Goal: Task Accomplishment & Management: Use online tool/utility

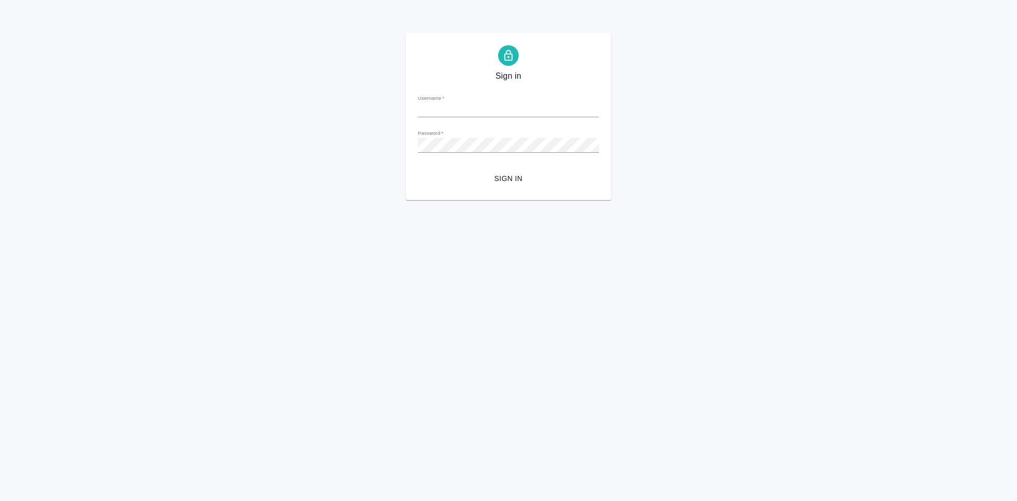
type input "[EMAIL_ADDRESS][DOMAIN_NAME]"
click at [496, 175] on span "Sign in" at bounding box center [508, 178] width 165 height 13
type input "[EMAIL_ADDRESS][DOMAIN_NAME]"
click at [507, 182] on span "Sign in" at bounding box center [508, 178] width 165 height 13
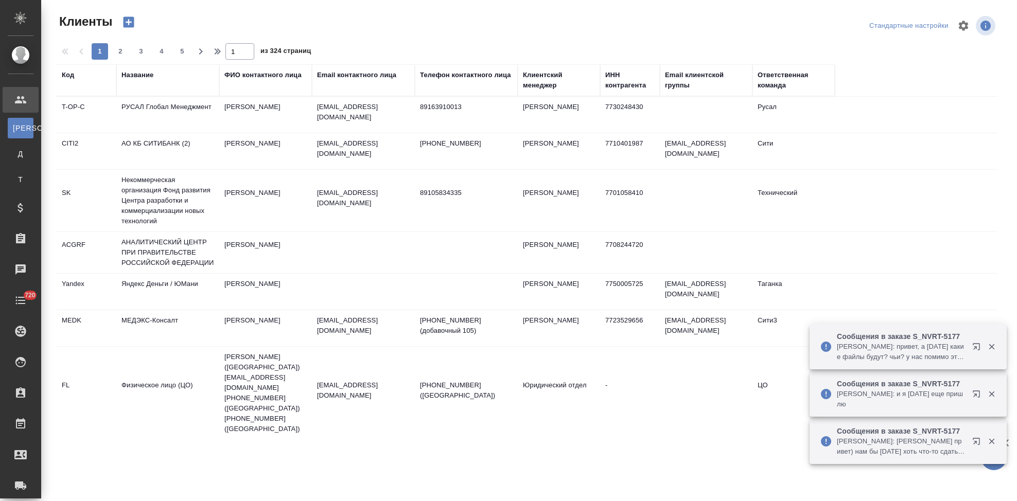
select select "RU"
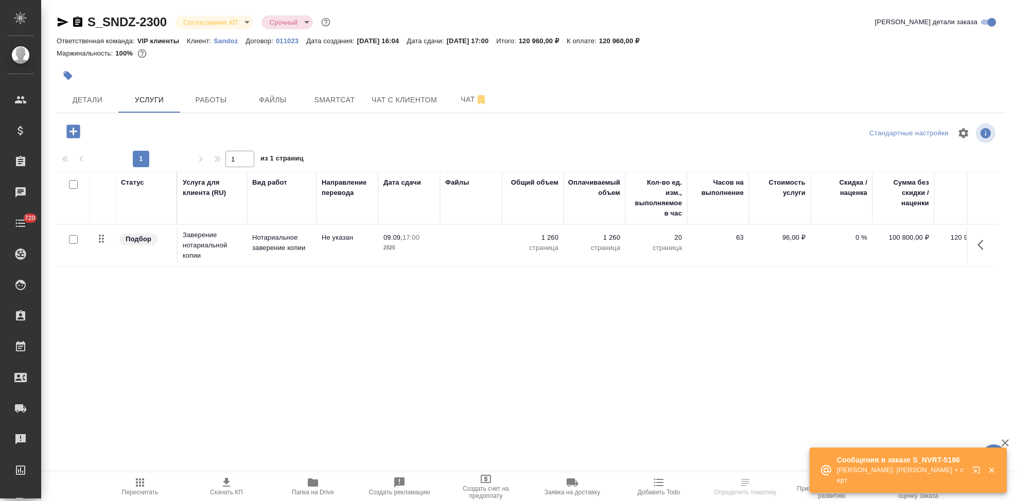
click at [978, 469] on icon "button" at bounding box center [978, 472] width 12 height 12
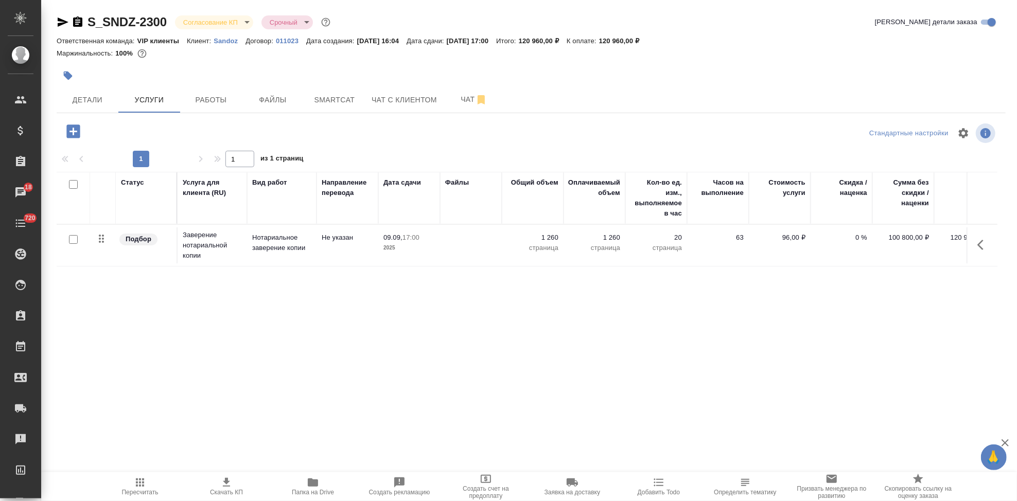
click at [228, 39] on p "Sandoz" at bounding box center [230, 41] width 32 height 8
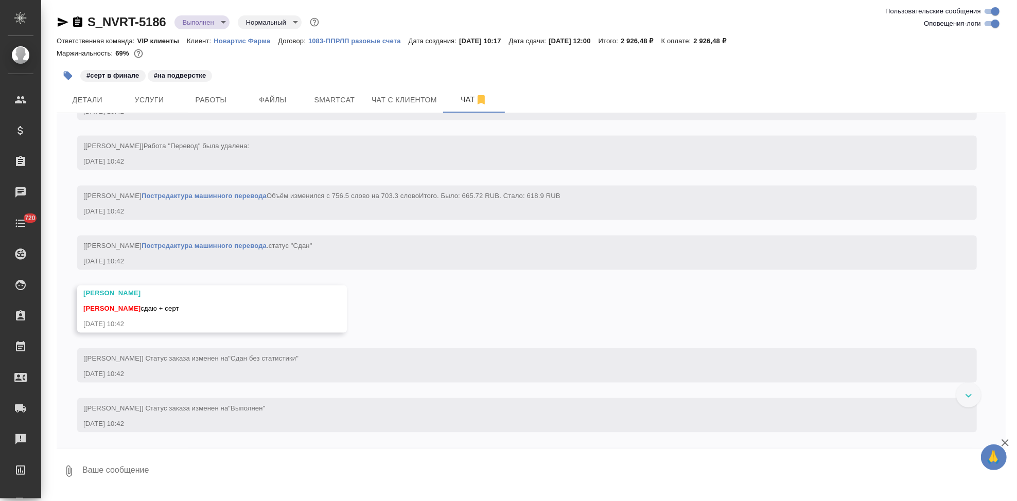
scroll to position [4699, 0]
click at [181, 471] on textarea at bounding box center [543, 471] width 925 height 35
type textarea "спасибо"
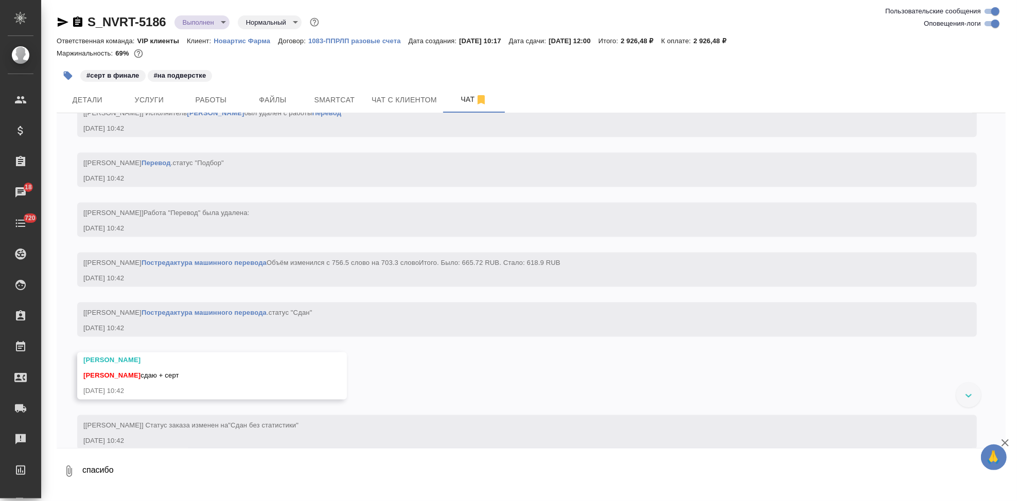
scroll to position [4470, 0]
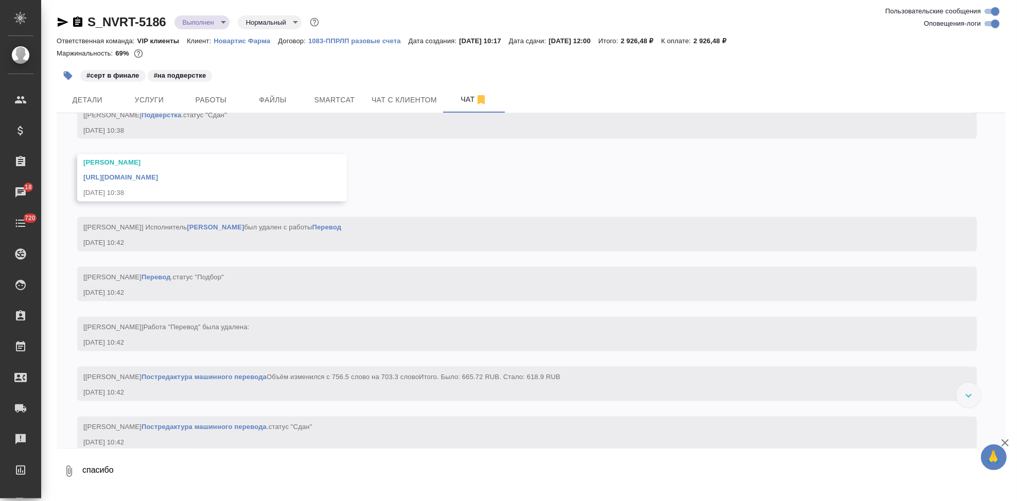
click at [158, 182] on link "https://drive.awatera.com/apps/files/files/10285580?dir=/Shares/Novartos_Pharma…" at bounding box center [120, 178] width 75 height 8
drag, startPoint x: 167, startPoint y: 19, endPoint x: 88, endPoint y: 19, distance: 79.8
click at [88, 19] on div "S_NVRT-5186 Выполнен completed Нормальный normal" at bounding box center [189, 22] width 265 height 16
copy link "S_NVRT-5186"
click at [96, 98] on span "Детали" at bounding box center [87, 100] width 49 height 13
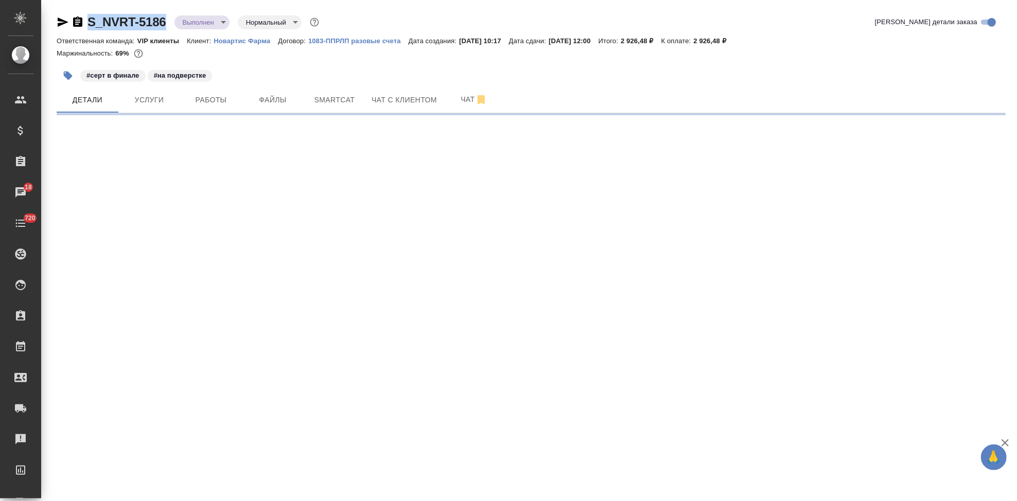
select select "RU"
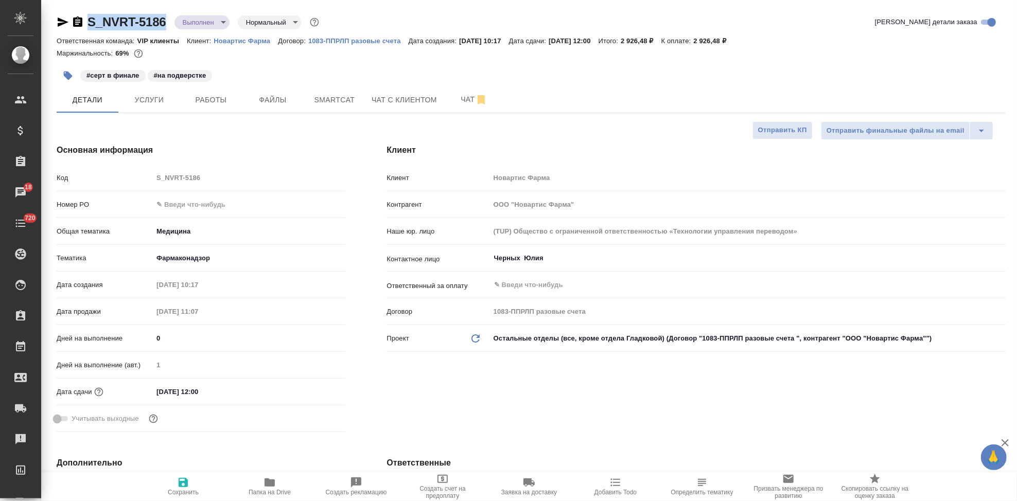
type textarea "x"
click at [539, 492] on span "Заявка на доставку" at bounding box center [529, 492] width 56 height 7
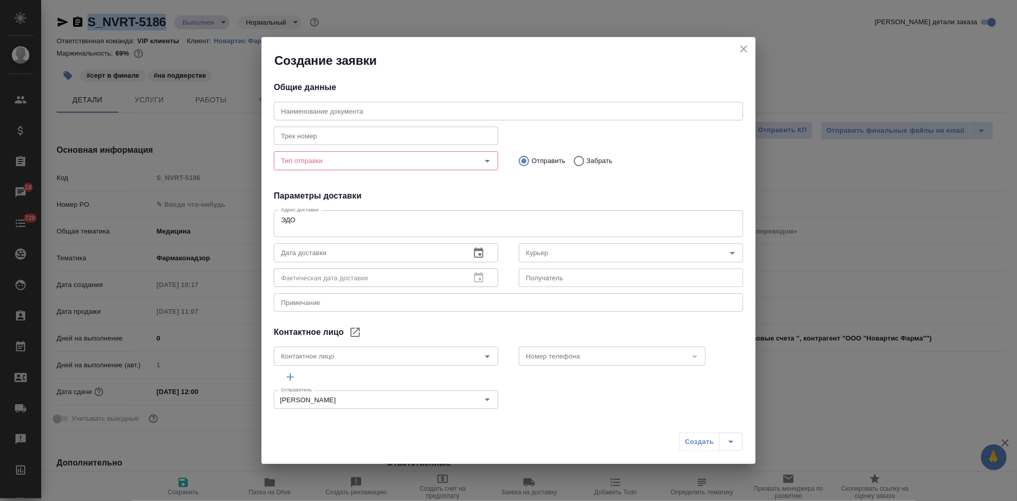
type input "Черных Юлия"
click at [458, 108] on input "text" at bounding box center [508, 111] width 469 height 19
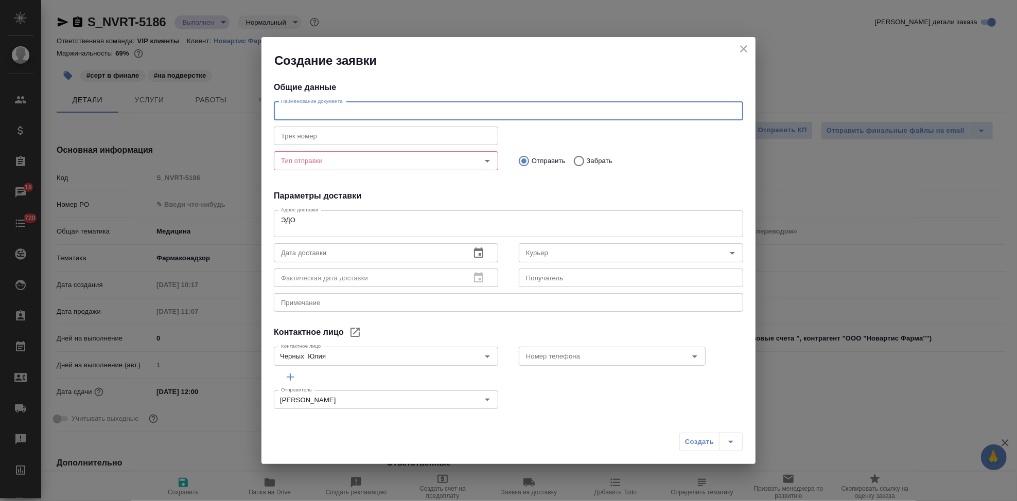
paste input "S_NVRT-5186"
type input "S_NVRT-5186"
click at [336, 162] on input "Тип отправки" at bounding box center [369, 160] width 184 height 12
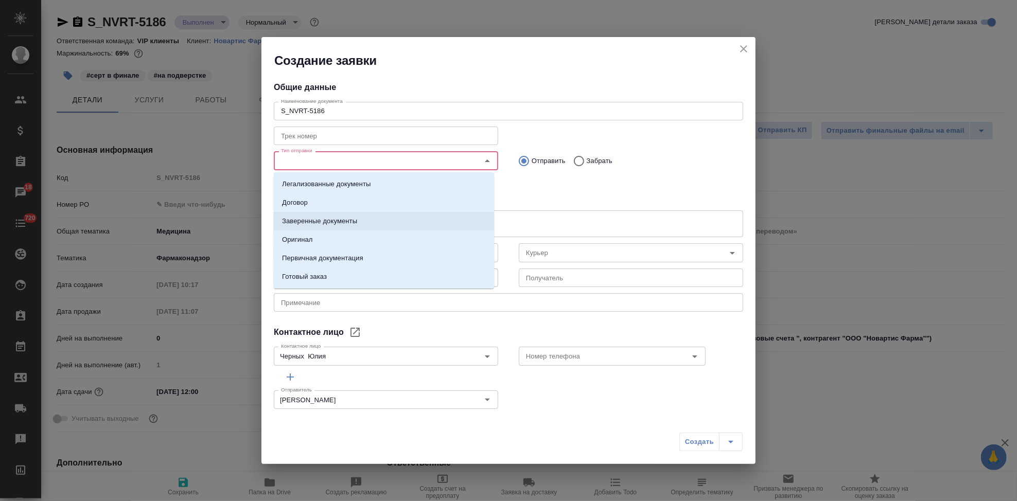
click at [318, 227] on li "Заверенные документы" at bounding box center [384, 221] width 220 height 19
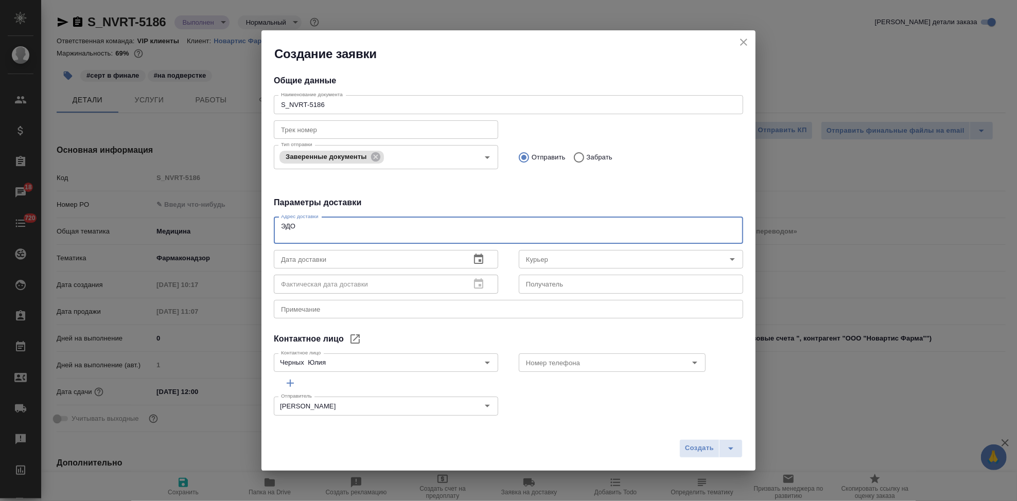
drag, startPoint x: 291, startPoint y: 236, endPoint x: 290, endPoint y: 218, distance: 18.6
click at [284, 219] on div "ЭДО x Адрес доставки" at bounding box center [508, 230] width 469 height 27
type textarea "Э"
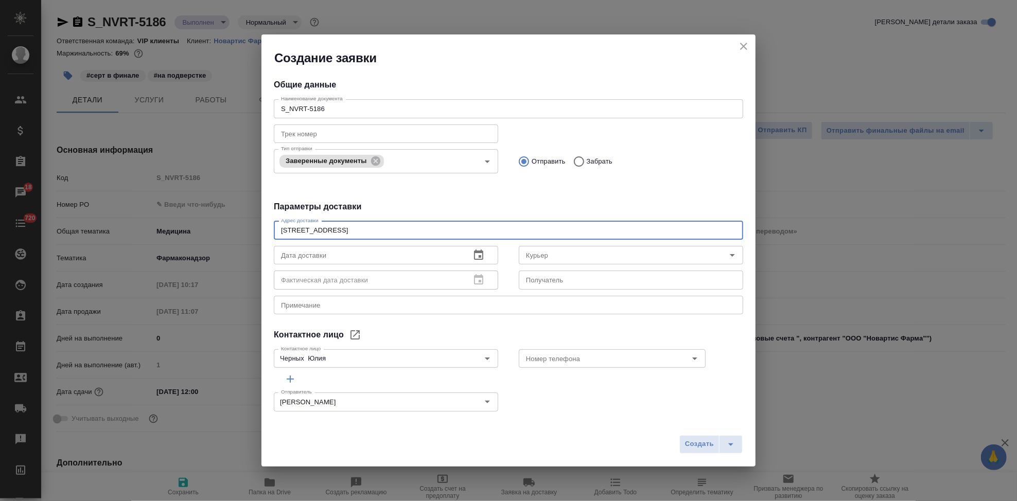
type textarea "Ленинградский проспект 70"
click at [352, 310] on div "x Примечание" at bounding box center [508, 305] width 469 height 19
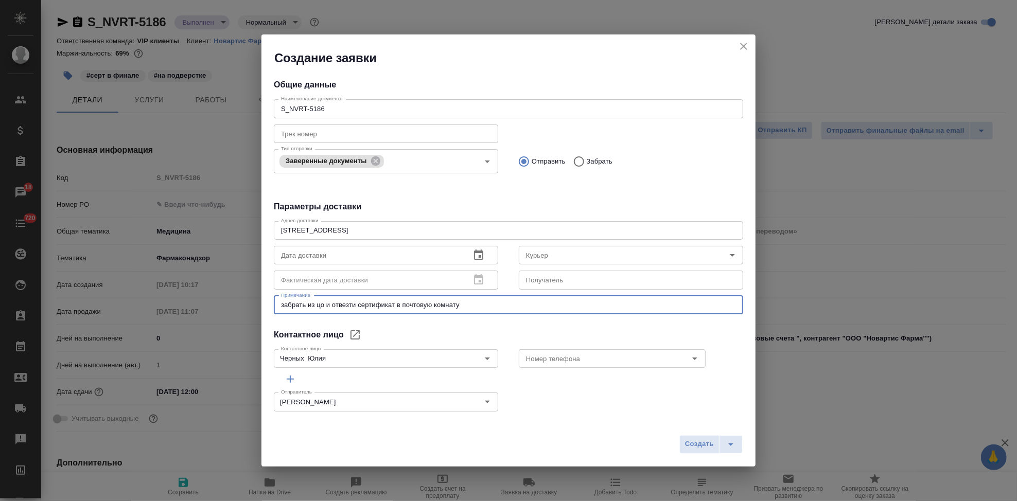
type textarea "забрать из цо и отвезти сертификат в почтовую комнату"
click at [475, 253] on icon "button" at bounding box center [478, 255] width 9 height 10
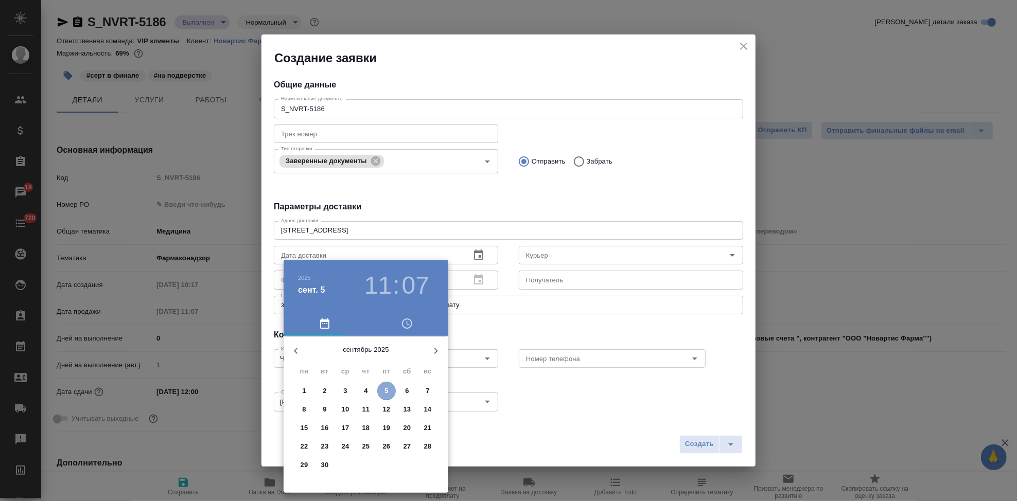
click at [387, 392] on p "5" at bounding box center [387, 391] width 4 height 10
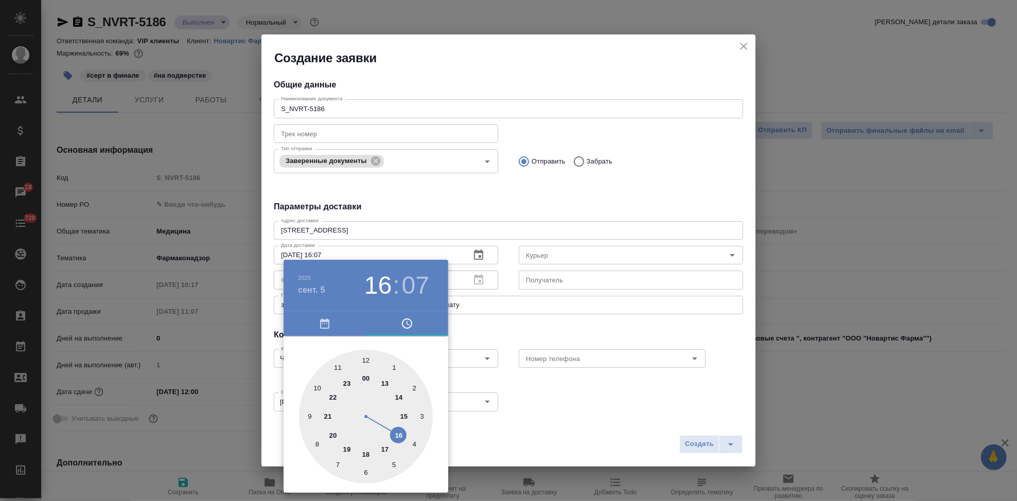
drag, startPoint x: 335, startPoint y: 364, endPoint x: 380, endPoint y: 426, distance: 76.7
click at [380, 426] on div at bounding box center [366, 417] width 134 height 134
type input "05.09.2025 16:00"
click at [364, 365] on div at bounding box center [366, 417] width 134 height 134
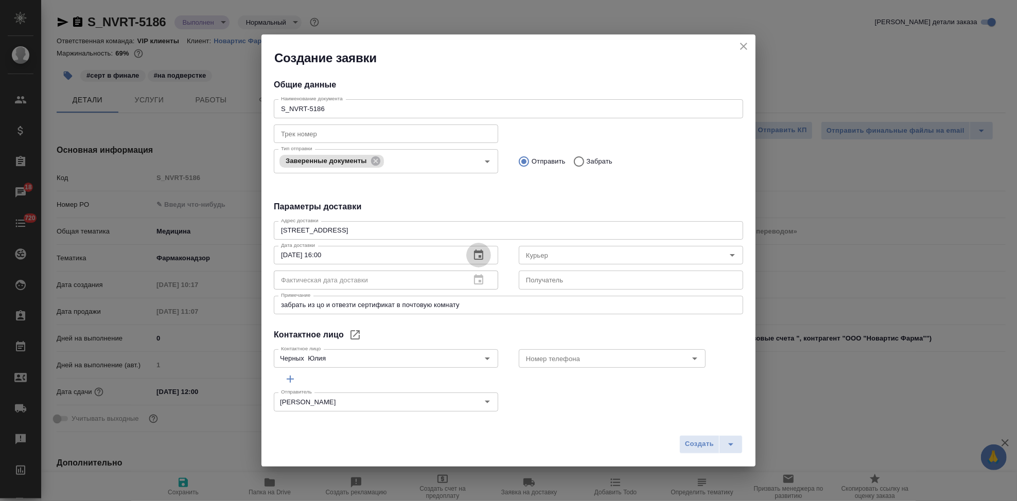
click at [358, 104] on input "S_NVRT-5186" at bounding box center [508, 108] width 469 height 19
type input "S_NVRT-5186 сертификат"
click at [697, 442] on span "Создать" at bounding box center [699, 445] width 29 height 12
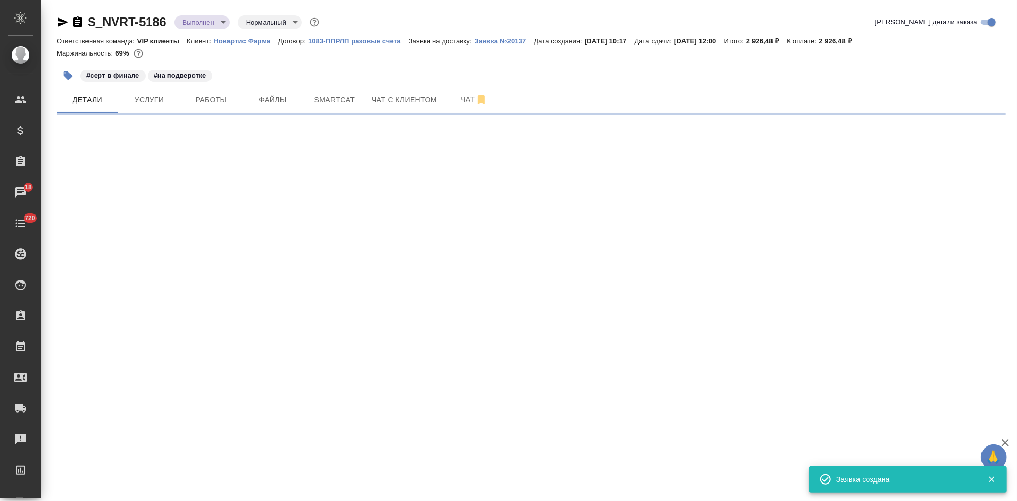
select select "RU"
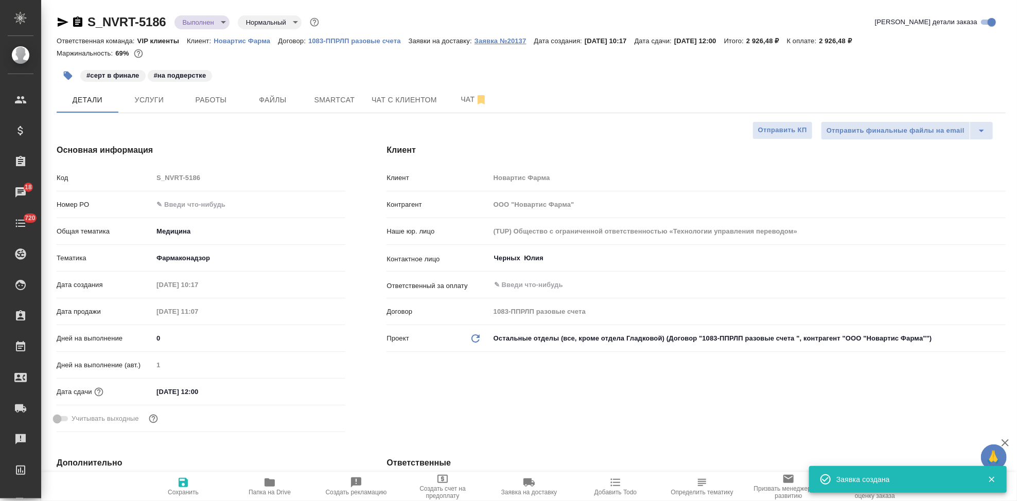
type textarea "x"
click at [511, 38] on p "Заявка №20137" at bounding box center [505, 41] width 60 height 8
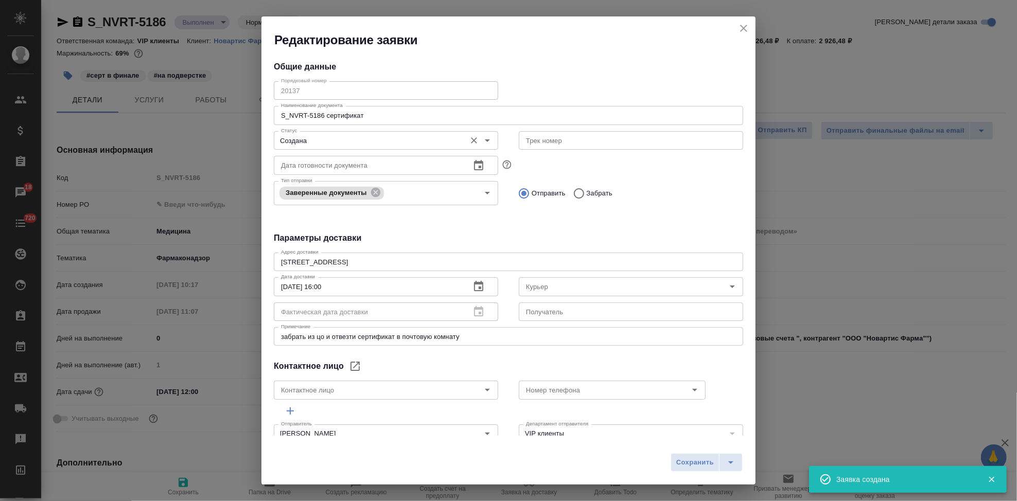
type input "Черных Юлия"
click at [248, 90] on div "Редактирование заявки Общие данные Порядковый номер 20137 Порядковый номер Наим…" at bounding box center [508, 250] width 1017 height 501
click at [747, 33] on icon "close" at bounding box center [744, 28] width 12 height 12
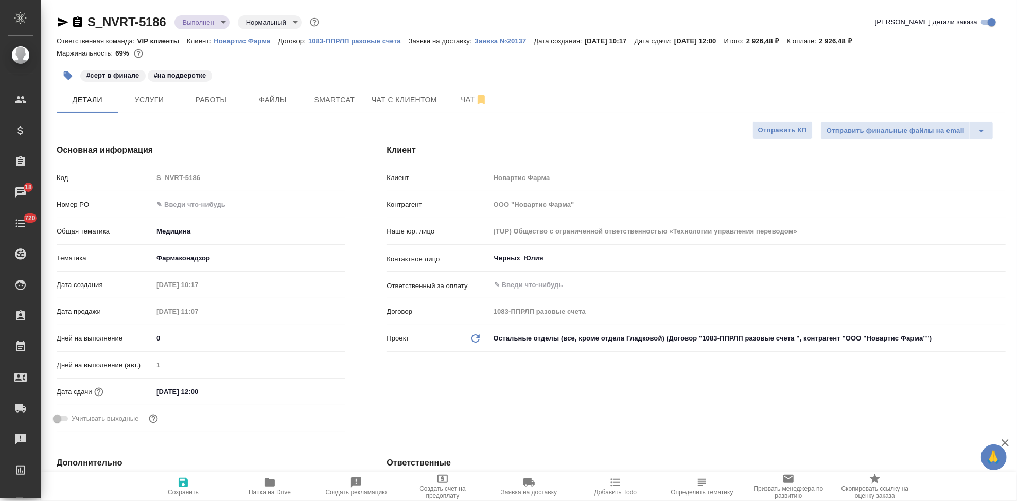
click at [245, 39] on p "Новартис Фарма" at bounding box center [246, 41] width 64 height 8
type textarea "x"
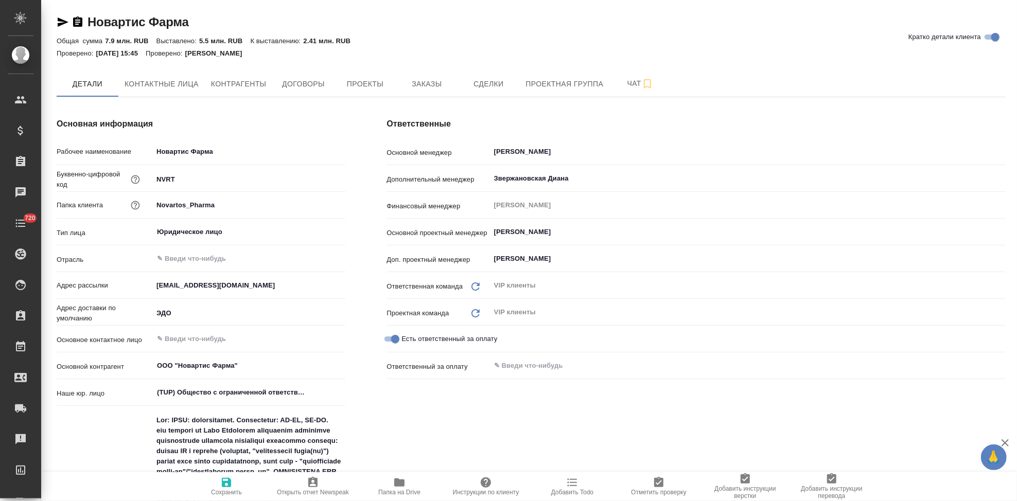
type textarea "x"
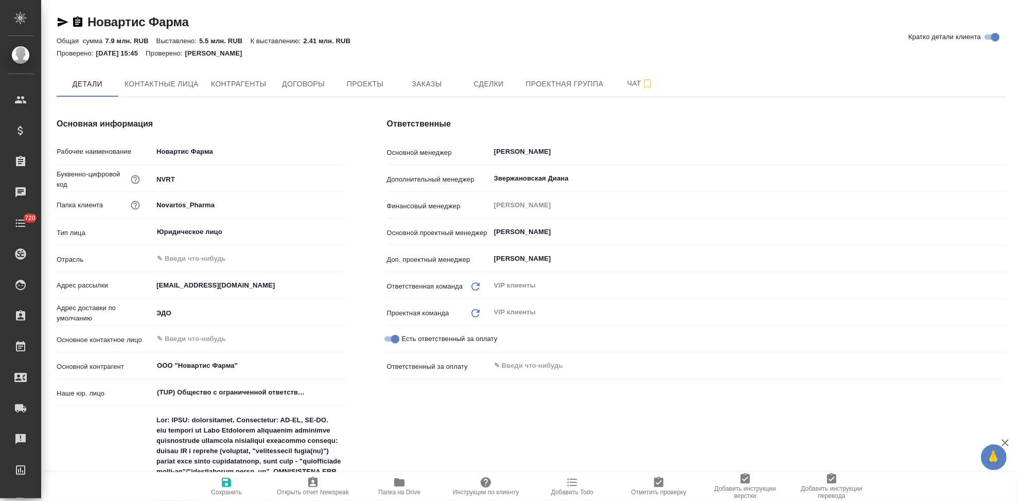
type textarea "x"
click at [430, 79] on span "Заказы" at bounding box center [426, 84] width 49 height 13
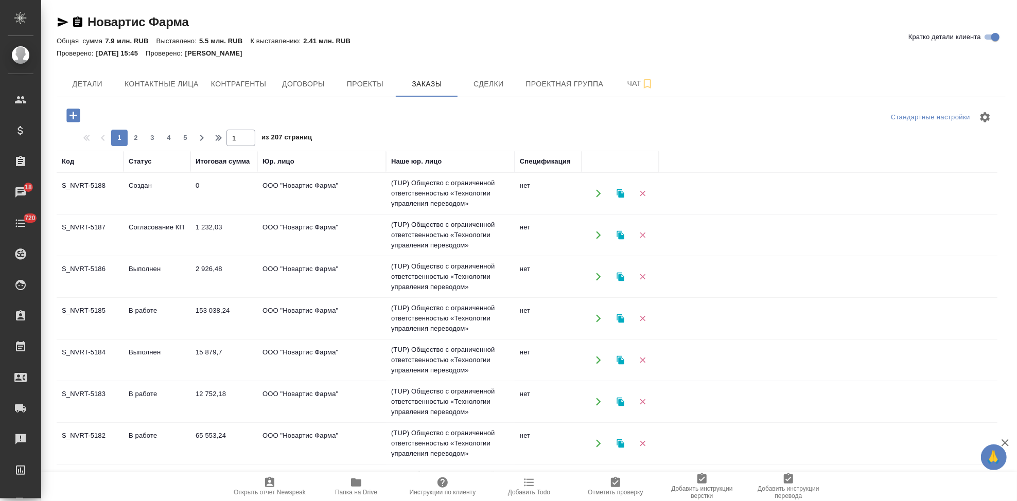
click at [126, 230] on td "Согласование КП" at bounding box center [157, 235] width 67 height 36
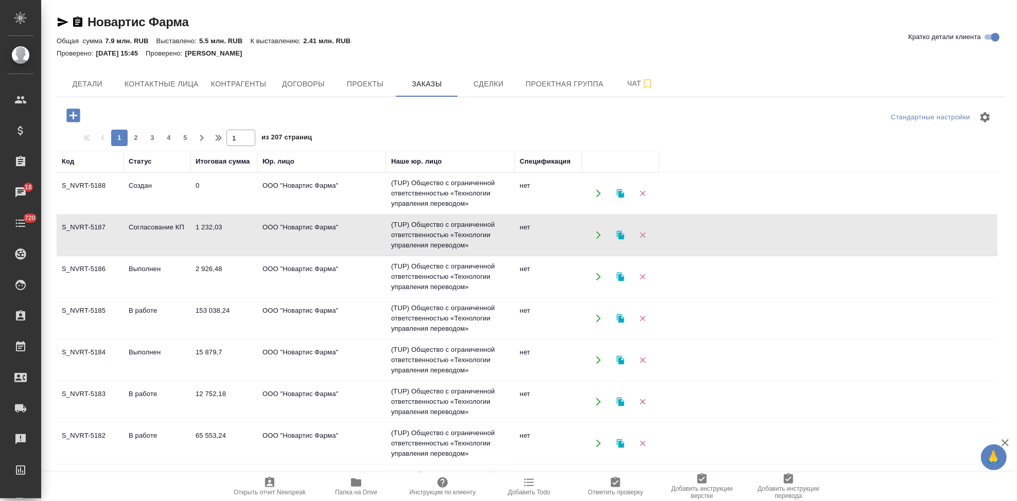
click at [126, 230] on td "Согласование КП" at bounding box center [157, 235] width 67 height 36
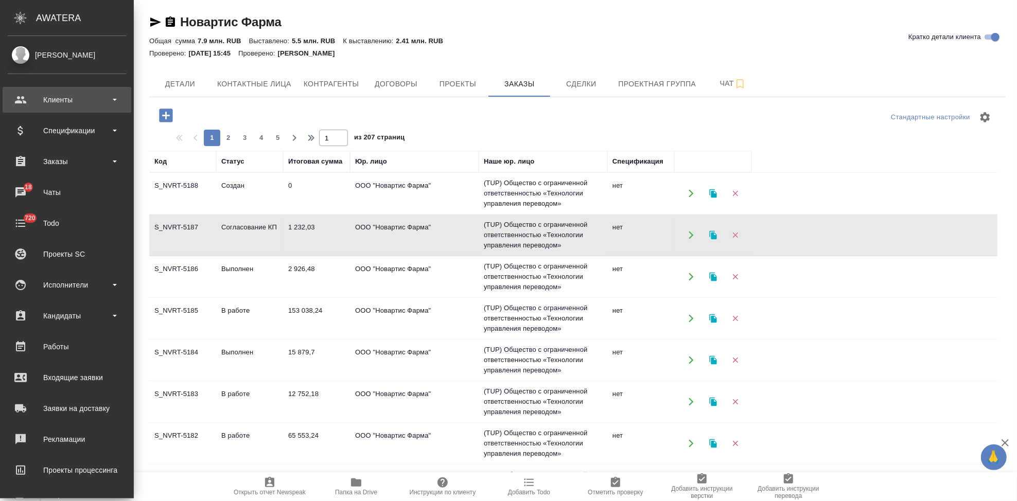
click at [22, 103] on div "Клиенты" at bounding box center [67, 99] width 118 height 15
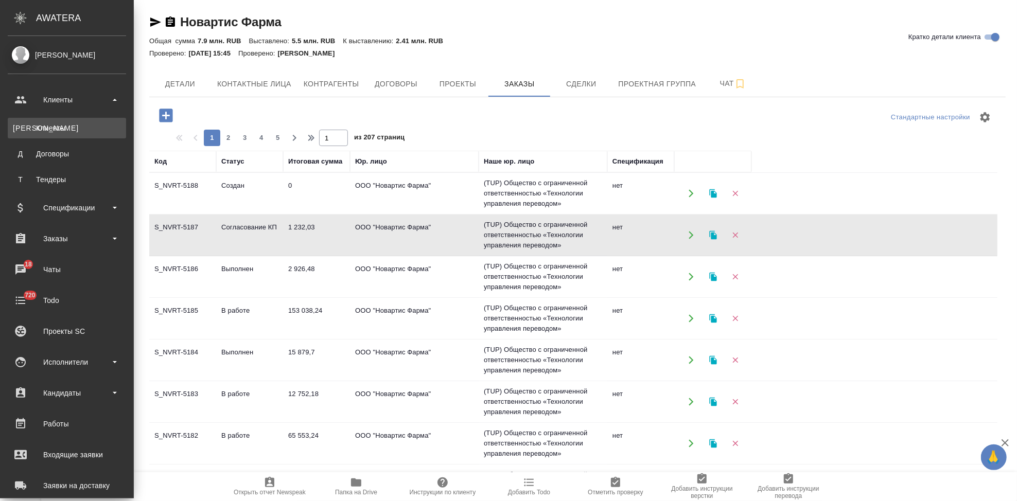
click at [38, 133] on div "Клиенты" at bounding box center [67, 128] width 108 height 10
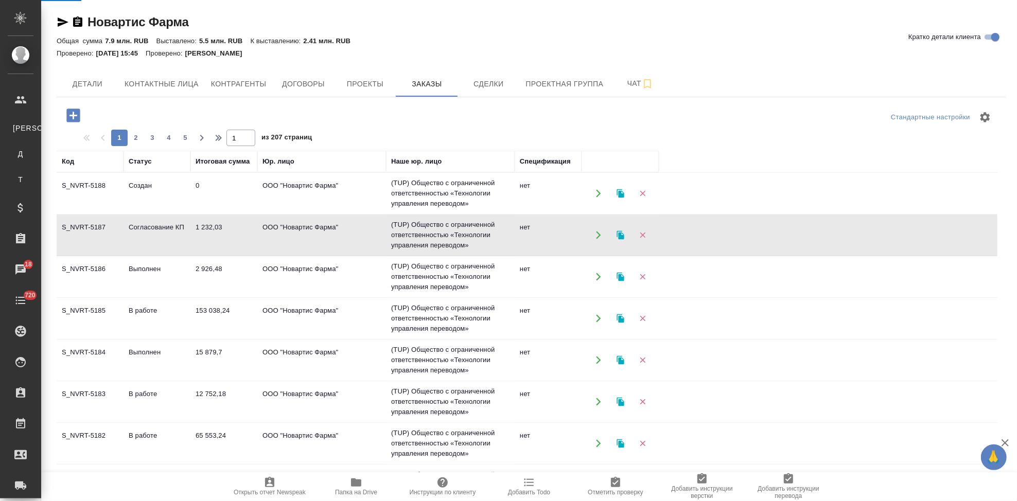
select select "RU"
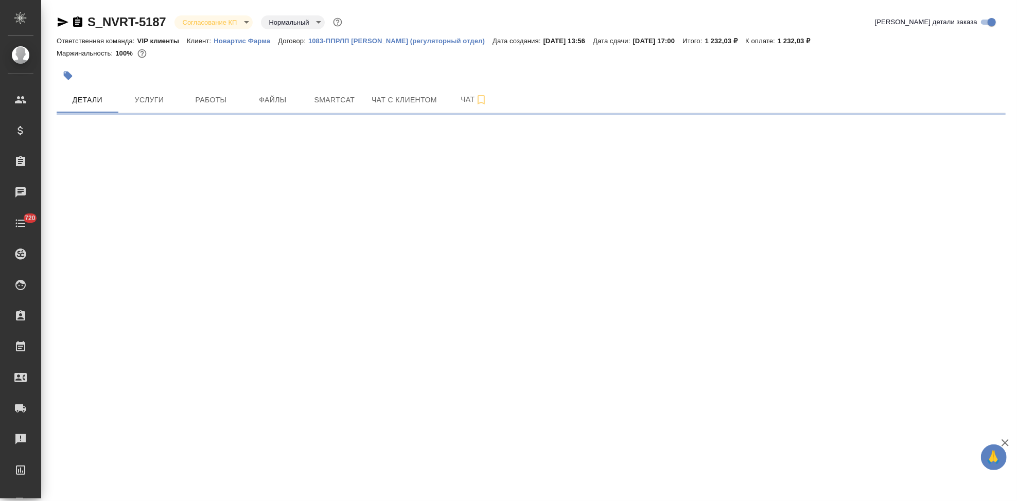
select select "RU"
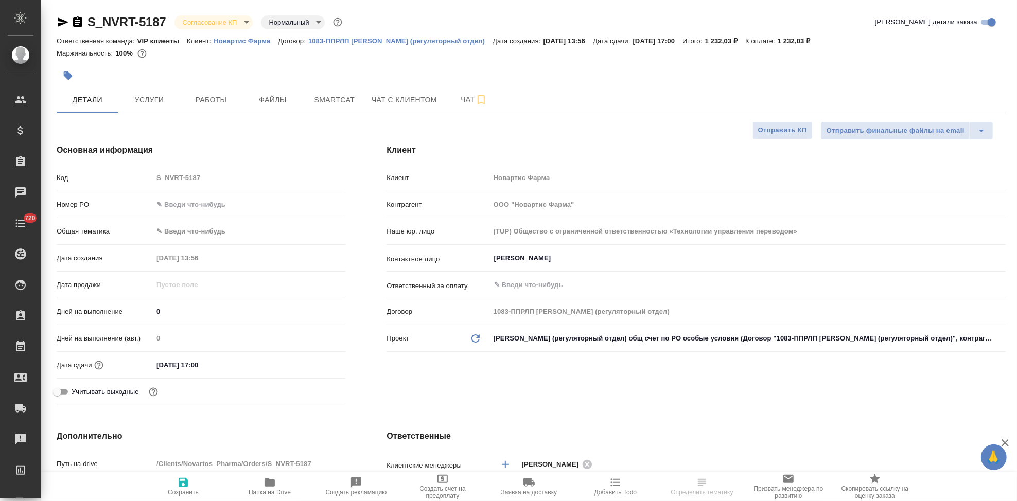
type textarea "x"
click at [243, 22] on body "🙏 .cls-1 fill:#fff; AWATERA Kabargina [PERSON_NAME] Спецификации Заказы 18 Чаты…" at bounding box center [508, 250] width 1017 height 501
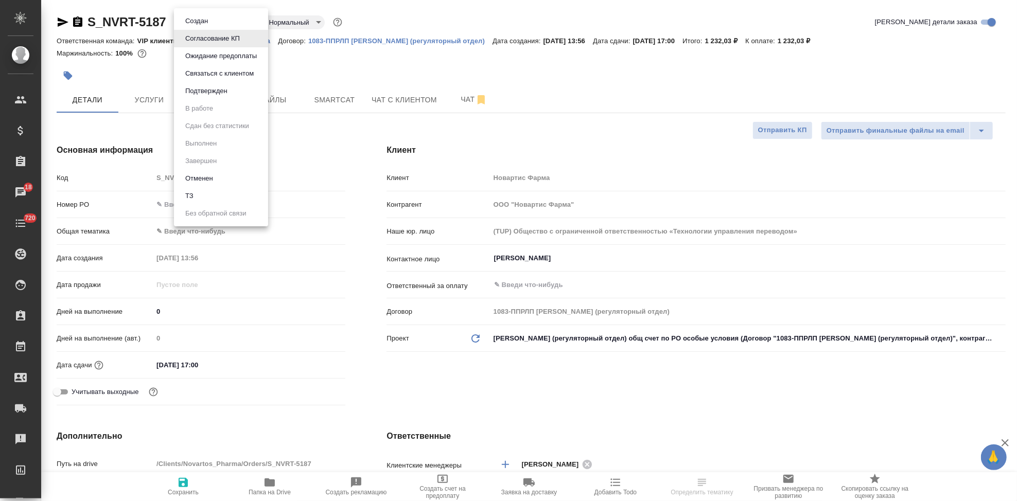
click at [234, 76] on button "Связаться с клиентом" at bounding box center [219, 73] width 75 height 11
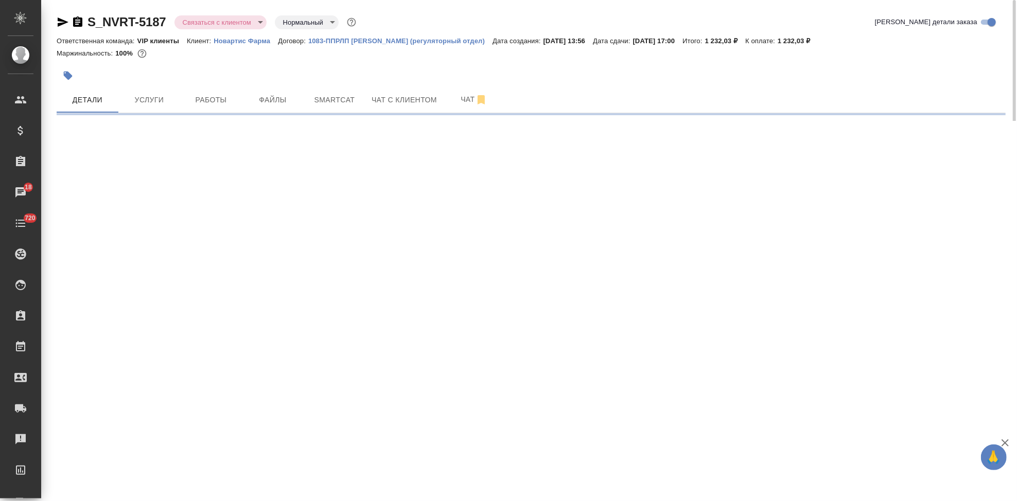
select select "RU"
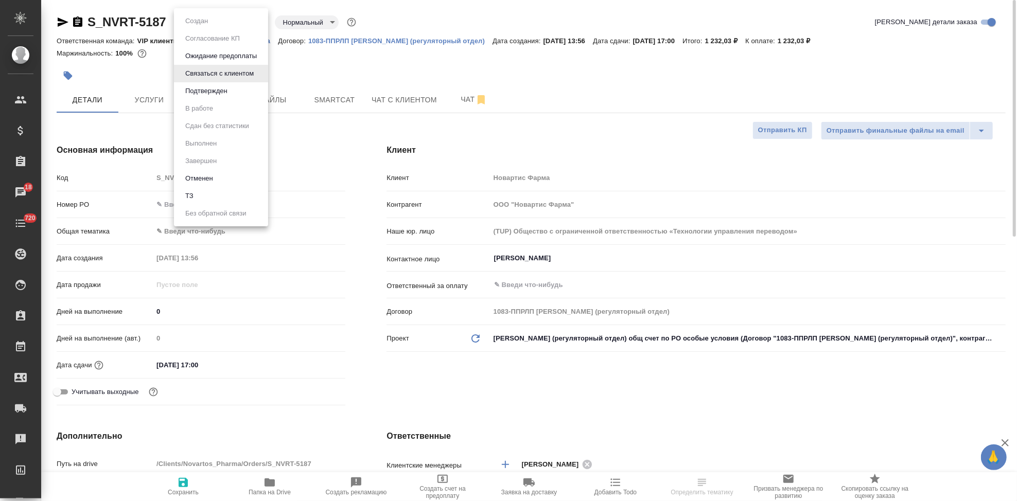
click at [254, 21] on body "🙏 .cls-1 fill:#fff; AWATERA Kabargina [PERSON_NAME] Спецификации Заказы 18 Чаты…" at bounding box center [508, 250] width 1017 height 501
type textarea "x"
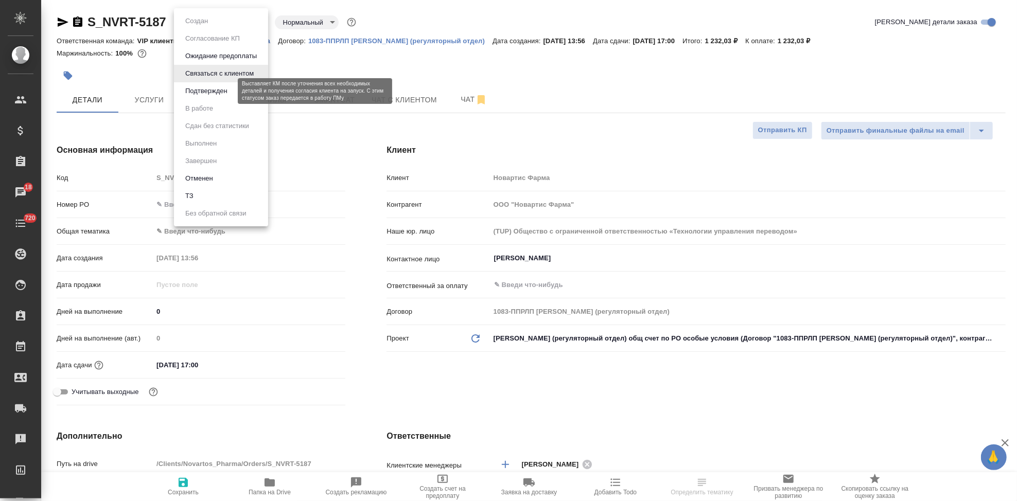
click at [213, 93] on button "Подтвержден" at bounding box center [206, 90] width 48 height 11
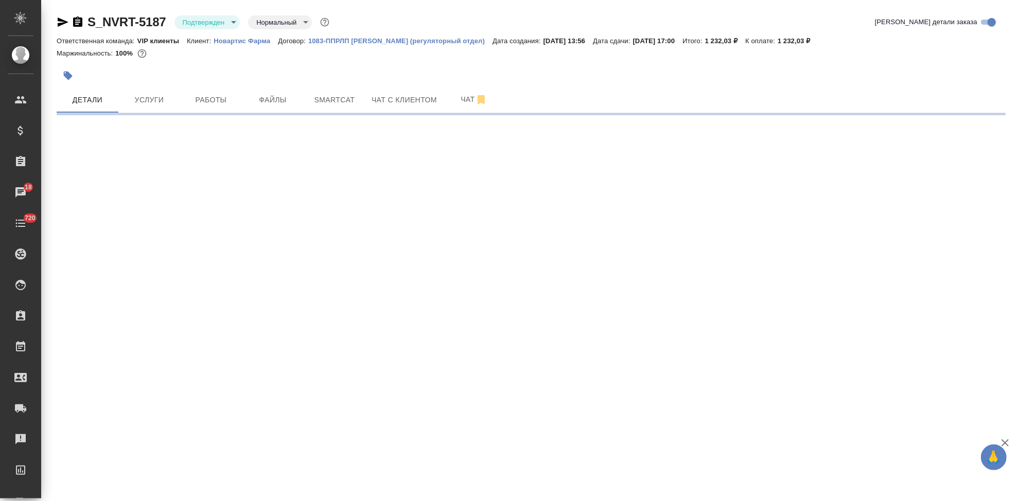
select select "RU"
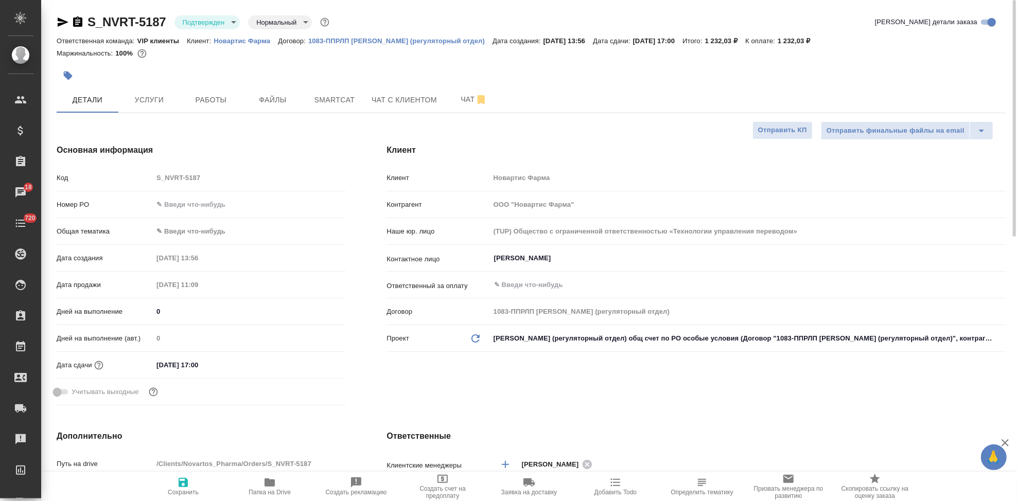
type textarea "x"
click at [454, 99] on span "Чат" at bounding box center [473, 99] width 49 height 13
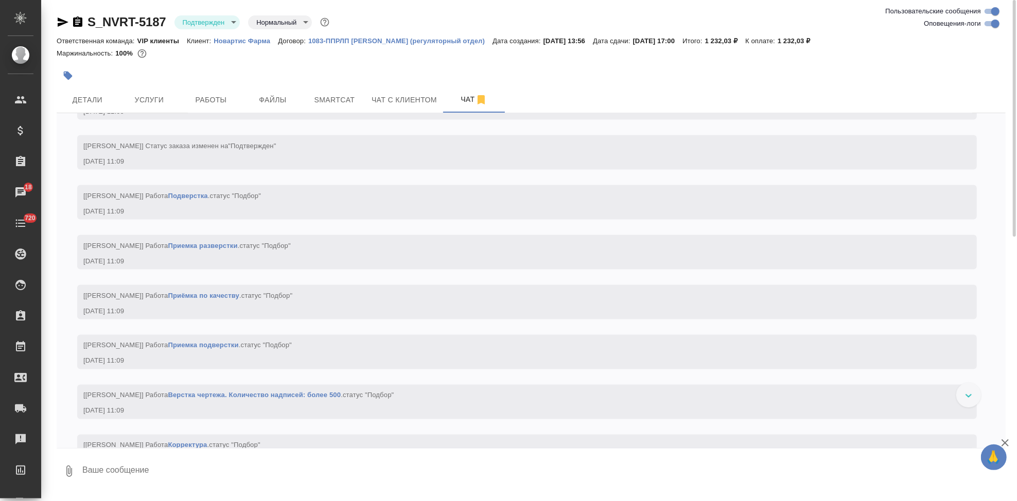
click at [287, 470] on textarea at bounding box center [543, 471] width 925 height 35
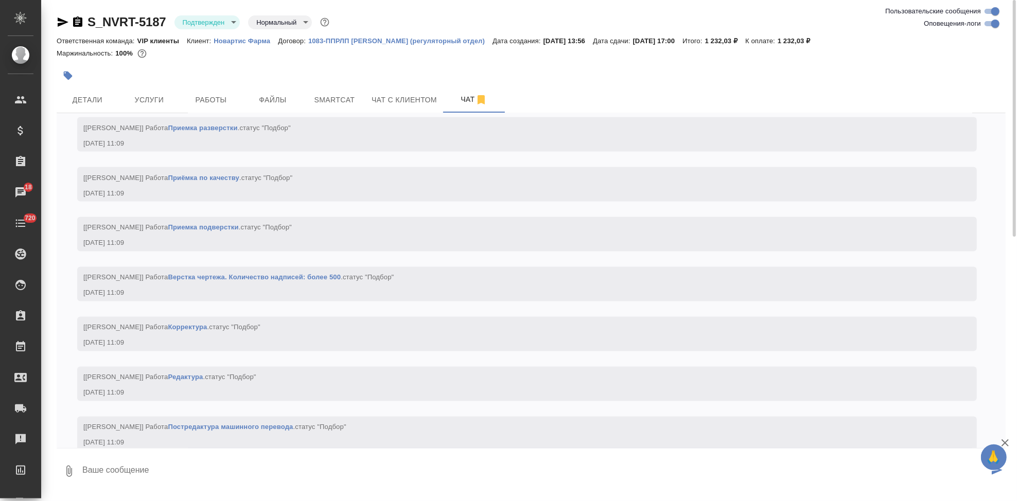
type textarea """
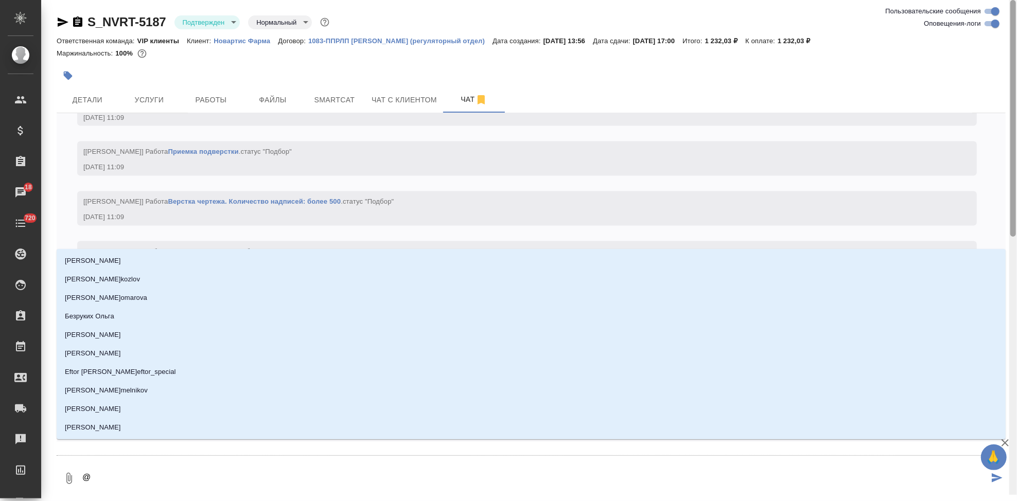
type textarea "@г"
type input "г"
type textarea "@гр"
type input "гр"
type textarea "@гра"
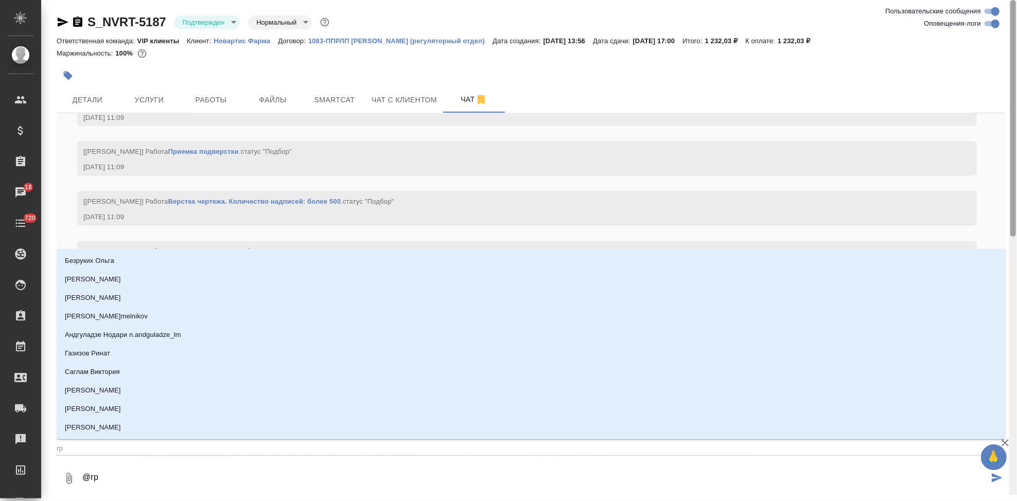
type input "гра"
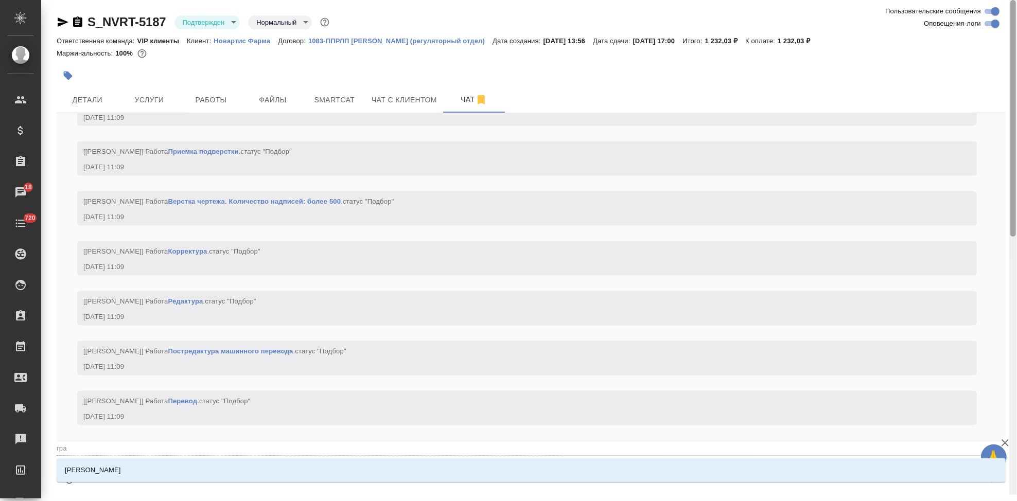
type textarea "@граб"
type input "граб"
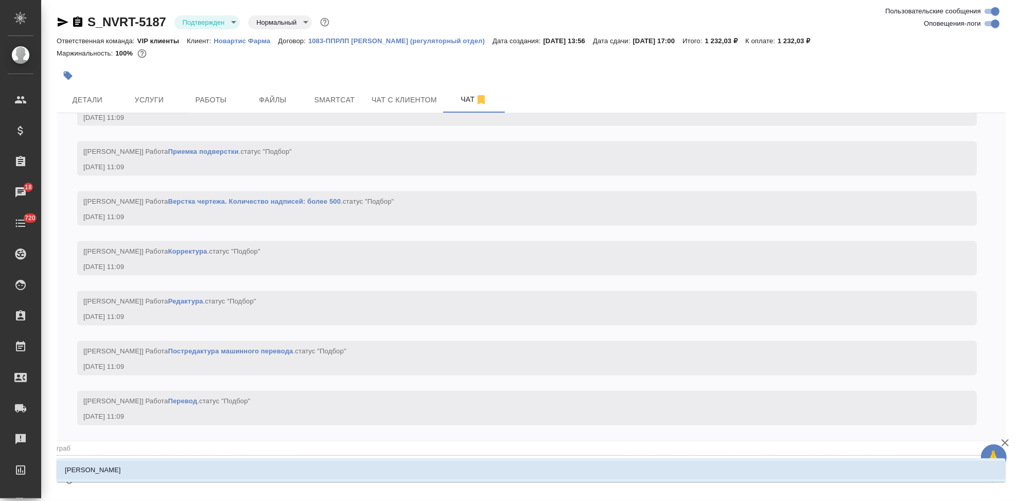
click at [287, 471] on li "Грабко Мария" at bounding box center [531, 470] width 949 height 19
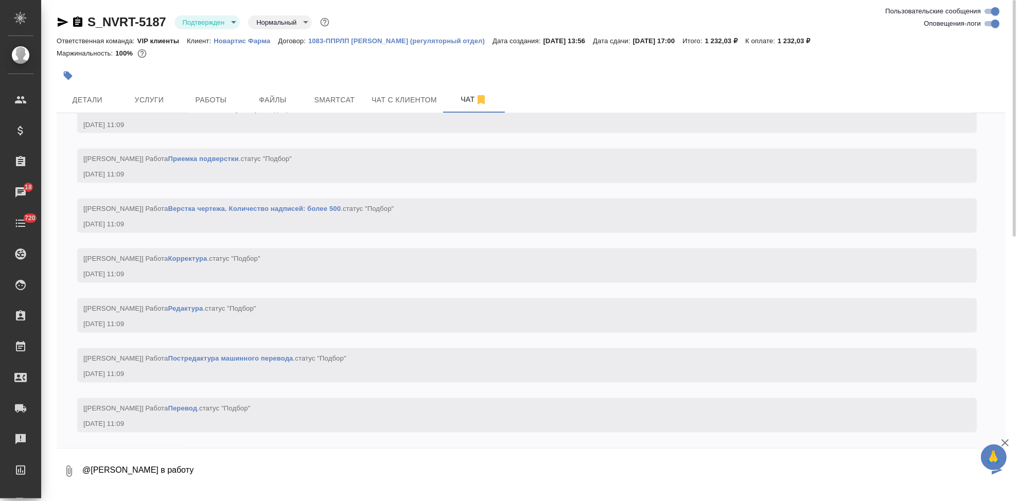
type textarea "@Грабко Мария в работу"
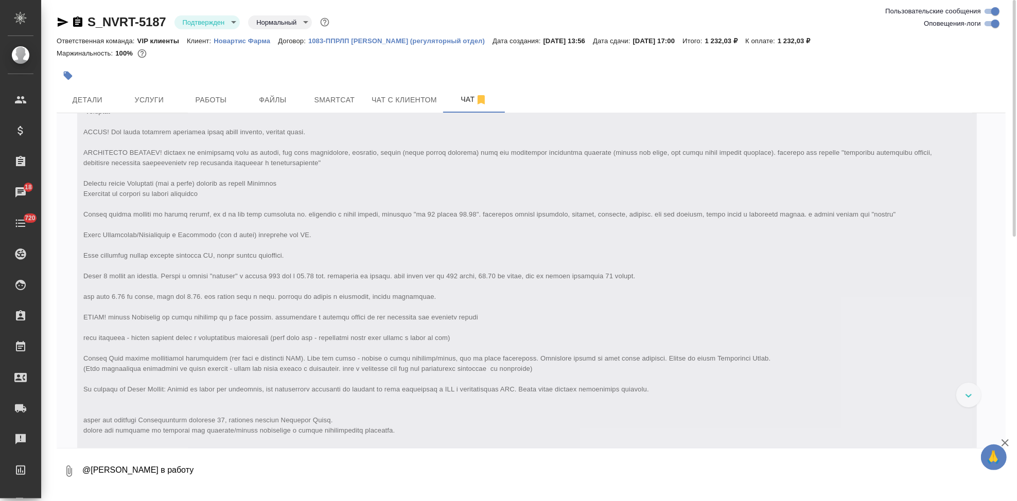
scroll to position [0, 0]
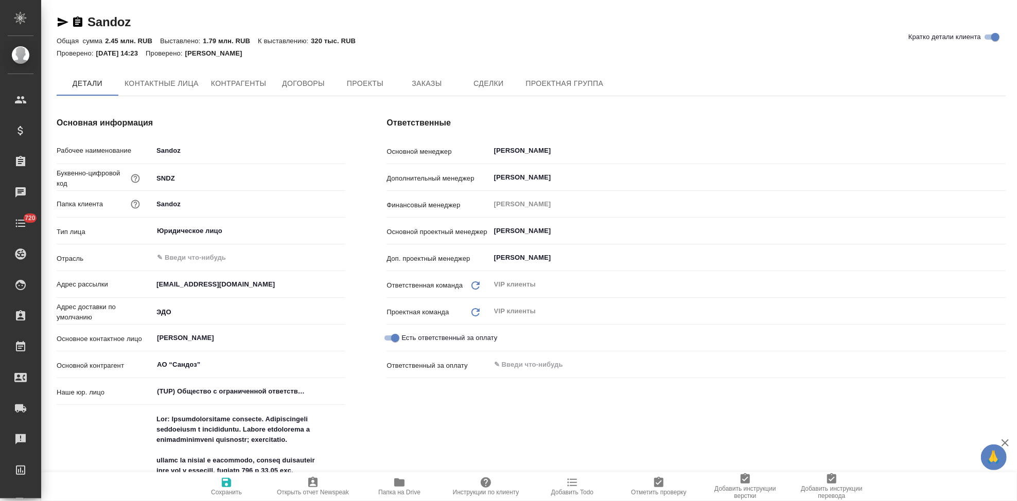
type textarea "x"
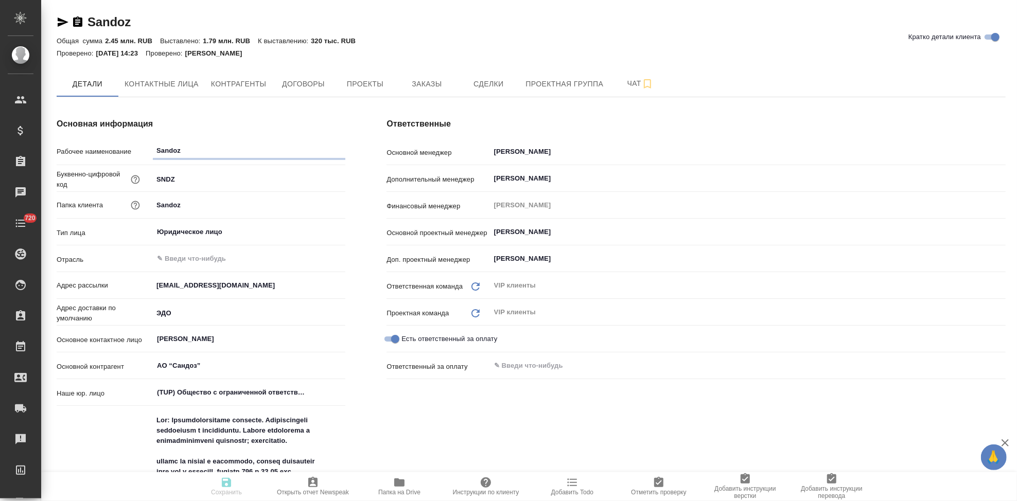
type textarea "x"
click at [416, 96] on button "Заказы" at bounding box center [427, 84] width 62 height 26
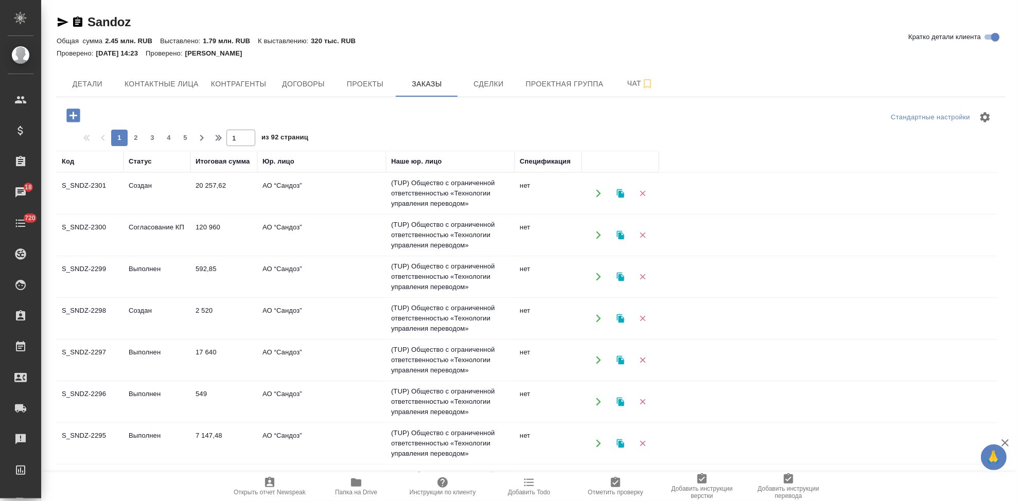
click at [131, 193] on td "Создан" at bounding box center [157, 194] width 67 height 36
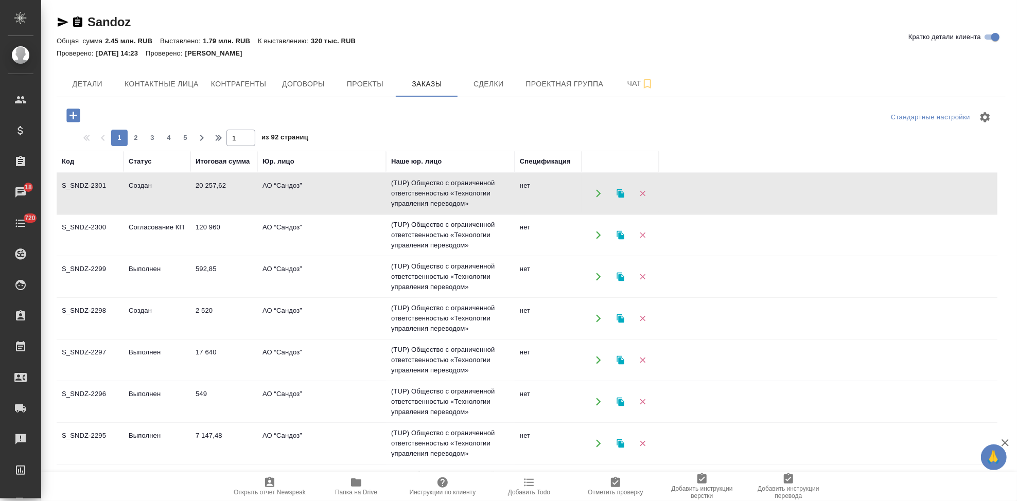
click at [131, 193] on td "Создан" at bounding box center [157, 194] width 67 height 36
click at [130, 319] on td "Создан" at bounding box center [157, 319] width 67 height 36
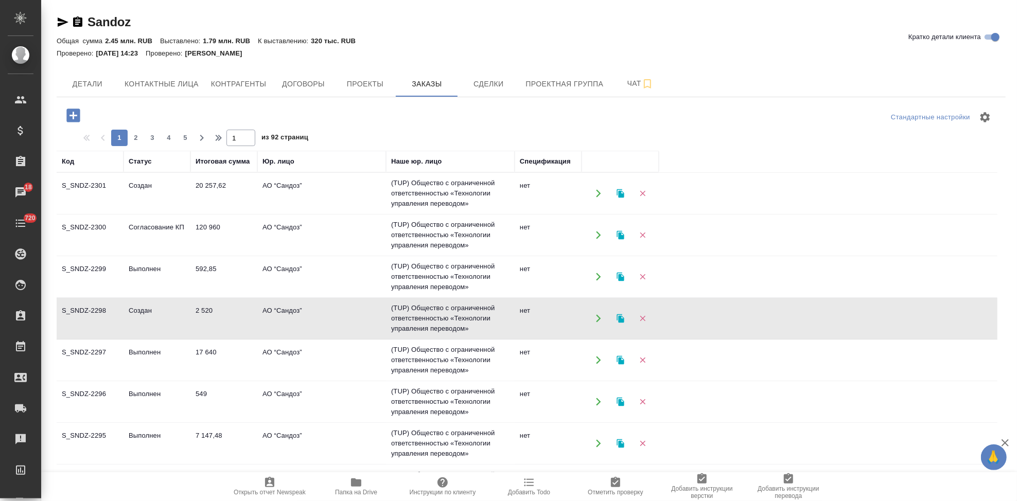
click at [130, 319] on td "Создан" at bounding box center [157, 319] width 67 height 36
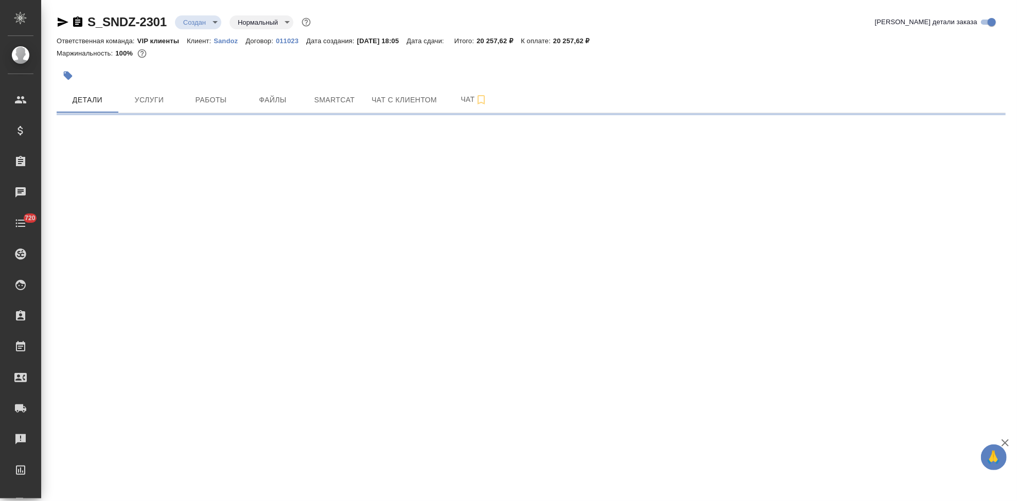
select select "RU"
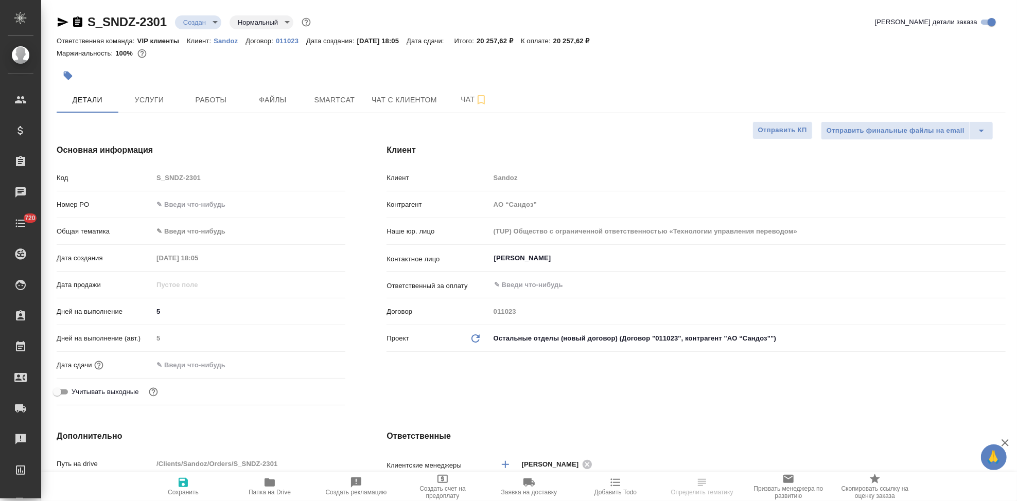
type textarea "x"
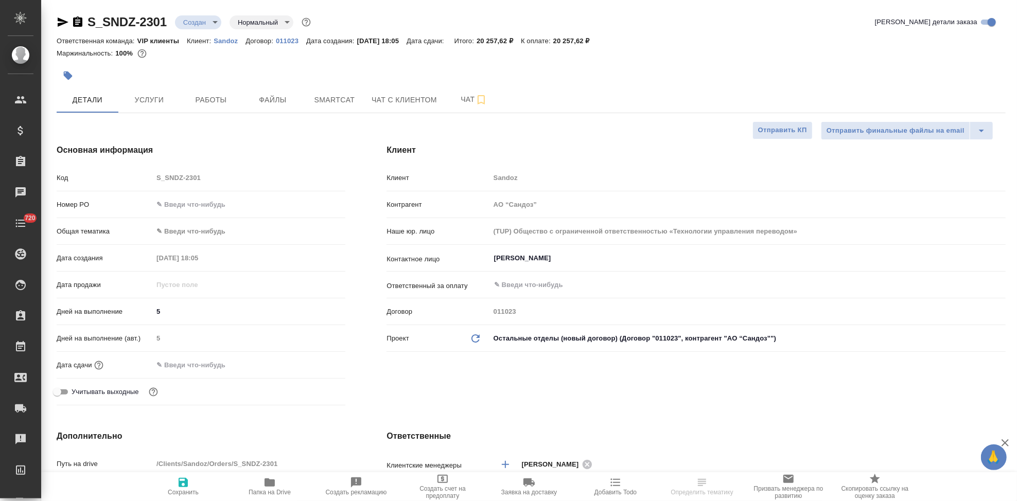
type textarea "x"
click at [209, 28] on body "🙏 .cls-1 fill:#fff; AWATERA Kabargina Anna Клиенты Спецификации Заказы 18 Чаты …" at bounding box center [508, 250] width 1017 height 501
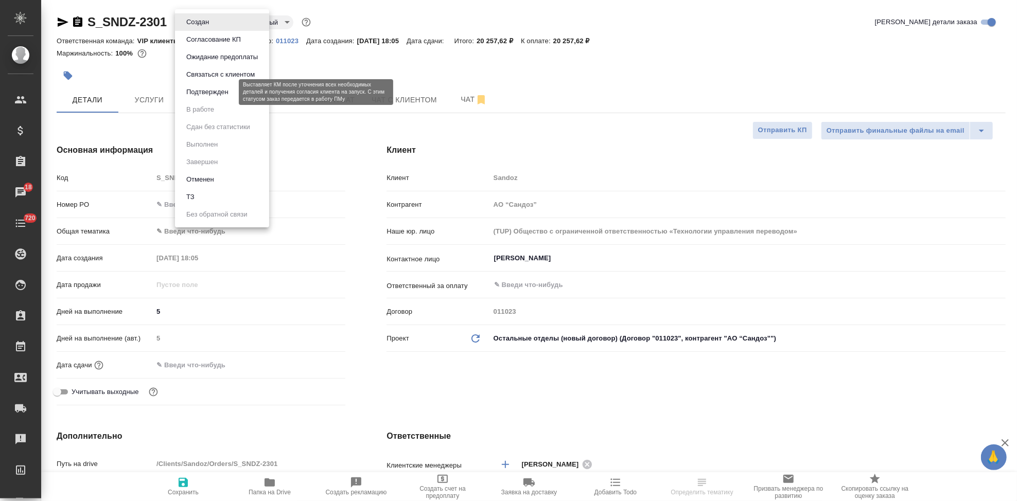
click at [200, 97] on button "Подтвержден" at bounding box center [207, 91] width 48 height 11
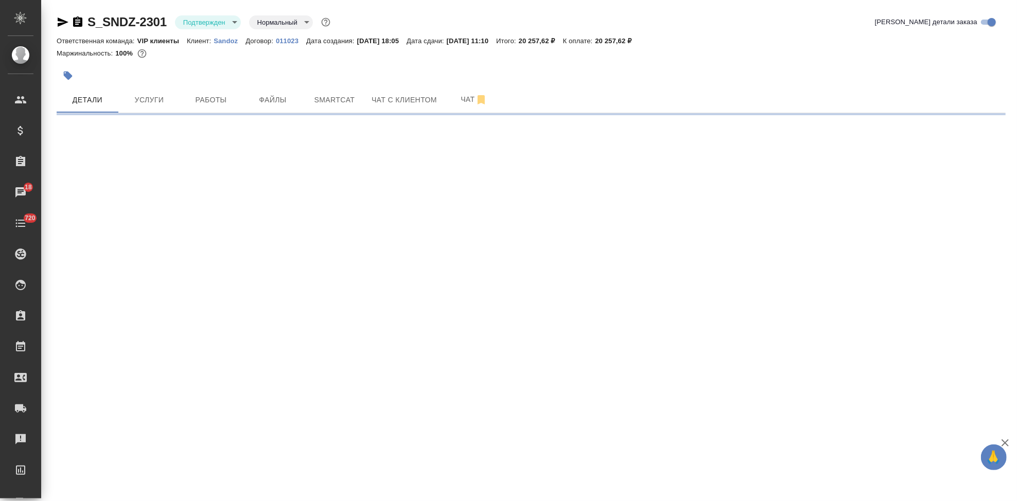
select select "RU"
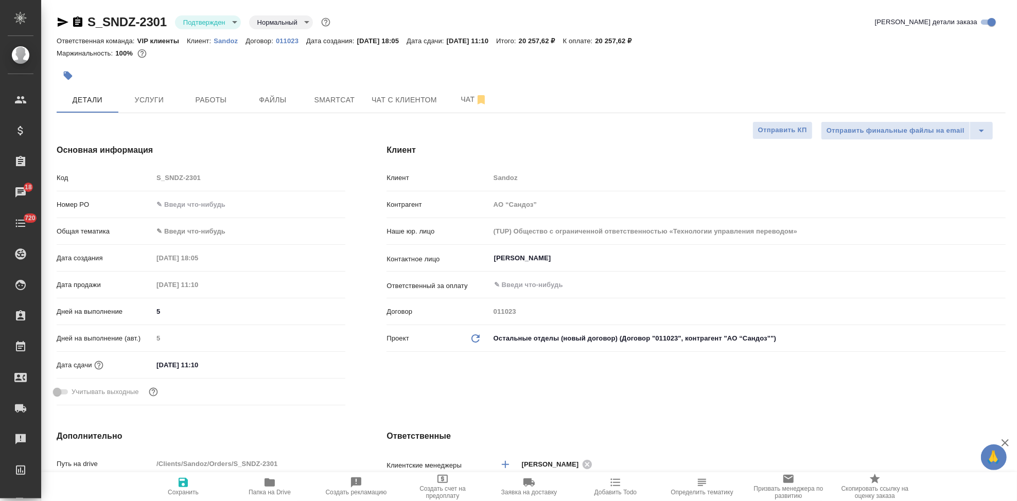
type textarea "x"
click at [210, 369] on input "12.09.2025 11:10" at bounding box center [198, 365] width 90 height 15
click at [313, 367] on icon "button" at bounding box center [315, 364] width 12 height 12
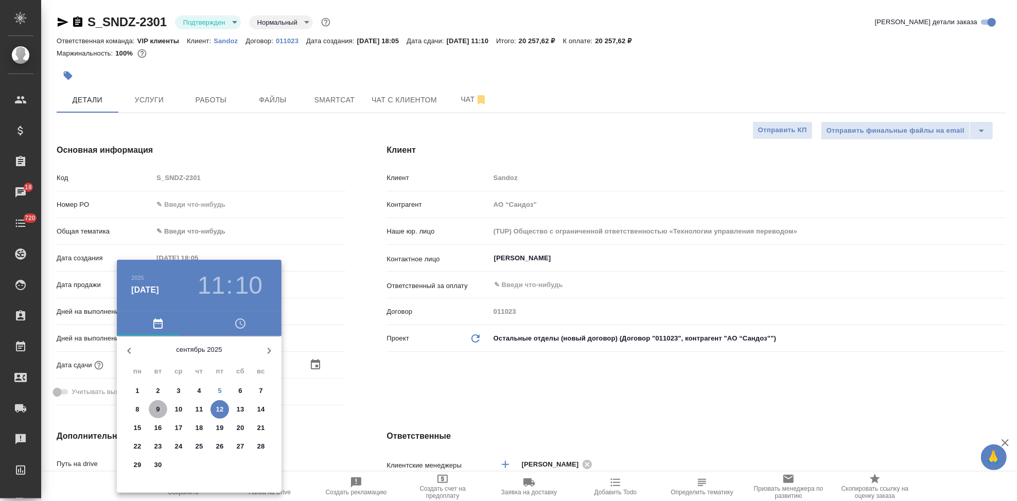
click at [161, 406] on span "9" at bounding box center [158, 410] width 19 height 10
type input "09.09.2025 11:10"
type textarea "x"
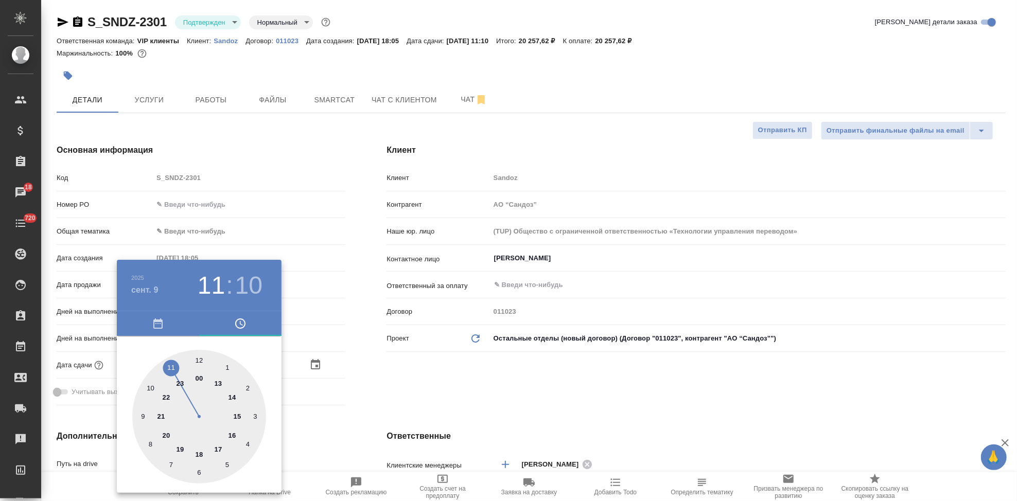
type input "09.09.2025 17:10"
type textarea "x"
click at [217, 438] on div at bounding box center [199, 417] width 134 height 134
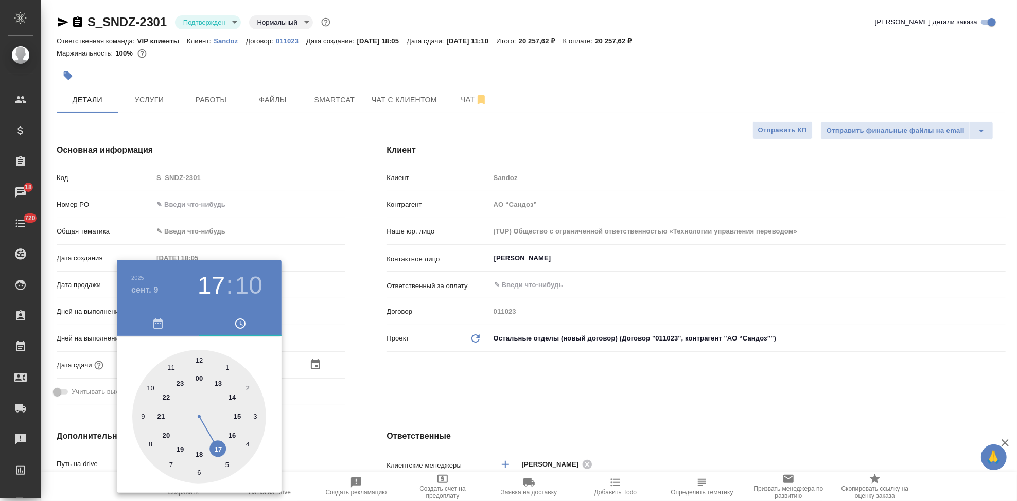
type textarea "x"
type input "09.09.2025 17:59"
type textarea "x"
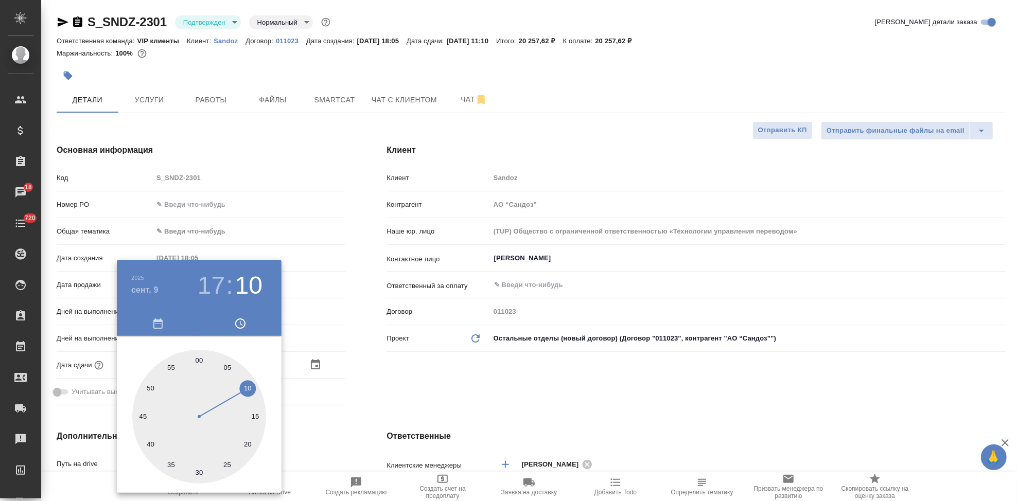
type textarea "x"
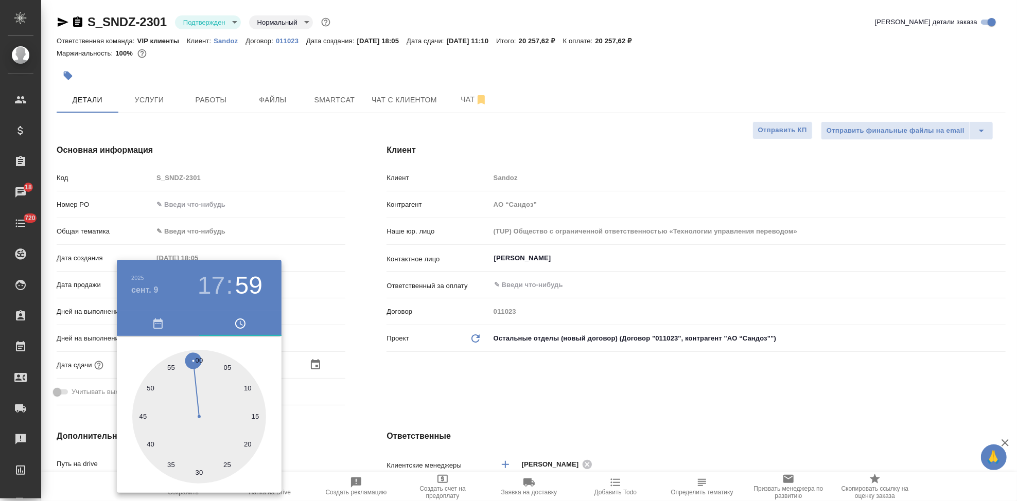
type textarea "x"
type input "09.09.2025 17:00"
type textarea "x"
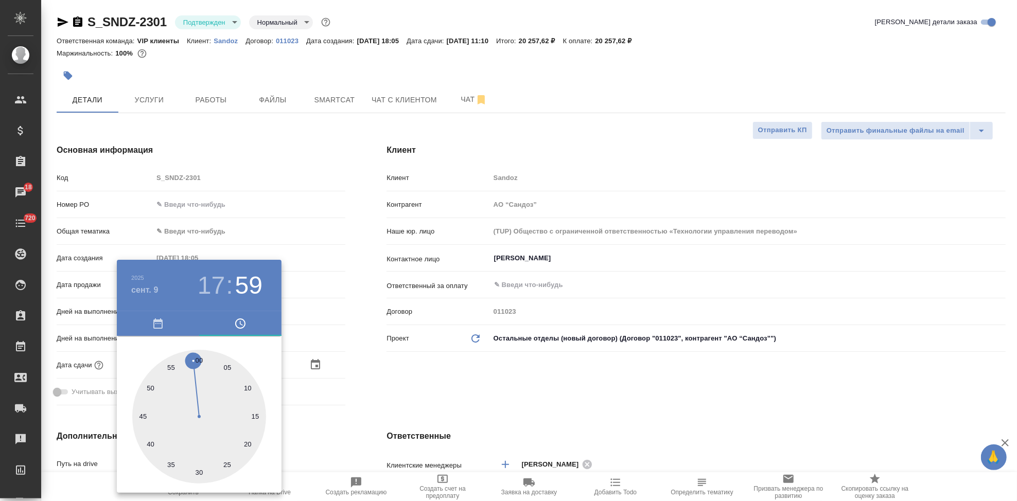
type textarea "x"
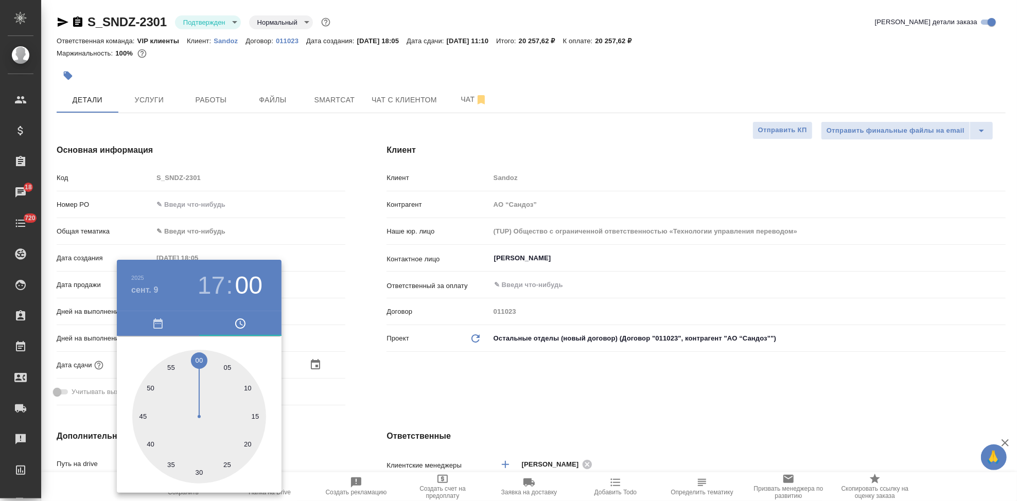
drag, startPoint x: 193, startPoint y: 364, endPoint x: 198, endPoint y: 359, distance: 6.6
click at [198, 359] on div at bounding box center [199, 417] width 134 height 134
type textarea "x"
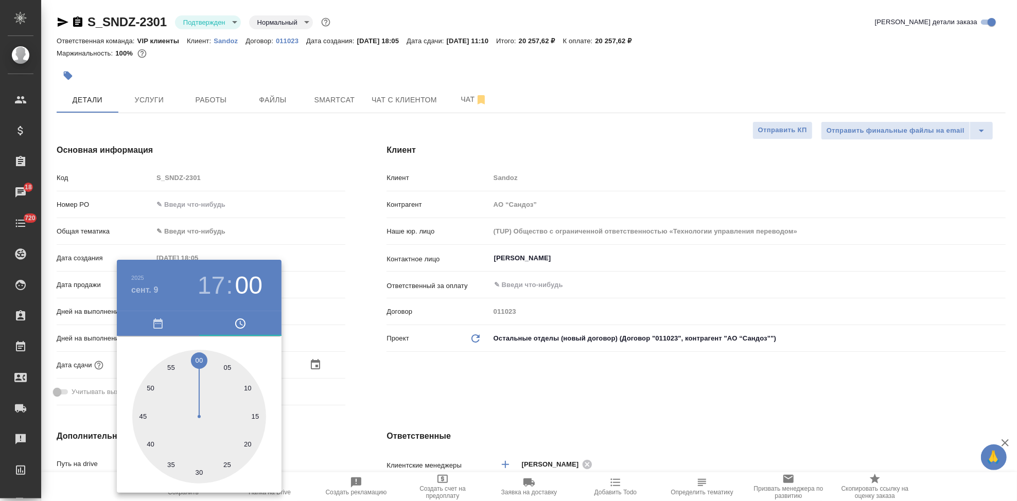
type textarea "x"
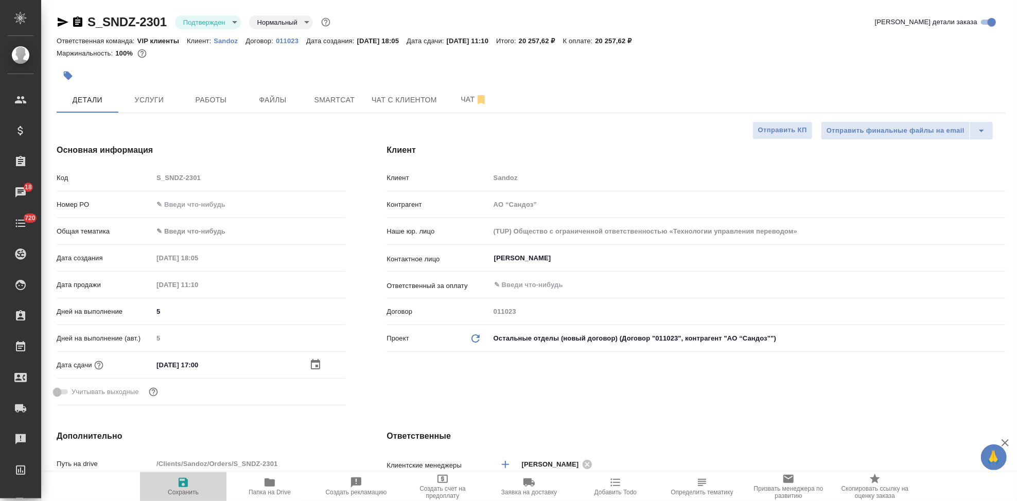
click at [182, 490] on span "Сохранить" at bounding box center [183, 492] width 31 height 7
type textarea "x"
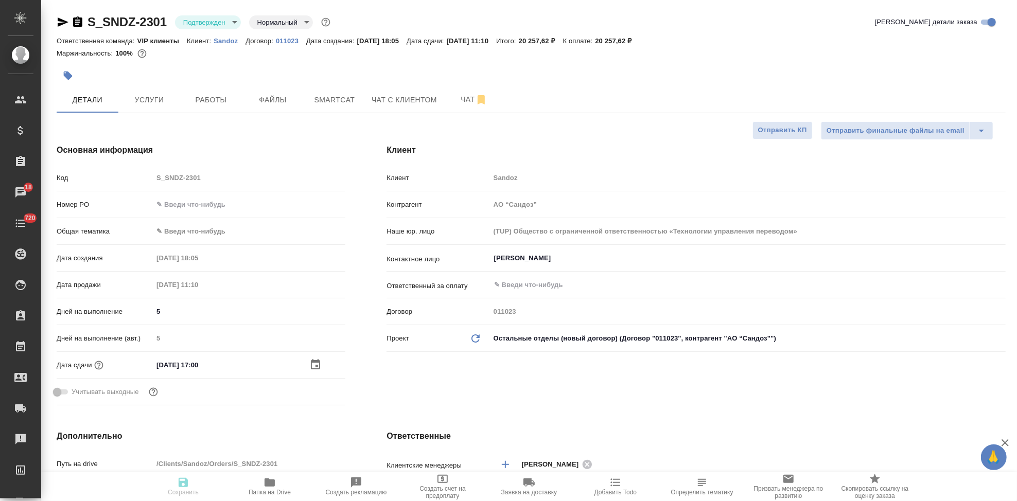
type textarea "x"
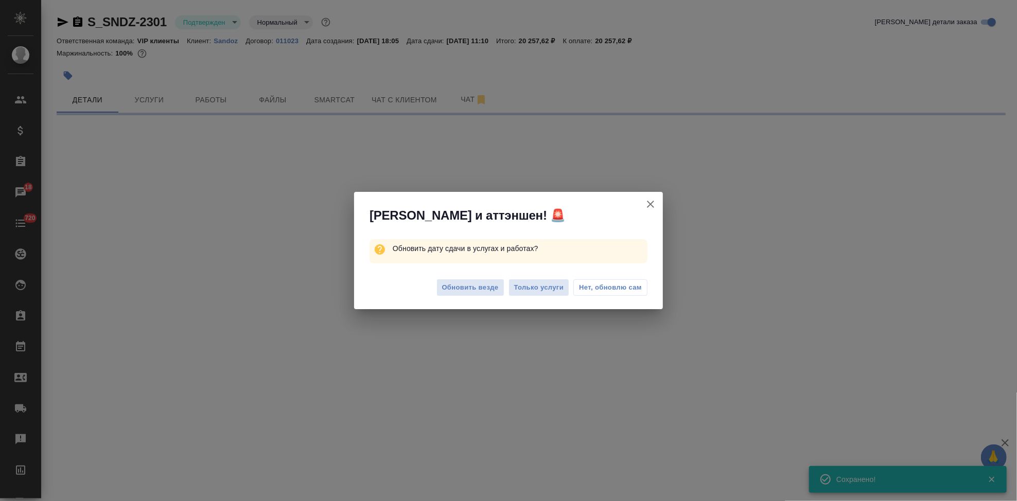
select select "RU"
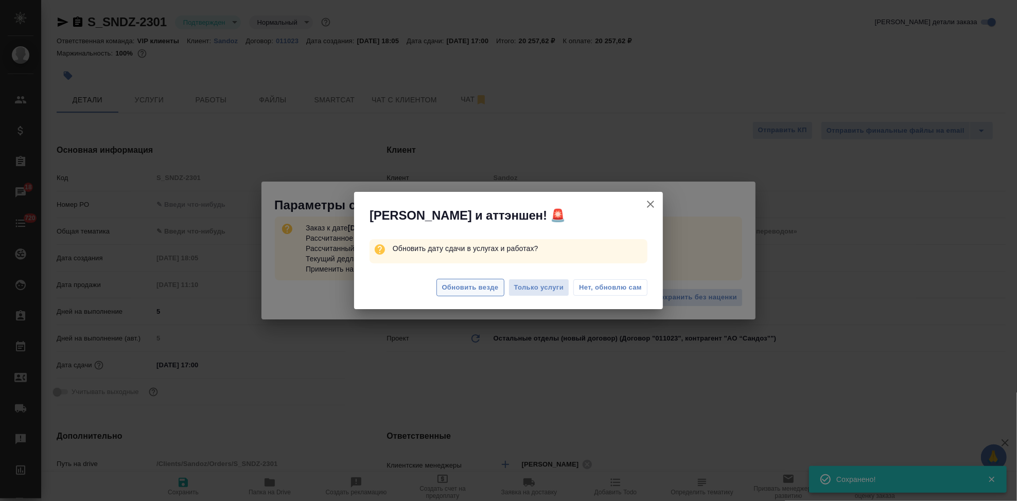
type textarea "x"
click at [474, 287] on span "Обновить везде" at bounding box center [470, 288] width 57 height 12
type textarea "x"
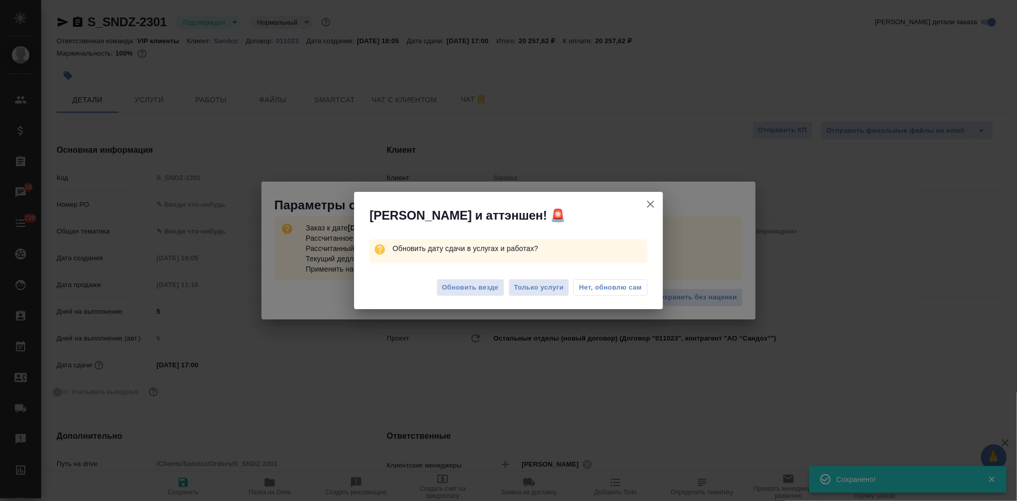
type textarea "x"
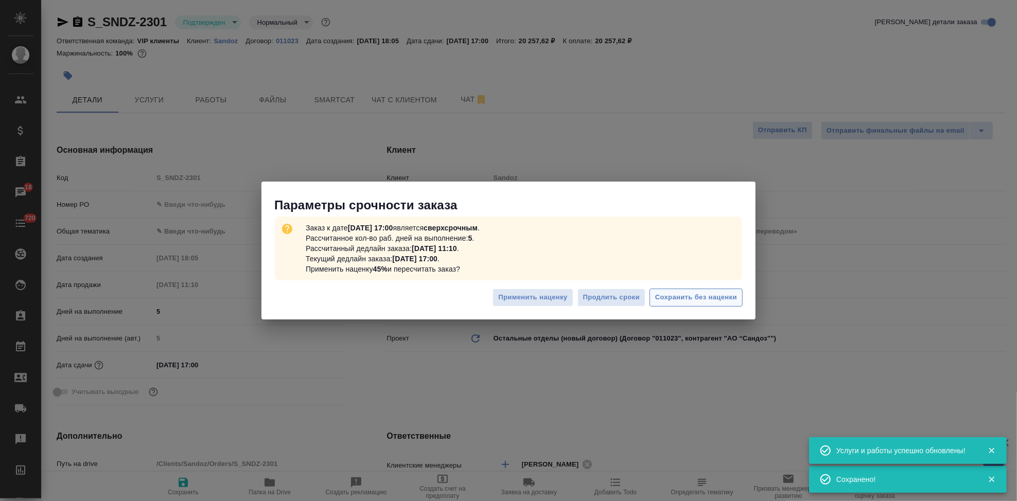
click at [709, 300] on span "Сохранить без наценки" at bounding box center [696, 298] width 82 height 12
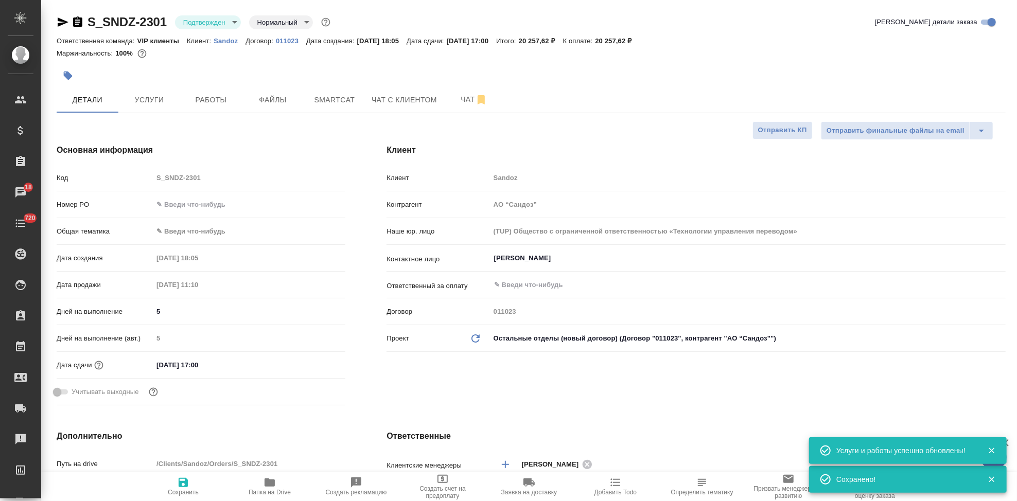
type textarea "x"
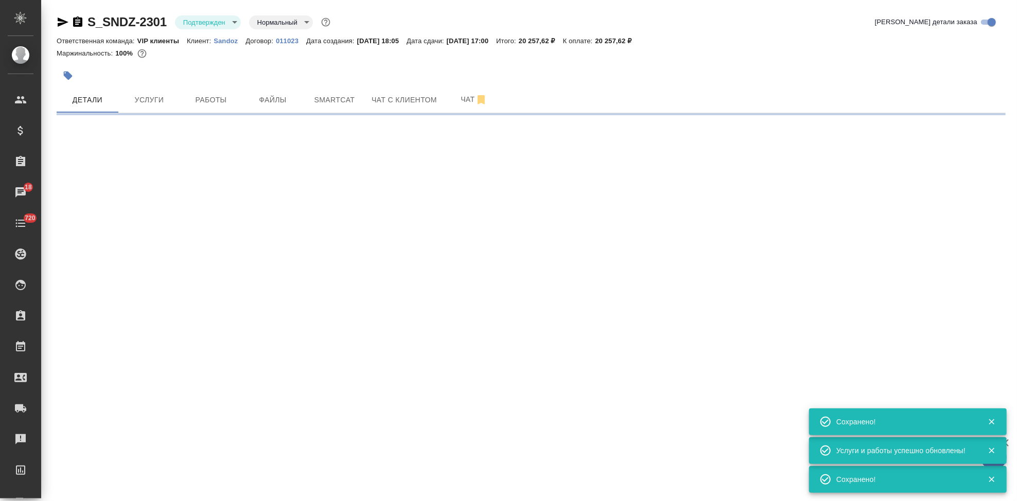
type input "urgent"
select select "RU"
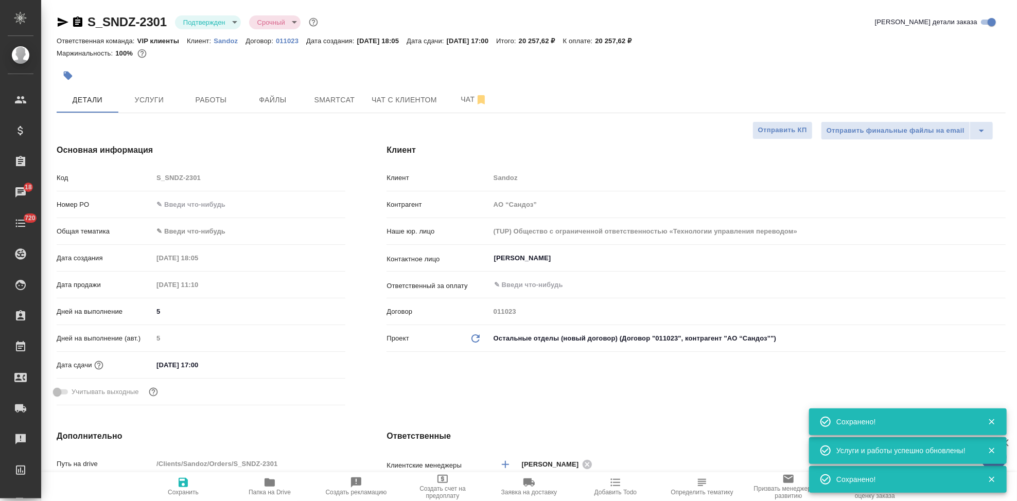
type textarea "x"
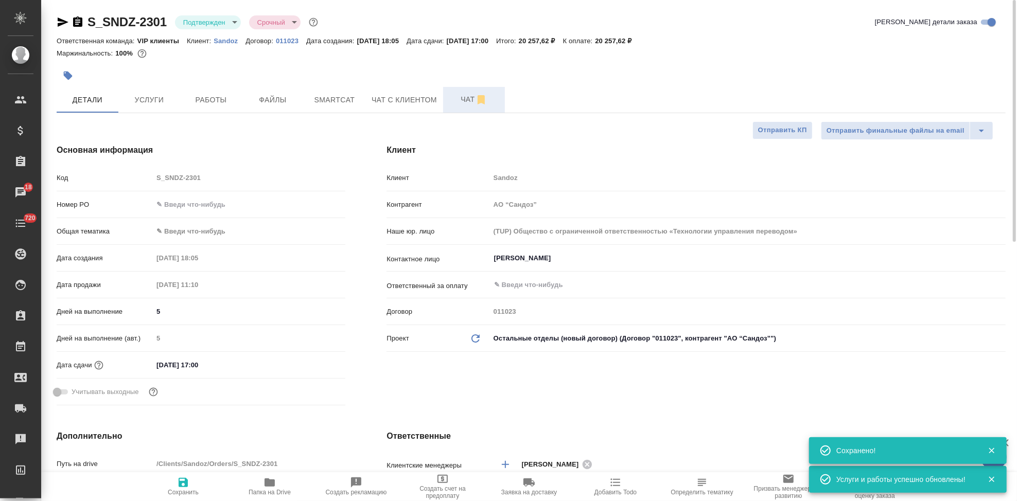
click at [457, 102] on span "Чат" at bounding box center [473, 99] width 49 height 13
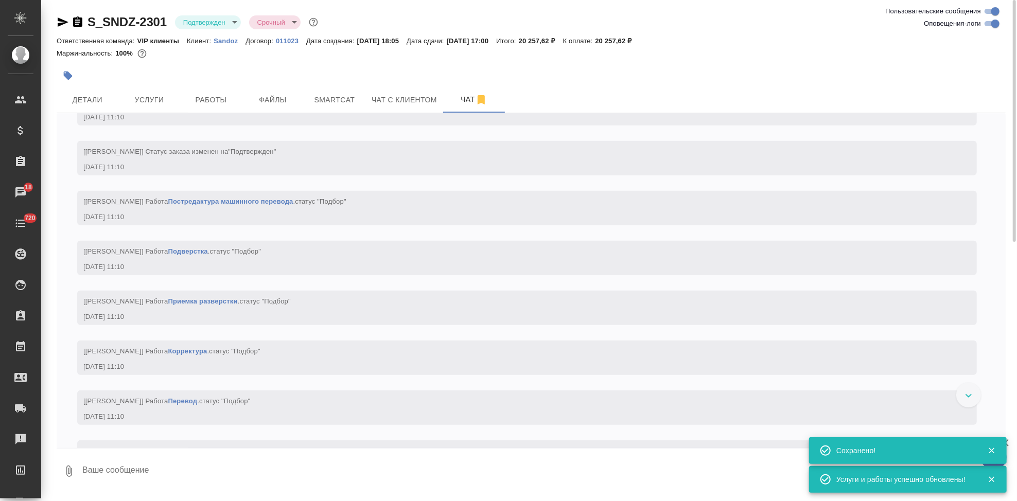
click at [177, 469] on textarea at bounding box center [543, 471] width 925 height 35
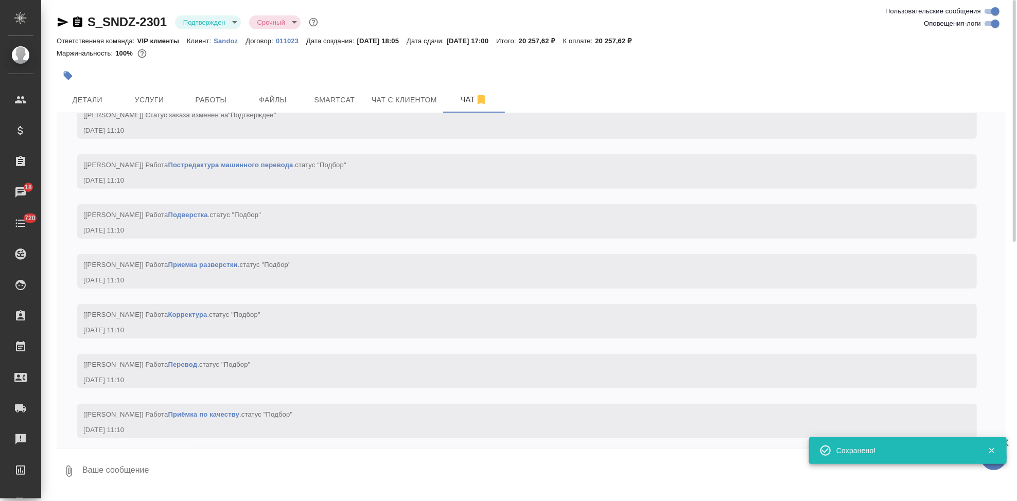
type textarea """
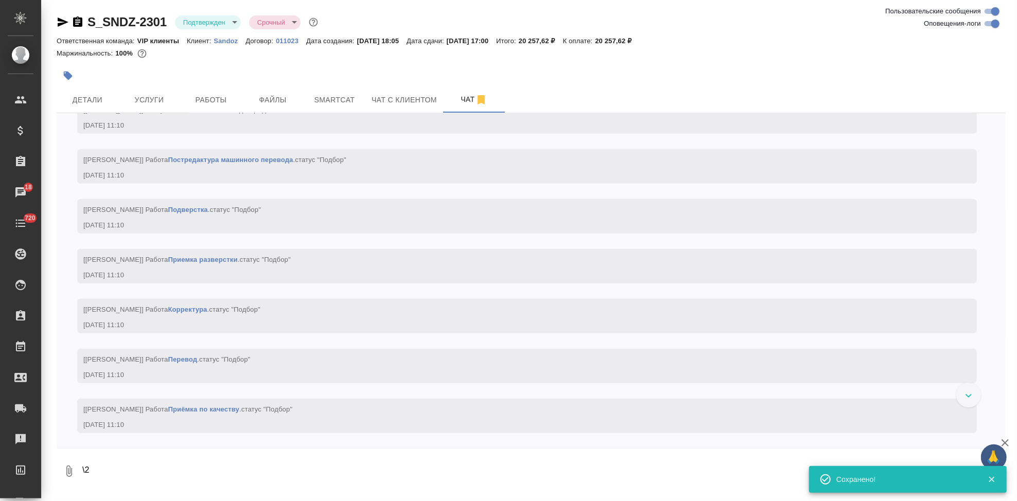
type textarea "\"
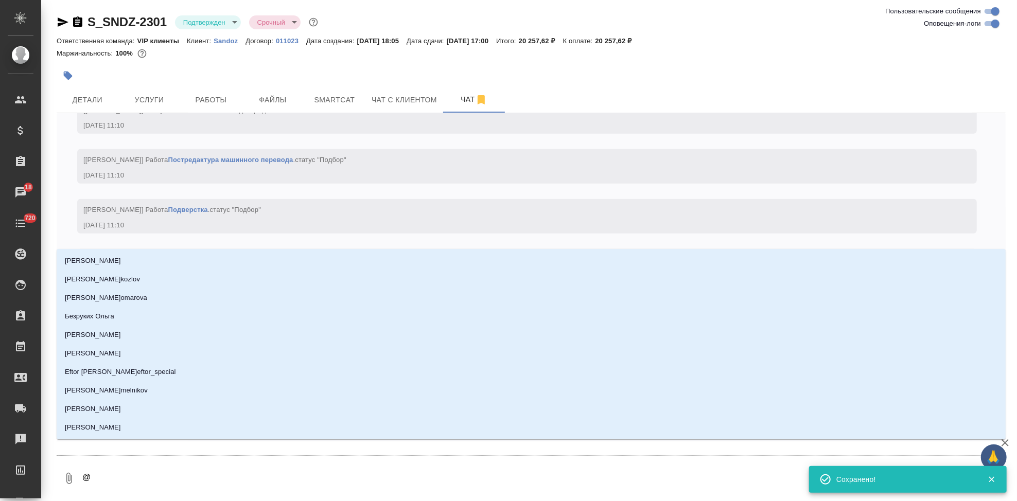
type textarea "@г"
type input "г"
type textarea "@го"
type input "го"
type textarea "@гор"
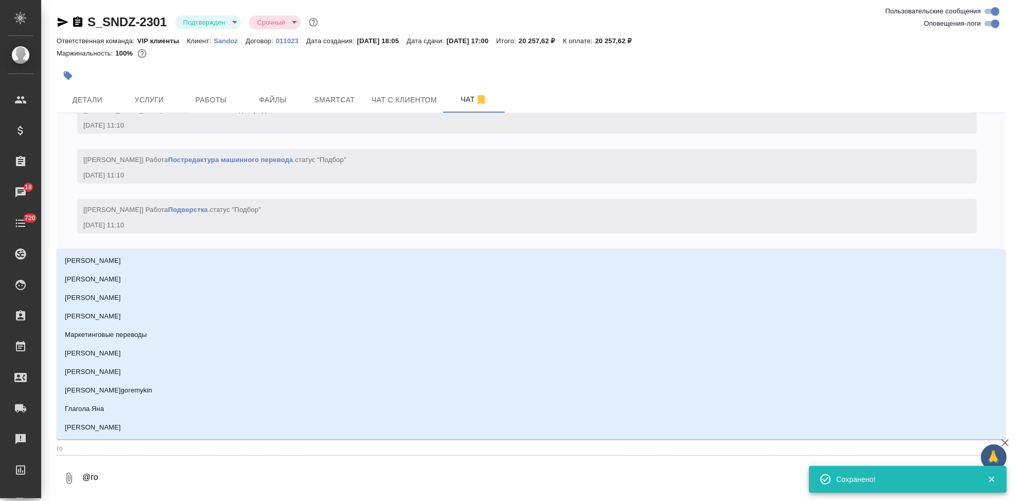
type input "гор"
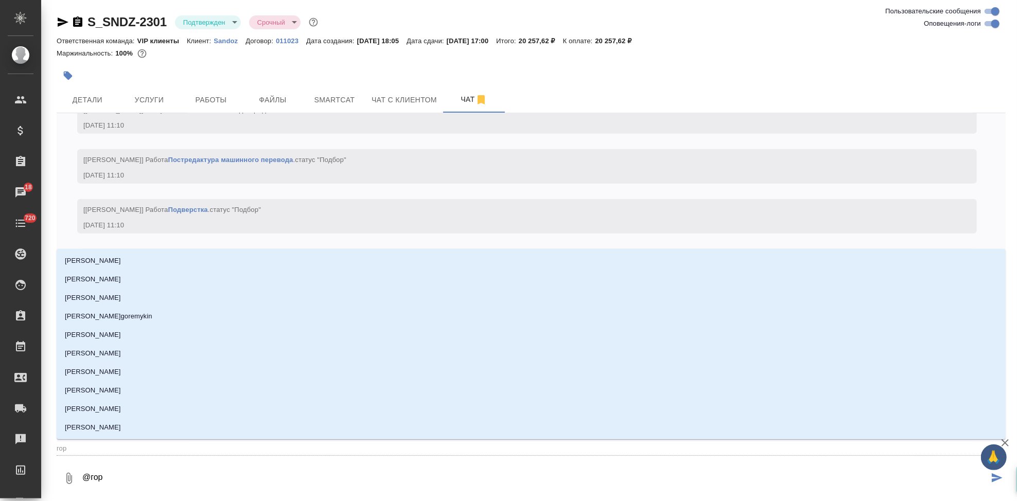
type textarea "@горш"
type input "горш"
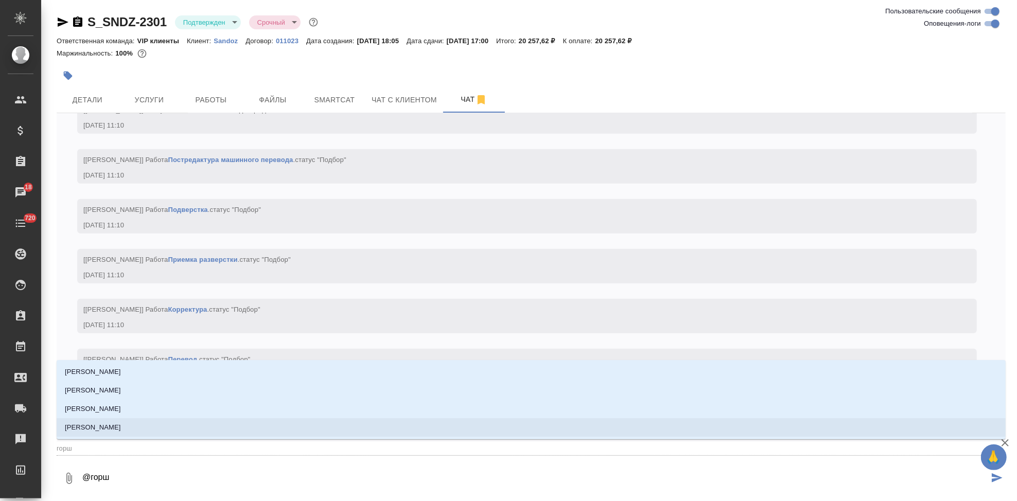
click at [133, 429] on li "[PERSON_NAME]" at bounding box center [531, 428] width 949 height 19
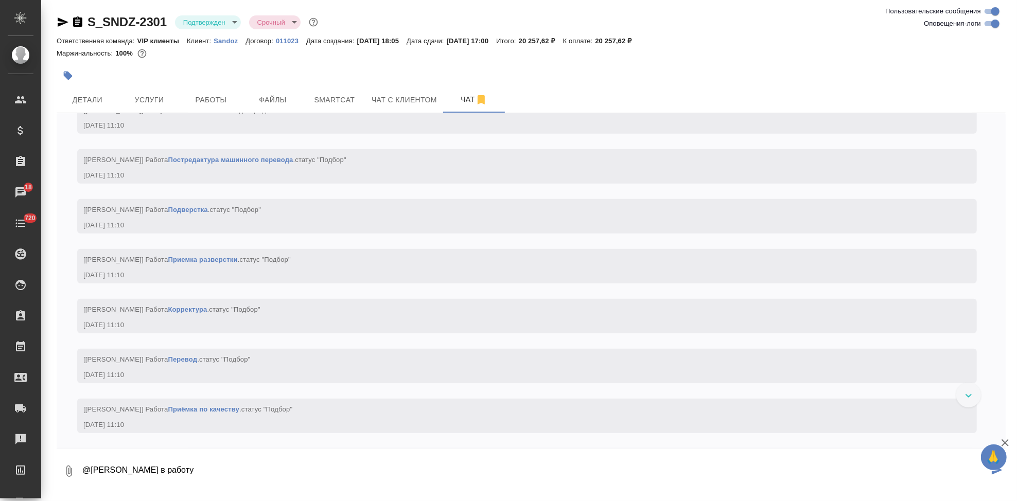
type textarea "@Горшкова Валентина в работу"
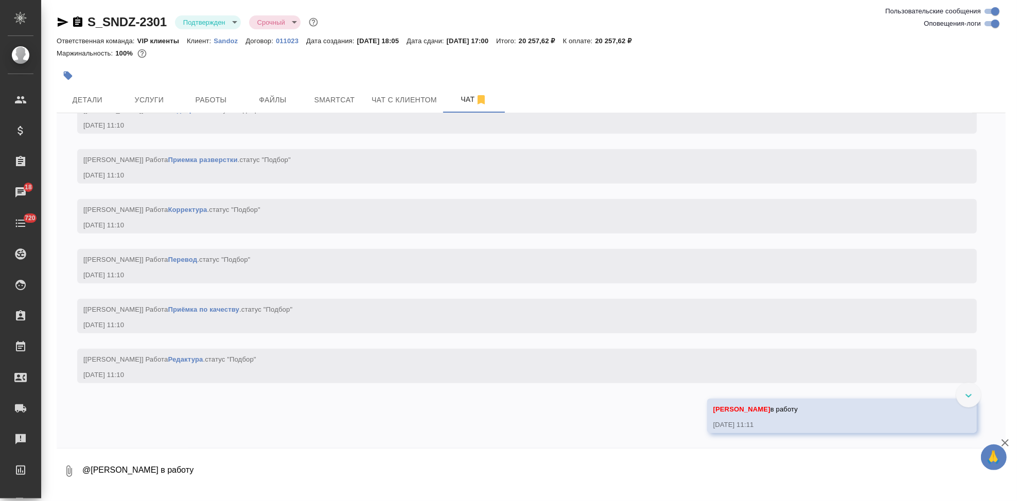
scroll to position [840, 0]
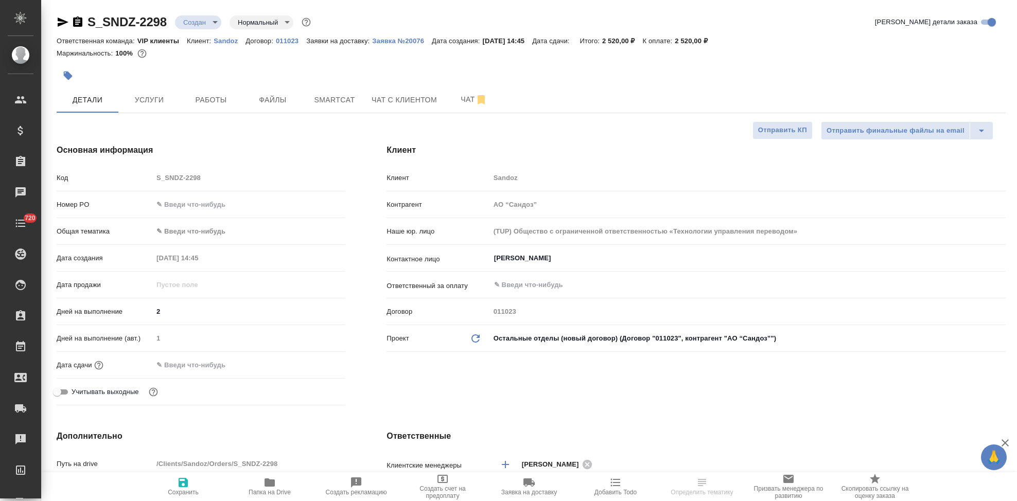
select select "RU"
type textarea "x"
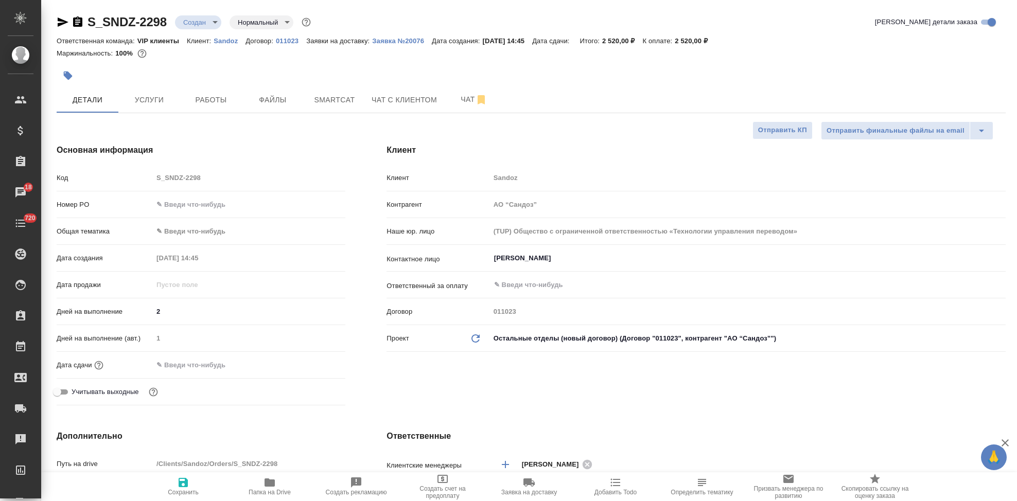
type textarea "x"
click at [271, 488] on icon "button" at bounding box center [270, 483] width 12 height 12
type textarea "x"
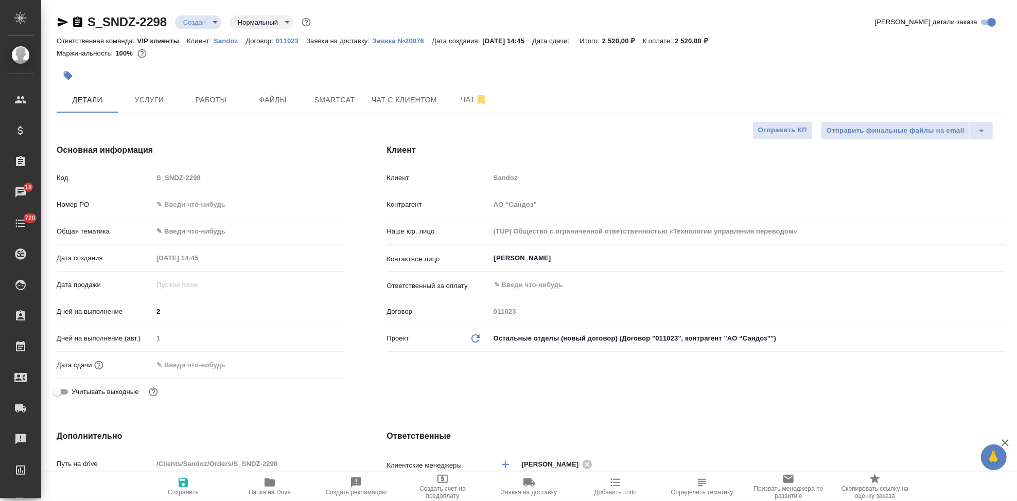
type textarea "x"
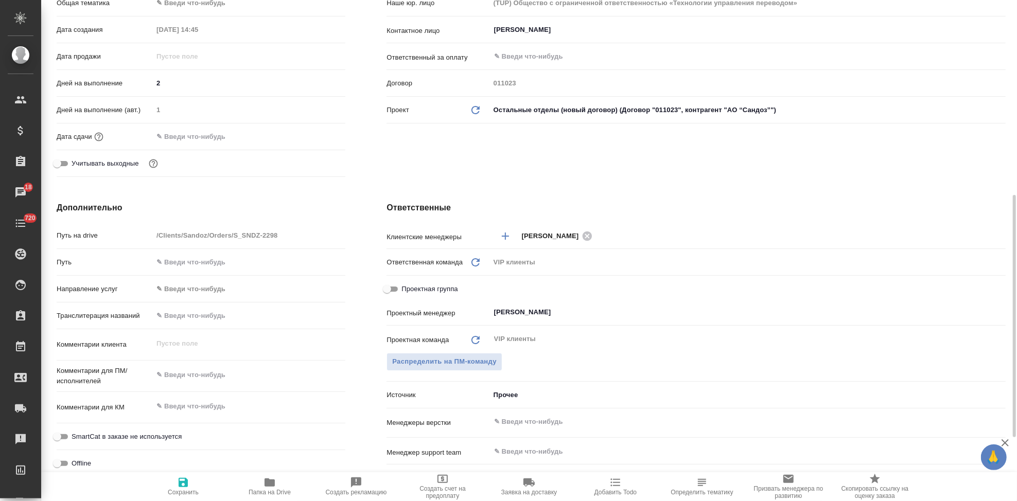
scroll to position [286, 0]
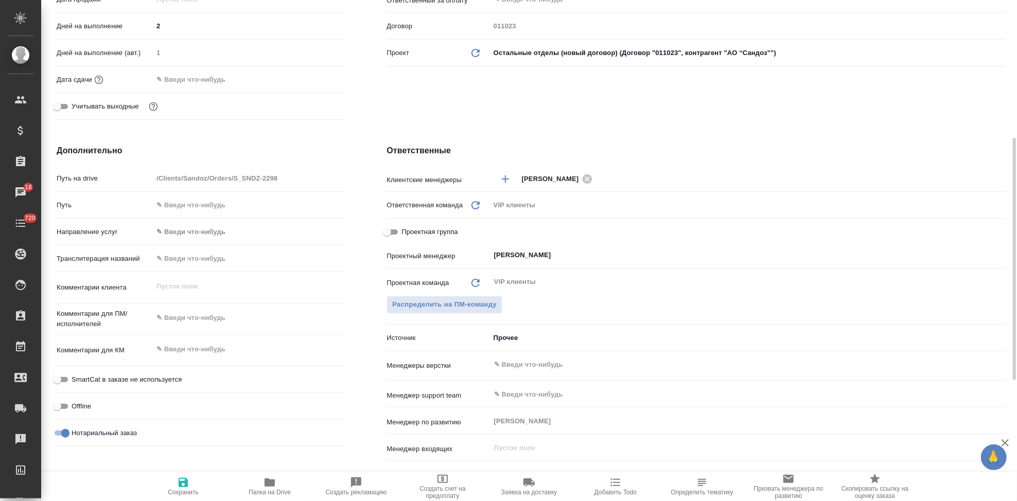
type textarea "x"
click at [193, 315] on textarea at bounding box center [249, 319] width 192 height 18
paste textarea "снять по 1 нзк с каждого и вернуть неизменными те, что привез курьер."
type textarea "снять по 1 нзк с каждого и вернуть неизменными те, что привез курьер."
type textarea "x"
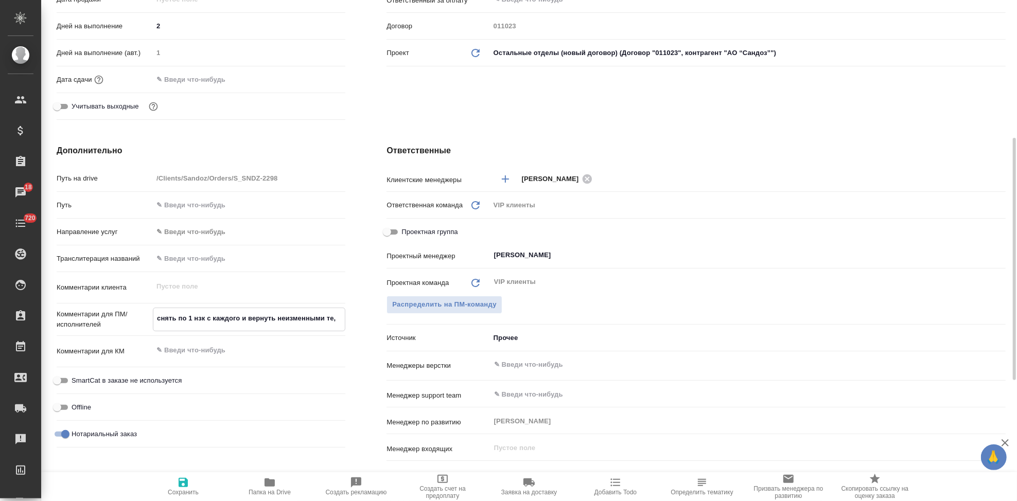
type textarea "x"
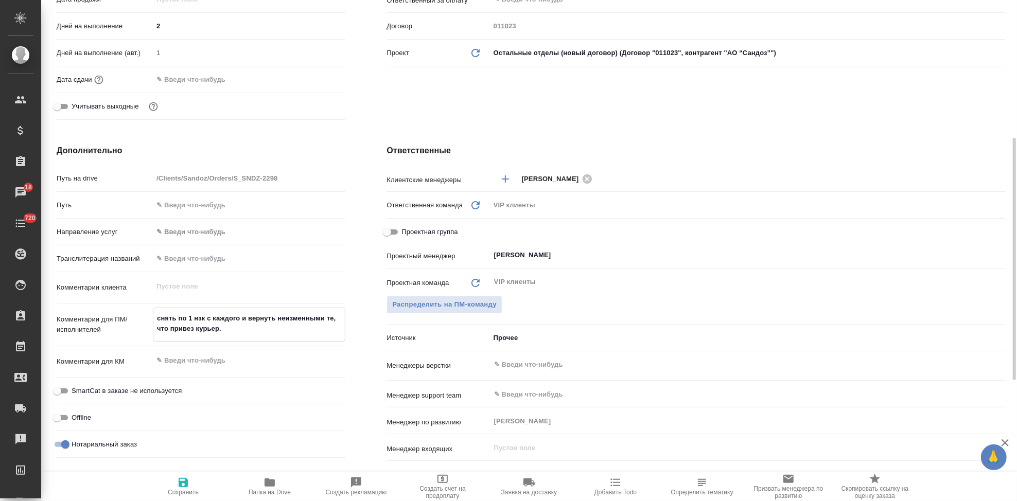
click at [155, 316] on textarea "снять по 1 нзк с каждого и вернуть неизменными те, что привез курьер." at bounding box center [249, 324] width 192 height 28
type textarea "рснять по 1 нзк с каждого и вернуть неизменными те, что привез курьер."
type textarea "x"
type textarea "раснять по 1 нзк с каждого и вернуть неизменными те, что привез курьер."
type textarea "x"
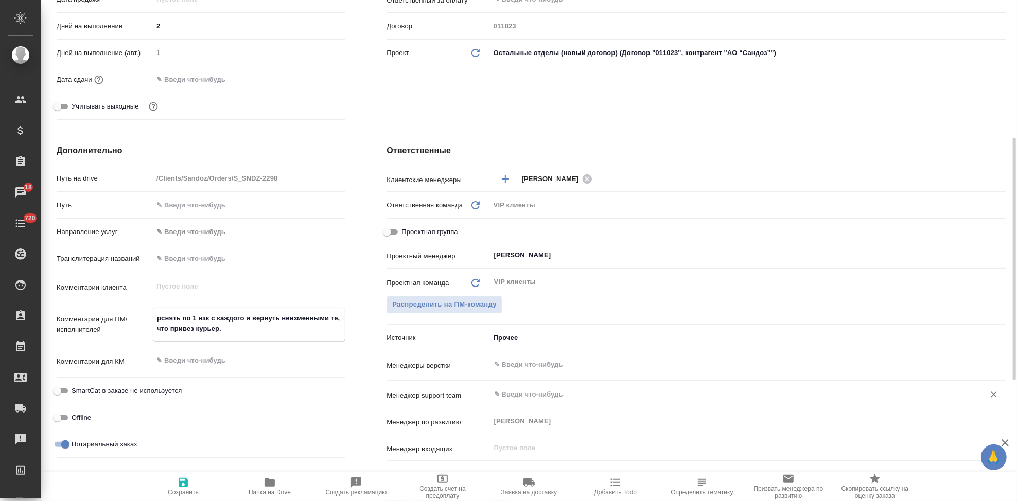
type textarea "x"
type textarea "ранснять по 1 нзк с каждого и вернуть неизменными те, что привез курьер."
type textarea "x"
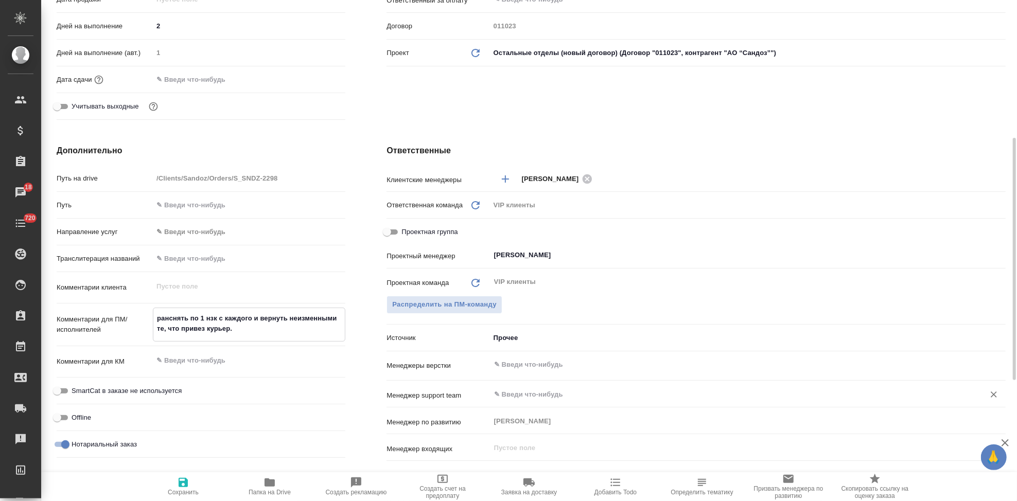
type textarea "ранеснять по 1 нзк с каждого и вернуть неизменными те, что привез курьер."
type textarea "x"
type textarea "ранееснять по 1 нзк с каждого и вернуть неизменными те, что привез курьер."
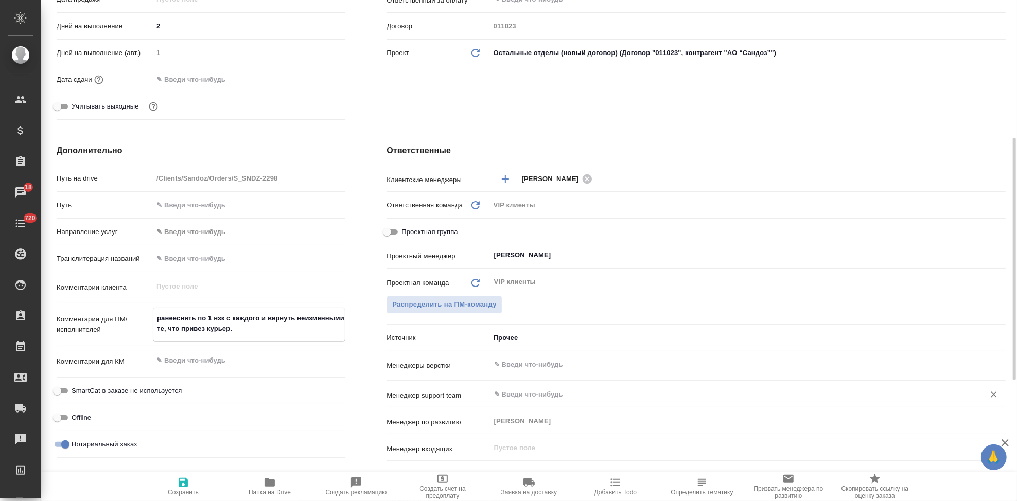
type textarea "x"
type textarea "ранее снять по 1 нзк с каждого и вернуть неизменными те, что привез курьер."
type textarea "x"
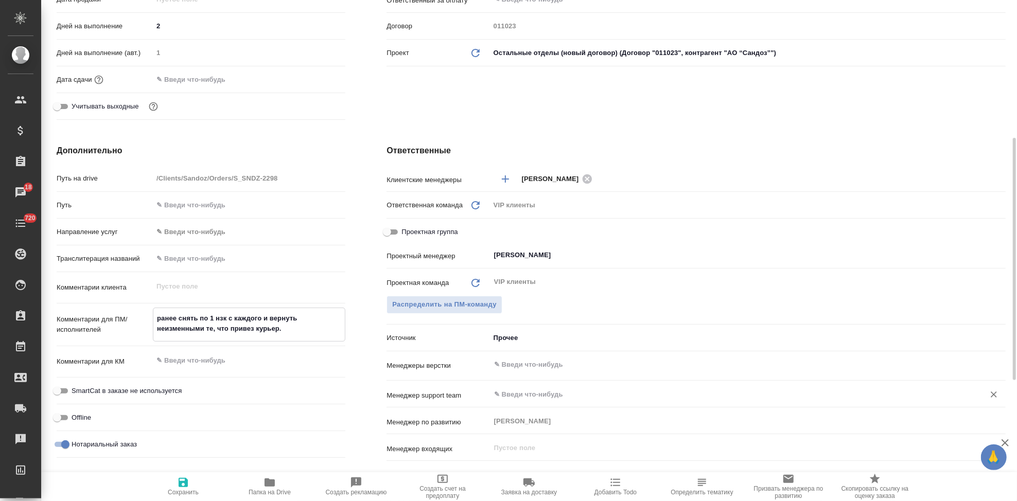
type textarea "ранее пснять по 1 нзк с каждого и вернуть неизменными те, что привез курьер."
type textarea "x"
type textarea "ранее песнять по 1 нзк с каждого и вернуть неизменными те, что привез курьер."
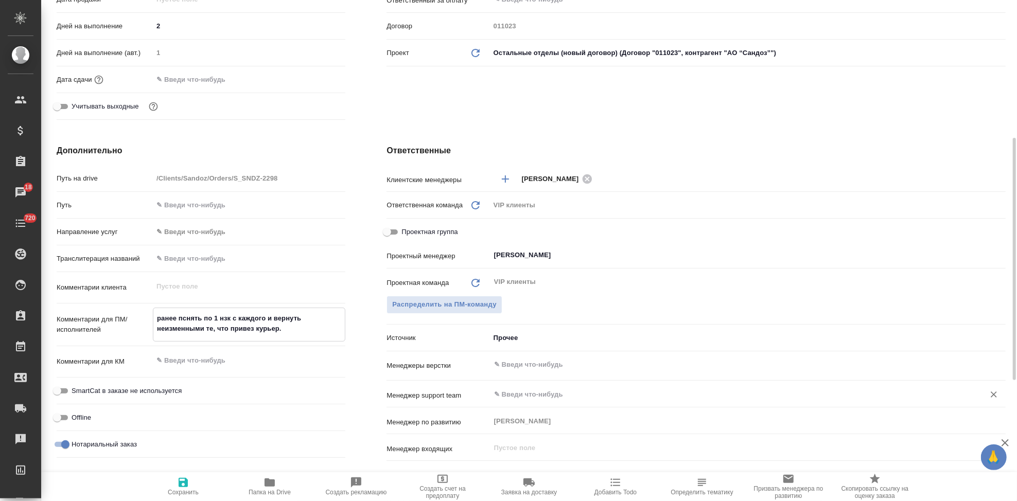
type textarea "x"
type textarea "ранее переснять по 1 нзк с каждого и вернуть неизменными те, что привез курьер."
type textarea "x"
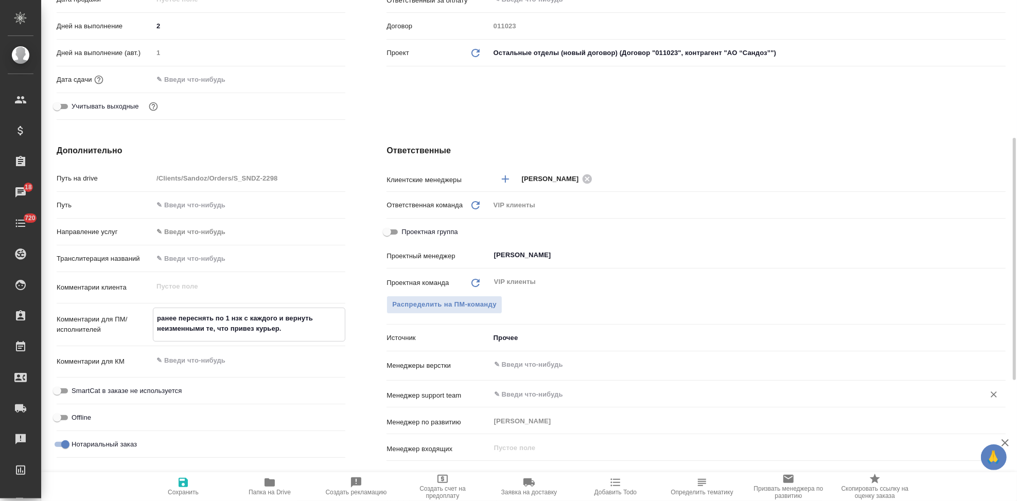
type textarea "x"
type textarea "ранее перевоснять по 1 нзк с каждого и вернуть неизменными те, что привез курье…"
type textarea "x"
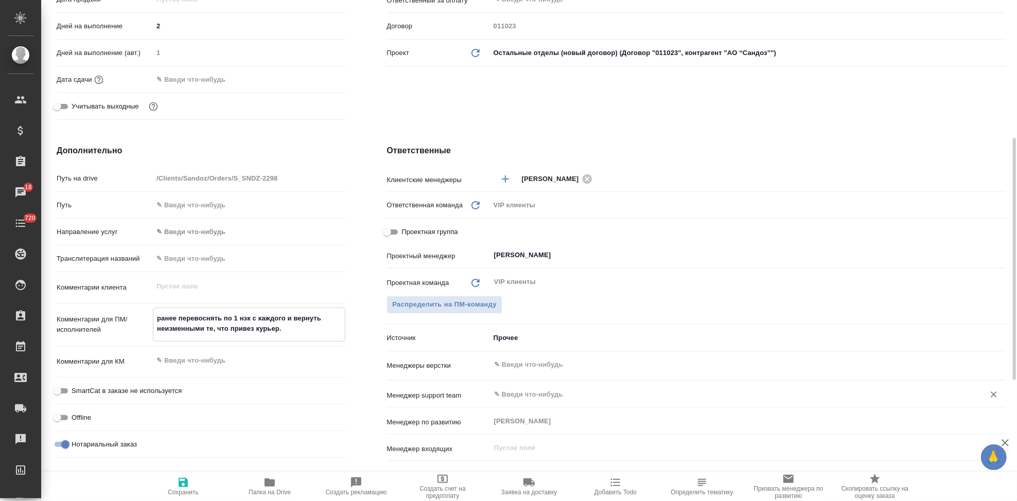
type textarea "ранее переводснять по 1 нзк с каждого и вернуть неизменными те, что привез курь…"
type textarea "x"
type textarea "ранее перевод снять по 1 нзк с каждого и вернуть неизменными те, что привез кур…"
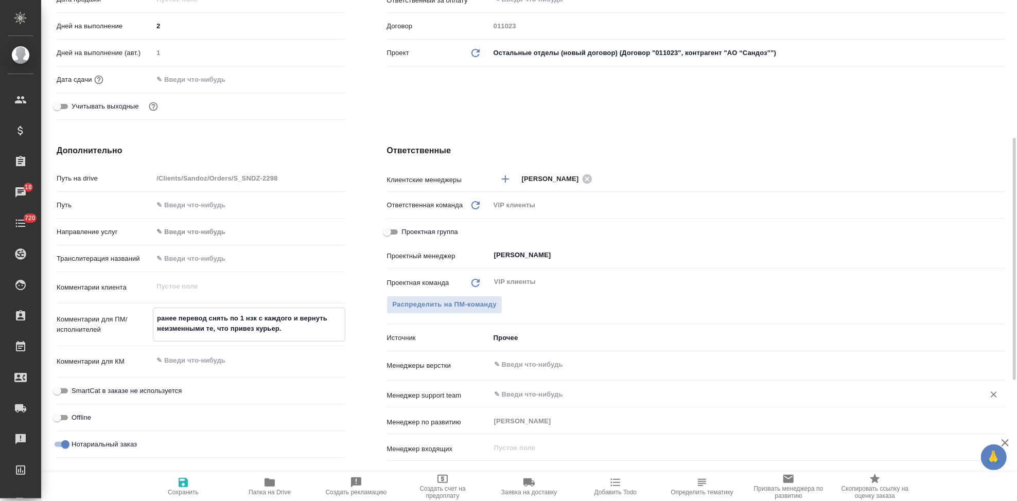
type textarea "x"
type textarea "ранее перевод и снять по 1 нзк с каждого и вернуть неизменными те, что привез к…"
type textarea "x"
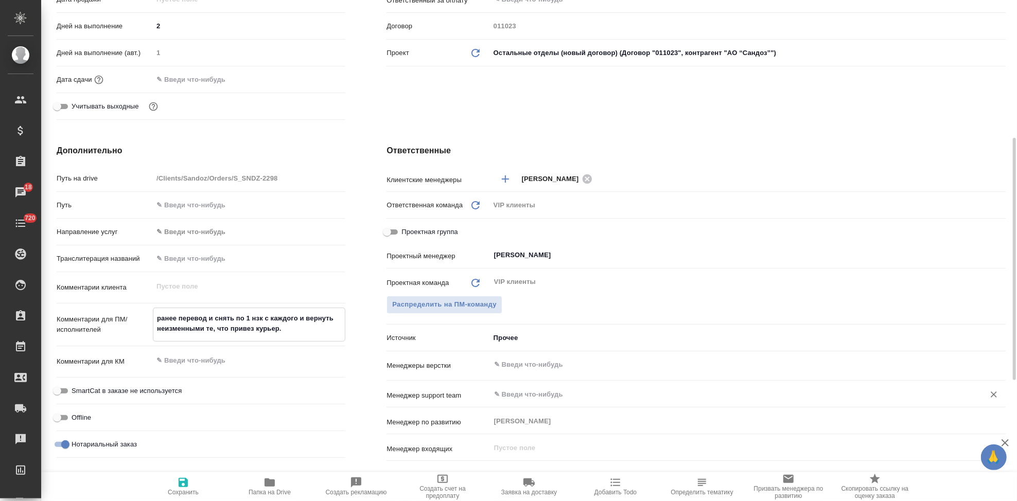
type textarea "x"
type textarea "ранее перевод и зснять по 1 нзк с каждого и вернуть неизменными те, что привез …"
type textarea "x"
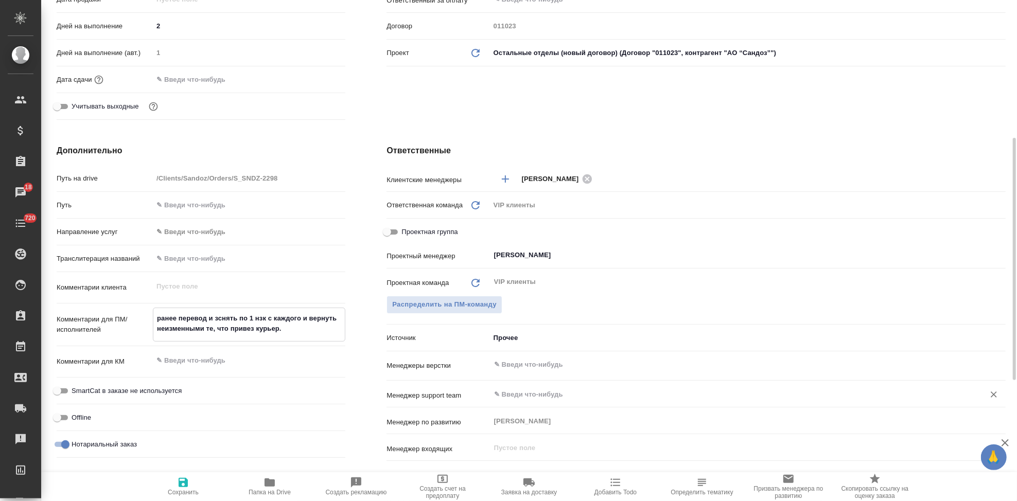
type textarea "x"
type textarea "ранее перевод и заснять по 1 нзк с каждого и вернуть неизменными те, что привез…"
type textarea "x"
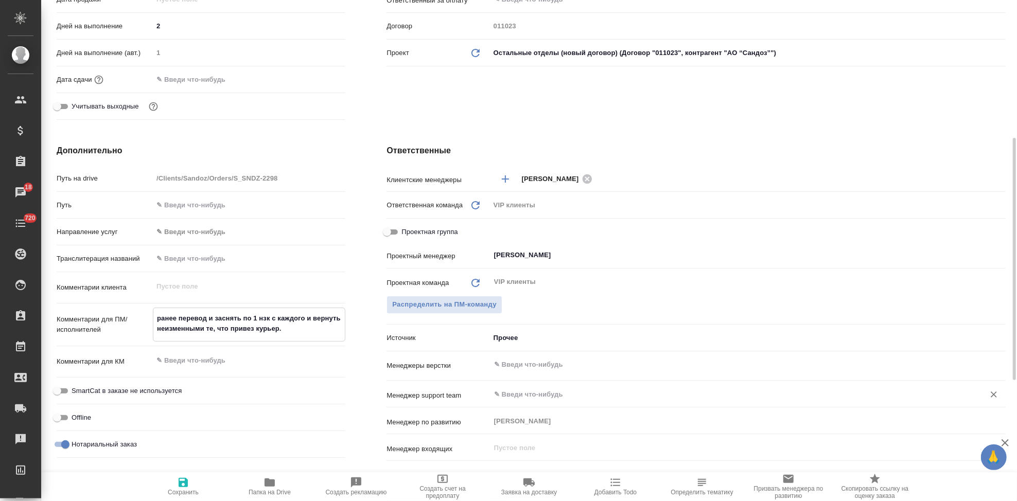
type textarea "ранее перевод и завснять по 1 нзк с каждого и вернуть неизменными те, что приве…"
type textarea "x"
type textarea "ранее перевод и завеснять по 1 нзк с каждого и вернуть неизменными те, что прив…"
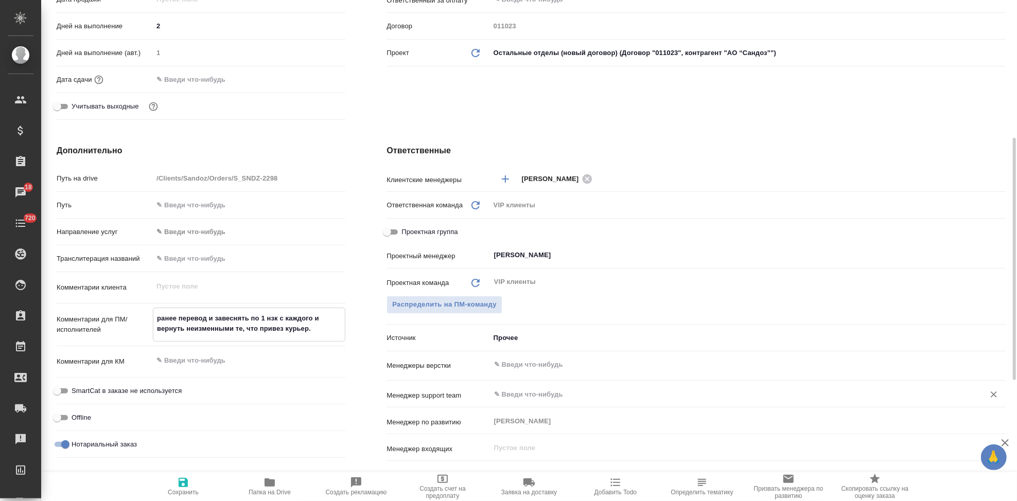
type textarea "x"
type textarea "ранее перевод и заверснять по 1 нзк с каждого и вернуть неизменными те, что при…"
type textarea "x"
type textarea "ранее перевод и заверкснять по 1 нзк с каждого и вернуть неизменными те, что пр…"
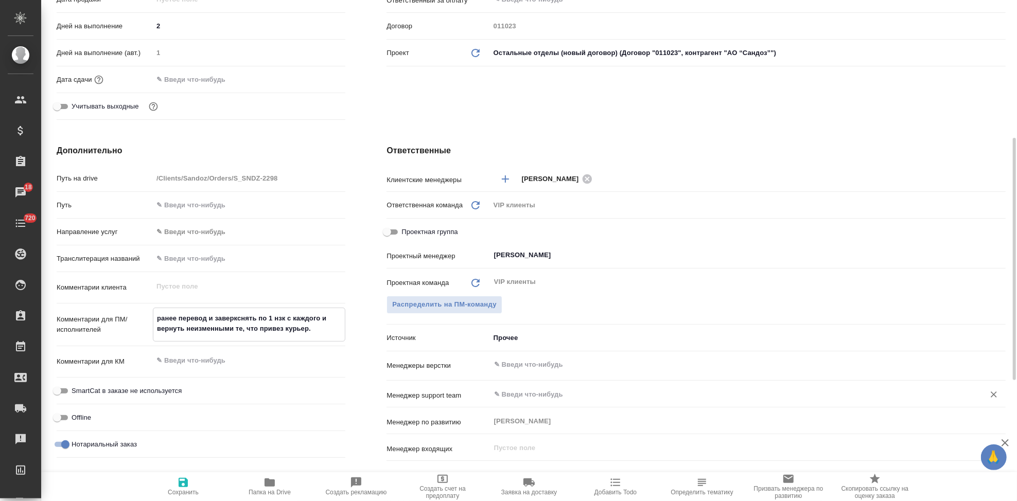
type textarea "x"
type textarea "ранее перевод и заверкуснять по 1 нзк с каждого и вернуть неизменными те, что п…"
type textarea "x"
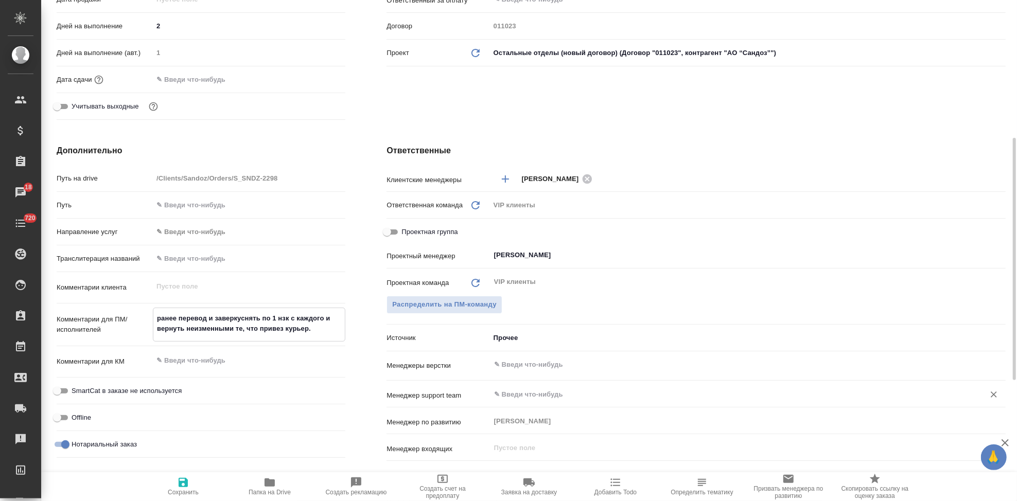
type textarea "x"
type textarea "ранее перевод и заверку снять по 1 нзк с каждого и вернуть неизменными те, что …"
type textarea "x"
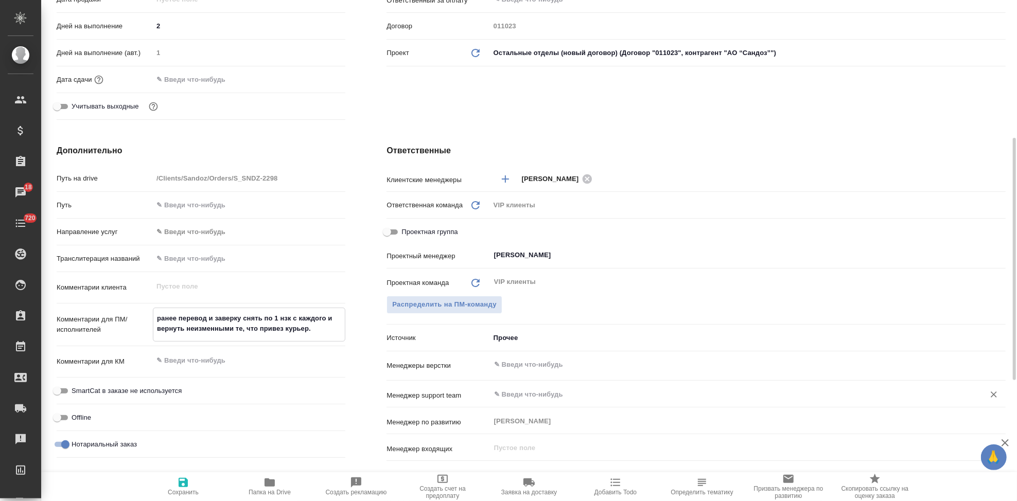
type textarea "x"
type textarea "ранее перевод и заверку сснять по 1 нзк с каждого и вернуть неизменными те, что…"
type textarea "x"
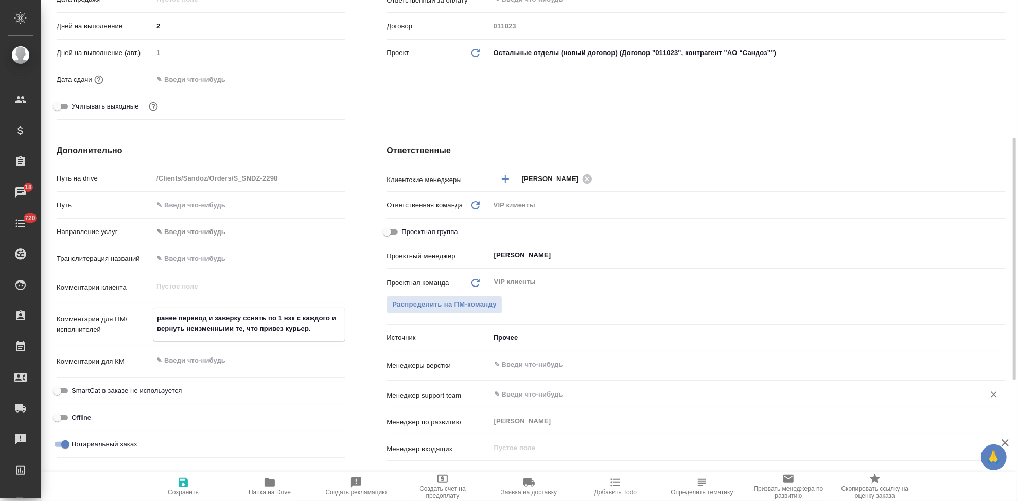
type textarea "ранее перевод и заверку снснять по 1 нзк с каждого и вернуть неизменными те, чт…"
type textarea "x"
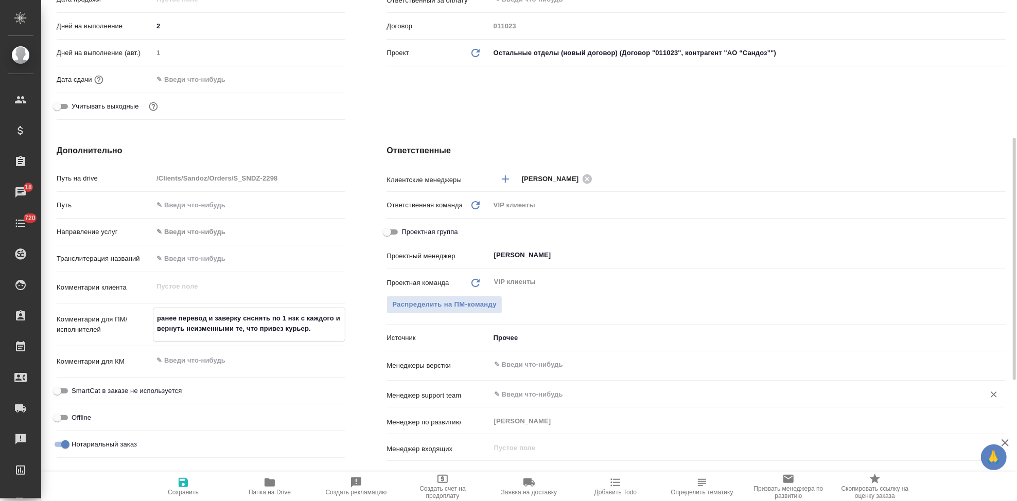
type textarea "ранее перевод и заверку сняснять по 1 нзк с каждого и вернуть неизменными те, ч…"
type textarea "x"
type textarea "ранее перевод и заверку снятснять по 1 нзк с каждого и вернуть неизменными те, …"
type textarea "x"
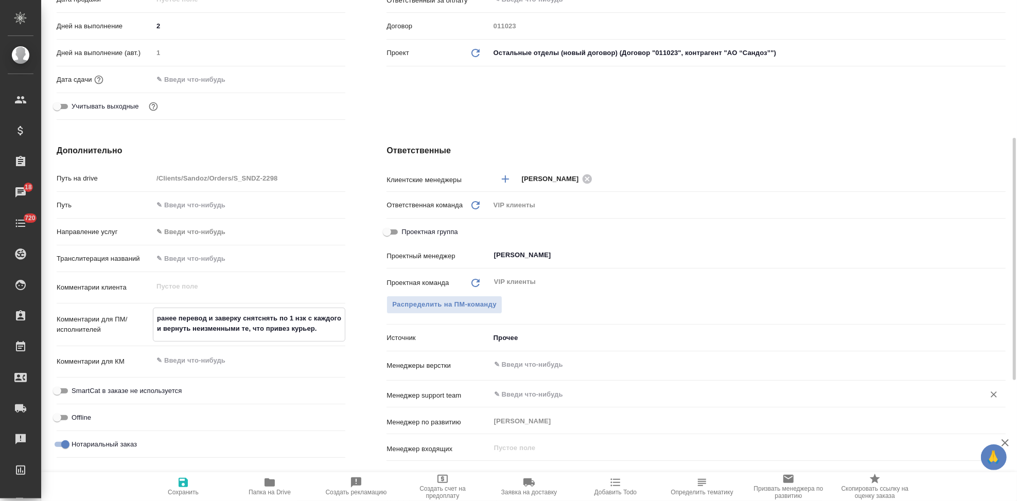
type textarea "x"
type textarea "ранее перевод и заверку снять снять по 1 нзк с каждого и вернуть неизменными те…"
type textarea "x"
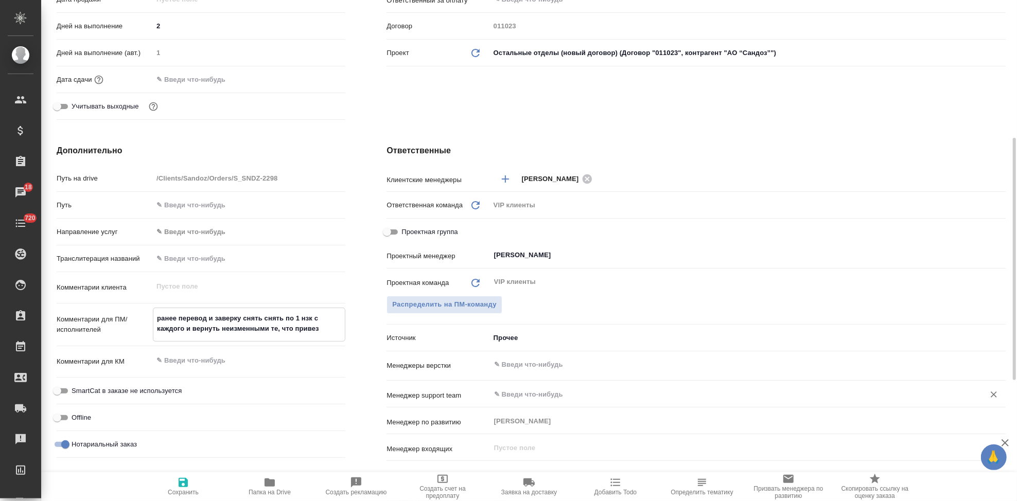
type textarea "x"
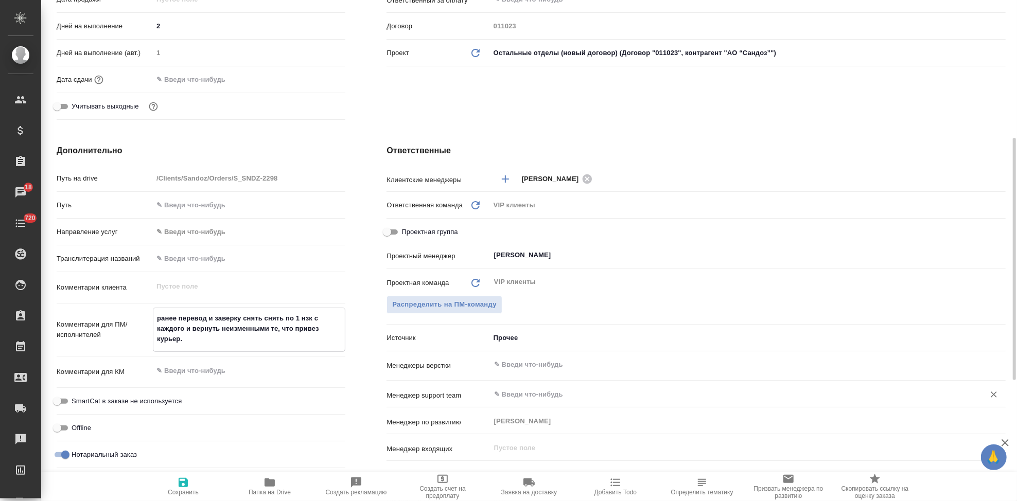
type textarea "ранее перевод и заверку снятьснять по 1 нзк с каждого и вернуть неизменными те,…"
type textarea "x"
type textarea "ранее перевод и заверку снятснять по 1 нзк с каждого и вернуть неизменными те, …"
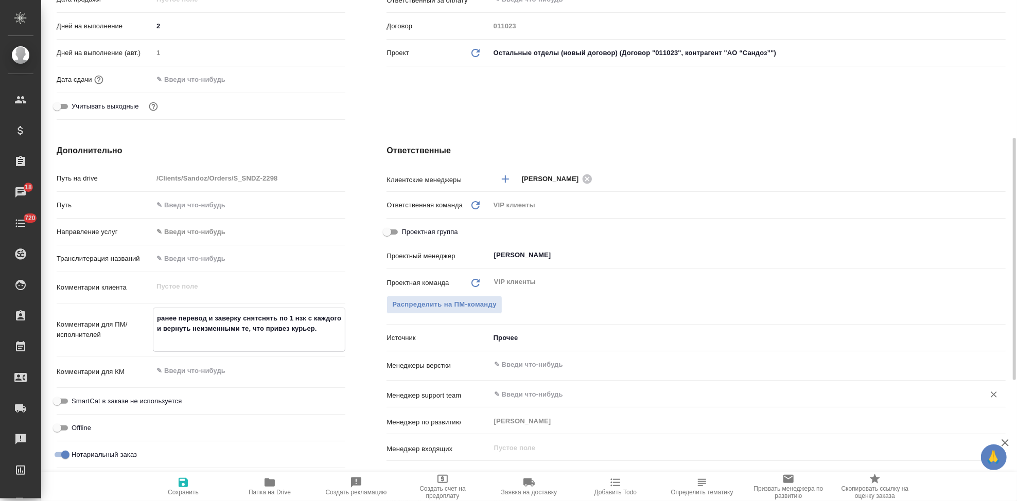
type textarea "x"
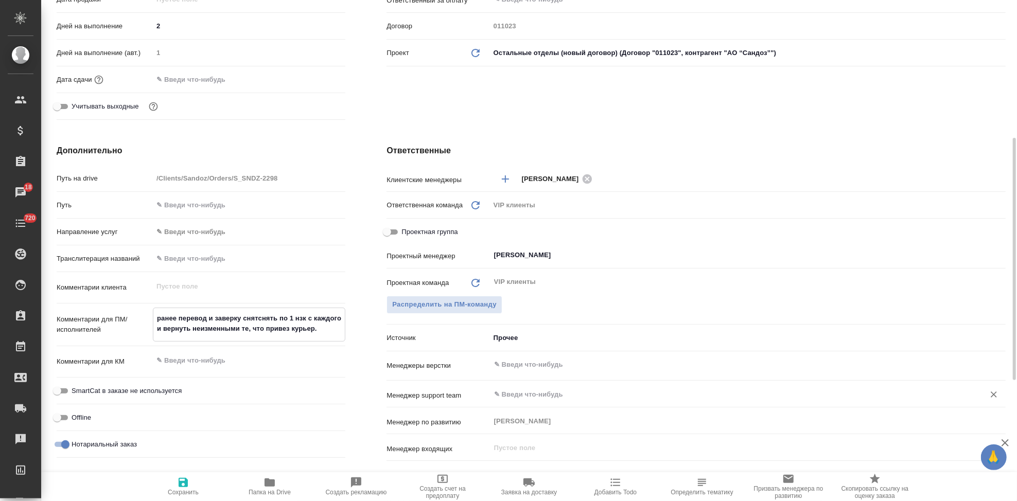
type textarea "ранее перевод и заверку сняснять по 1 нзк с каждого и вернуть неизменными те, ч…"
type textarea "x"
type textarea "ранее перевод и заверку снснять по 1 нзк с каждого и вернуть неизменными те, чт…"
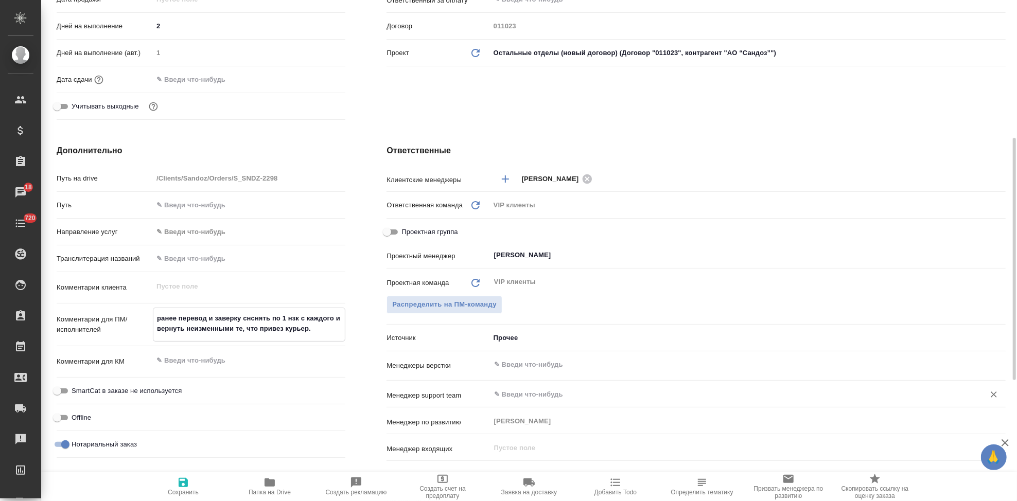
type textarea "x"
type textarea "ранее перевод и заверку сснять по 1 нзк с каждого и вернуть неизменными те, что…"
type textarea "x"
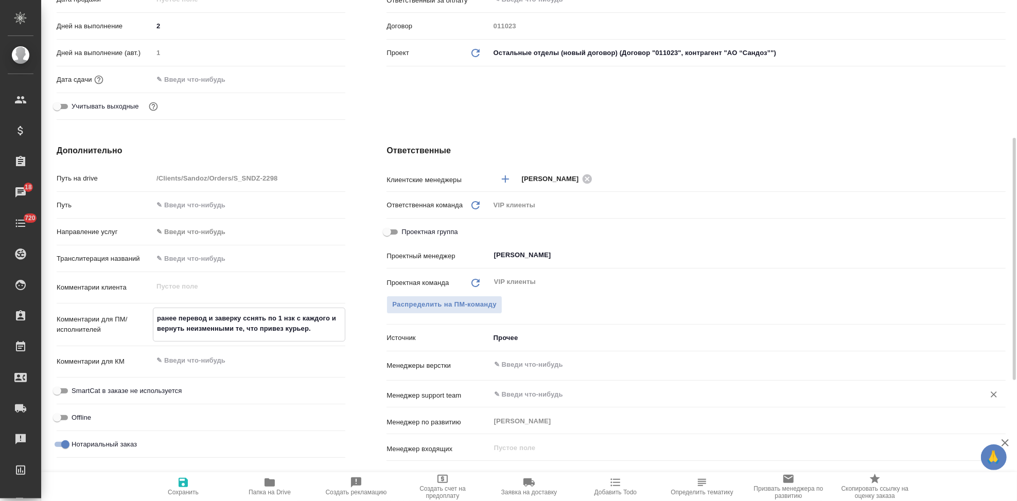
type textarea "x"
type textarea "ранее перевод и заверку снять по 1 нзк с каждого и вернуть неизменными те, что …"
type textarea "x"
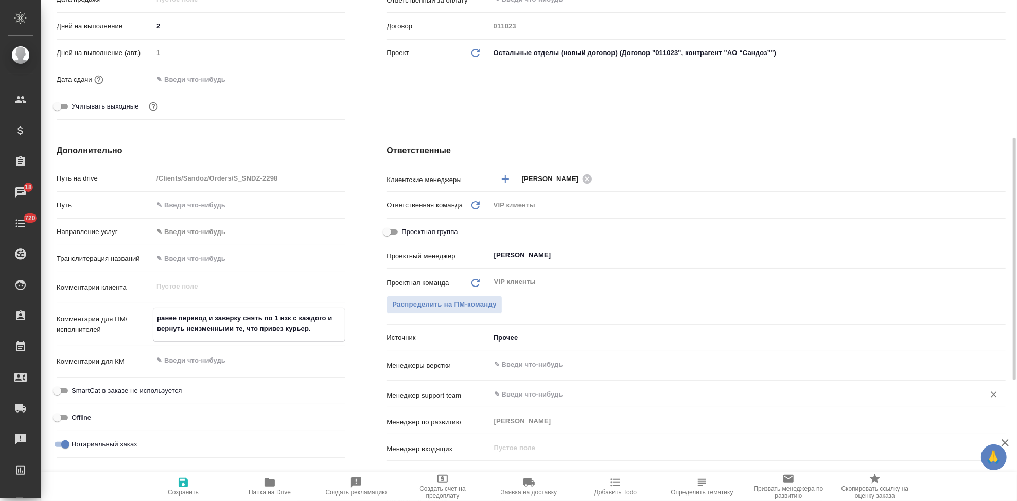
type textarea "x"
type textarea "ранее перевод и заверку дснять по 1 нзк с каждого и вернуть неизменными те, что…"
type textarea "x"
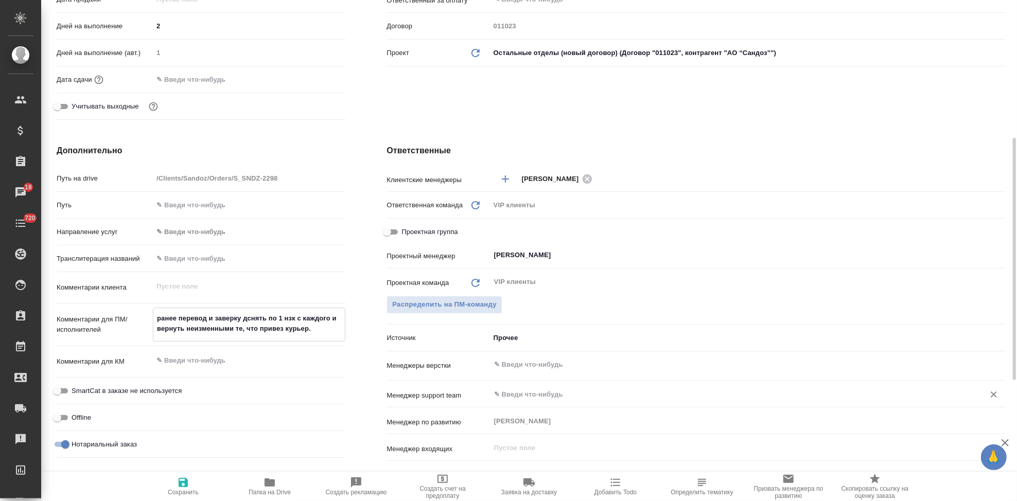
type textarea "x"
type textarea "ранее перевод и заверку деснять по 1 нзк с каждого и вернуть неизменными те, чт…"
type textarea "x"
type textarea "ранее перевод и заверку дедснять по 1 нзк с каждого и вернуть неизменными те, ч…"
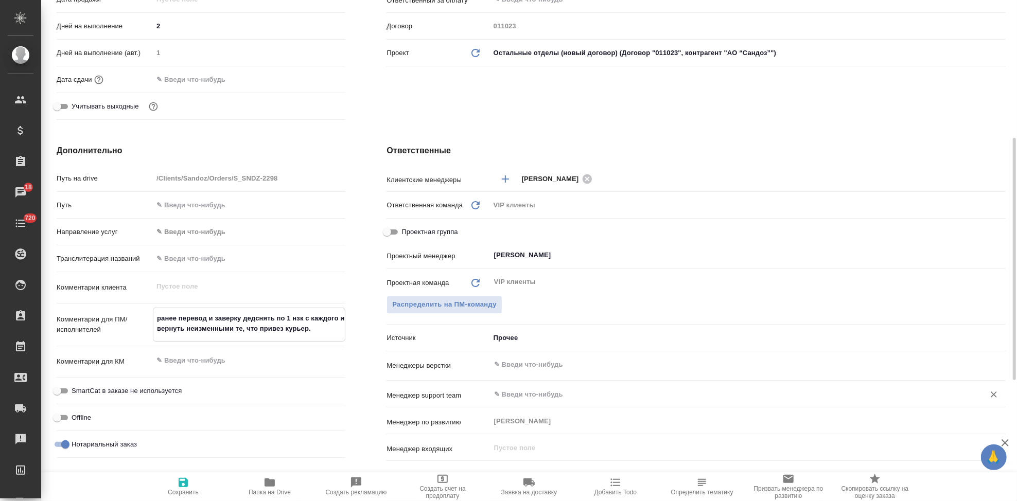
type textarea "x"
type textarea "ранее перевод и заверку дедаснять по 1 нзк с каждого и вернуть неизменными те, …"
type textarea "x"
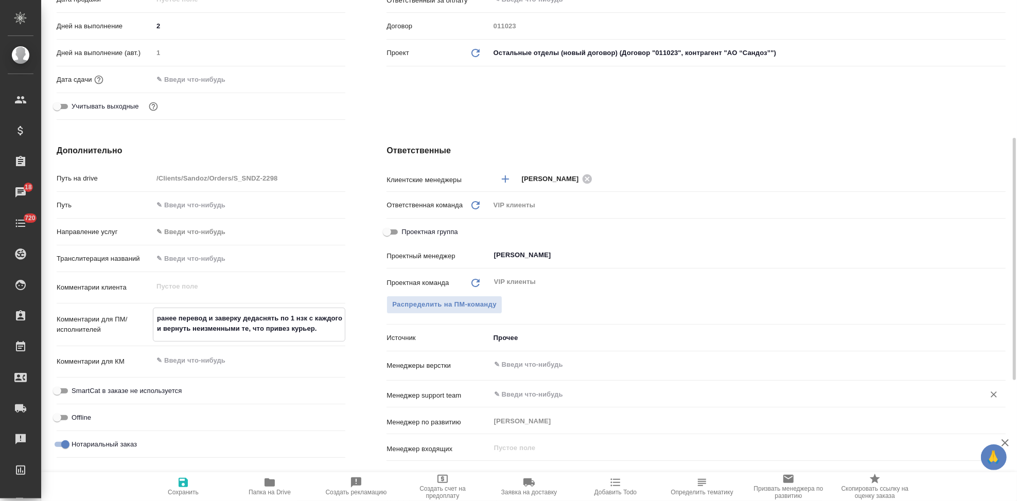
type textarea "x"
type textarea "ранее перевод и заверку дедадснять по 1 нзк с каждого и вернуть неизменными те,…"
type textarea "x"
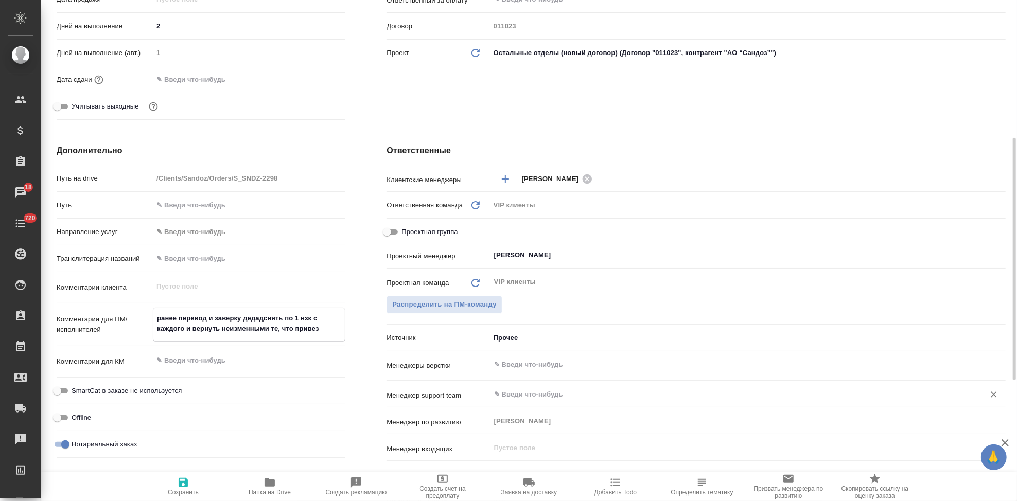
type textarea "x"
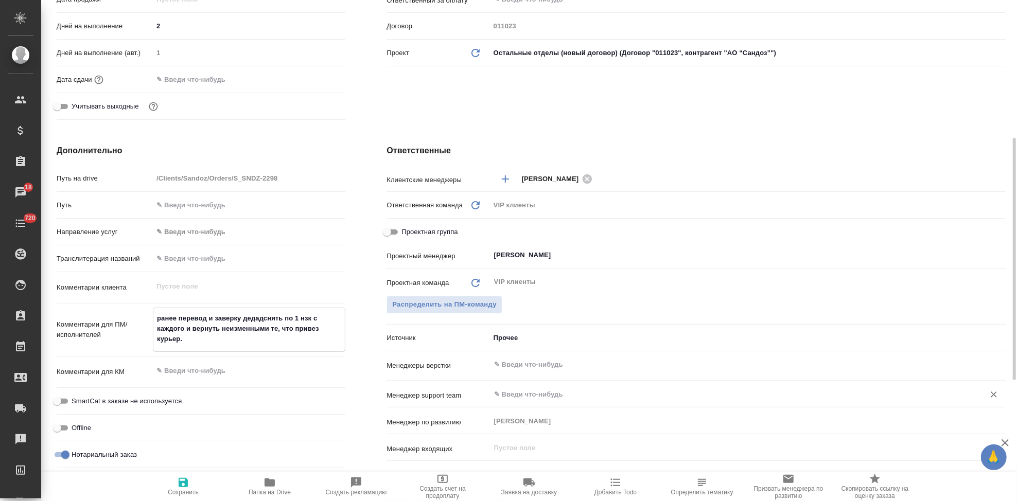
type textarea "x"
type textarea "ранее перевод и заверку дедадиснять по 1 нзк с каждого и вернуть неизменными те…"
type textarea "x"
type textarea "ранее перевод и заверку дедади снять по 1 нзк с каждого и вернуть неизменными т…"
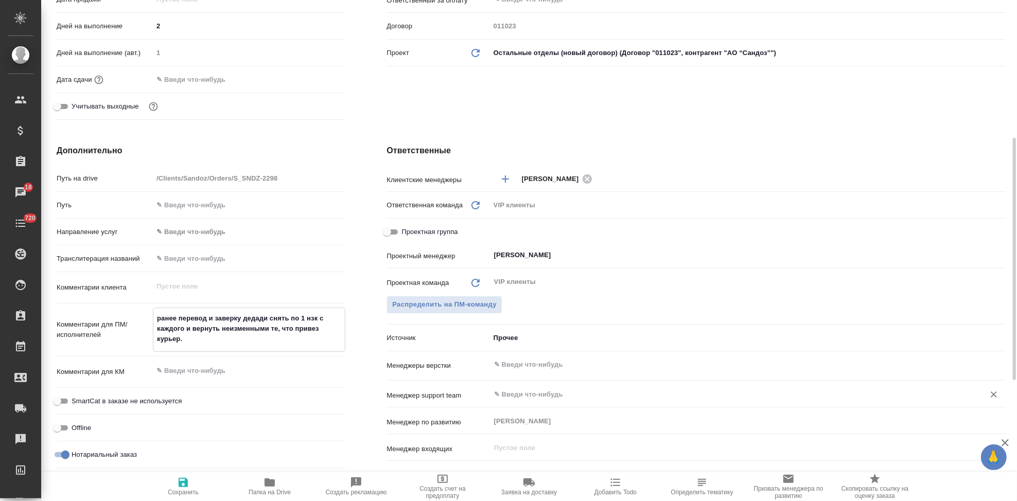
type textarea "x"
type textarea "ранее перевод и заверку дедади в снять по 1 нзк с каждого и вернуть неизменными…"
type textarea "x"
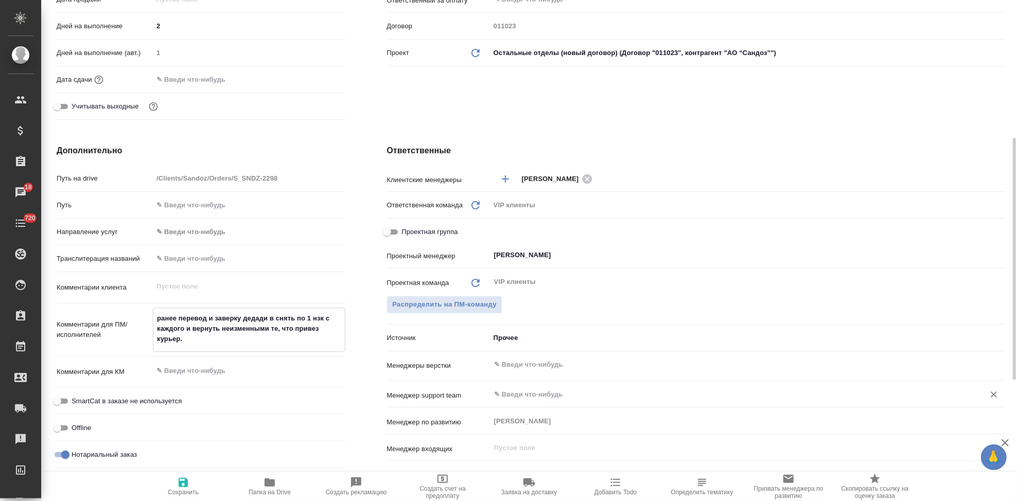
type textarea "x"
type textarea "ранее перевод и заверку дедади в 2снять по 1 нзк с каждого и вернуть неизменным…"
type textarea "x"
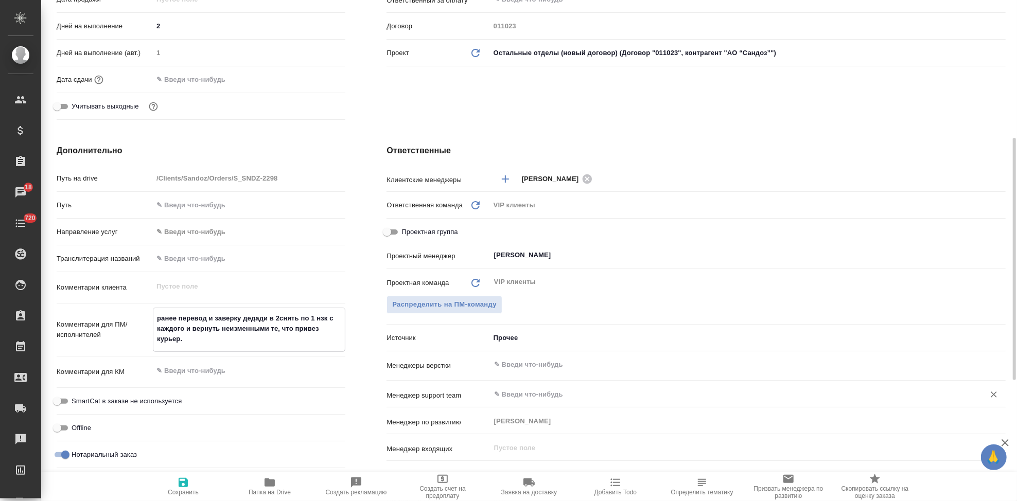
type textarea "x"
type textarea "ранее перевод и заверку дедади в 220снять по 1 нзк с каждого и вернуть неизменн…"
type textarea "x"
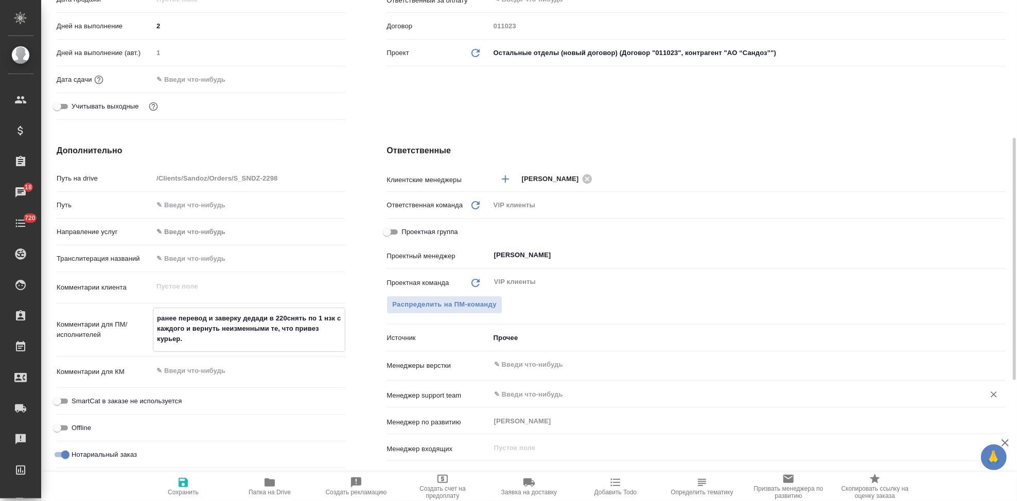
type textarea "ранее перевод и заверку дедади в 2206снять по 1 нзк с каждого и вернуть неизмен…"
type textarea "x"
type textarea "ранее перевод и заверку дедади в 2206 снять по 1 нзк с каждого и вернуть неизме…"
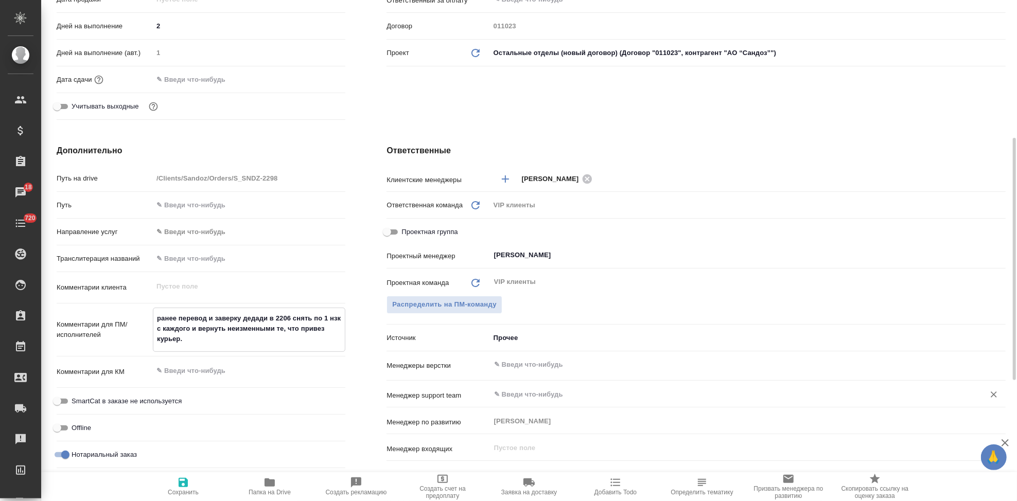
type textarea "x"
type textarea "ранее перевод и заверку дедади в 2206 заснять по 1 нзк с каждого и вернуть неиз…"
type textarea "x"
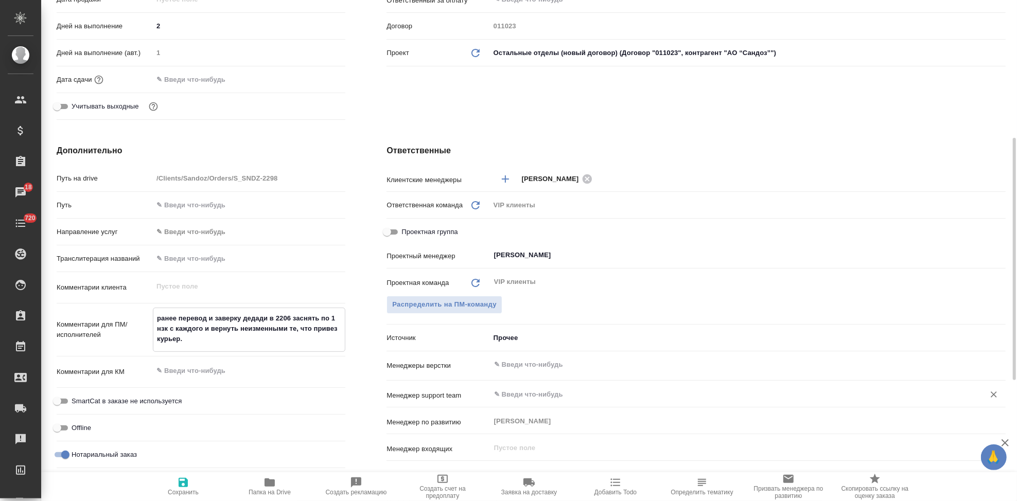
type textarea "x"
type textarea "ранее перевод и заверку дедади в 2206 закснять по 1 нзк с каждого и вернуть неи…"
type textarea "x"
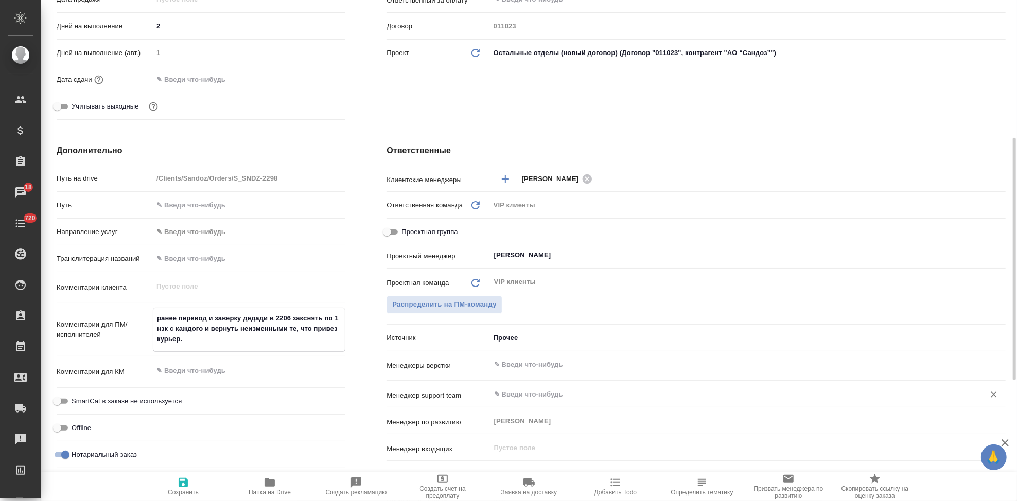
type textarea "x"
type textarea "ранее перевод и заверку дедади в 2206 заказснять по 1 нзк с каждого и вернуть н…"
type textarea "x"
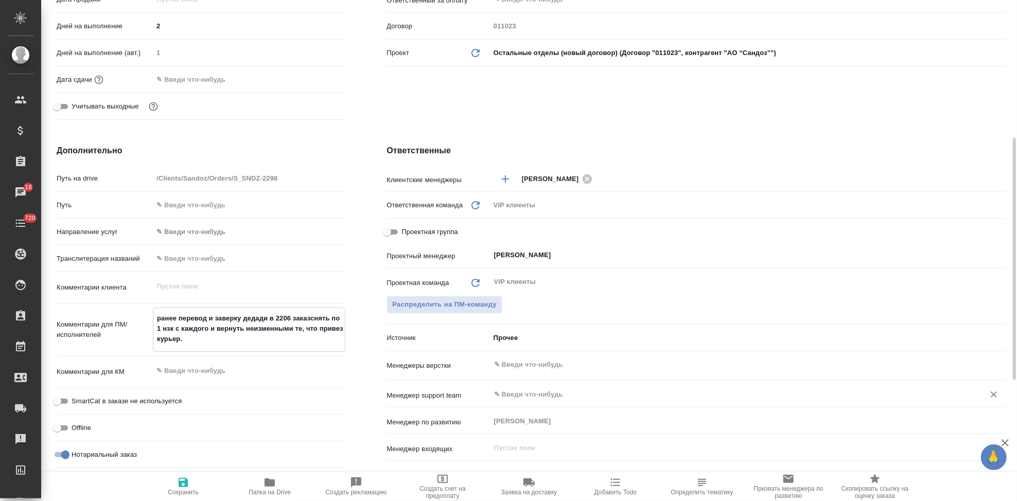
type textarea "x"
type textarea "ранее перевод и заверку дедади в 2206 заказеснять по 1 нзк с каждого и вернуть …"
click at [255, 316] on textarea "ранее перевод и заверку дедади в 2206 заказе. снять по 1 нзк с каждого и вернут…" at bounding box center [249, 329] width 192 height 38
drag, startPoint x: 157, startPoint y: 327, endPoint x: 169, endPoint y: 333, distance: 13.1
click at [157, 327] on textarea "ранее перевод и заверку делали в 2206 заказе. снять по 1 нзк с каждого и вернут…" at bounding box center [249, 329] width 192 height 38
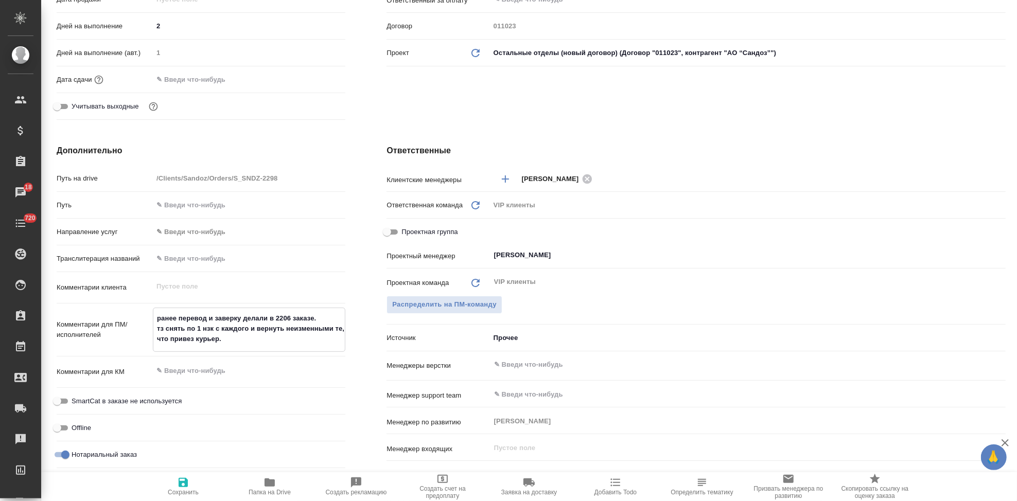
click at [186, 491] on span "Сохранить" at bounding box center [183, 492] width 31 height 7
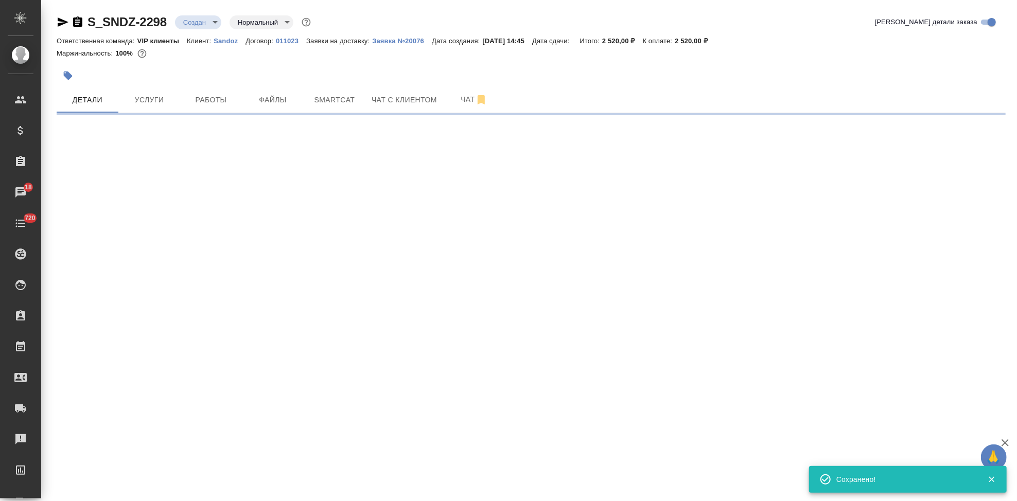
scroll to position [0, 0]
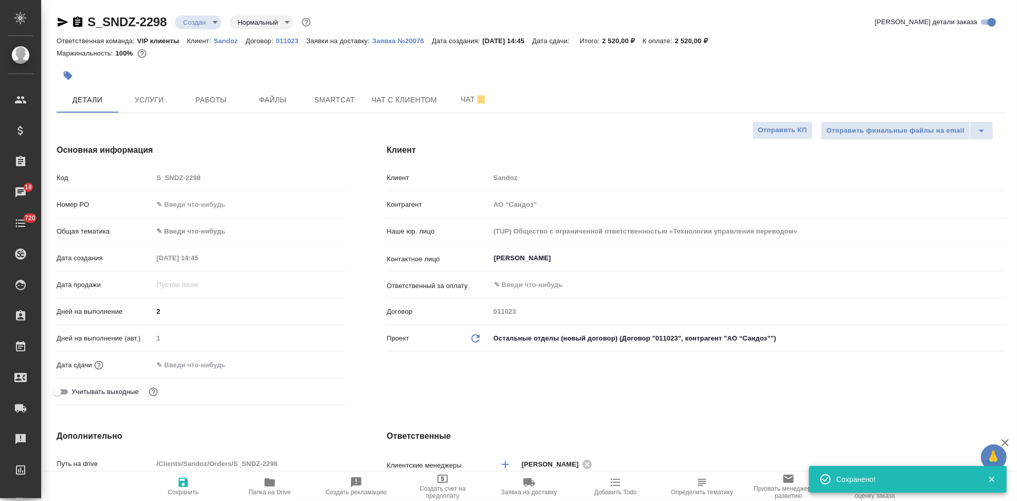
click at [65, 28] on icon "button" at bounding box center [63, 22] width 12 height 12
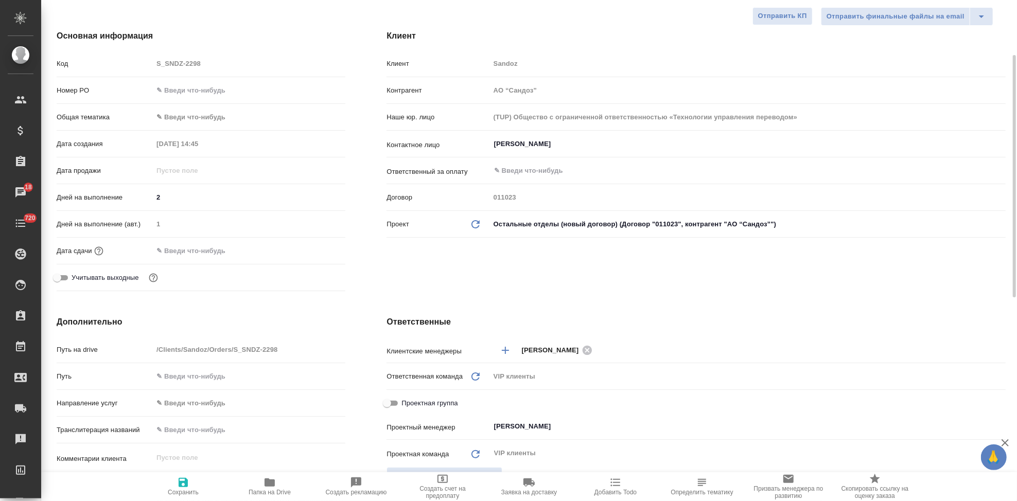
scroll to position [229, 0]
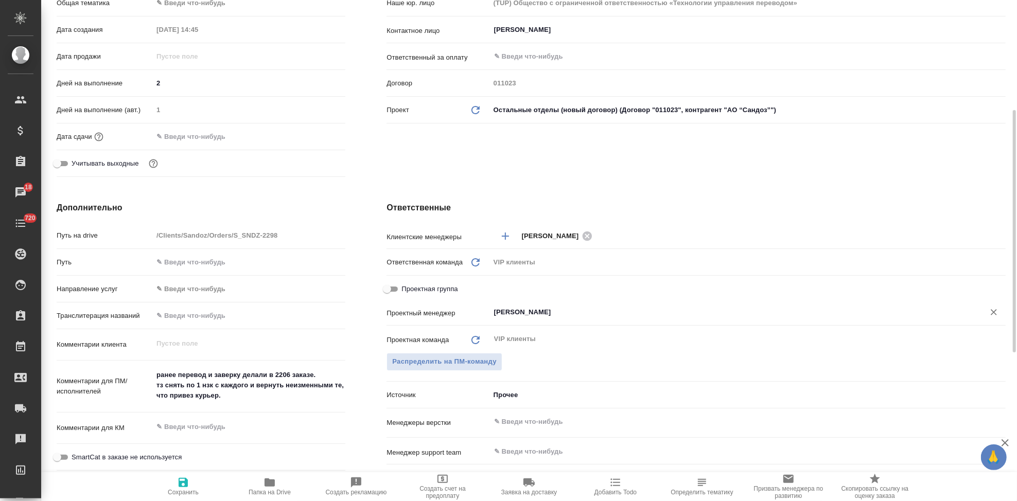
click at [599, 308] on input "[PERSON_NAME]" at bounding box center [730, 312] width 475 height 12
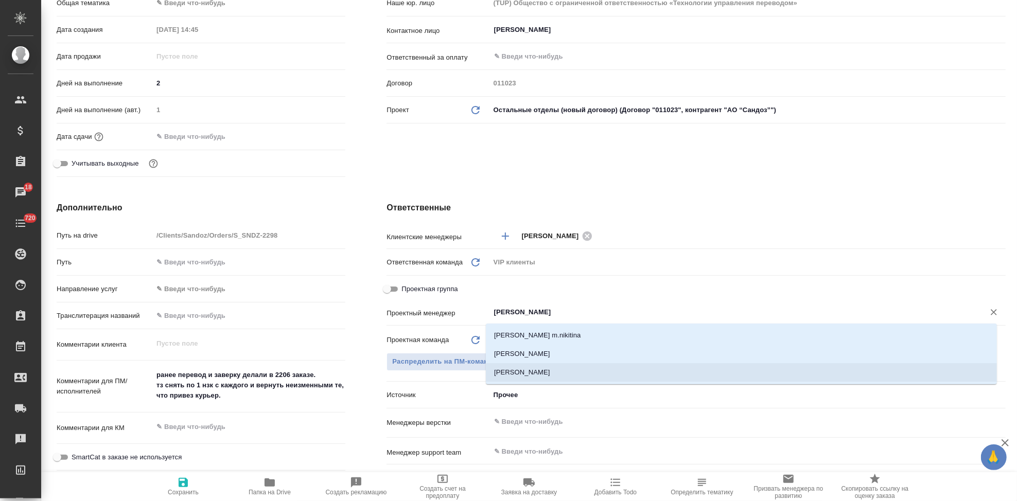
click at [581, 381] on li "Никитина Татьяна" at bounding box center [741, 372] width 511 height 19
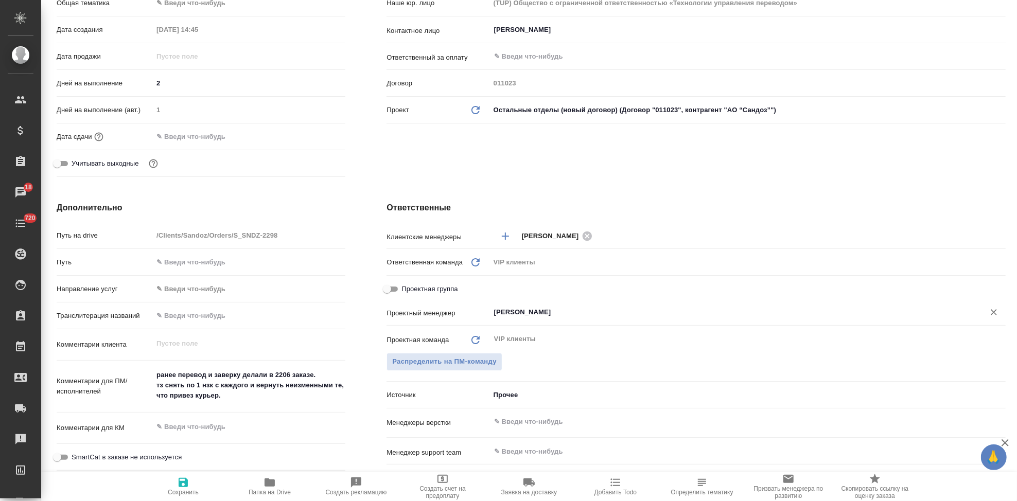
click at [184, 493] on span "Сохранить" at bounding box center [183, 492] width 31 height 7
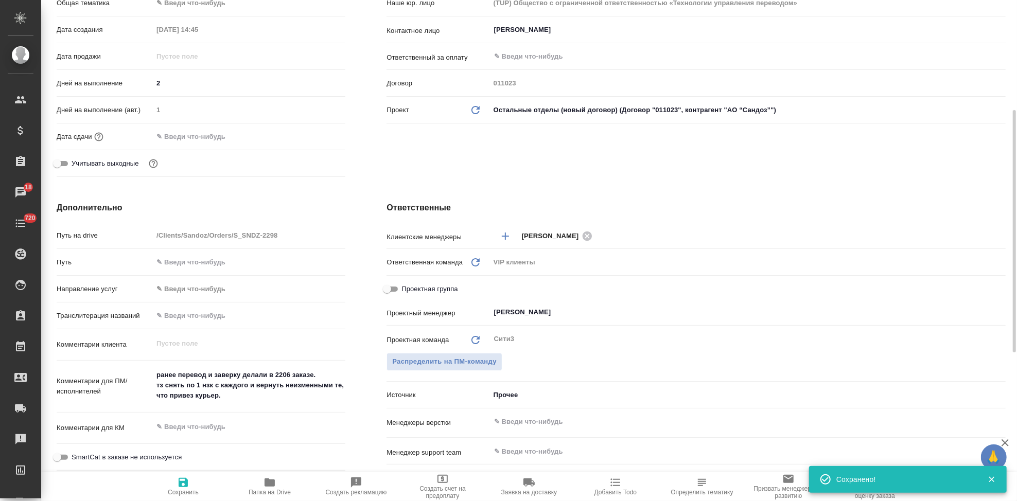
scroll to position [0, 0]
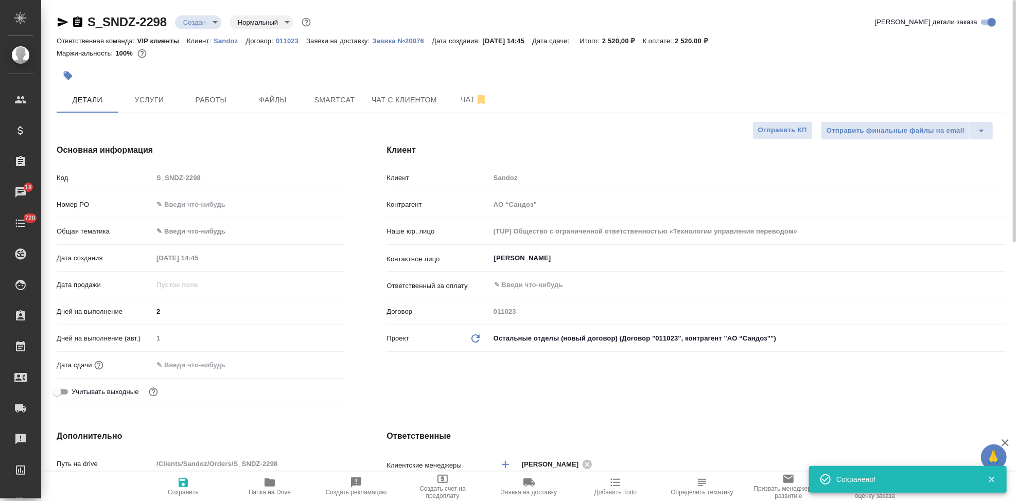
click at [215, 21] on body "🙏 .cls-1 fill:#fff; AWATERA Kabargina Anna Клиенты Спецификации Заказы 18 Чаты …" at bounding box center [508, 250] width 1017 height 501
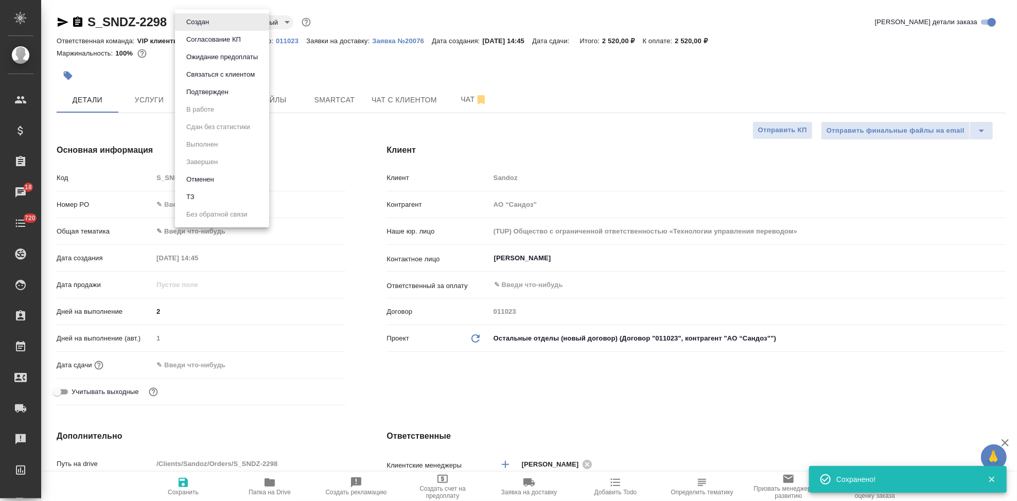
click at [206, 92] on button "Подтвержден" at bounding box center [207, 91] width 48 height 11
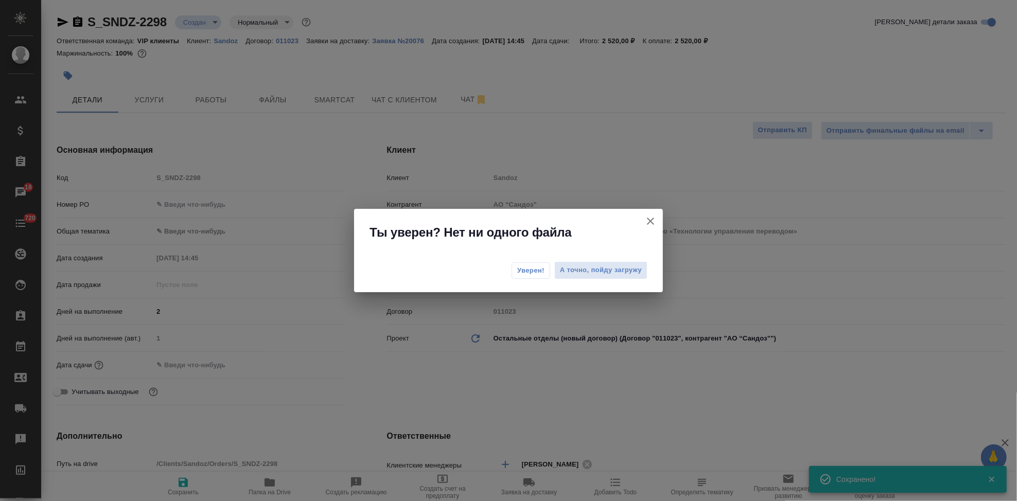
click at [536, 271] on span "Уверен!" at bounding box center [530, 271] width 27 height 10
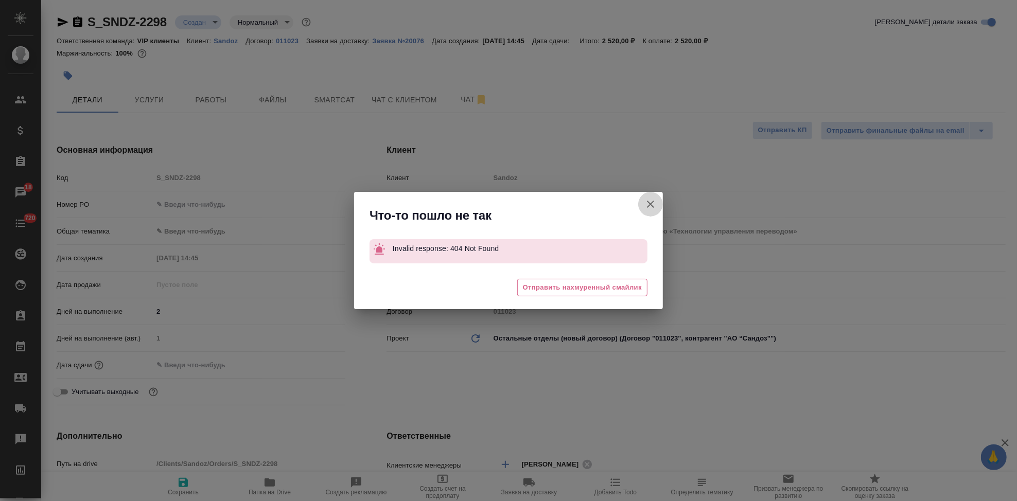
click at [642, 202] on button "Клиент не указал номер" at bounding box center [650, 204] width 25 height 25
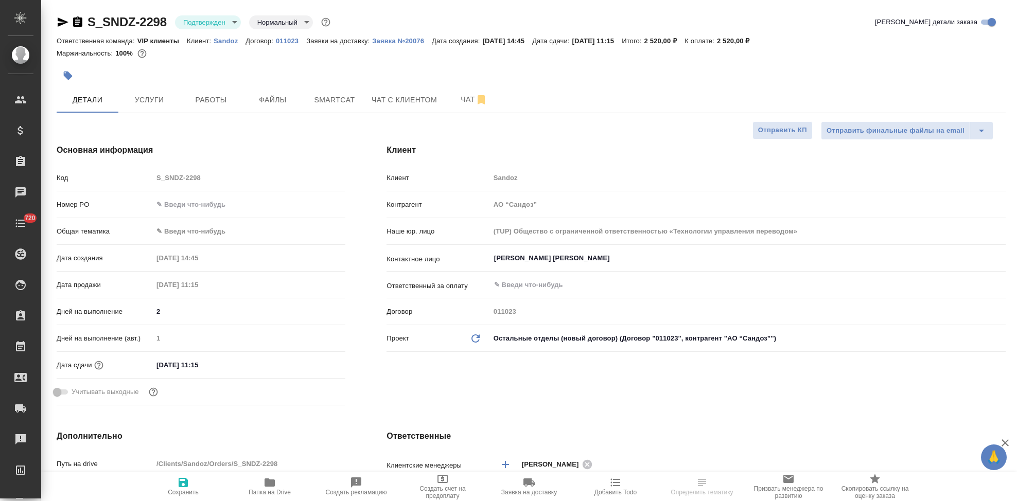
select select "RU"
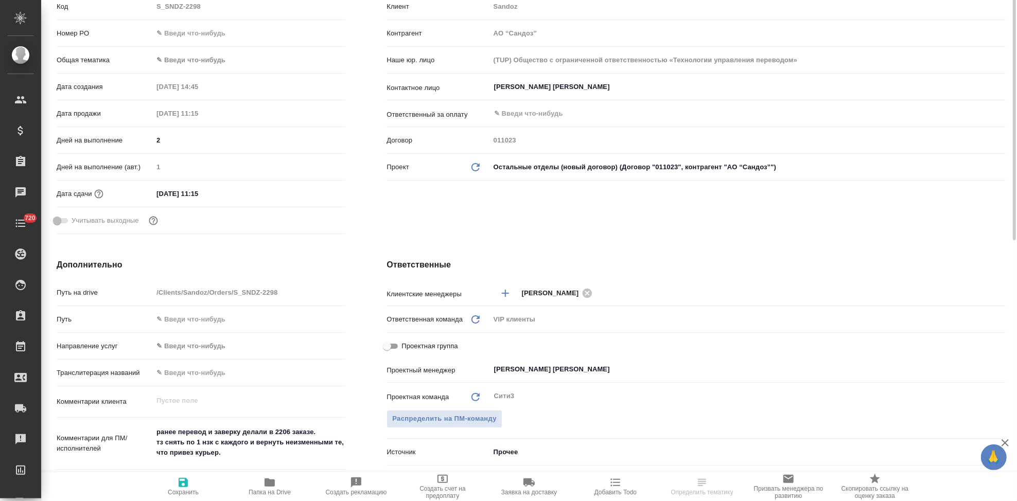
scroll to position [57, 0]
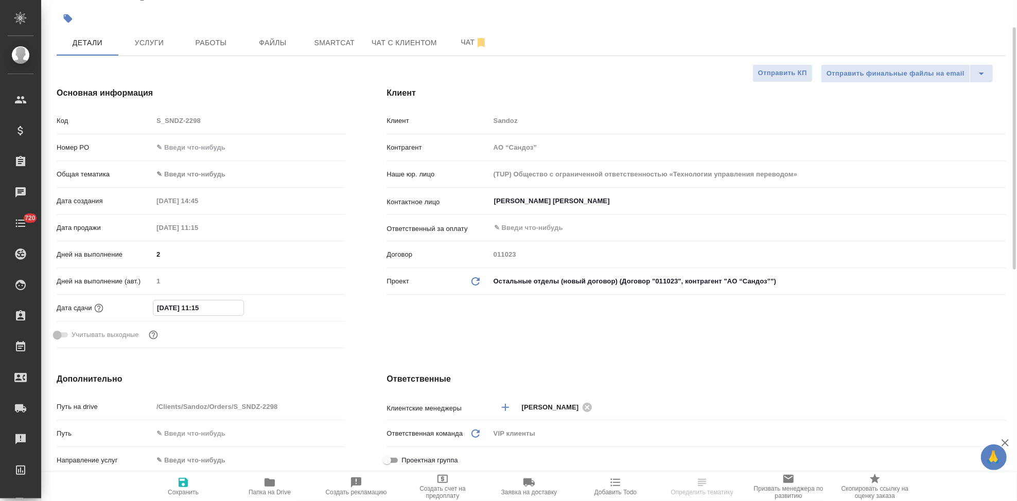
click at [232, 307] on input "[DATE] 11:15" at bounding box center [198, 308] width 90 height 15
click at [317, 306] on icon "button" at bounding box center [315, 308] width 12 height 12
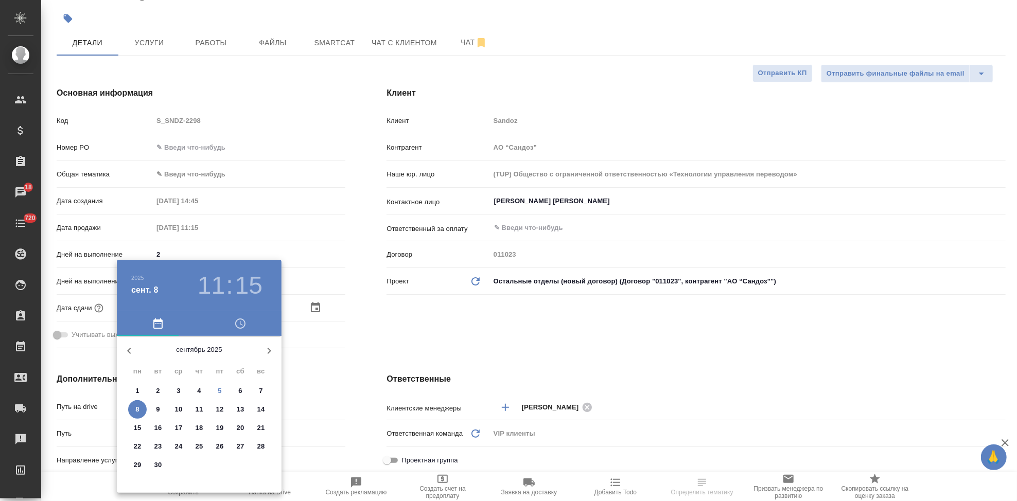
click at [132, 411] on span "8" at bounding box center [137, 410] width 19 height 10
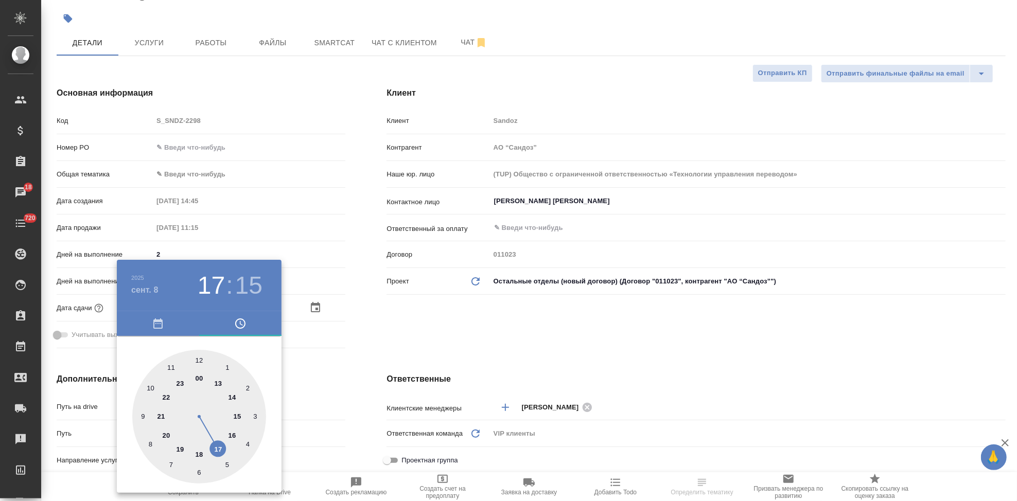
drag, startPoint x: 179, startPoint y: 373, endPoint x: 216, endPoint y: 444, distance: 80.4
click at [216, 444] on div at bounding box center [199, 417] width 134 height 134
type input "08.09.2025 17:00"
drag, startPoint x: 221, startPoint y: 401, endPoint x: 199, endPoint y: 363, distance: 43.4
click at [199, 363] on div at bounding box center [199, 417] width 134 height 134
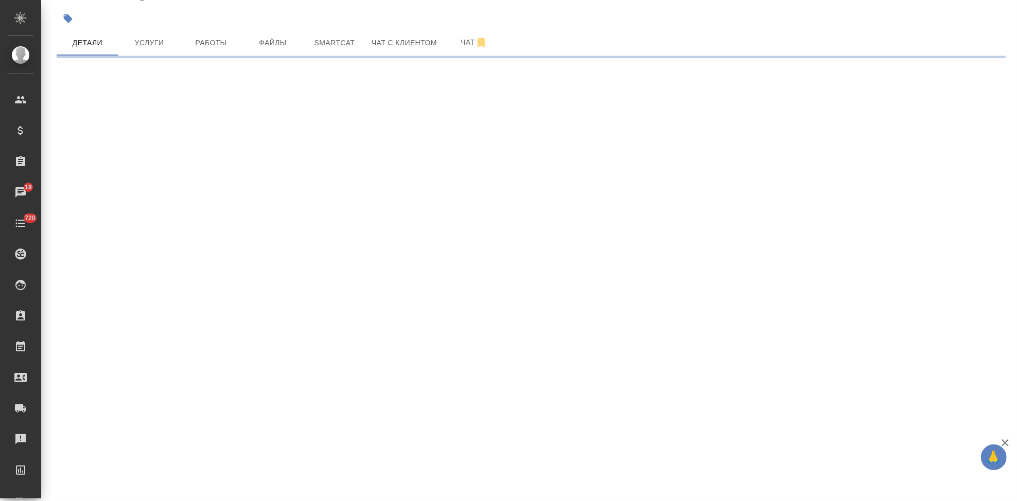
select select "RU"
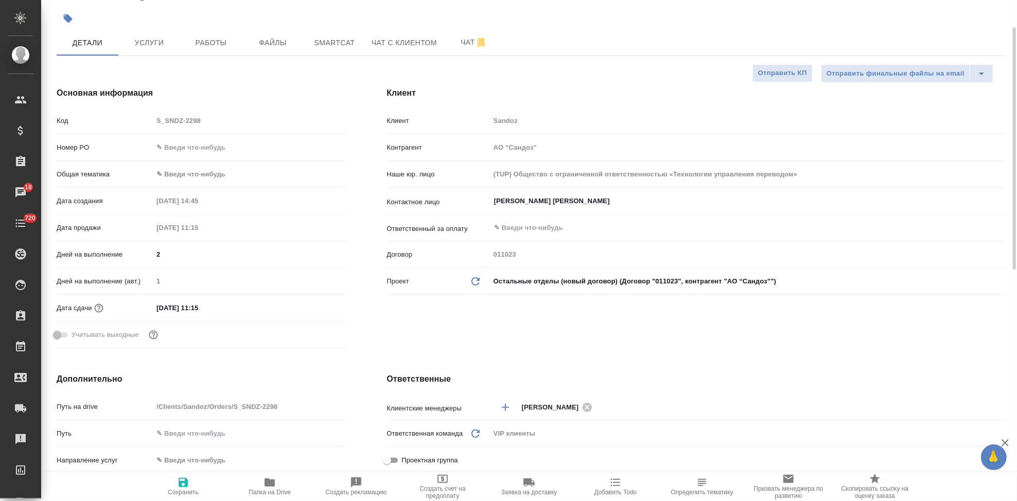
type textarea "x"
click at [229, 305] on input "08.09.2025 11:15" at bounding box center [198, 308] width 90 height 15
click at [309, 303] on icon "button" at bounding box center [315, 307] width 12 height 12
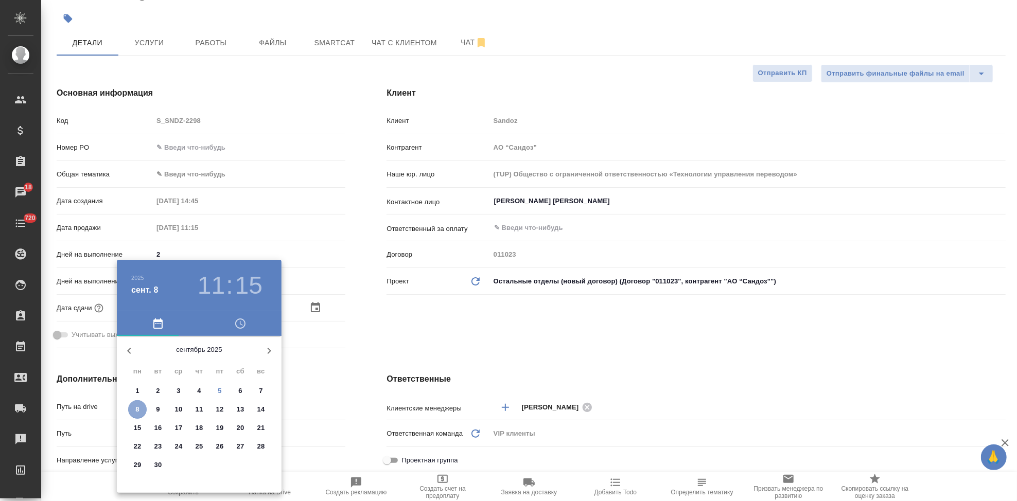
click at [143, 409] on span "8" at bounding box center [137, 410] width 19 height 10
type textarea "x"
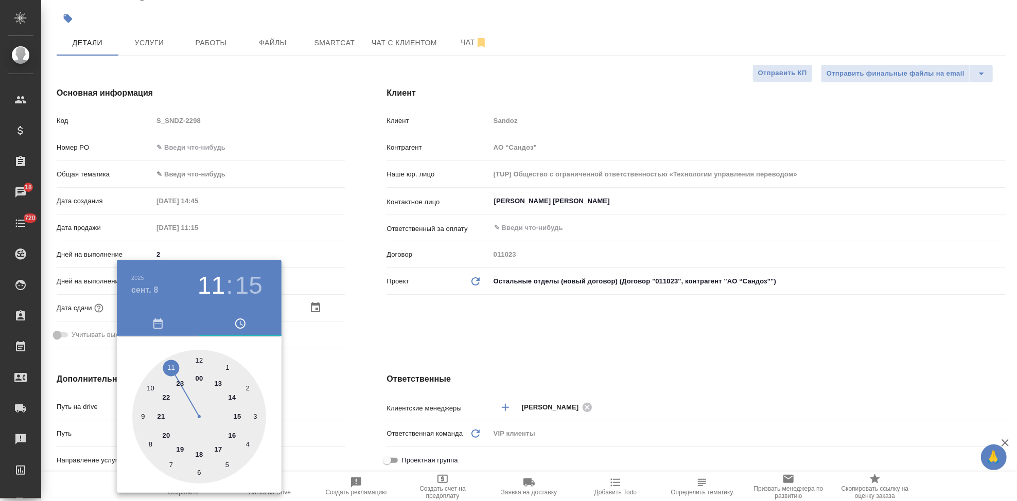
click at [221, 450] on div at bounding box center [199, 417] width 134 height 134
type input "08.09.2025 17:15"
type textarea "x"
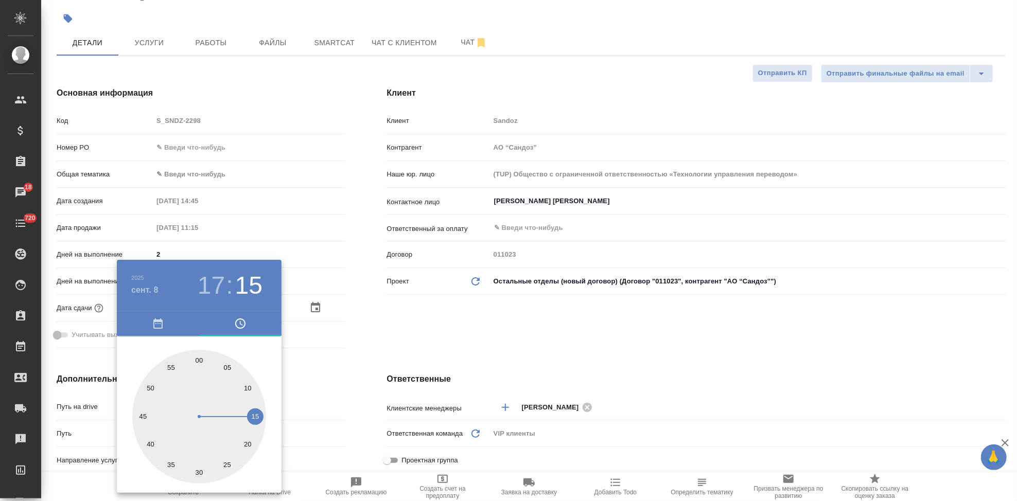
click at [198, 359] on div at bounding box center [199, 417] width 134 height 134
type input "08.09.2025 17:00"
type textarea "x"
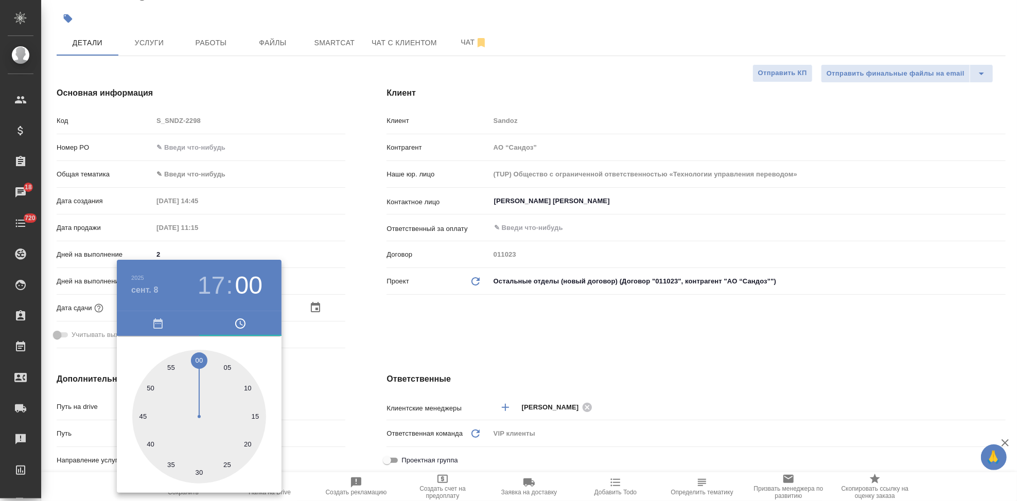
type textarea "x"
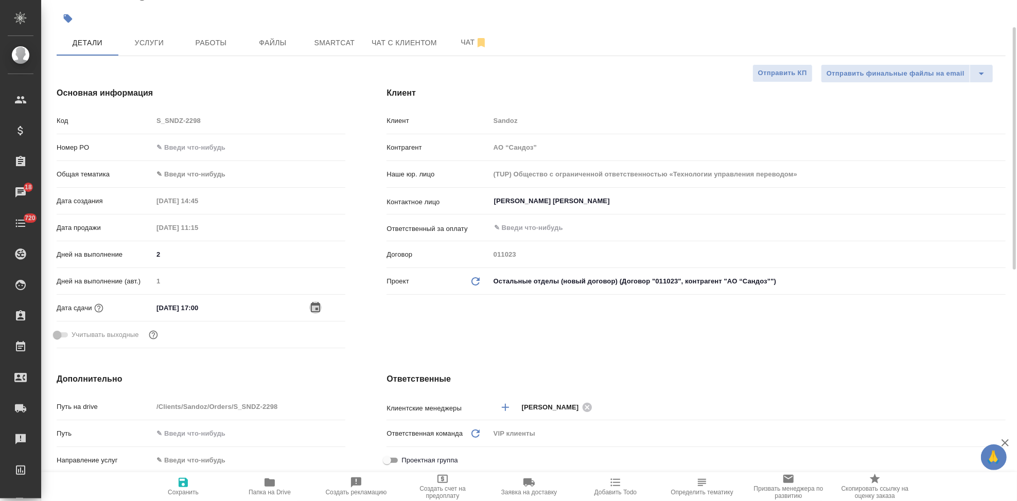
click at [188, 482] on icon "button" at bounding box center [183, 483] width 12 height 12
type textarea "x"
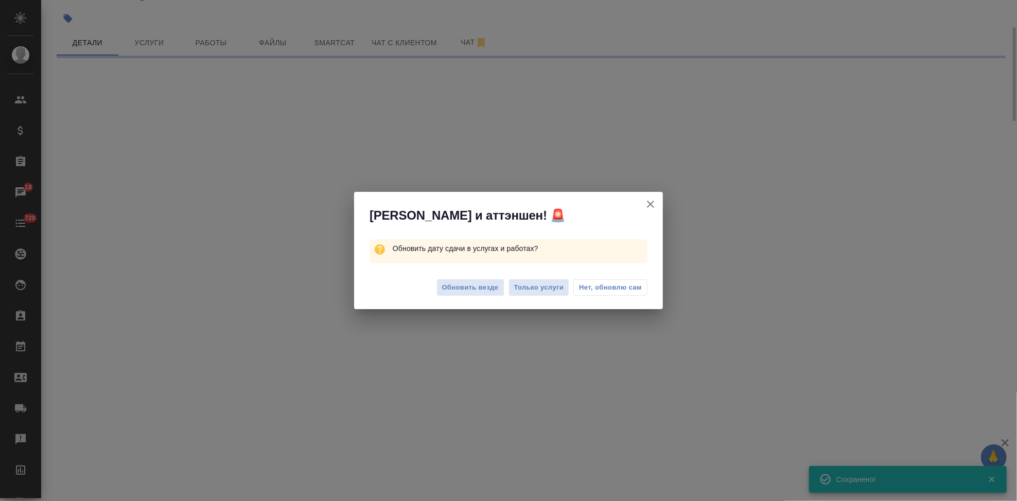
select select "RU"
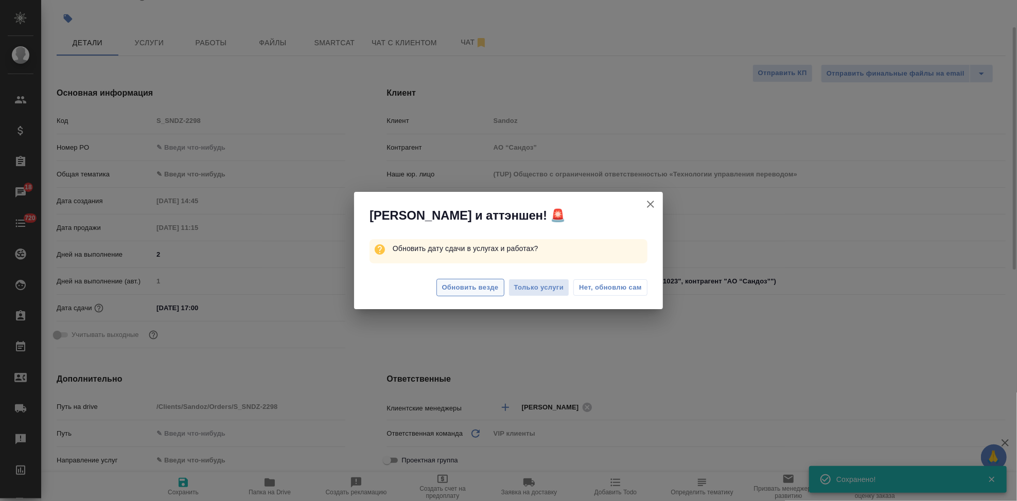
type textarea "x"
click at [482, 284] on span "Обновить везде" at bounding box center [470, 288] width 57 height 12
type textarea "x"
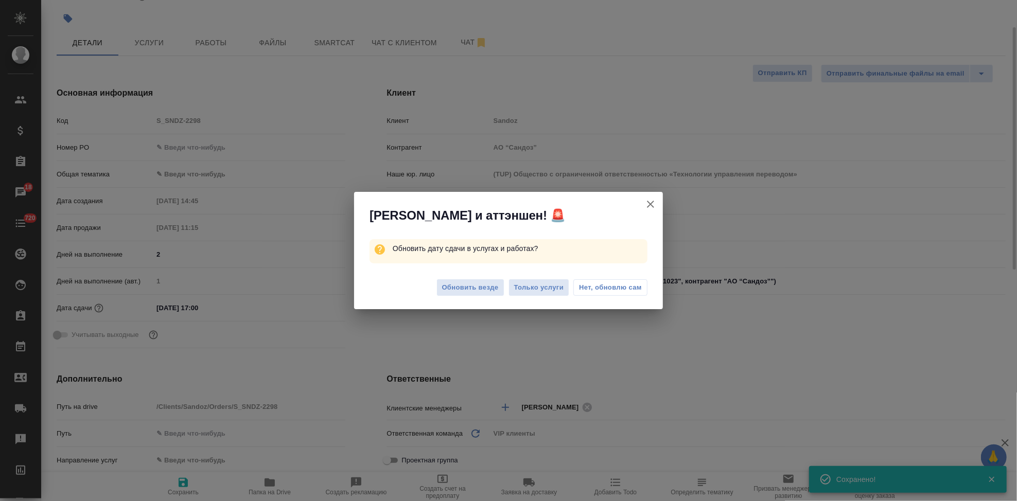
type textarea "x"
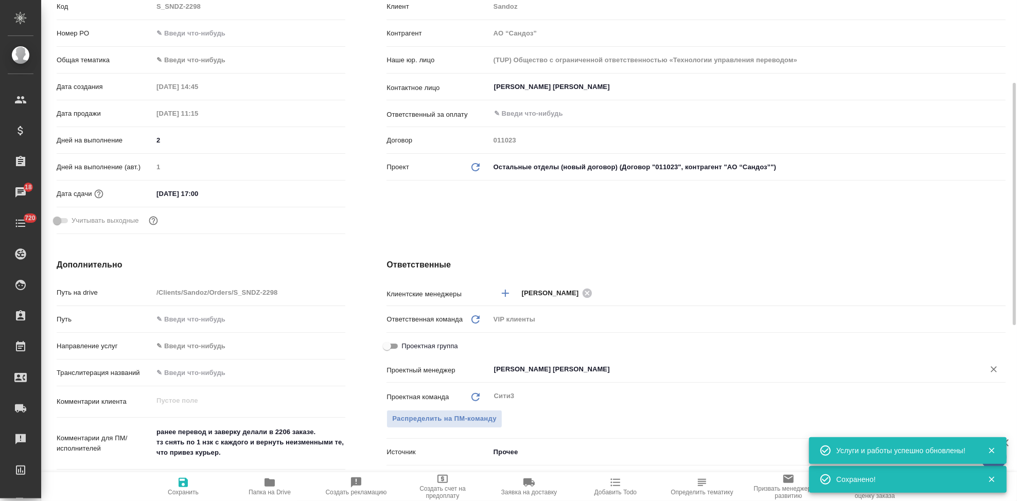
scroll to position [0, 0]
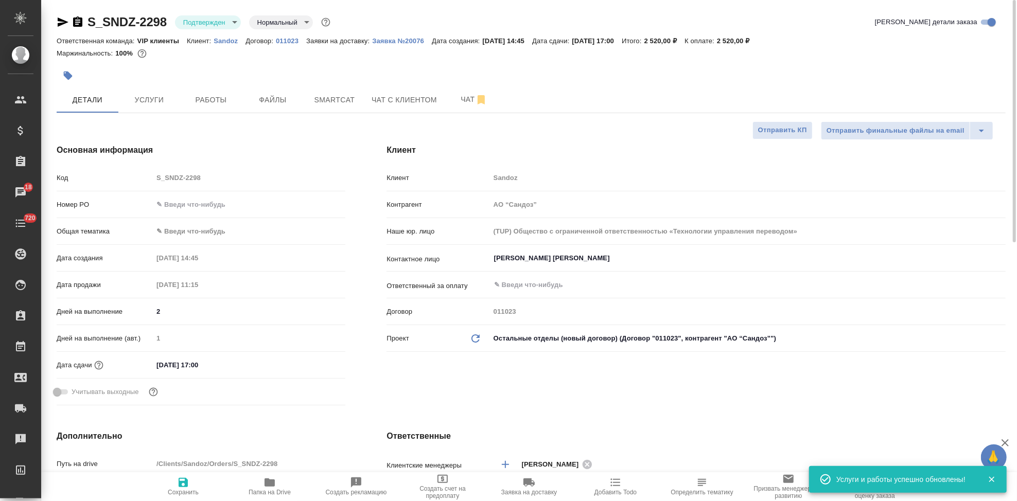
type textarea "x"
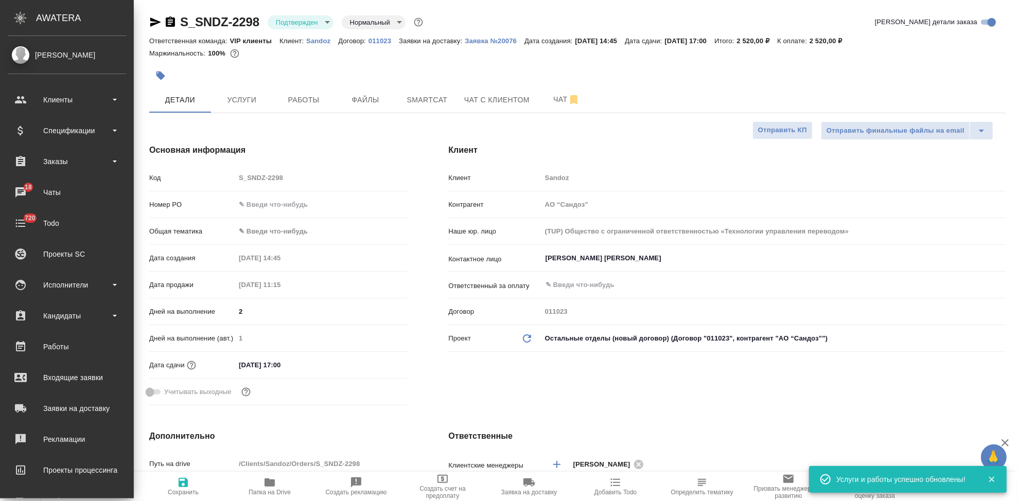
type textarea "x"
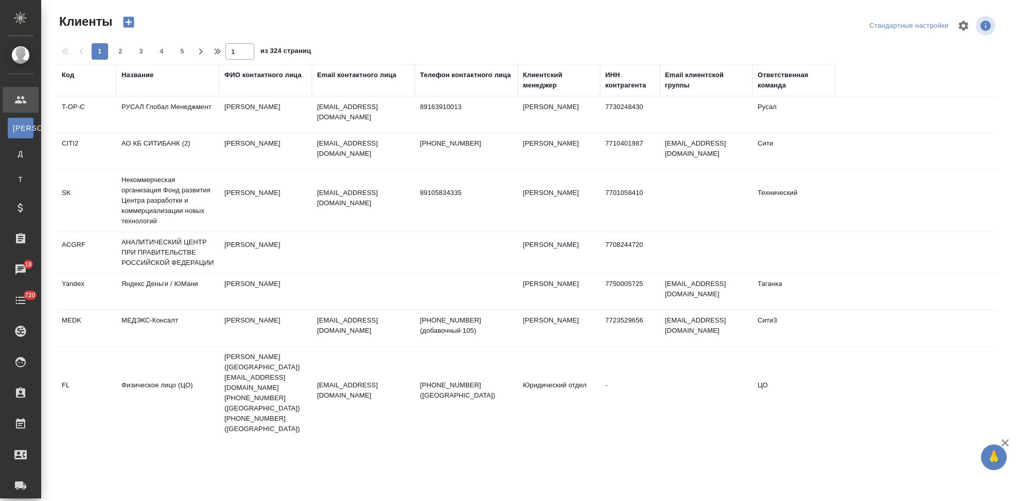
select select "RU"
click at [68, 75] on div "Код" at bounding box center [68, 75] width 12 height 10
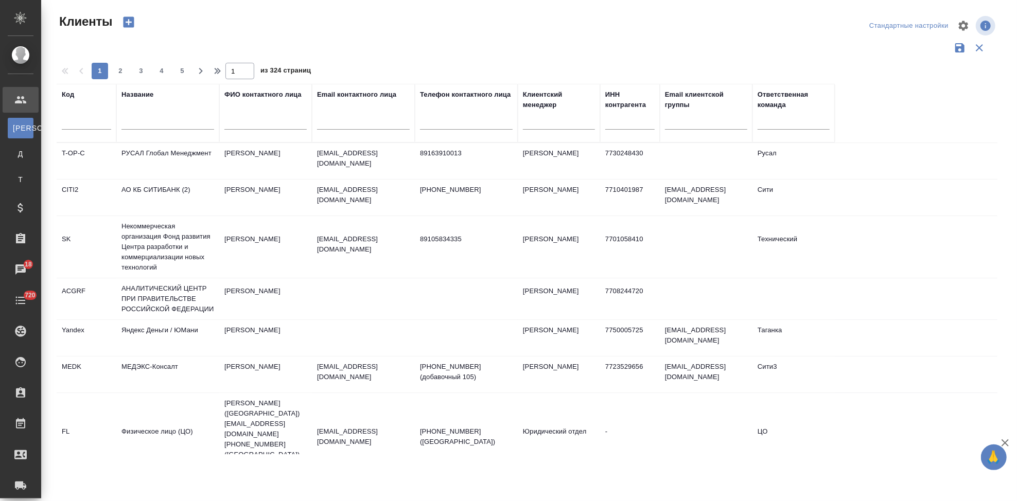
click at [84, 120] on input "text" at bounding box center [86, 123] width 49 height 13
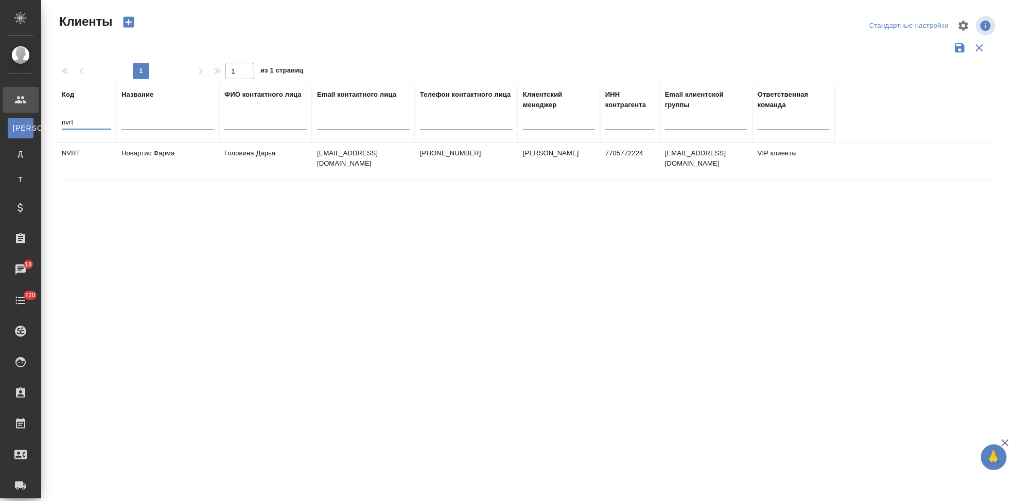
click at [294, 144] on td "Головина Дарья" at bounding box center [265, 161] width 93 height 36
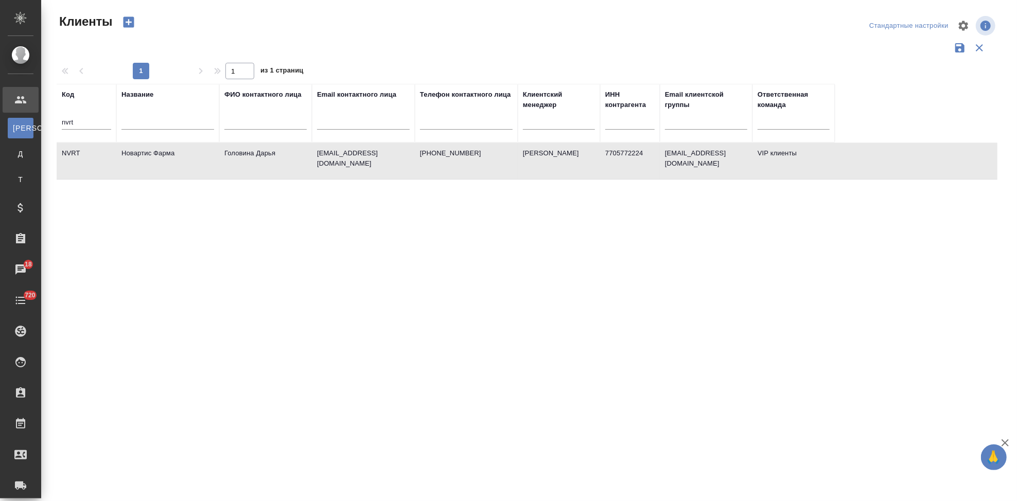
click at [294, 144] on td "Головина Дарья" at bounding box center [265, 161] width 93 height 36
click at [80, 123] on input "nvrt" at bounding box center [86, 123] width 49 height 13
type input "n"
type input "п"
type input "gnrm"
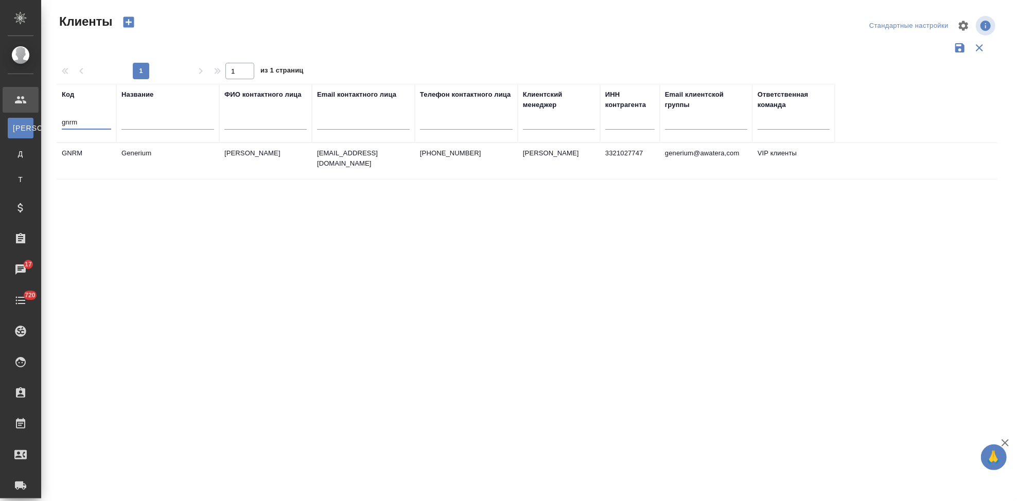
click at [389, 152] on p "emastakhova@generium.ru" at bounding box center [363, 158] width 93 height 21
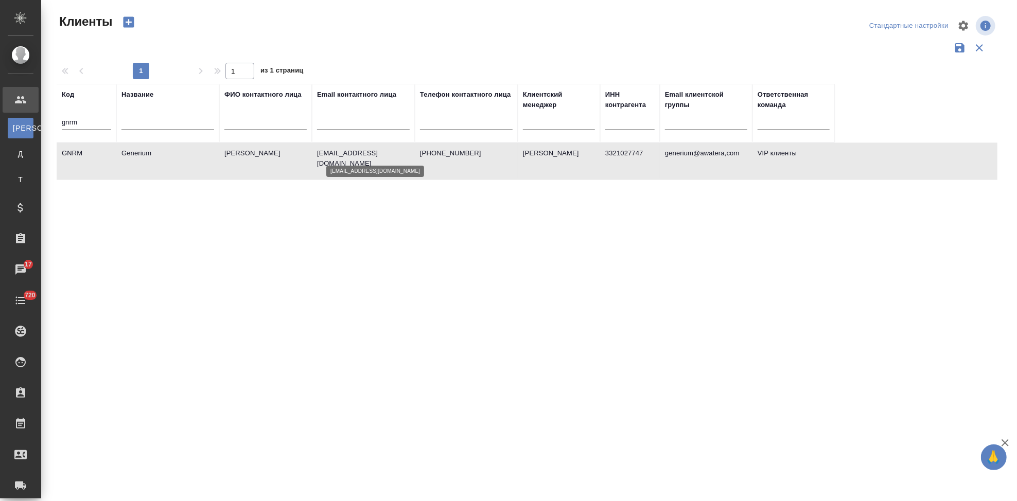
click at [389, 152] on p "emastakhova@generium.ru" at bounding box center [363, 158] width 93 height 21
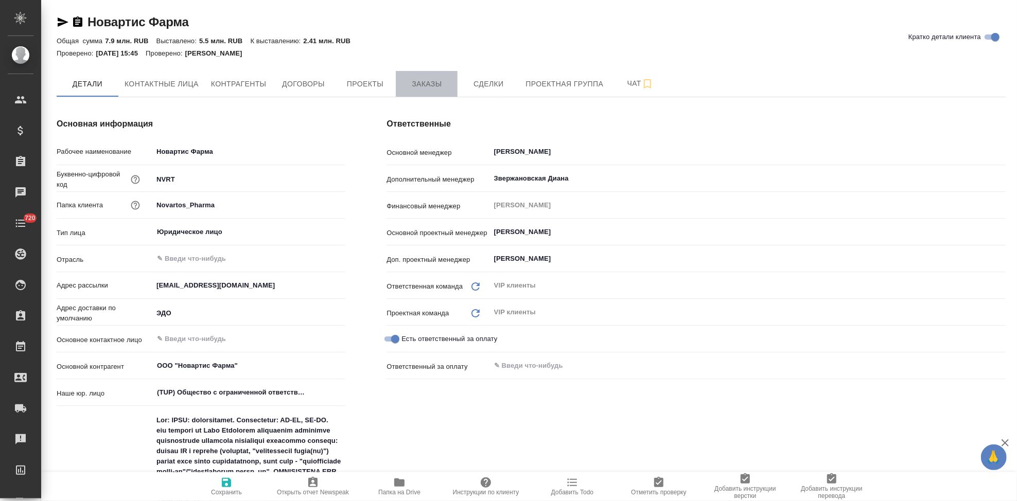
click at [439, 85] on span "Заказы" at bounding box center [426, 84] width 49 height 13
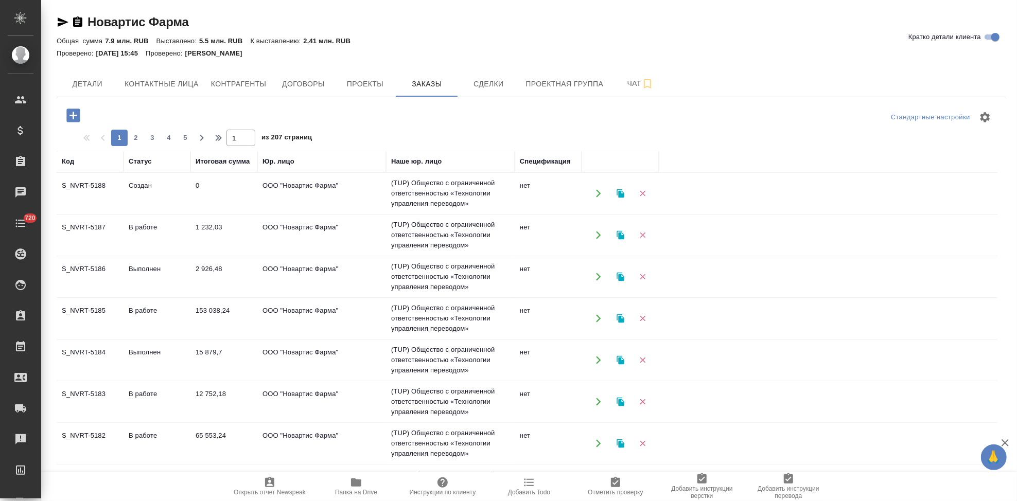
click at [233, 187] on td "0" at bounding box center [223, 194] width 67 height 36
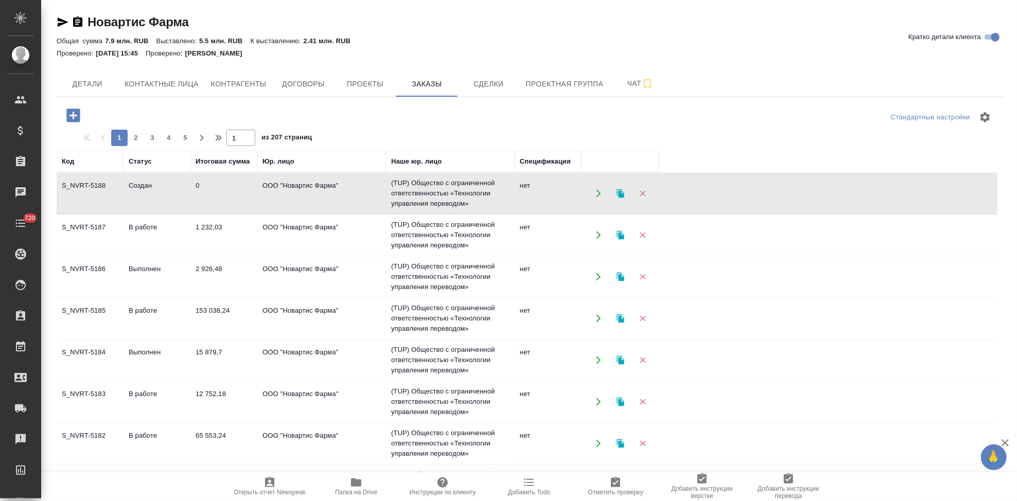
click at [233, 187] on td "0" at bounding box center [223, 194] width 67 height 36
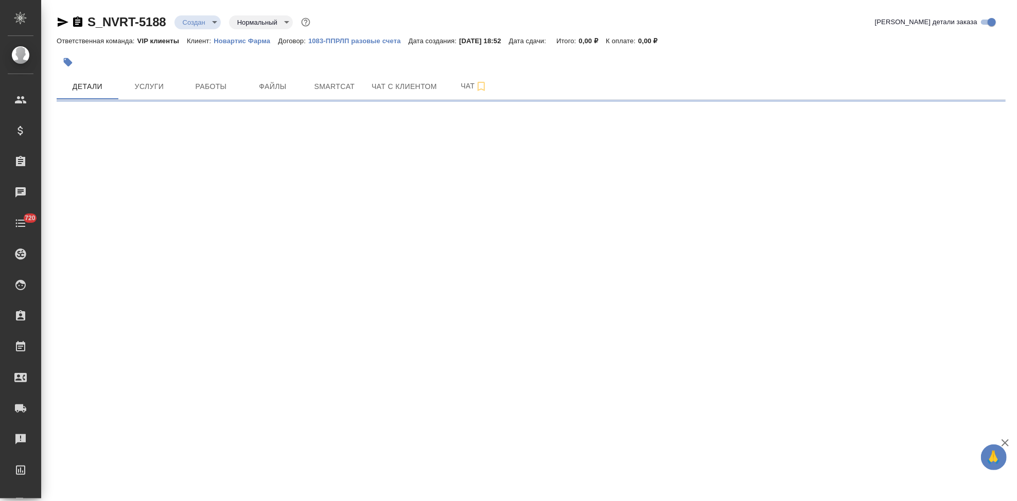
select select "RU"
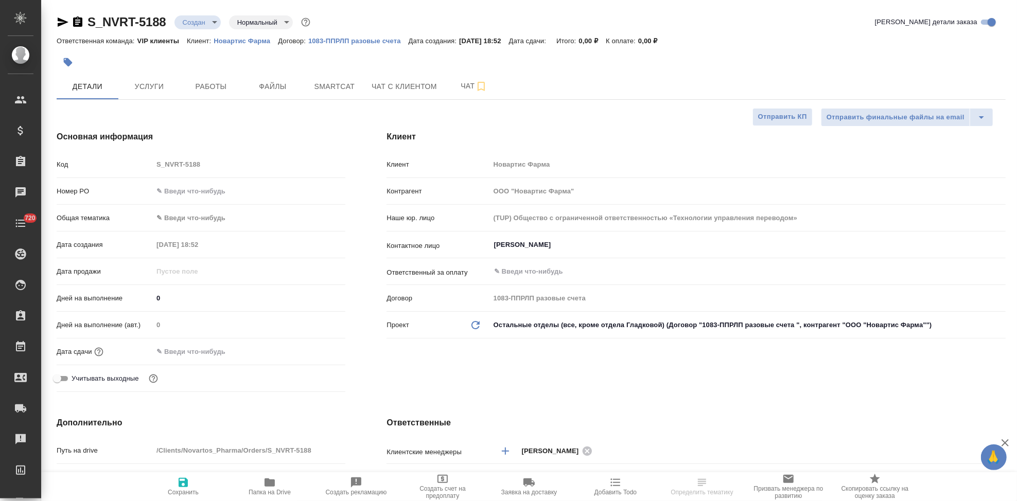
type textarea "x"
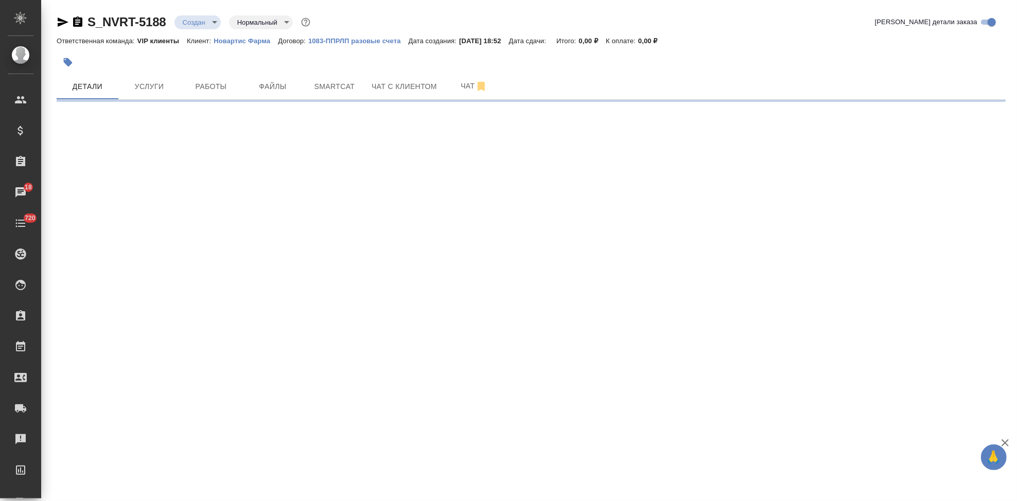
select select "RU"
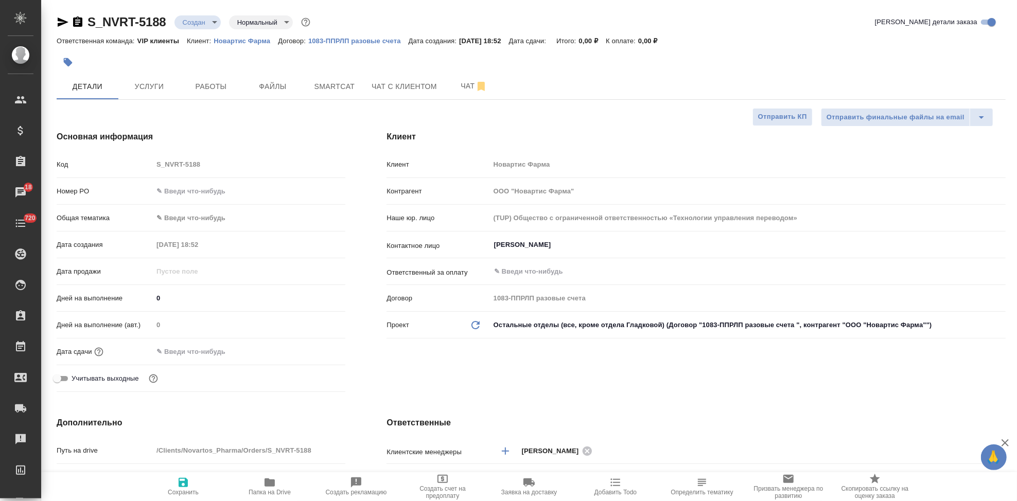
type textarea "x"
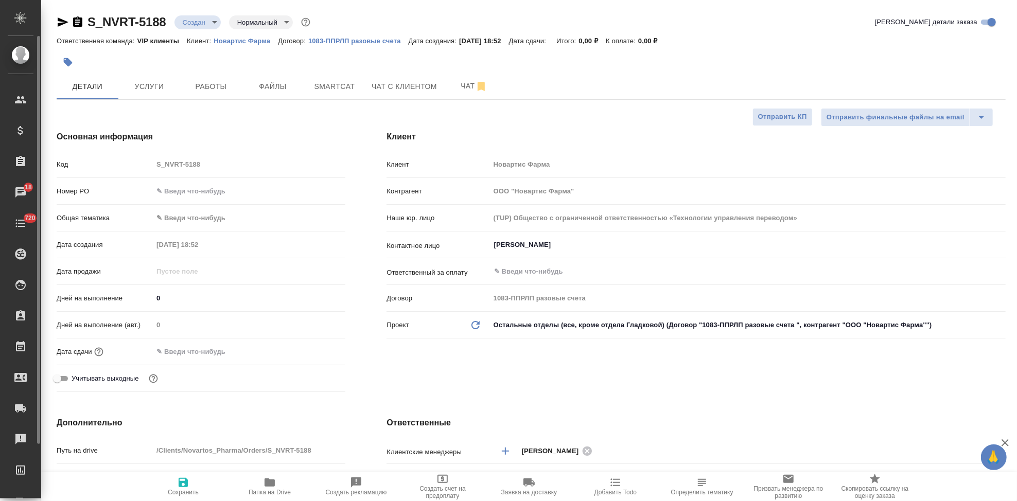
type textarea "x"
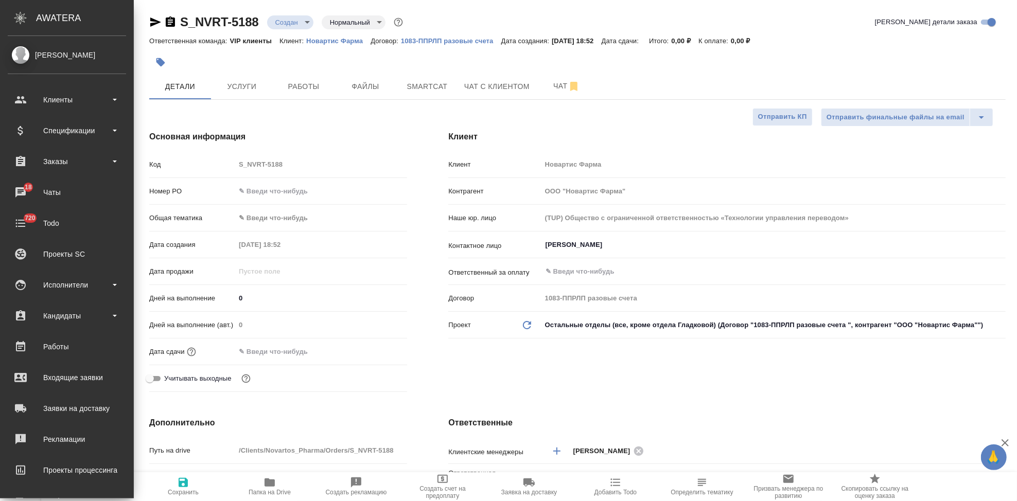
type textarea "x"
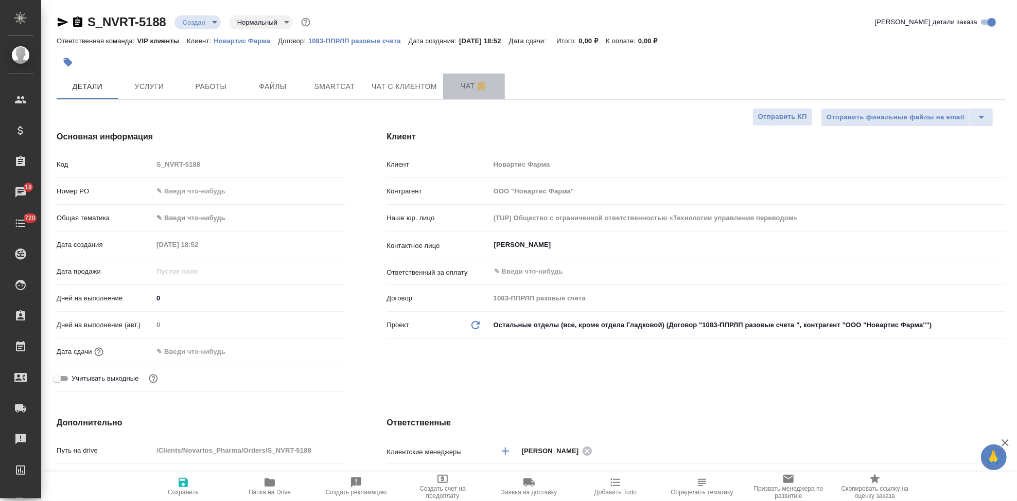
click at [451, 86] on span "Чат" at bounding box center [473, 86] width 49 height 13
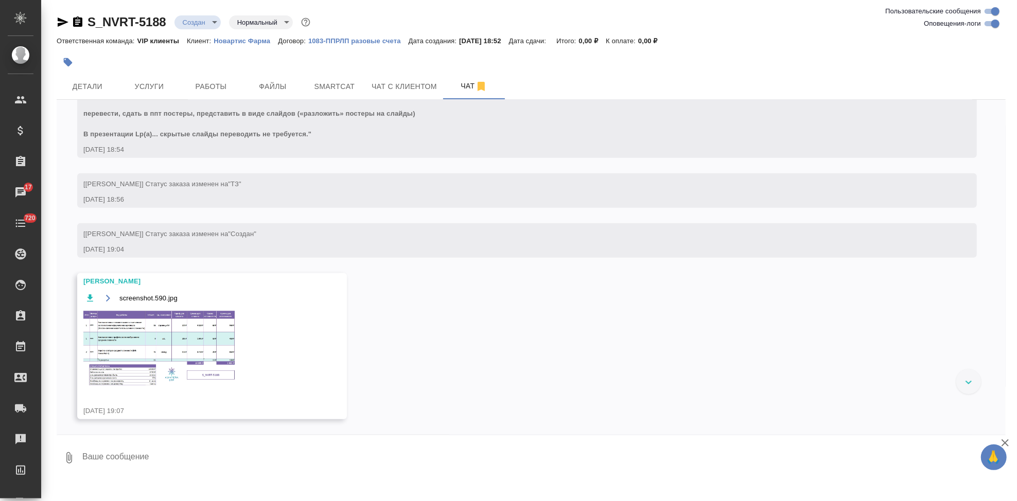
scroll to position [769, 0]
click at [185, 358] on img at bounding box center [160, 349] width 154 height 78
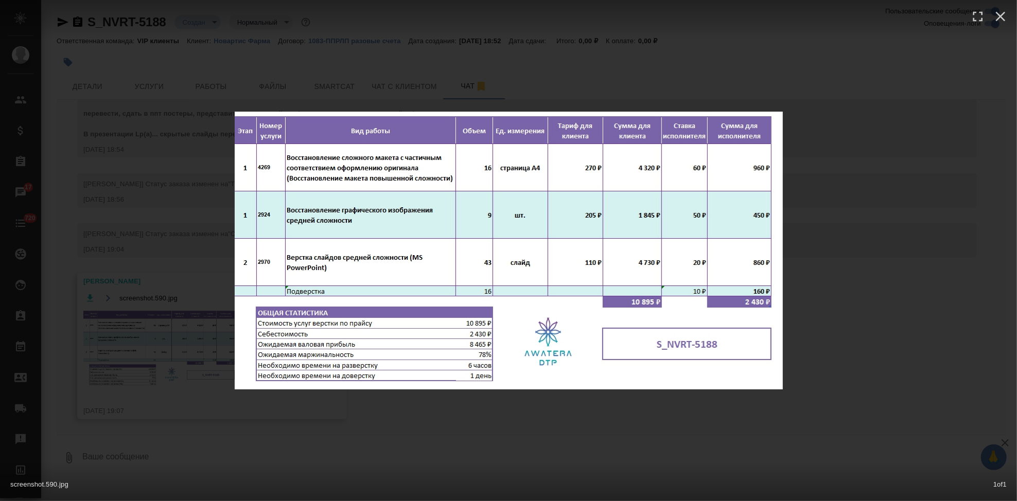
click at [998, 213] on div "screenshot.590.jpg 1 of 1" at bounding box center [508, 250] width 1017 height 501
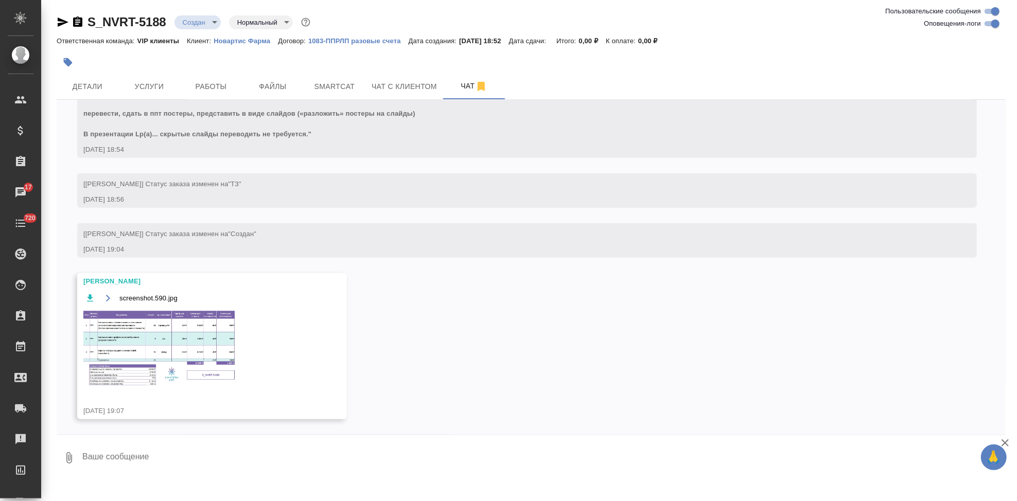
click at [151, 353] on img at bounding box center [160, 349] width 154 height 78
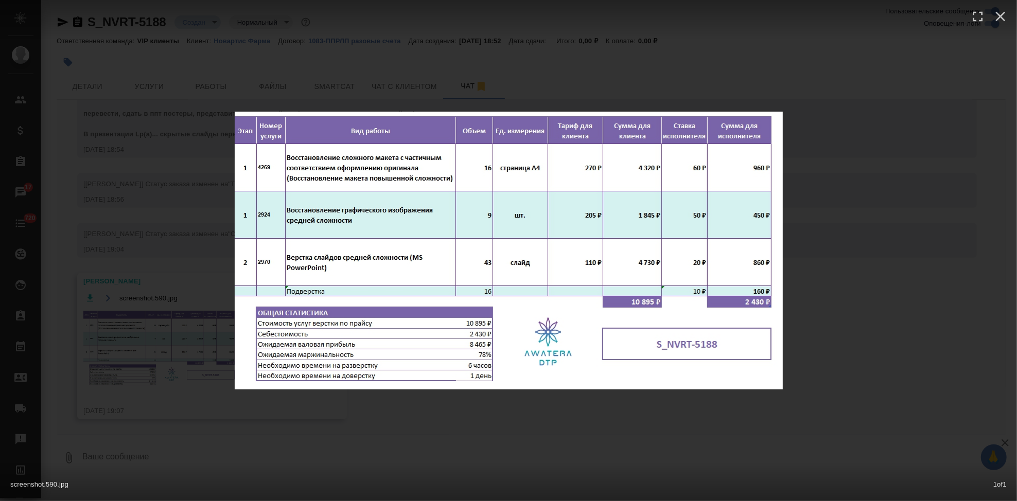
click at [416, 431] on div "screenshot.590.jpg 1 of 1" at bounding box center [508, 250] width 1017 height 501
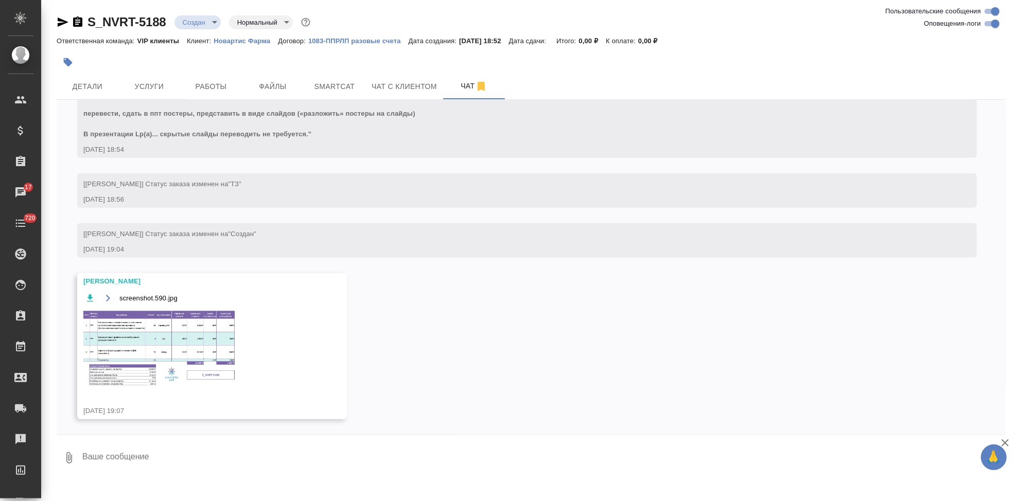
scroll to position [712, 0]
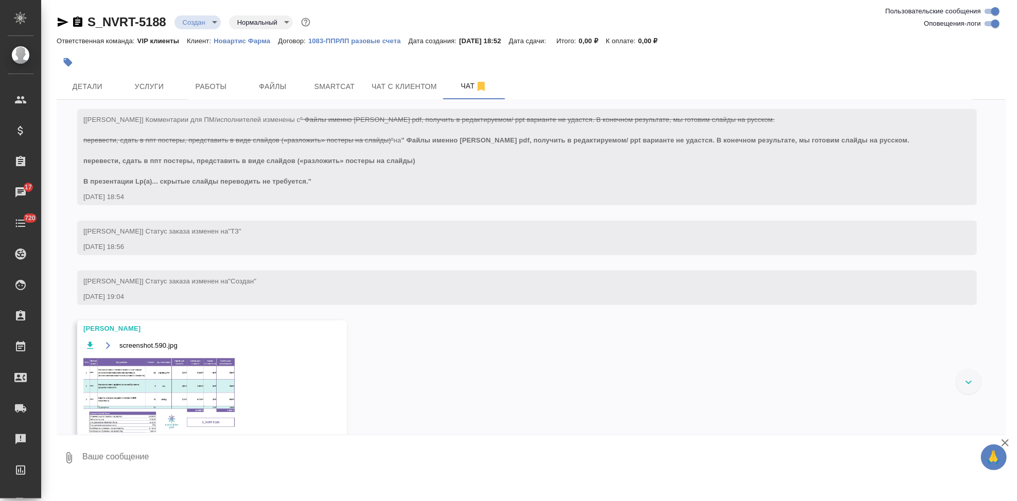
click at [177, 383] on img at bounding box center [160, 396] width 154 height 78
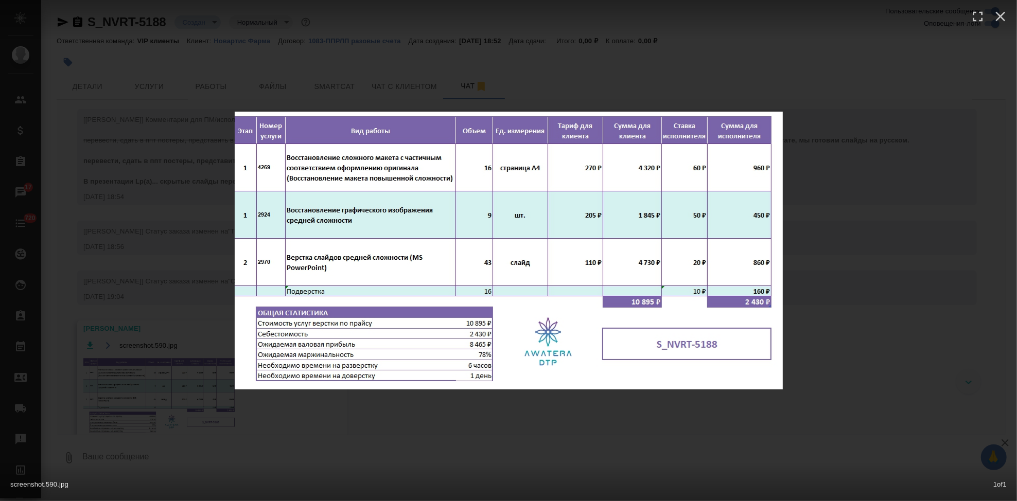
click at [660, 410] on div "screenshot.590.jpg 1 of 1" at bounding box center [508, 250] width 1017 height 501
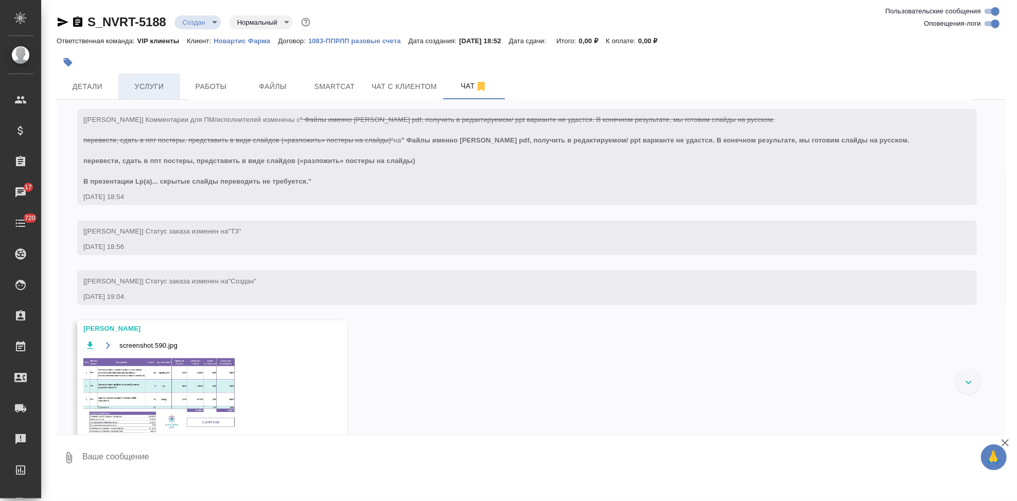
click at [145, 86] on span "Услуги" at bounding box center [149, 86] width 49 height 13
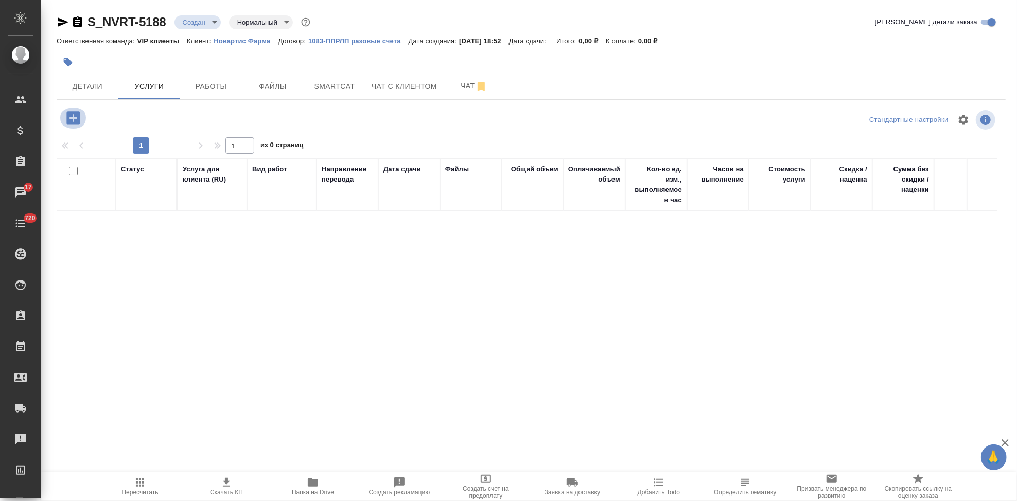
click at [76, 119] on icon "button" at bounding box center [72, 117] width 13 height 13
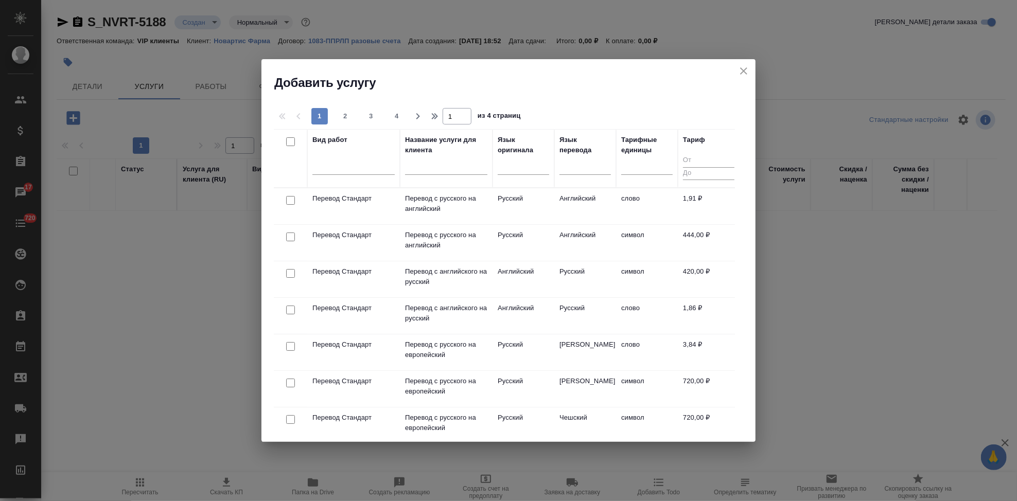
click at [434, 168] on input "text" at bounding box center [446, 168] width 82 height 13
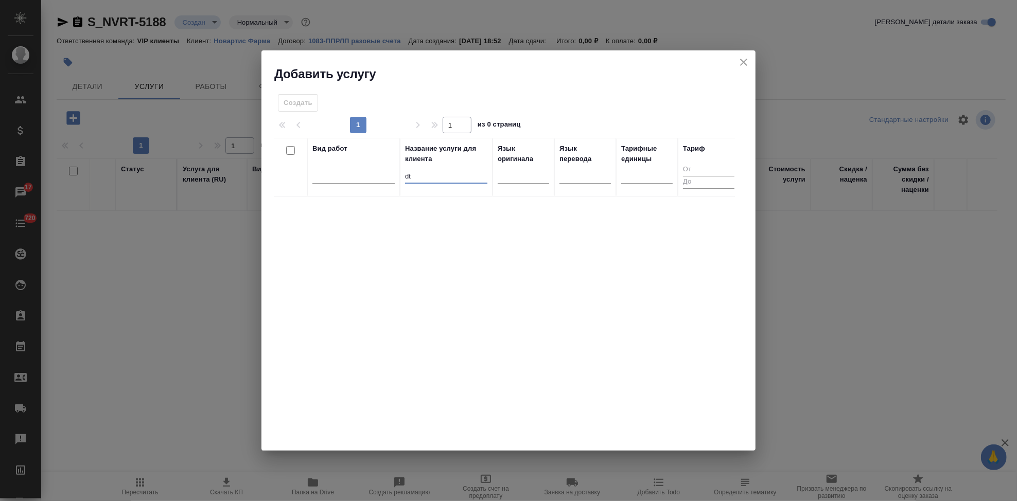
type input "d"
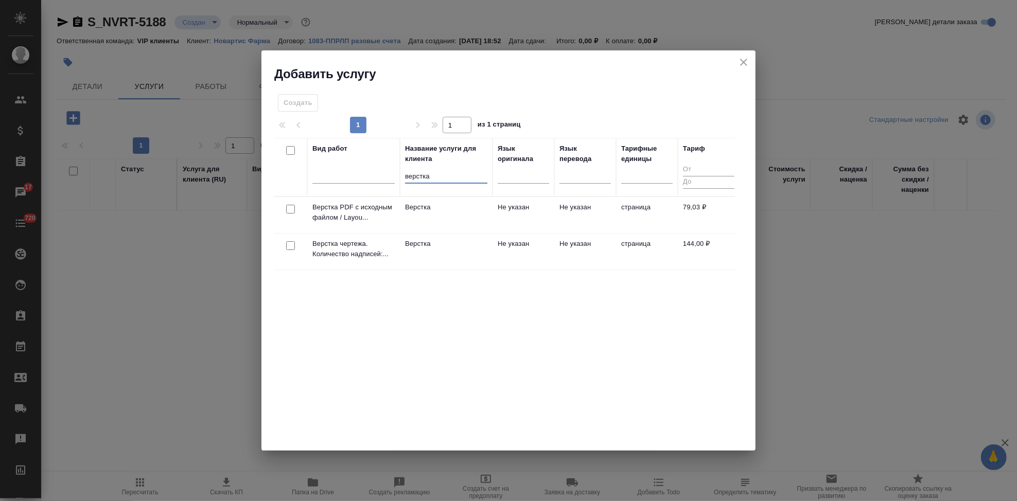
type input "верстка"
click at [558, 244] on td "Не указан" at bounding box center [585, 252] width 62 height 36
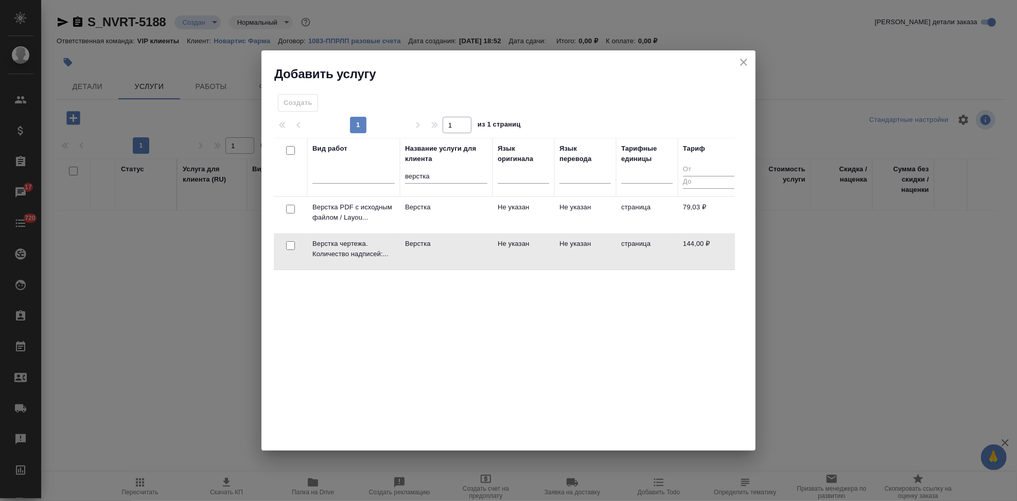
click at [558, 244] on td "Не указан" at bounding box center [585, 252] width 62 height 36
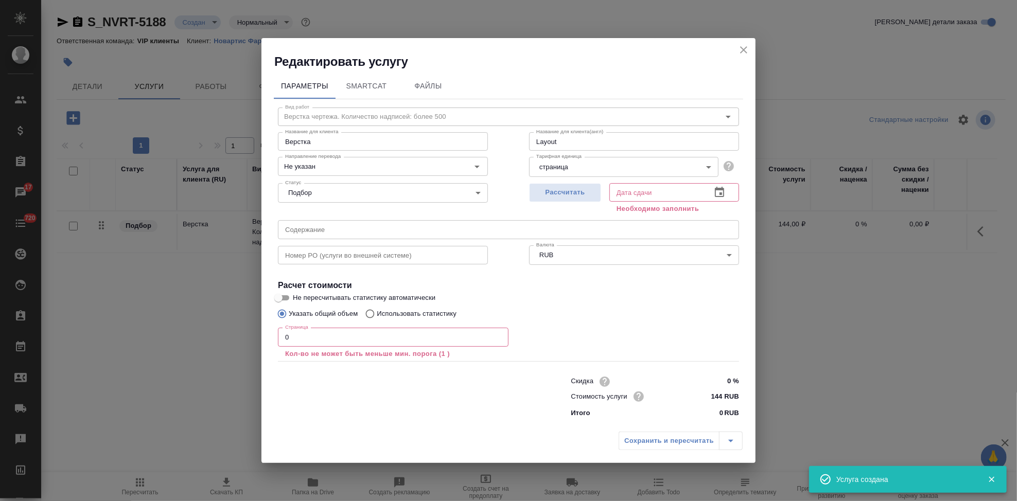
click at [334, 337] on input "0" at bounding box center [393, 337] width 231 height 19
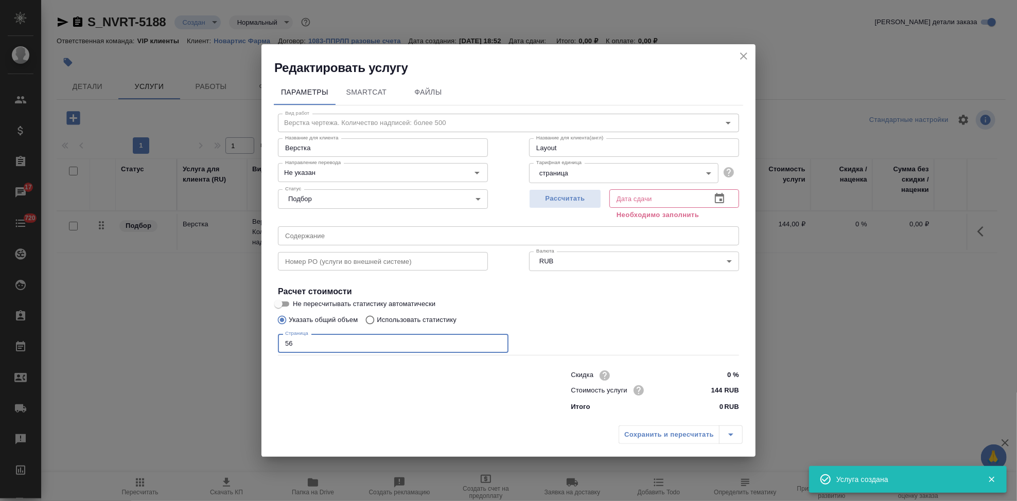
type input "5"
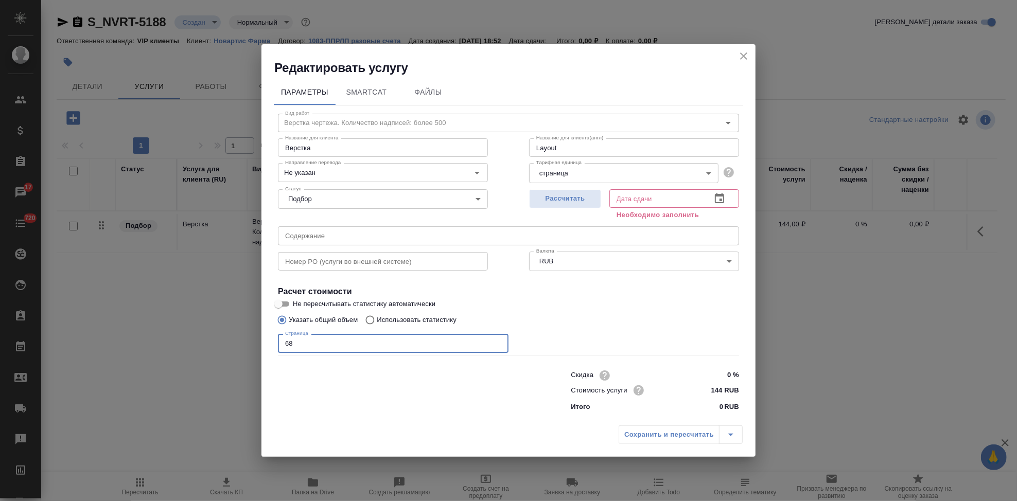
type input "68"
click at [717, 193] on icon "button" at bounding box center [719, 198] width 9 height 10
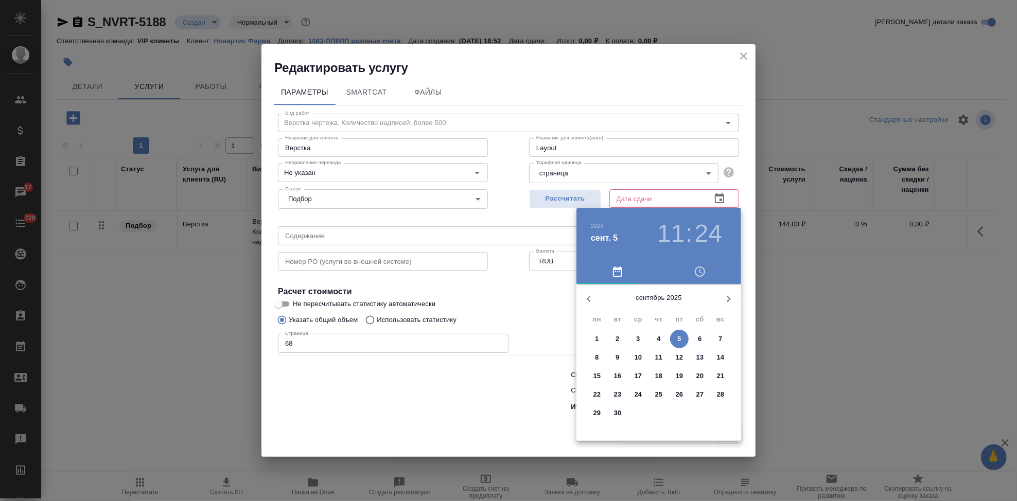
click at [676, 359] on p "12" at bounding box center [680, 358] width 8 height 10
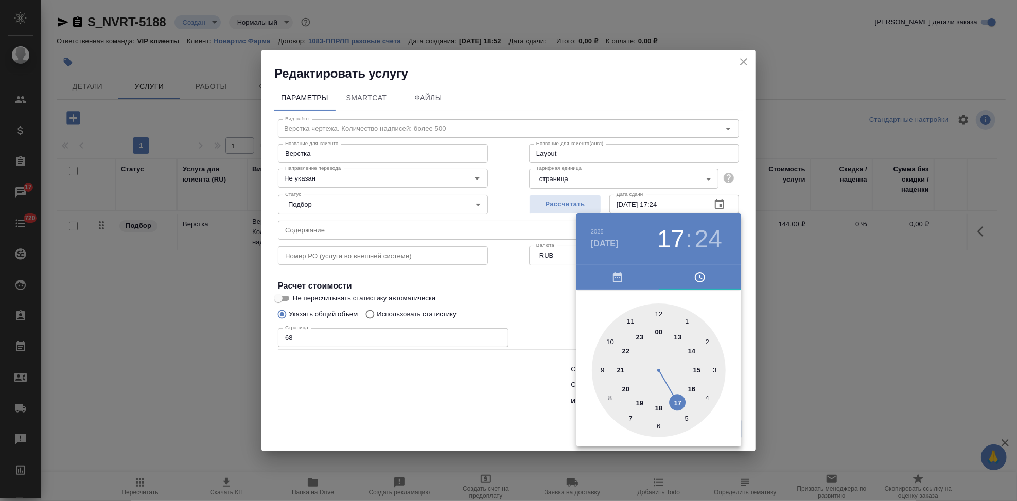
drag, startPoint x: 660, startPoint y: 397, endPoint x: 680, endPoint y: 396, distance: 19.1
click at [680, 396] on div at bounding box center [659, 371] width 134 height 134
type input "12.09.2025 17:00"
drag, startPoint x: 658, startPoint y: 321, endPoint x: 656, endPoint y: 312, distance: 8.6
click at [656, 312] on div at bounding box center [659, 371] width 134 height 134
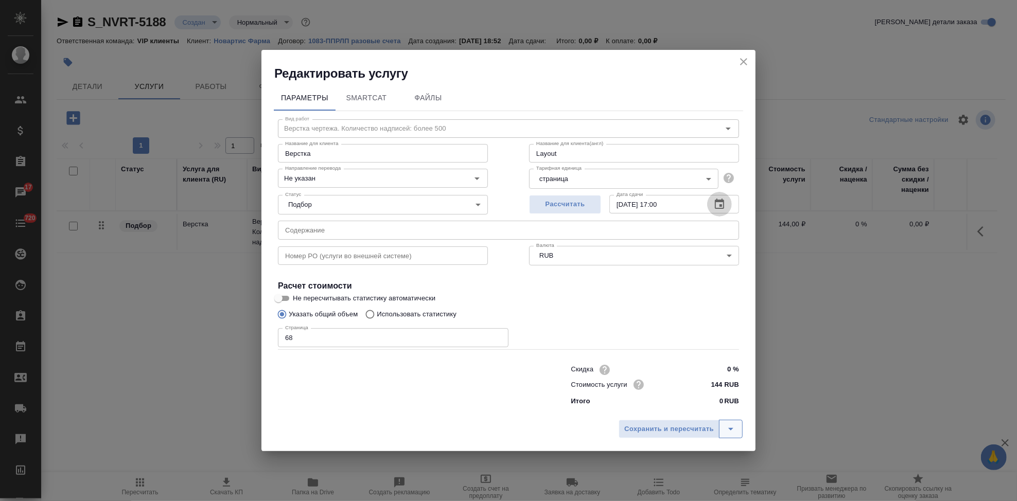
click at [740, 424] on button "split button" at bounding box center [731, 429] width 24 height 19
click at [659, 402] on li "Сохранить" at bounding box center [682, 407] width 124 height 16
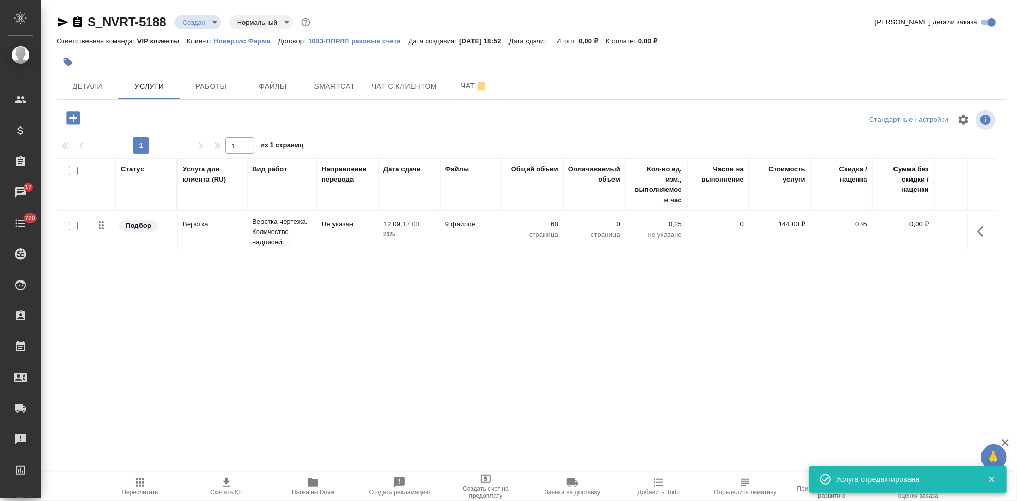
click at [65, 117] on icon "button" at bounding box center [73, 118] width 18 height 18
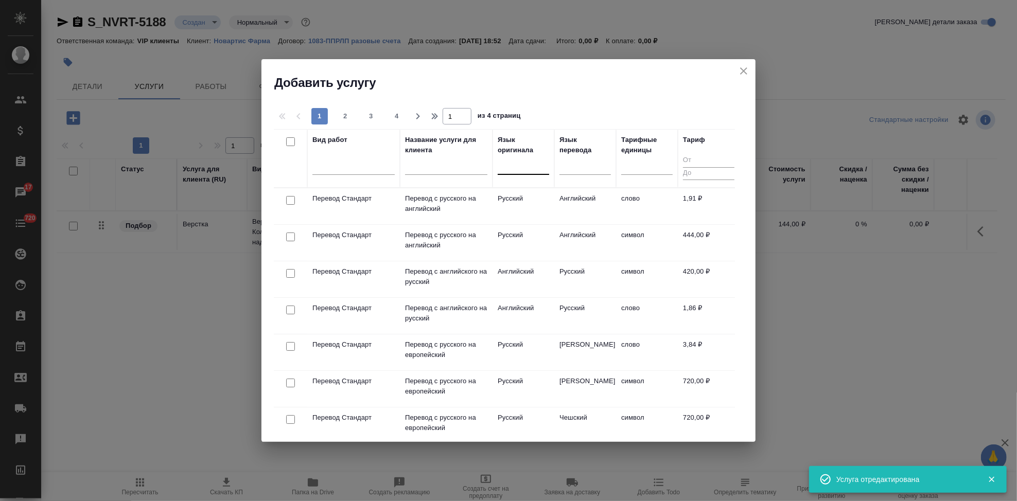
click at [518, 166] on div at bounding box center [523, 164] width 51 height 15
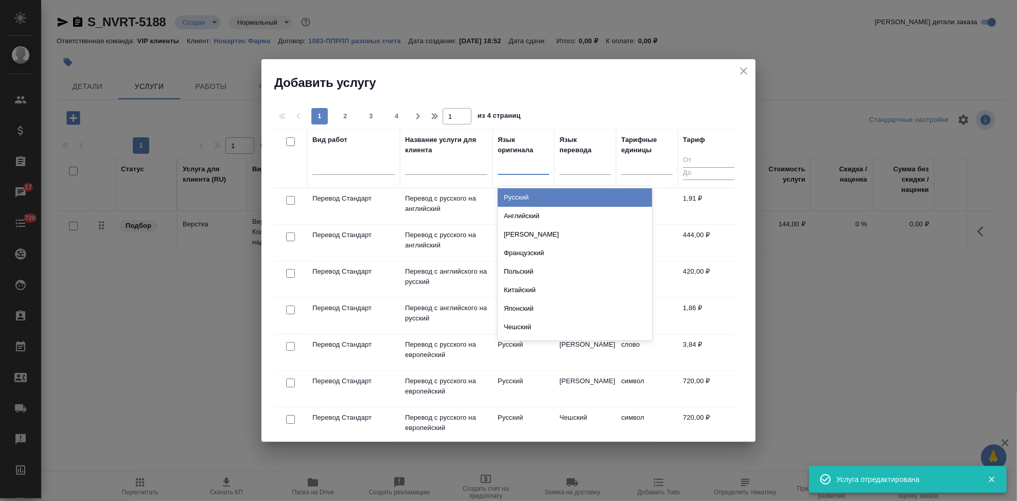
type input "а"
click at [534, 202] on div "Английский" at bounding box center [575, 197] width 154 height 19
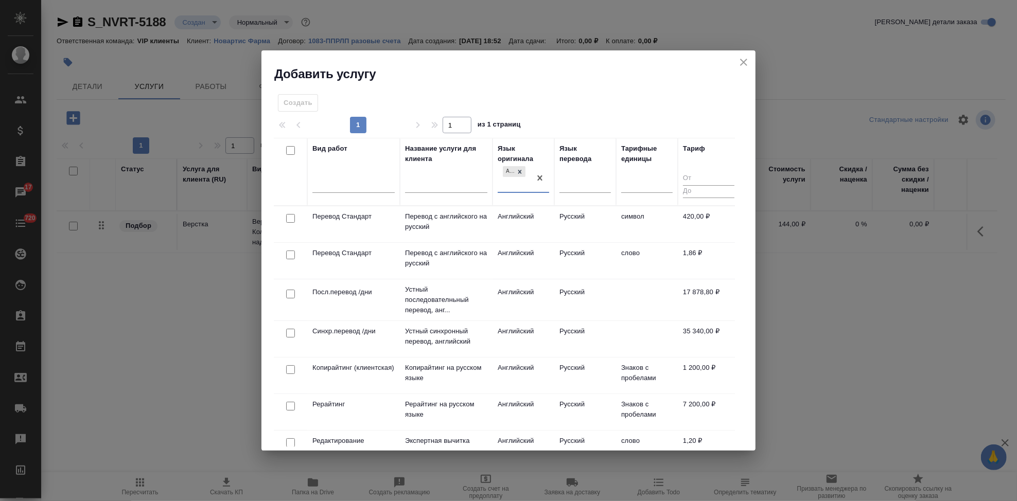
click at [571, 250] on td "Русский" at bounding box center [585, 261] width 62 height 36
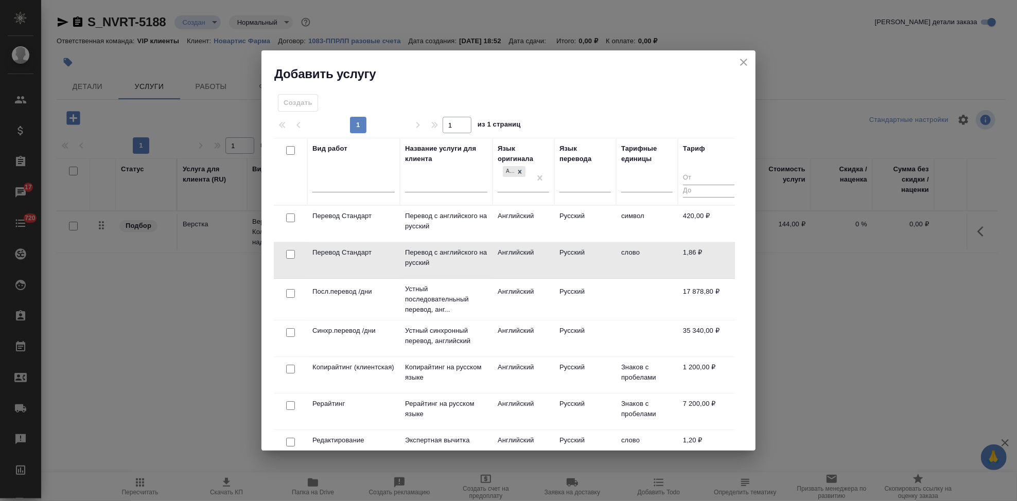
click at [571, 250] on td "Русский" at bounding box center [585, 260] width 62 height 36
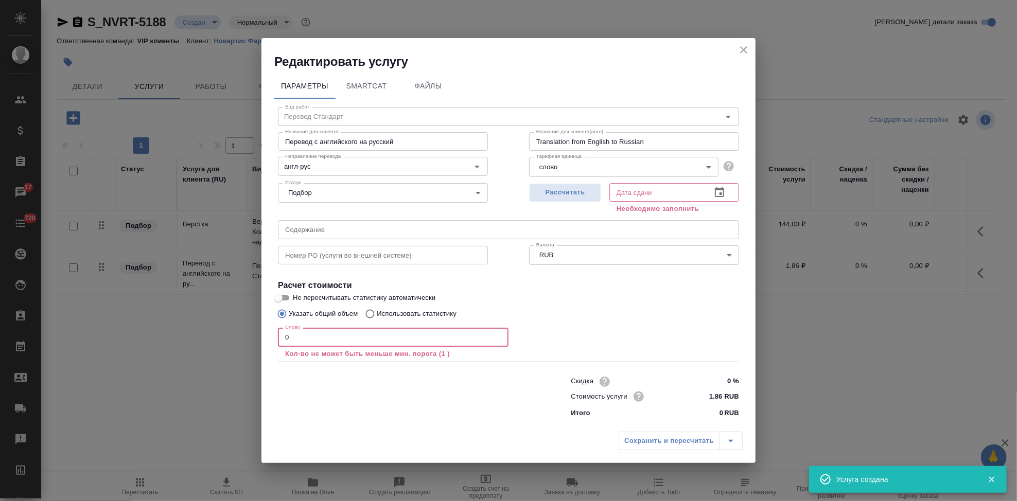
click at [399, 338] on input "0" at bounding box center [393, 337] width 231 height 19
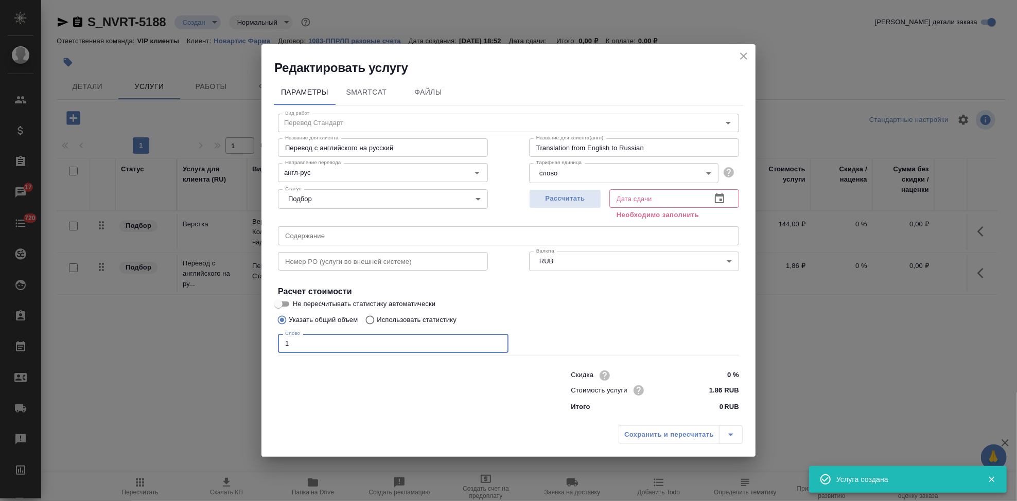
type input "1"
click at [720, 197] on icon "button" at bounding box center [720, 199] width 12 height 12
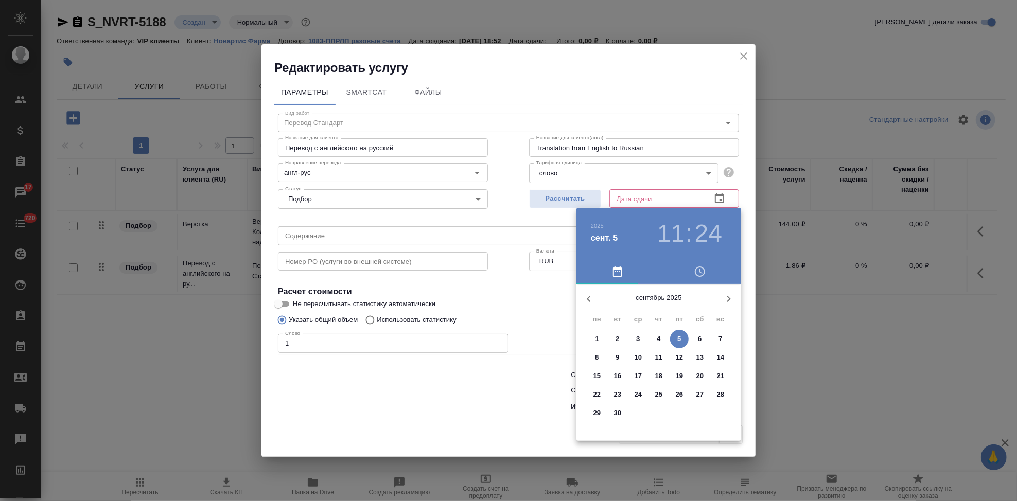
click at [657, 355] on p "11" at bounding box center [659, 358] width 8 height 10
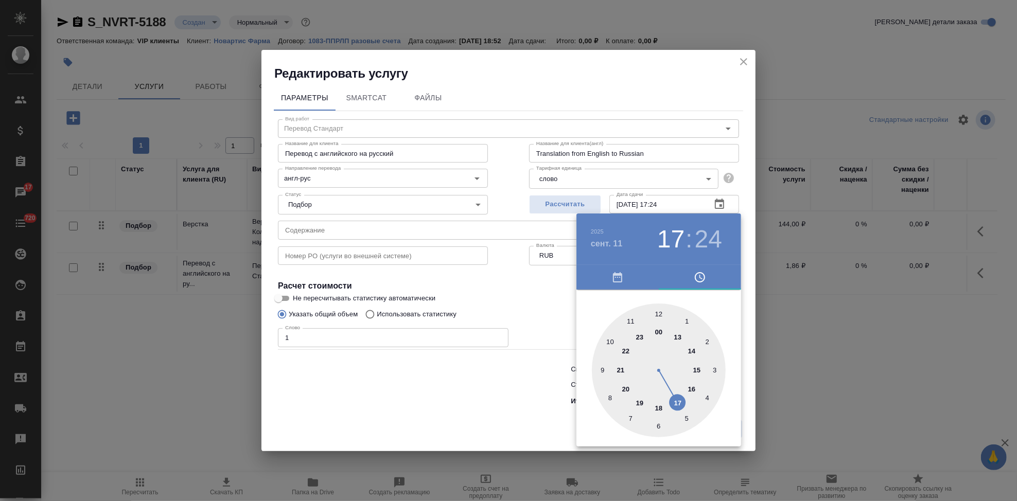
drag, startPoint x: 627, startPoint y: 323, endPoint x: 670, endPoint y: 385, distance: 75.0
click at [670, 385] on div at bounding box center [659, 371] width 134 height 134
type input "11.09.2025 17:00"
drag, startPoint x: 676, startPoint y: 372, endPoint x: 659, endPoint y: 309, distance: 65.6
click at [659, 309] on div at bounding box center [659, 371] width 134 height 134
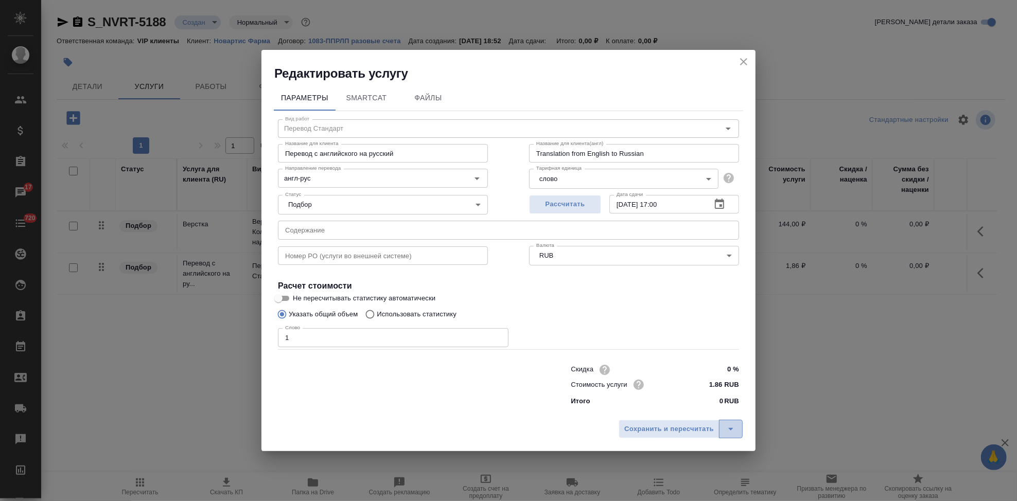
click at [727, 424] on icon "split button" at bounding box center [731, 429] width 12 height 12
click at [680, 402] on li "Сохранить" at bounding box center [682, 407] width 124 height 16
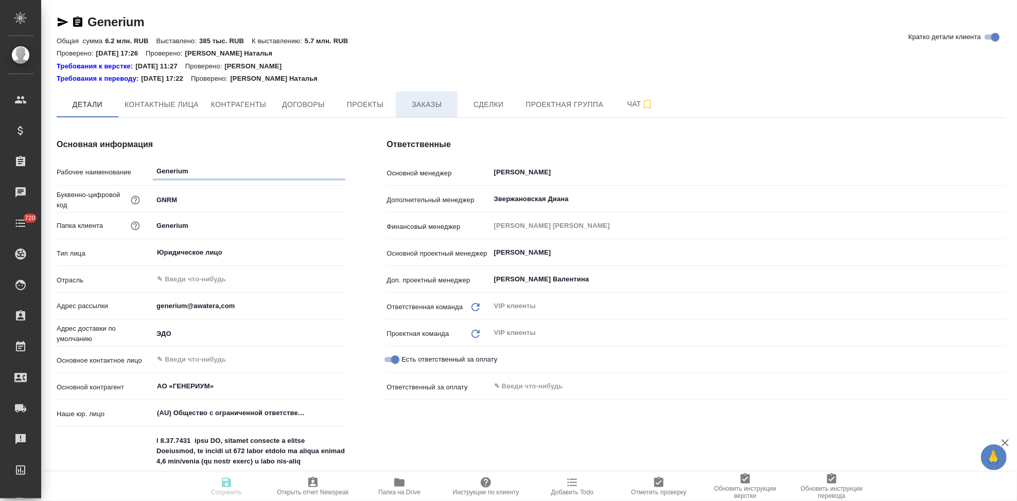
click at [430, 111] on button "Заказы" at bounding box center [427, 105] width 62 height 26
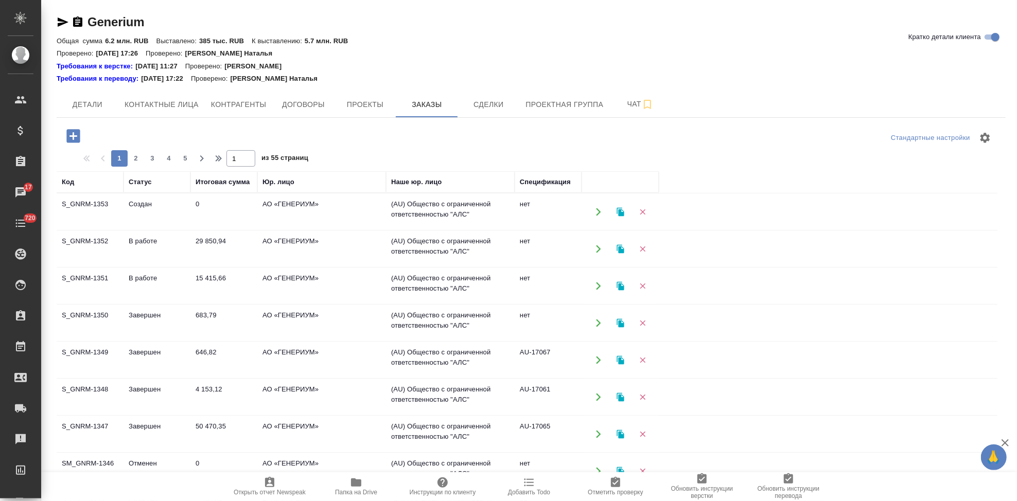
click at [154, 204] on td "Создан" at bounding box center [157, 212] width 67 height 36
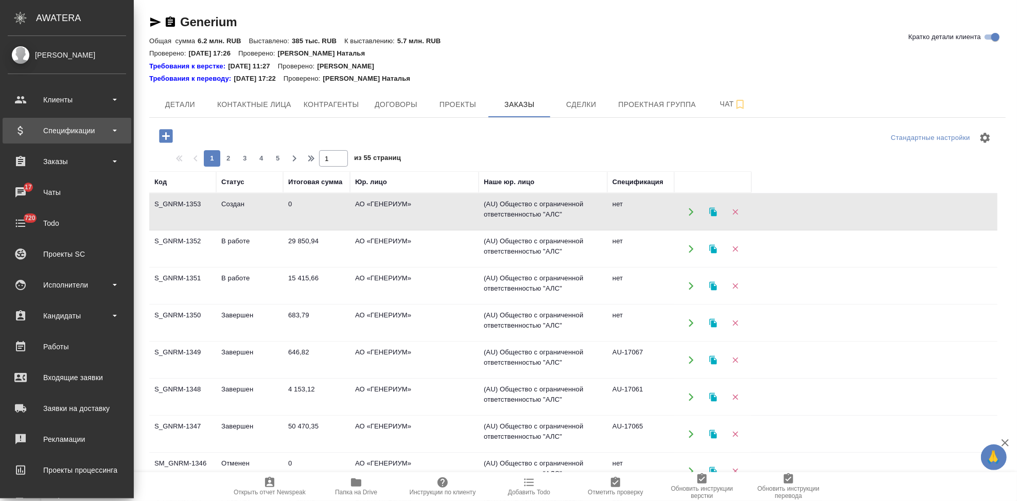
click at [75, 130] on div "Спецификации" at bounding box center [67, 130] width 118 height 15
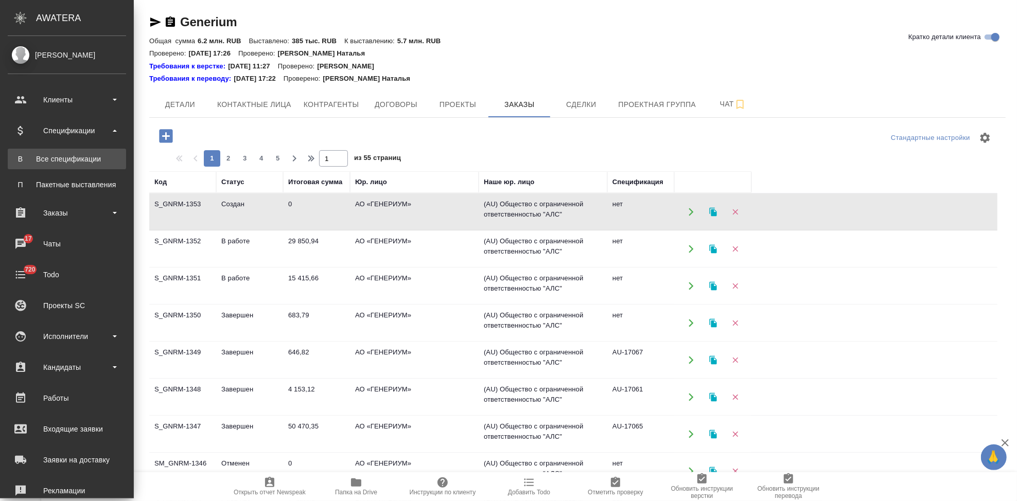
click at [74, 165] on link "В Все спецификации" at bounding box center [67, 159] width 118 height 21
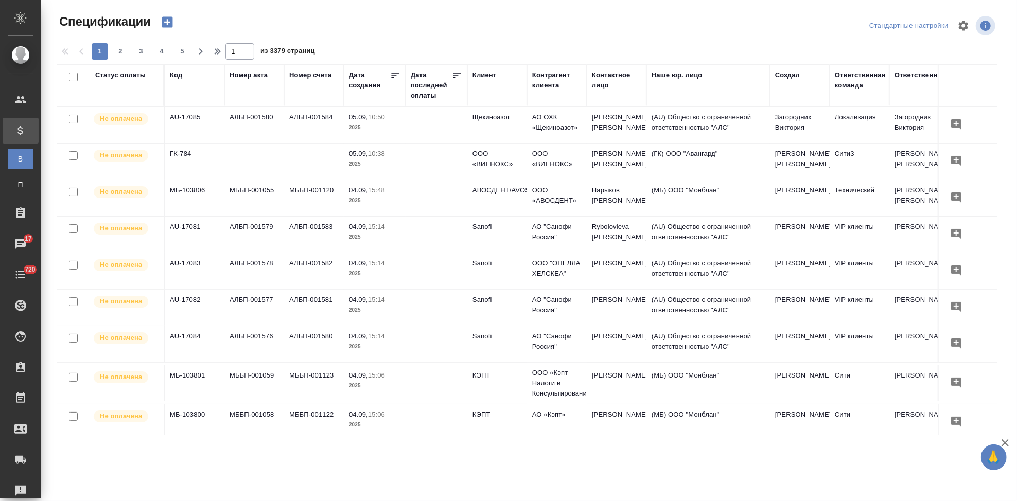
click at [172, 27] on icon "button" at bounding box center [167, 22] width 14 height 14
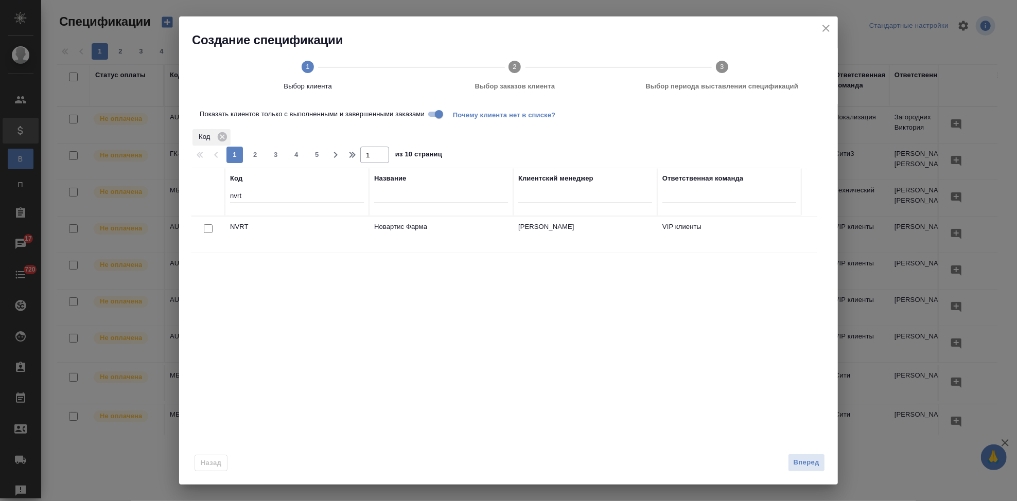
click at [268, 198] on input "nvrt" at bounding box center [297, 196] width 134 height 13
type input "n"
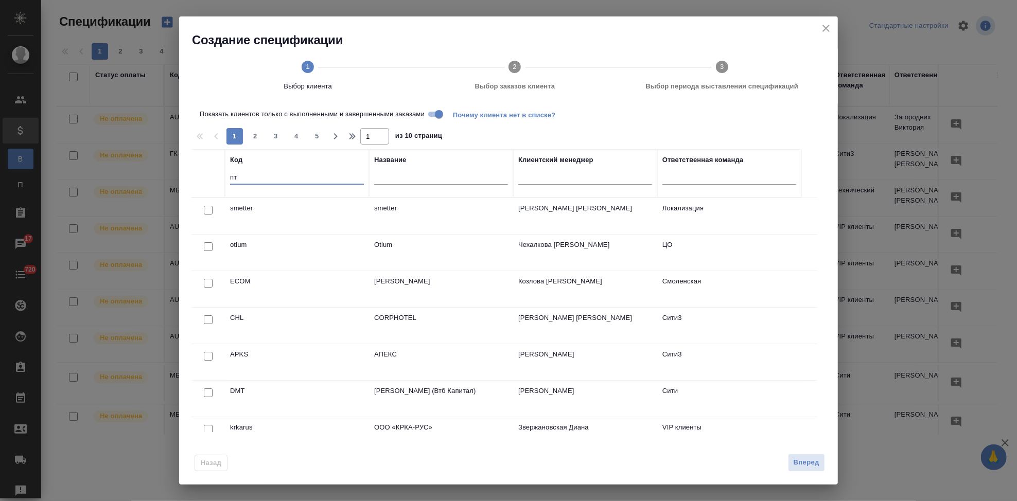
type input "п"
type input "gnrm"
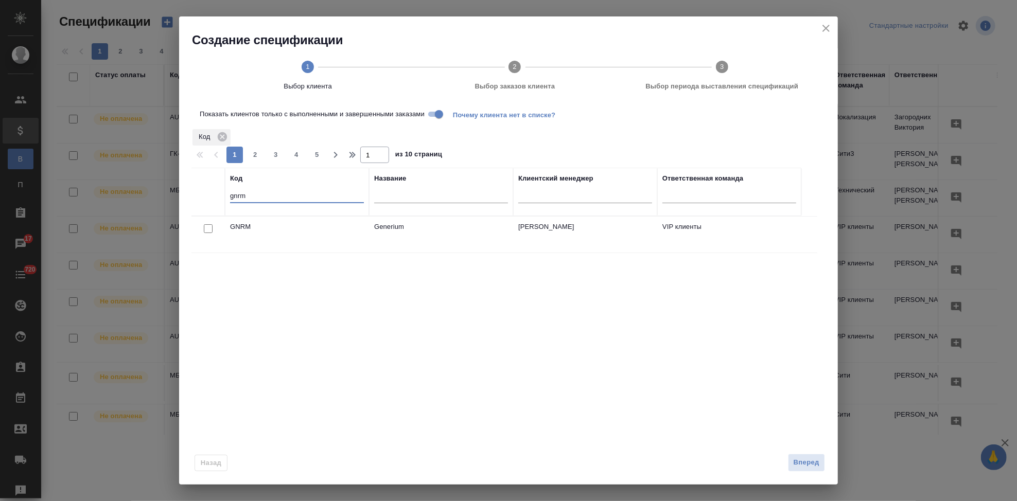
click at [209, 231] on input "checkbox" at bounding box center [208, 228] width 9 height 9
checkbox input "true"
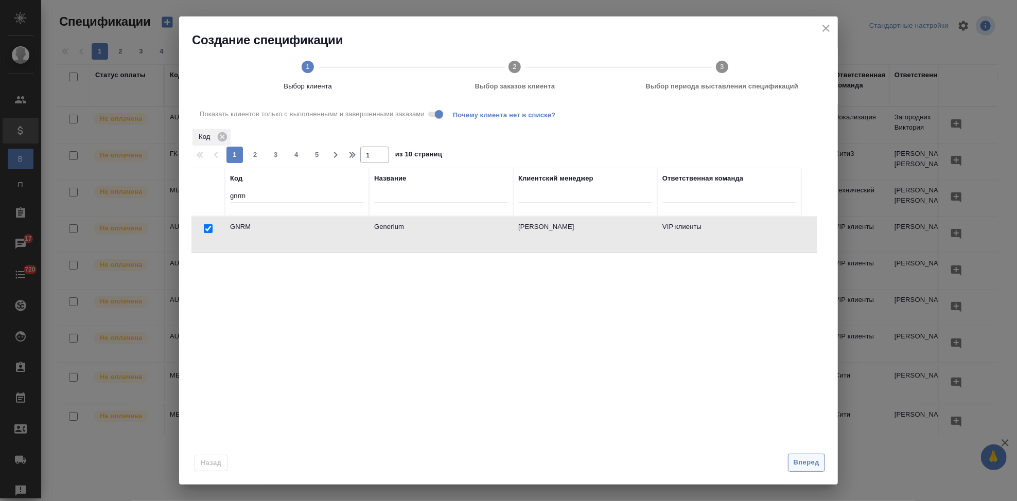
click at [813, 466] on span "Вперед" at bounding box center [807, 463] width 26 height 12
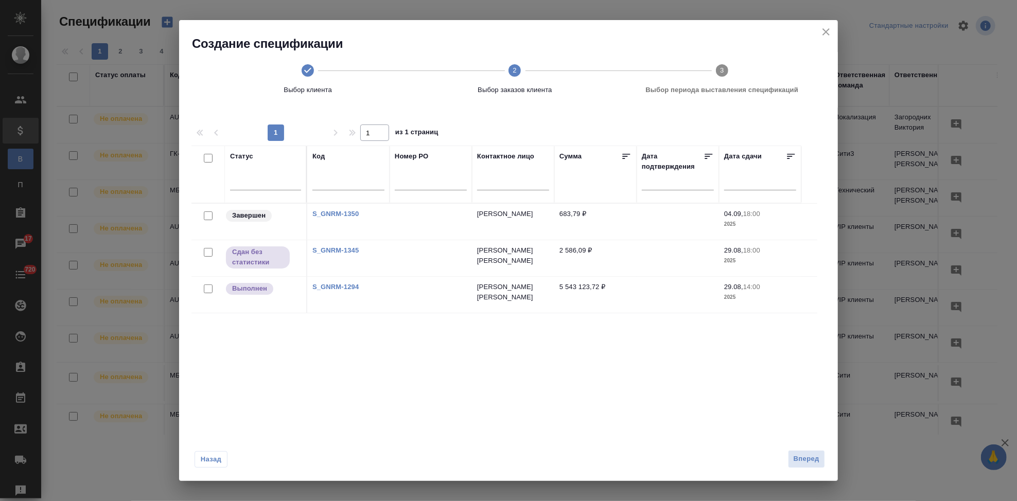
click at [207, 291] on input "checkbox" at bounding box center [208, 289] width 9 height 9
checkbox input "true"
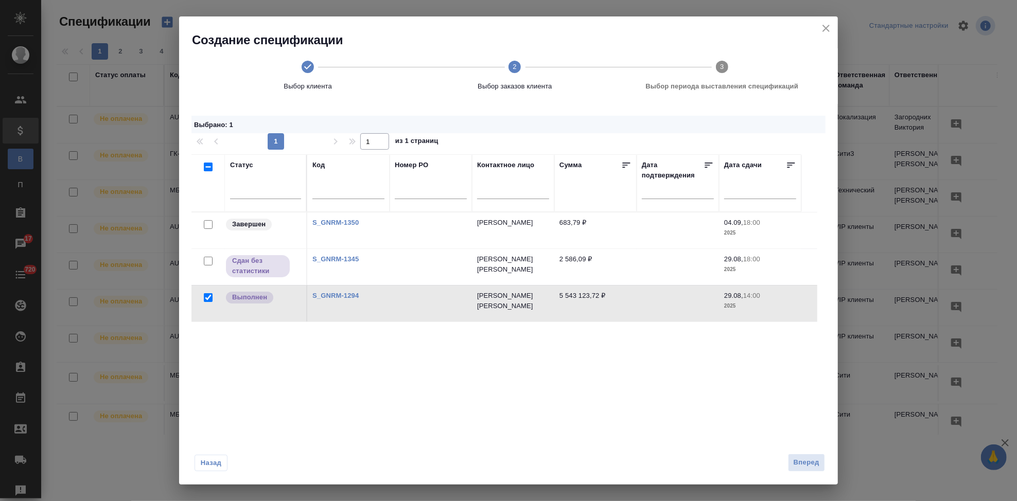
click at [337, 293] on link "S_GNRM-1294" at bounding box center [335, 296] width 46 height 8
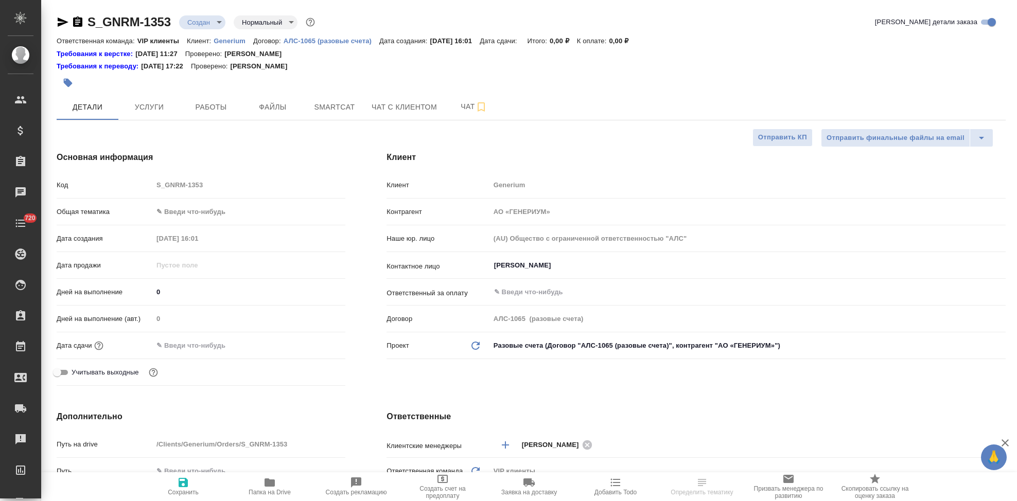
select select "RU"
type textarea "x"
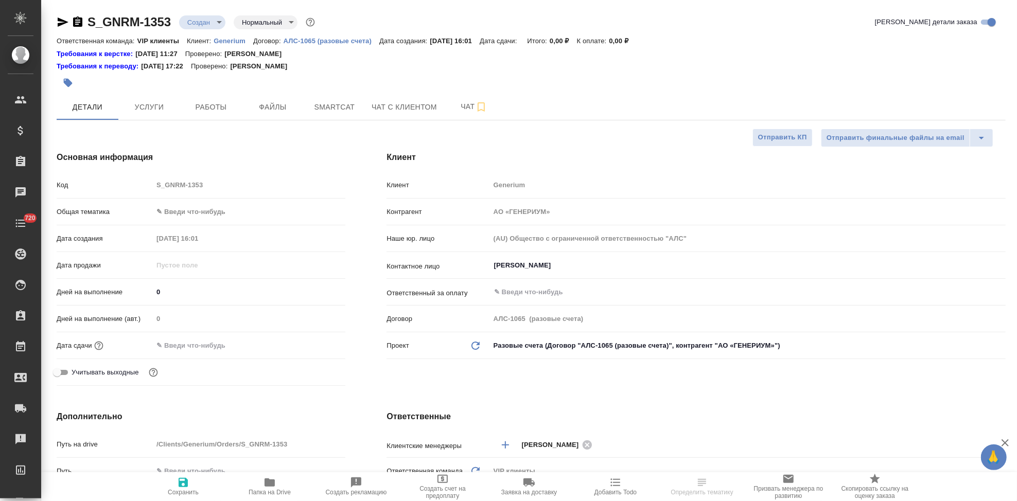
type textarea "x"
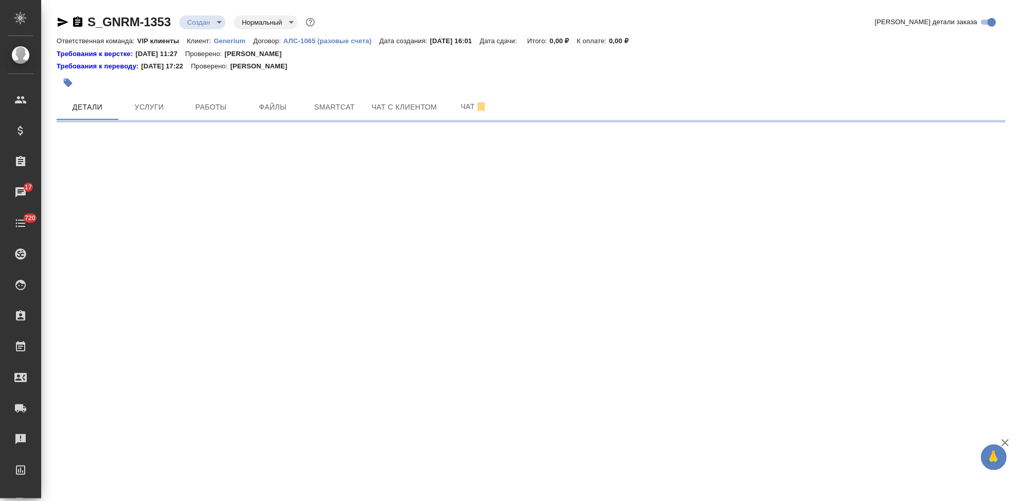
select select "RU"
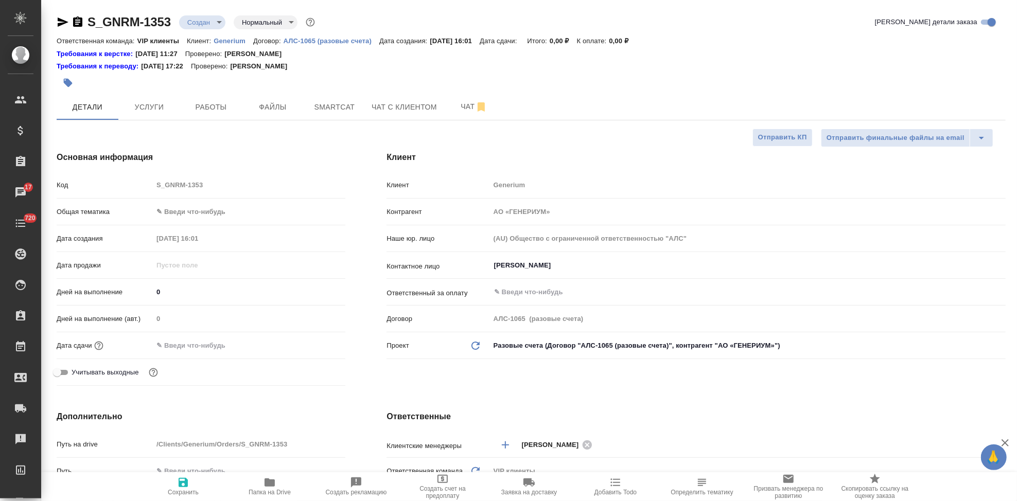
type textarea "x"
click at [463, 104] on span "Чат" at bounding box center [473, 106] width 49 height 13
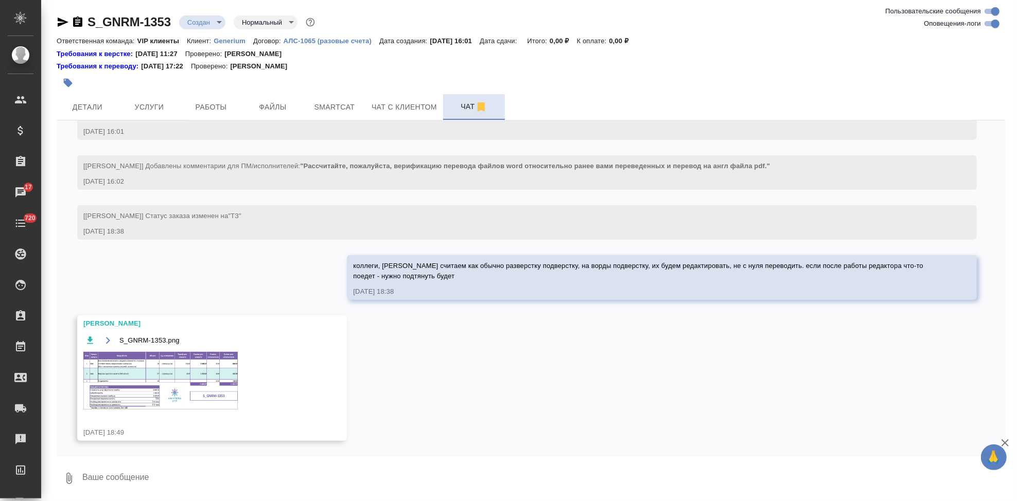
scroll to position [351, 0]
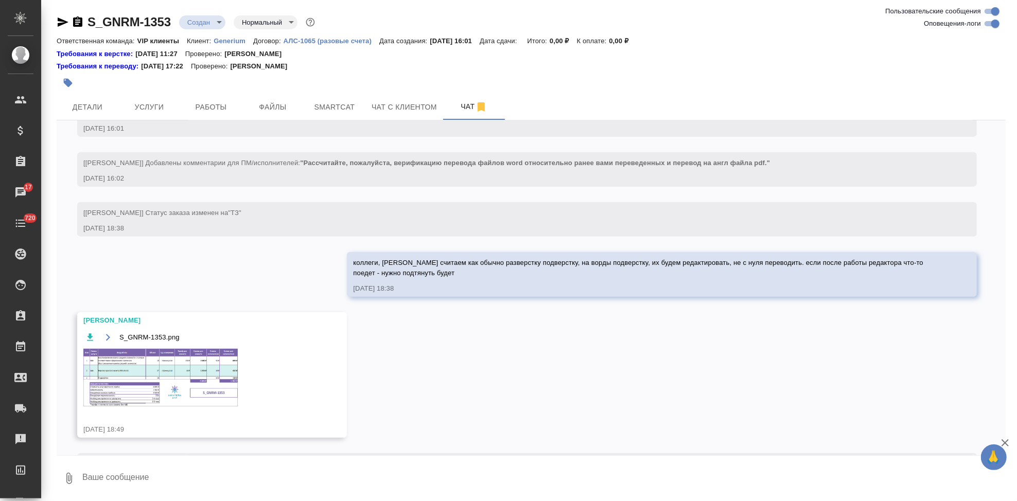
click at [160, 376] on img at bounding box center [160, 378] width 154 height 58
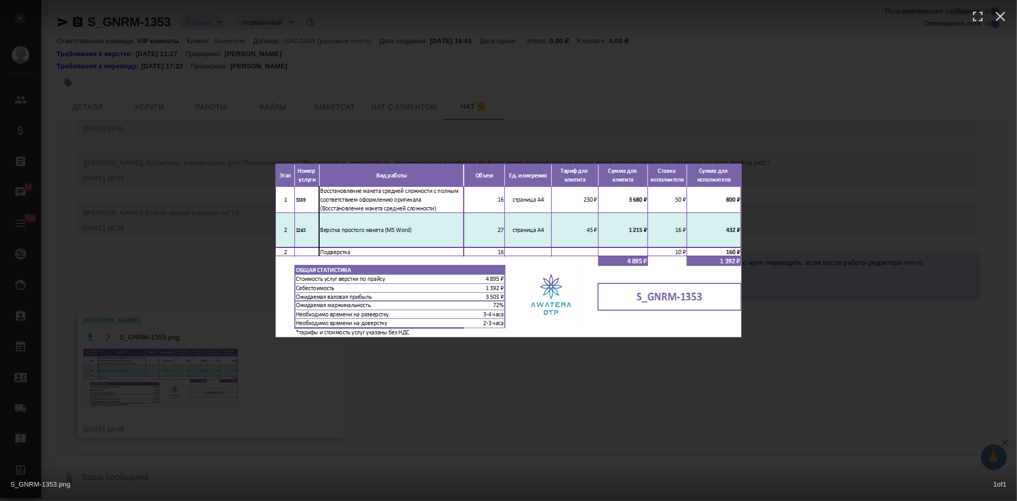
click at [525, 398] on div "S_GNRM-1353.png 1 of 1" at bounding box center [508, 250] width 1017 height 501
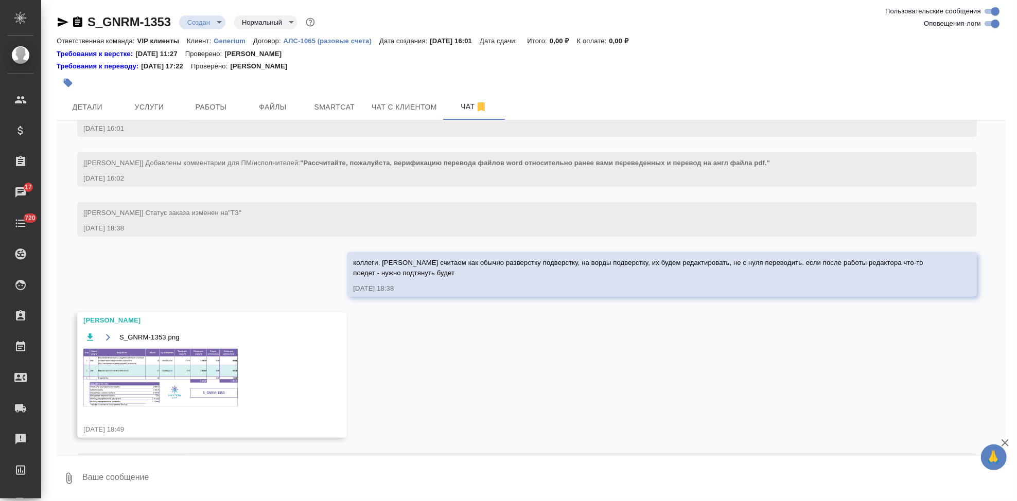
click at [108, 342] on icon "button" at bounding box center [108, 338] width 8 height 8
click at [154, 111] on span "Услуги" at bounding box center [149, 107] width 49 height 13
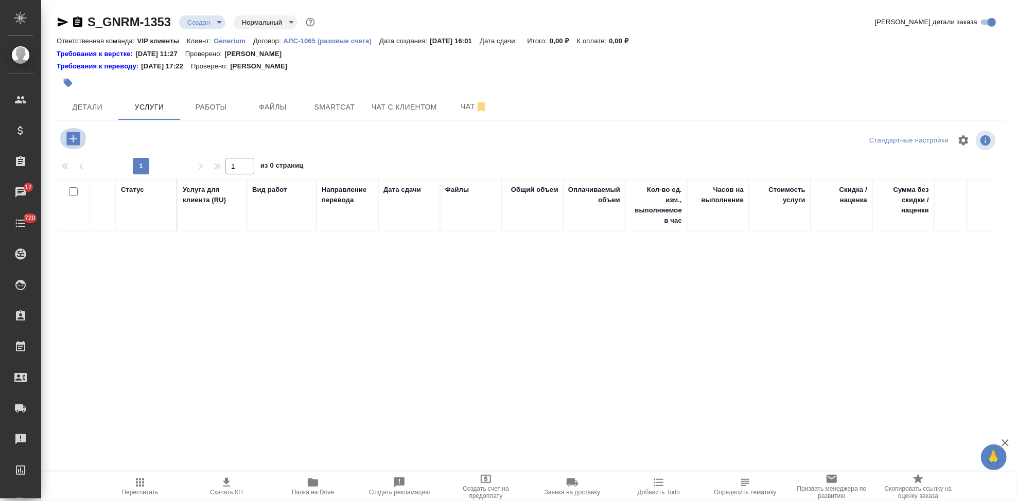
click at [69, 143] on icon "button" at bounding box center [72, 138] width 13 height 13
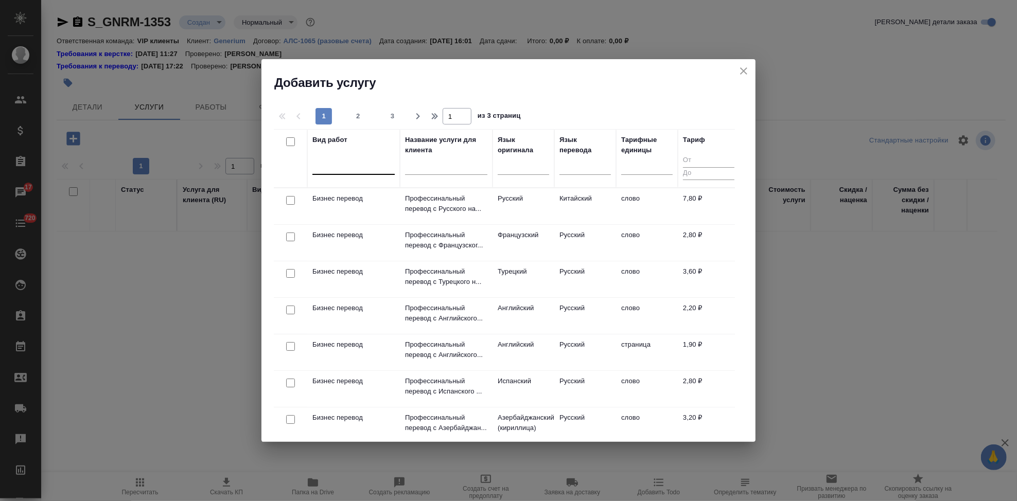
click at [347, 167] on div at bounding box center [353, 164] width 82 height 15
type input "d"
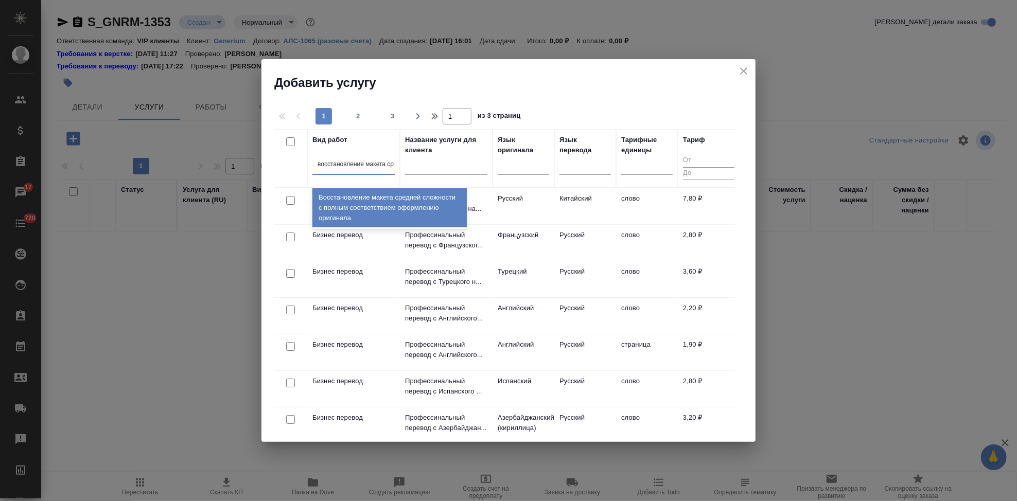
type input "восстановление макета сре"
click at [373, 200] on div "Восстановление макета средней сложности с полным соответствием оформлению ориги…" at bounding box center [389, 207] width 154 height 39
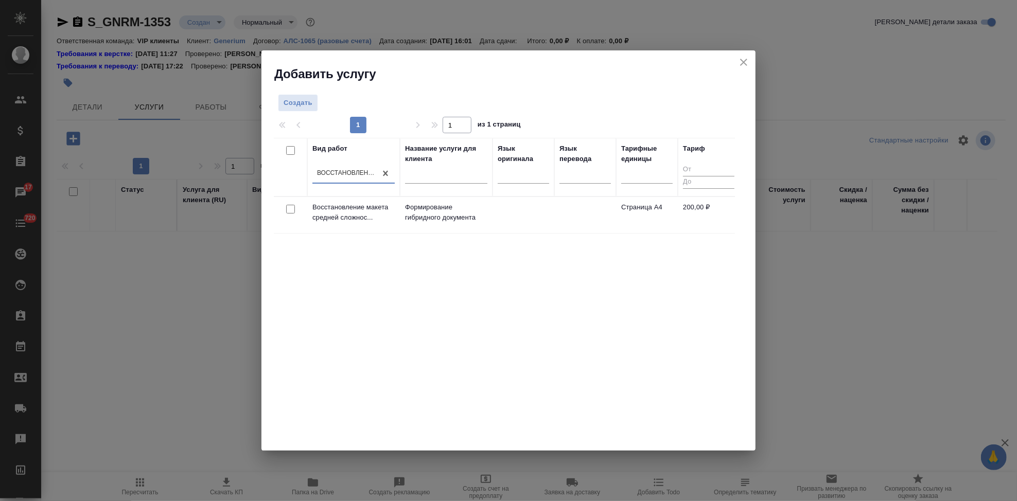
click at [578, 216] on td at bounding box center [585, 215] width 62 height 36
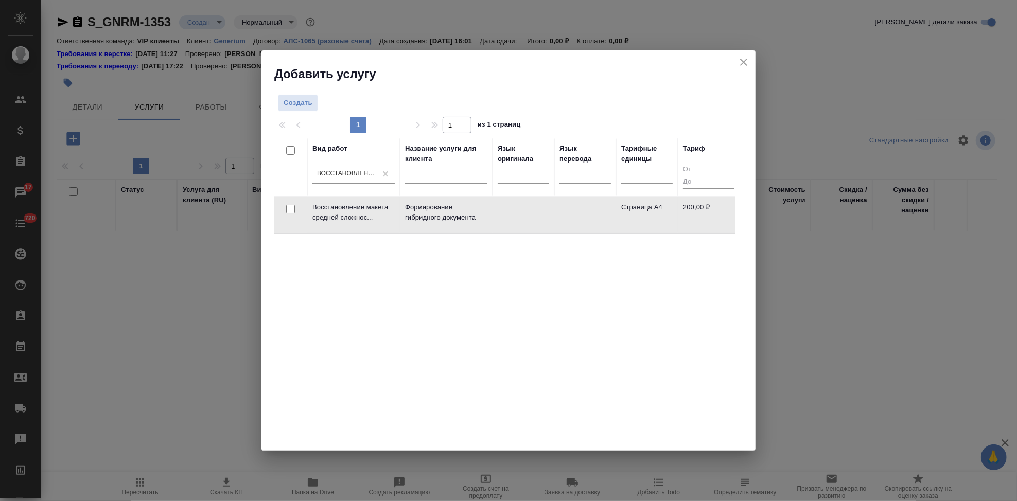
click at [578, 216] on td at bounding box center [585, 215] width 62 height 36
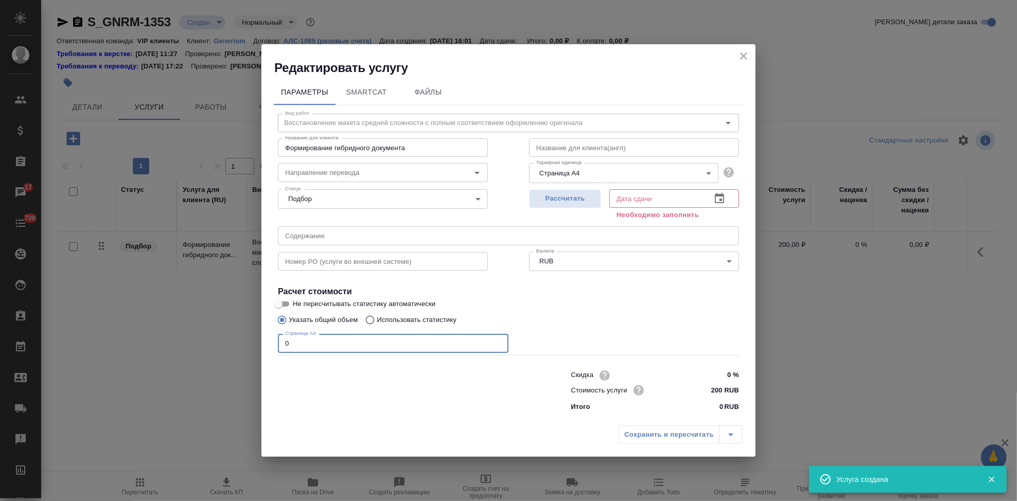
click at [337, 347] on input "0" at bounding box center [393, 343] width 231 height 19
type input "16"
click at [723, 202] on icon "button" at bounding box center [719, 198] width 9 height 10
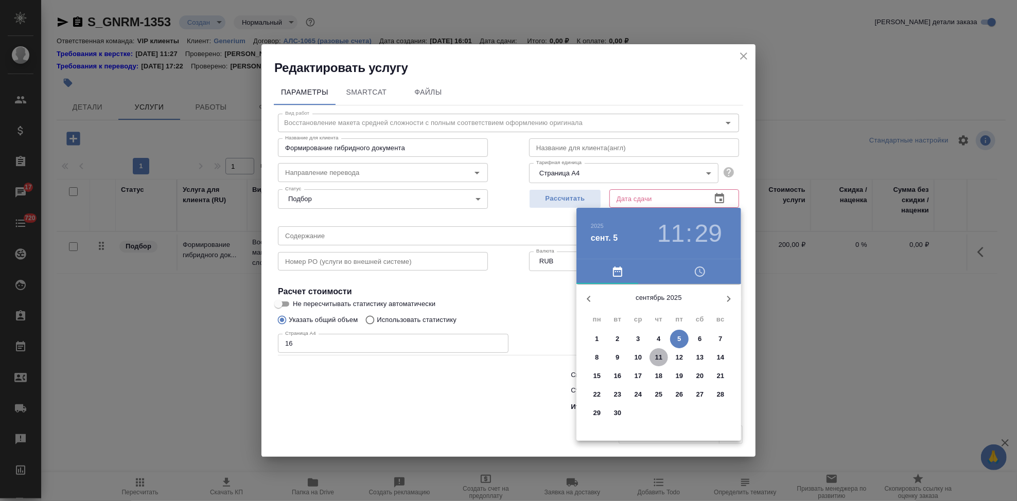
click at [655, 354] on p "11" at bounding box center [659, 358] width 8 height 10
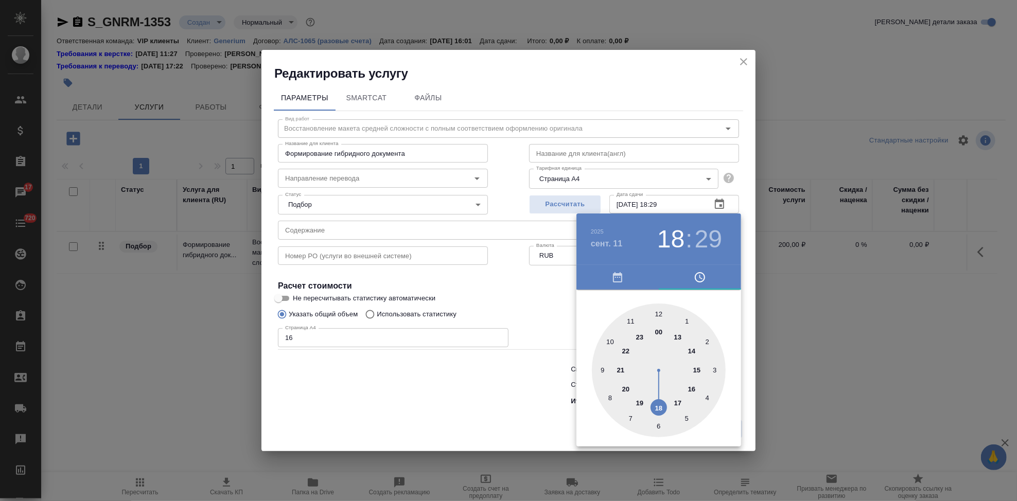
drag, startPoint x: 626, startPoint y: 323, endPoint x: 654, endPoint y: 403, distance: 84.2
click at [654, 403] on div at bounding box center [659, 371] width 134 height 134
type input "11.09.2025 18:00"
drag, startPoint x: 663, startPoint y: 337, endPoint x: 659, endPoint y: 320, distance: 17.5
click at [659, 320] on div at bounding box center [659, 371] width 134 height 134
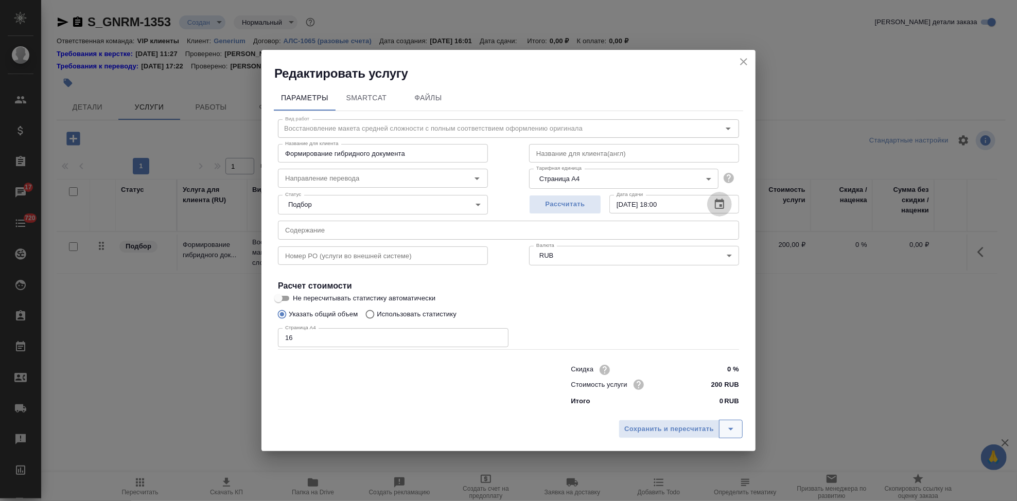
click at [729, 424] on icon "split button" at bounding box center [731, 429] width 12 height 12
click at [701, 406] on li "Сохранить" at bounding box center [682, 407] width 124 height 16
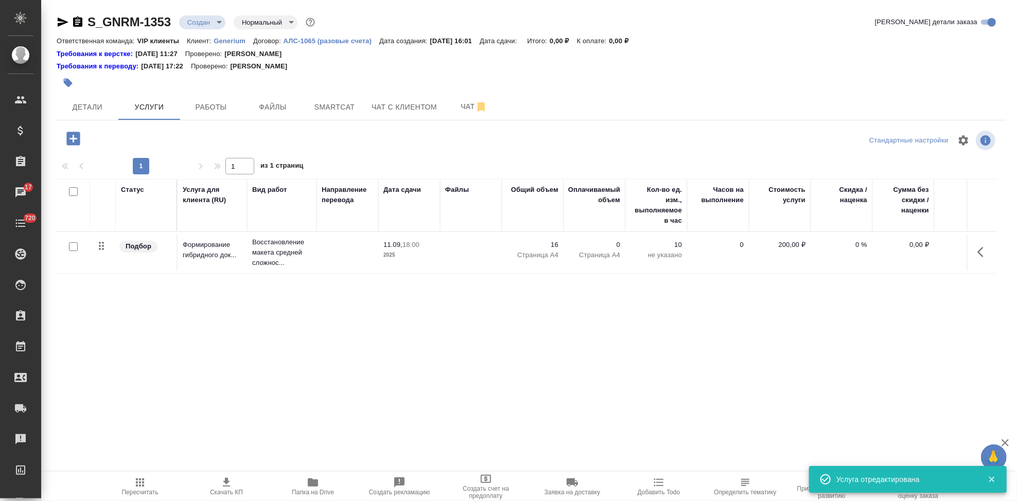
click at [67, 138] on icon "button" at bounding box center [72, 138] width 13 height 13
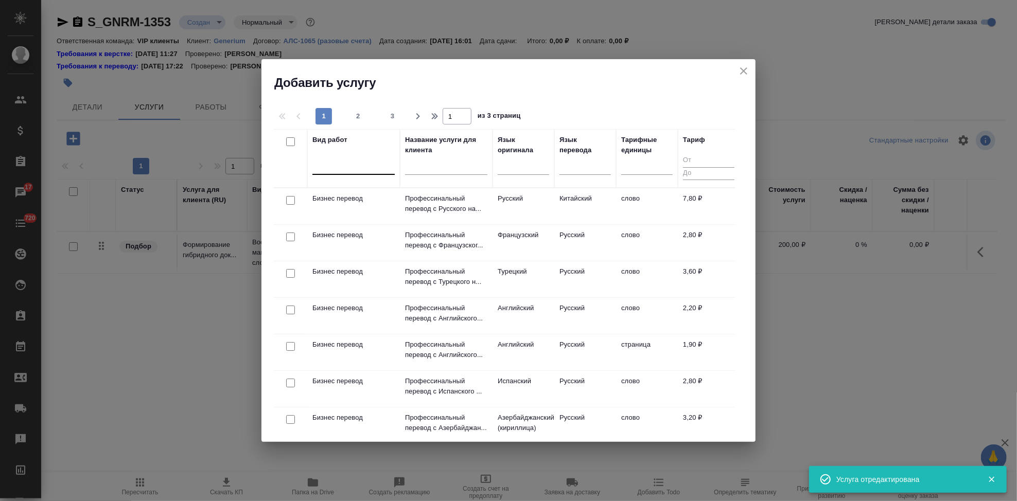
click at [318, 168] on div at bounding box center [318, 164] width 1 height 9
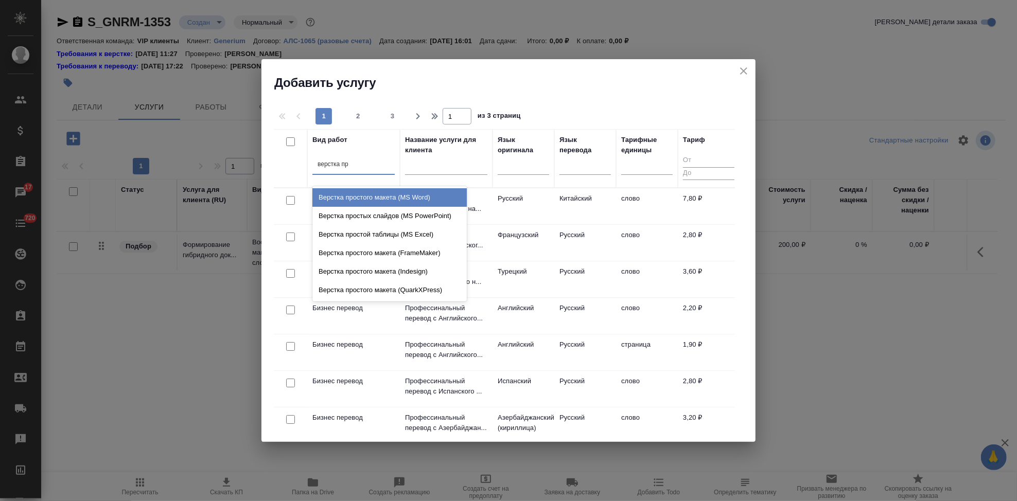
type input "верстка про"
click at [364, 202] on div "Верстка простого макета (MS Word)" at bounding box center [389, 197] width 154 height 19
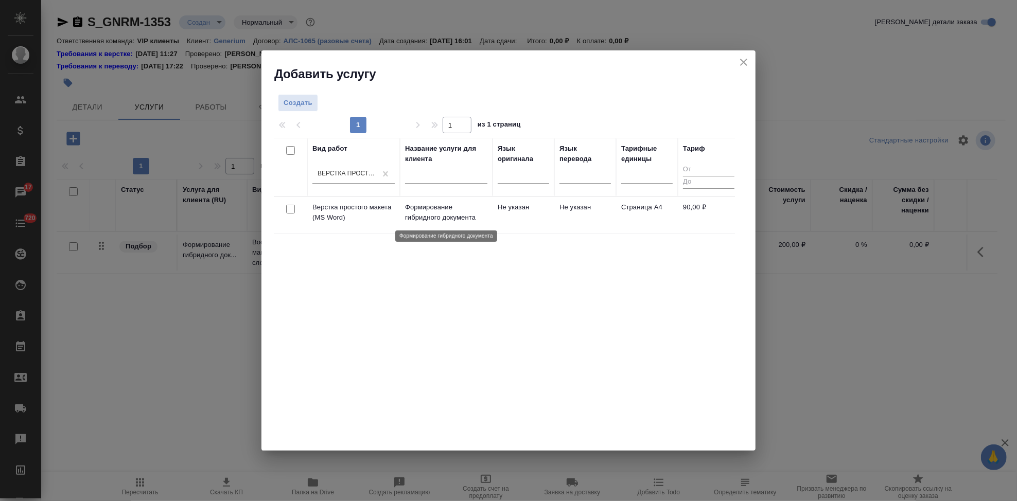
click at [486, 209] on p "Формирование гибридного документа" at bounding box center [446, 212] width 82 height 21
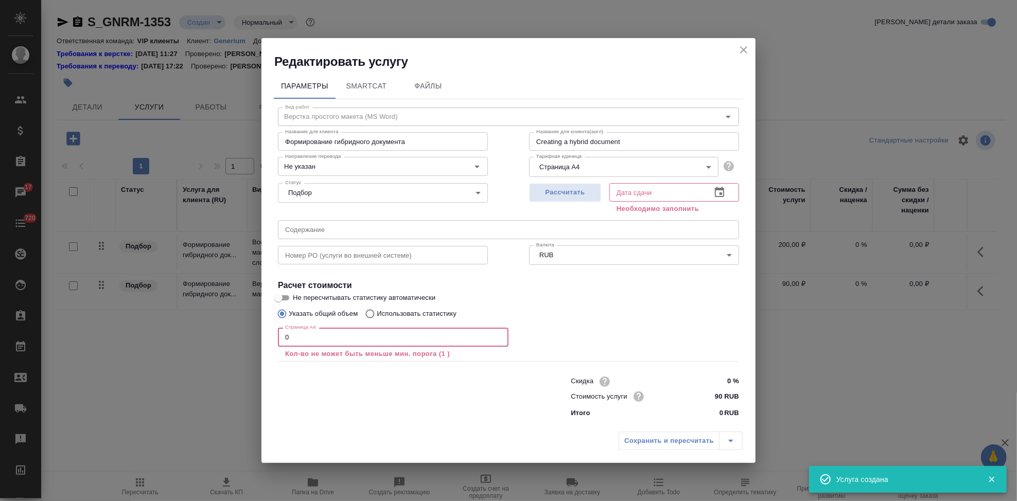
click at [317, 338] on input "0" at bounding box center [393, 337] width 231 height 19
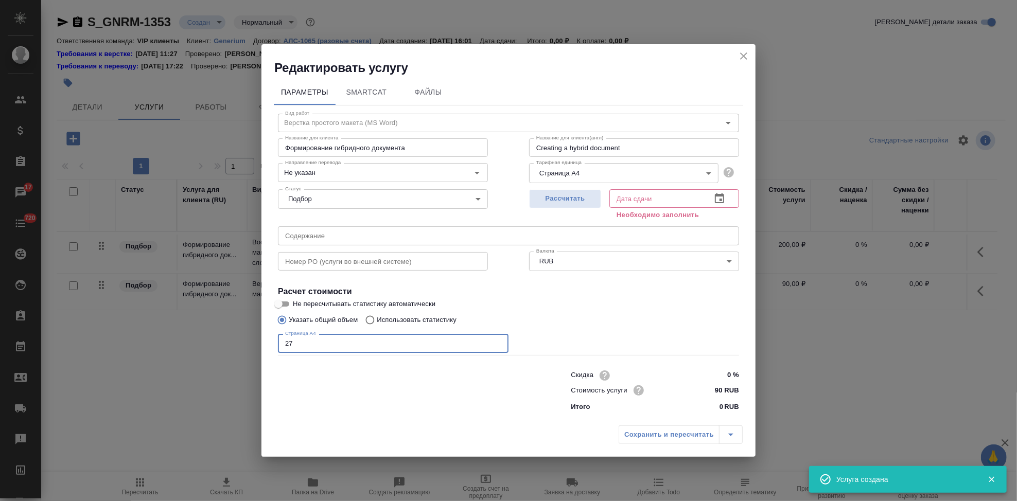
type input "27"
click at [716, 197] on icon "button" at bounding box center [720, 199] width 12 height 12
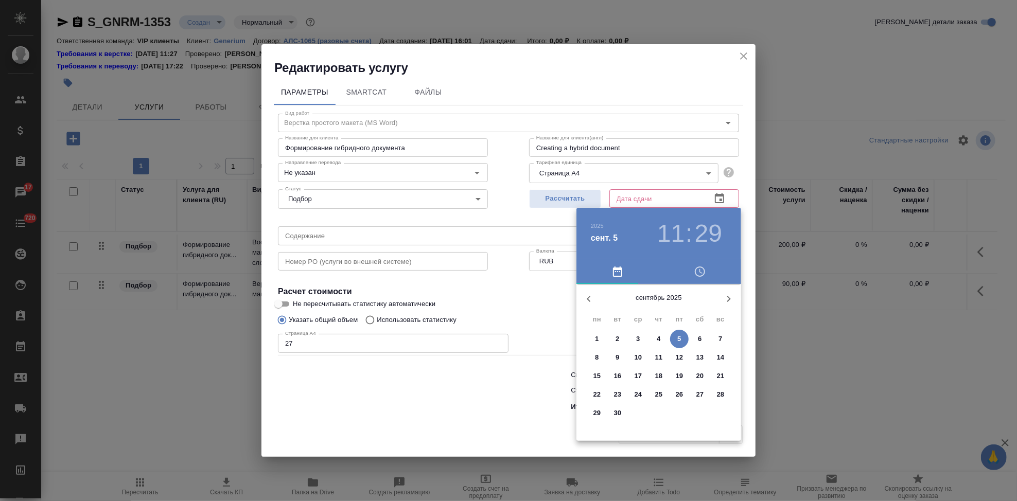
click at [663, 359] on span "11" at bounding box center [659, 358] width 19 height 10
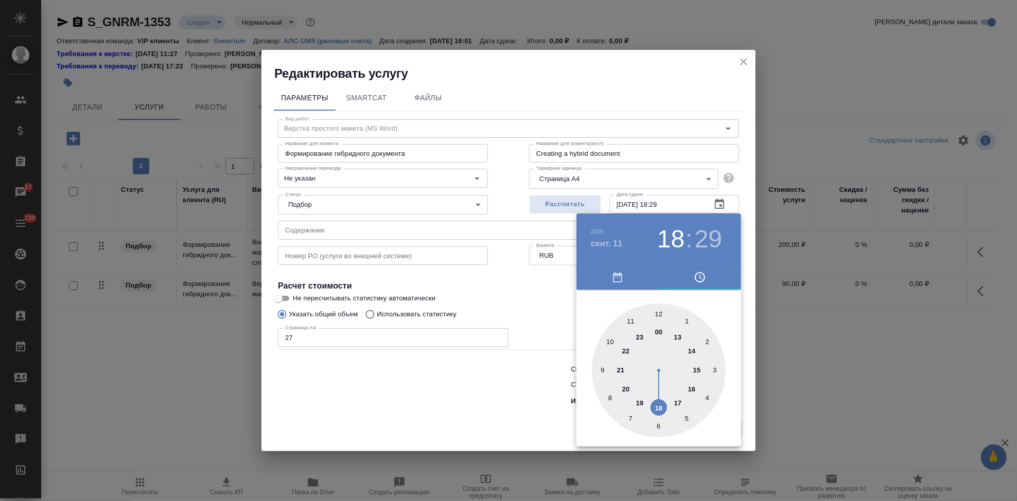
drag, startPoint x: 642, startPoint y: 374, endPoint x: 655, endPoint y: 391, distance: 21.6
click at [656, 401] on div at bounding box center [659, 371] width 134 height 134
type input "11.09.2025 18:00"
drag, startPoint x: 653, startPoint y: 312, endPoint x: 656, endPoint y: 307, distance: 6.0
click at [656, 307] on div at bounding box center [659, 371] width 134 height 134
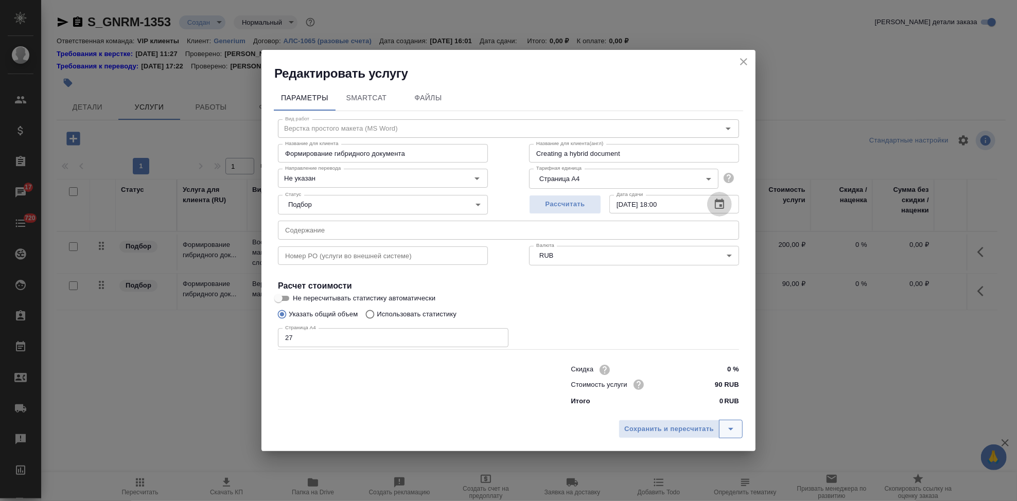
click at [728, 425] on icon "split button" at bounding box center [731, 429] width 12 height 12
click at [680, 410] on li "Сохранить" at bounding box center [682, 407] width 124 height 16
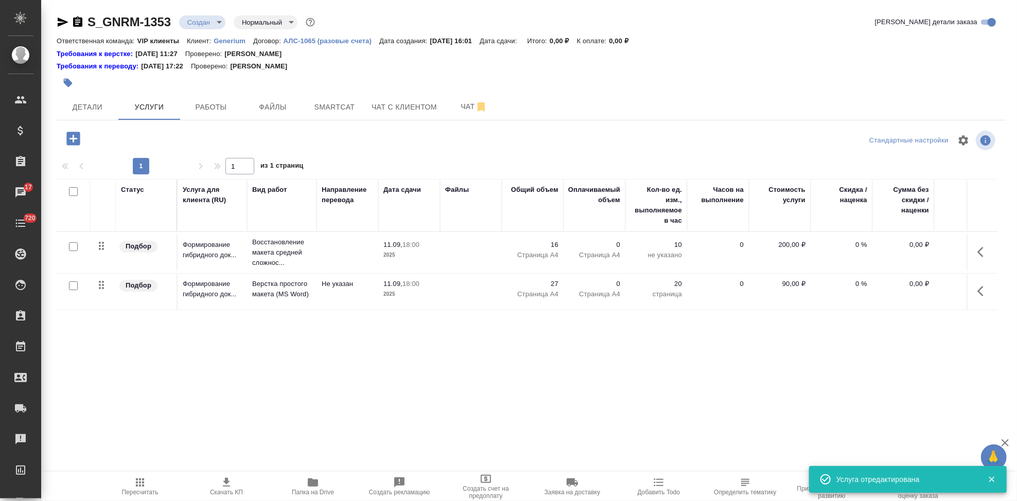
click at [320, 491] on span "Папка на Drive" at bounding box center [313, 492] width 42 height 7
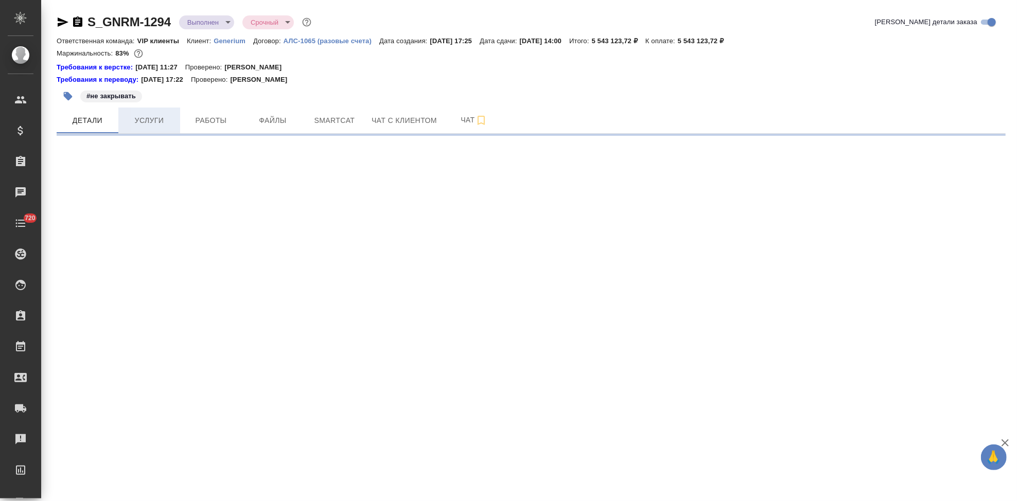
select select "RU"
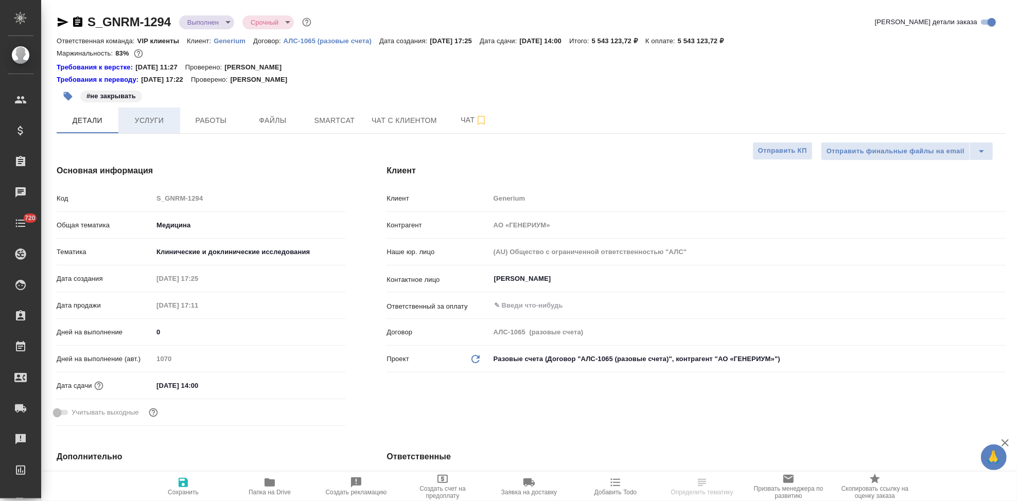
type textarea "x"
click at [156, 120] on span "Услуги" at bounding box center [149, 120] width 49 height 13
type textarea "x"
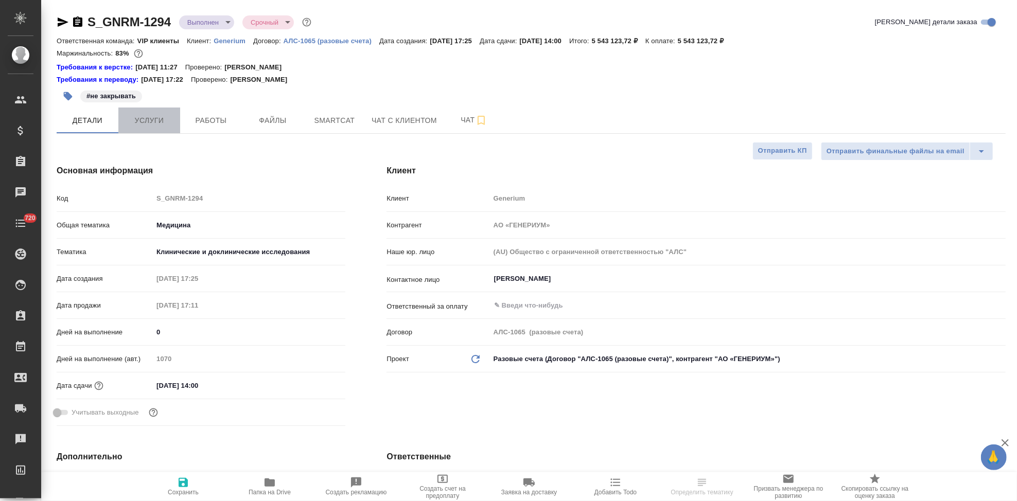
type textarea "x"
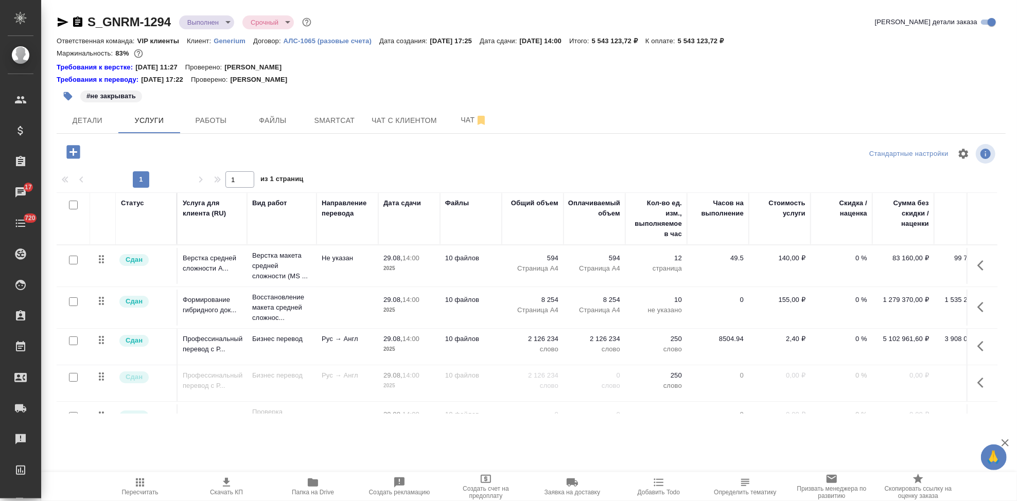
click at [535, 391] on p "слово" at bounding box center [532, 386] width 51 height 10
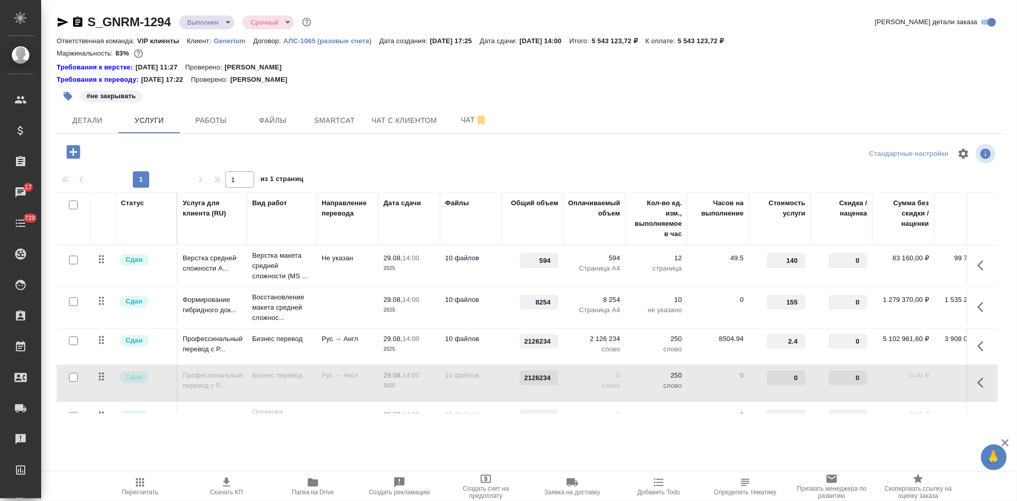
click at [376, 430] on div "S_GNRM-1294 Выполнен completed Срочный urgent Кратко детали заказа Ответственна…" at bounding box center [531, 220] width 961 height 440
click at [563, 146] on div at bounding box center [531, 154] width 317 height 25
click at [623, 437] on div "S_GNRM-1294 Выполнен completed Срочный urgent Кратко детали заказа Ответственна…" at bounding box center [531, 220] width 961 height 440
click at [318, 488] on icon "button" at bounding box center [313, 483] width 12 height 12
click at [461, 118] on span "Чат" at bounding box center [473, 120] width 49 height 13
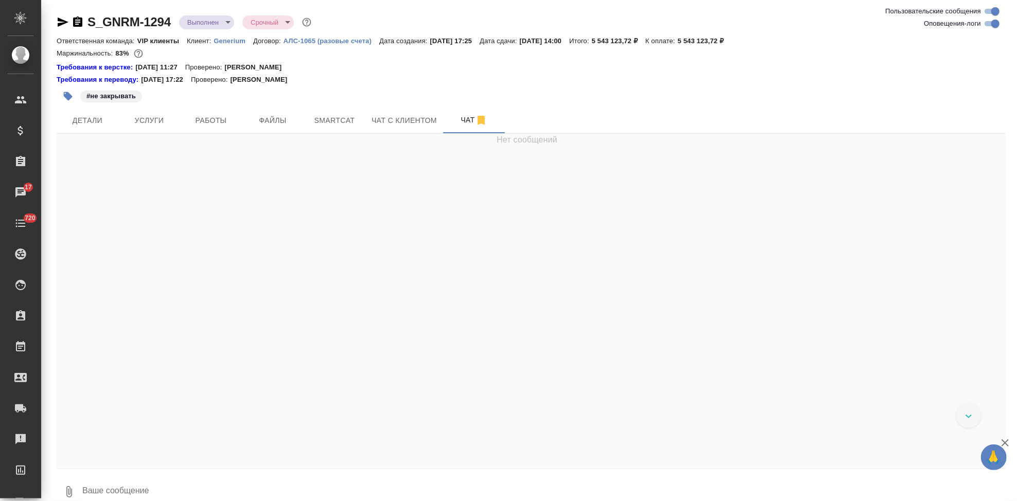
click at [989, 23] on input "Оповещения-логи" at bounding box center [995, 24] width 37 height 12
checkbox input "false"
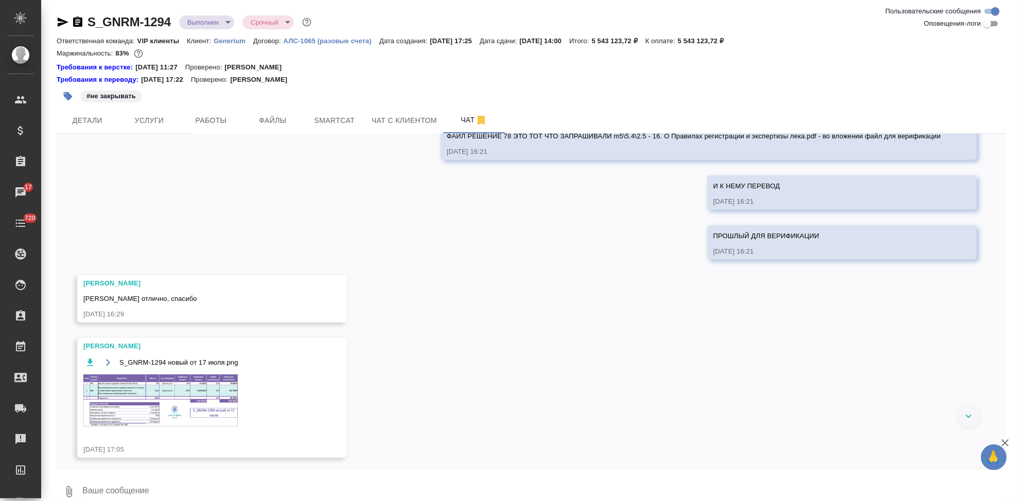
scroll to position [6728, 0]
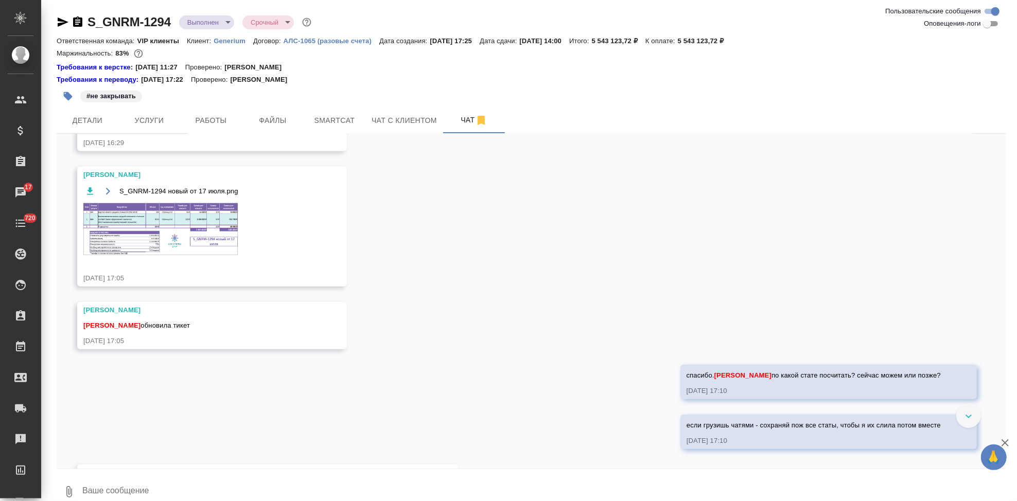
click at [156, 255] on img at bounding box center [160, 229] width 154 height 52
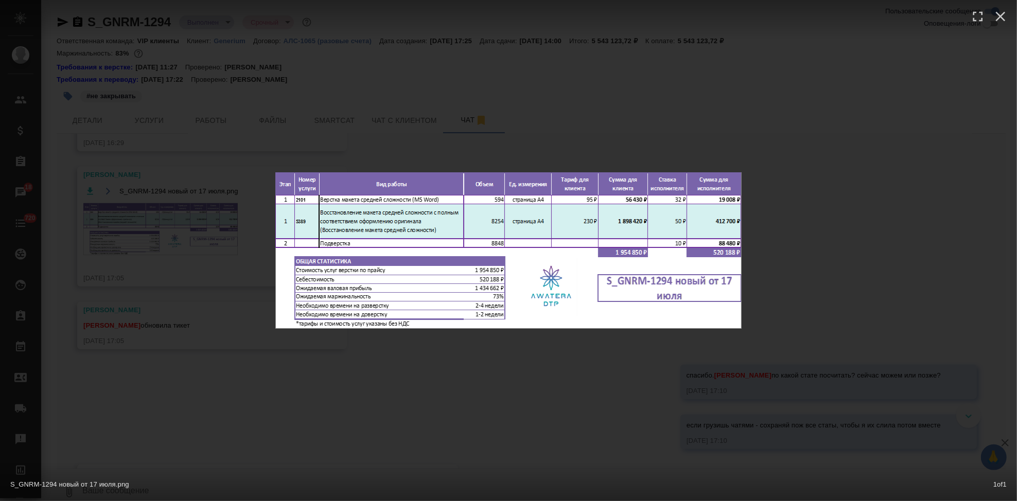
click at [394, 429] on div "S_GNRM-1294 новый от [DATE].png 1 of 1" at bounding box center [508, 250] width 1017 height 501
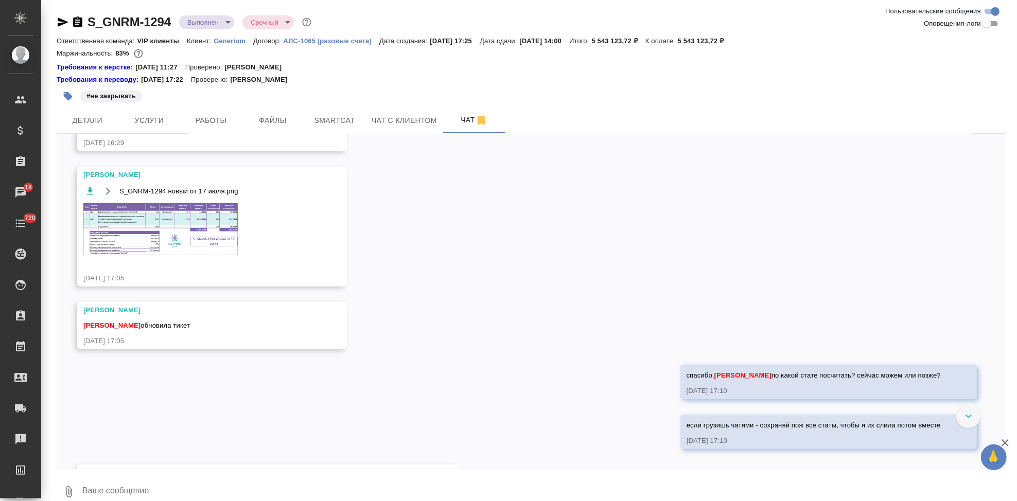
click at [111, 198] on button "button" at bounding box center [107, 191] width 13 height 13
click at [155, 120] on span "Услуги" at bounding box center [149, 120] width 49 height 13
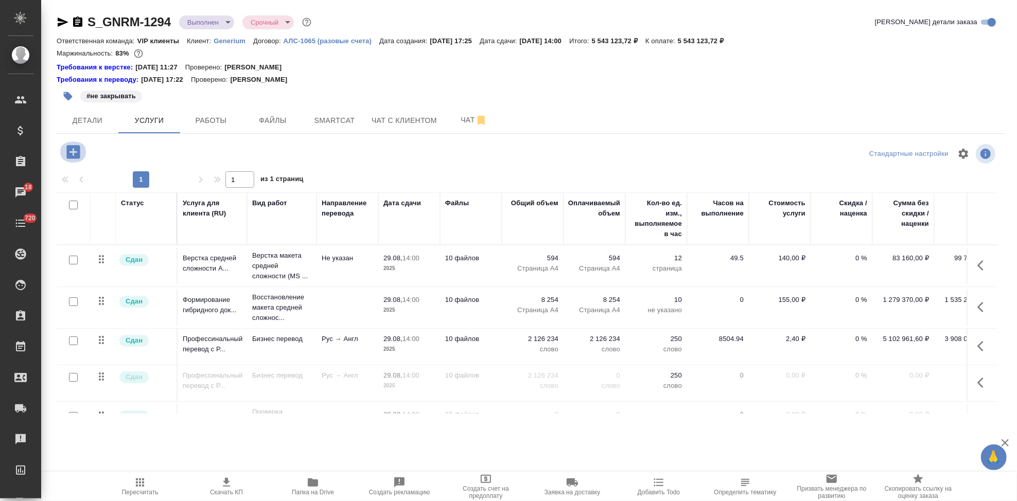
click at [76, 154] on icon "button" at bounding box center [72, 151] width 13 height 13
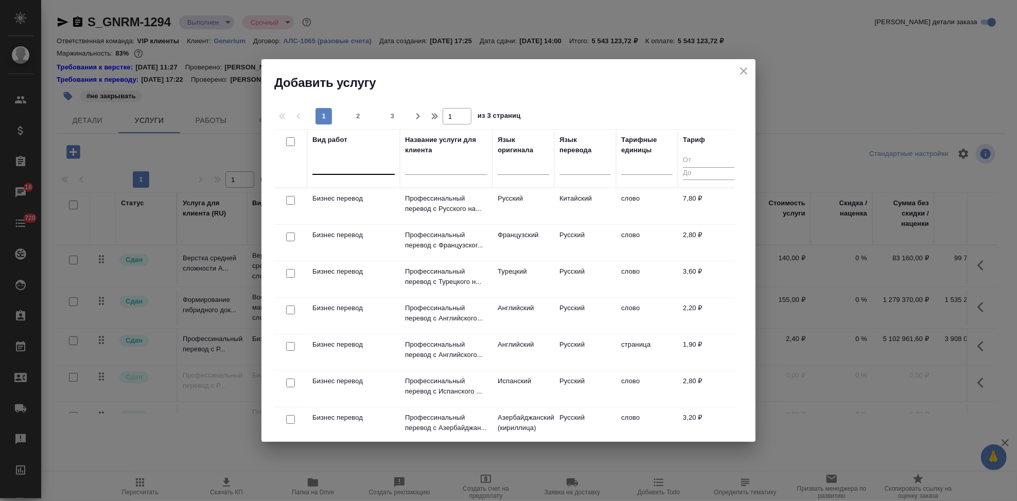
click at [332, 167] on div at bounding box center [353, 164] width 82 height 15
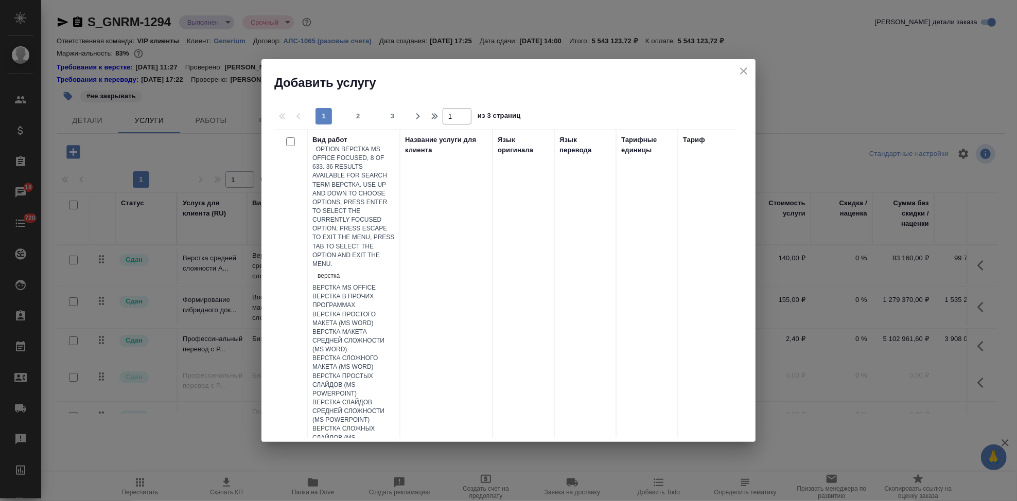
type input "верстка"
click at [378, 284] on div "Верстка MS Office" at bounding box center [353, 288] width 82 height 9
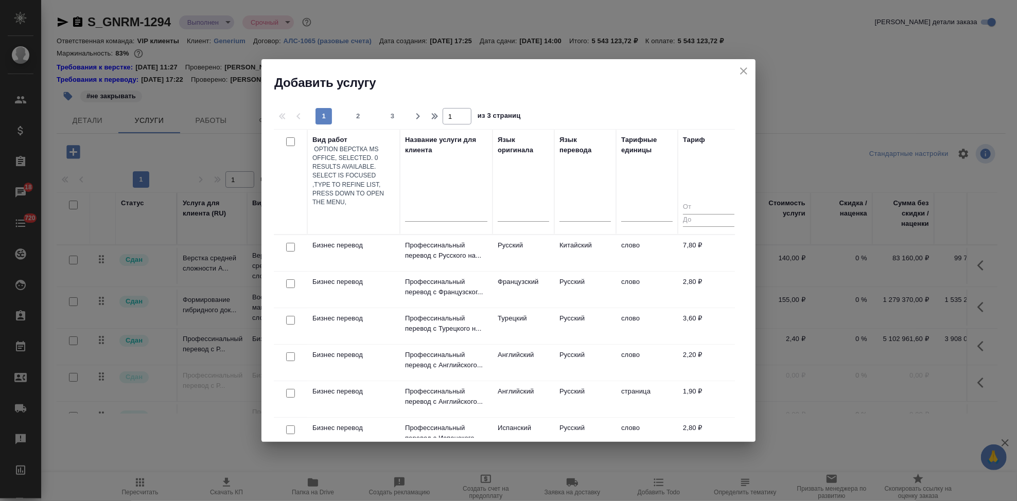
click at [344, 207] on div at bounding box center [353, 214] width 82 height 15
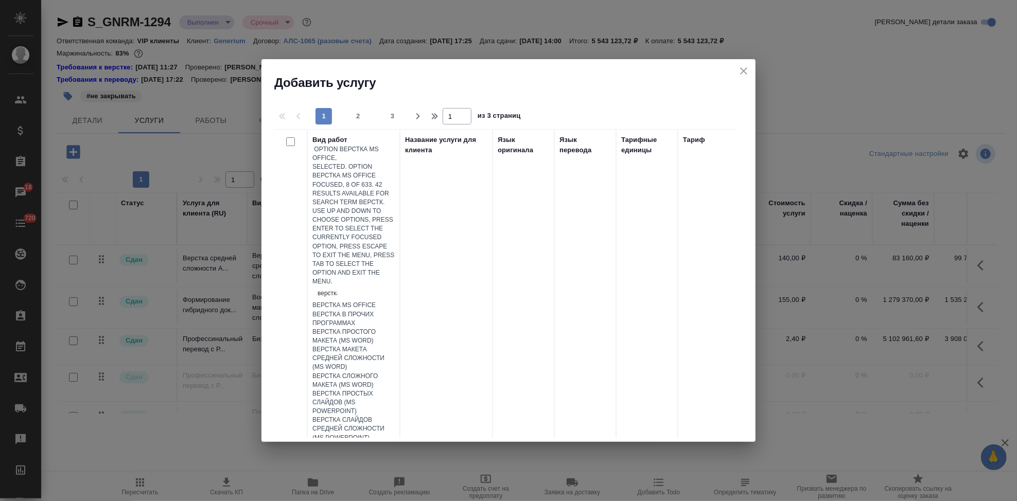
type input "верстка"
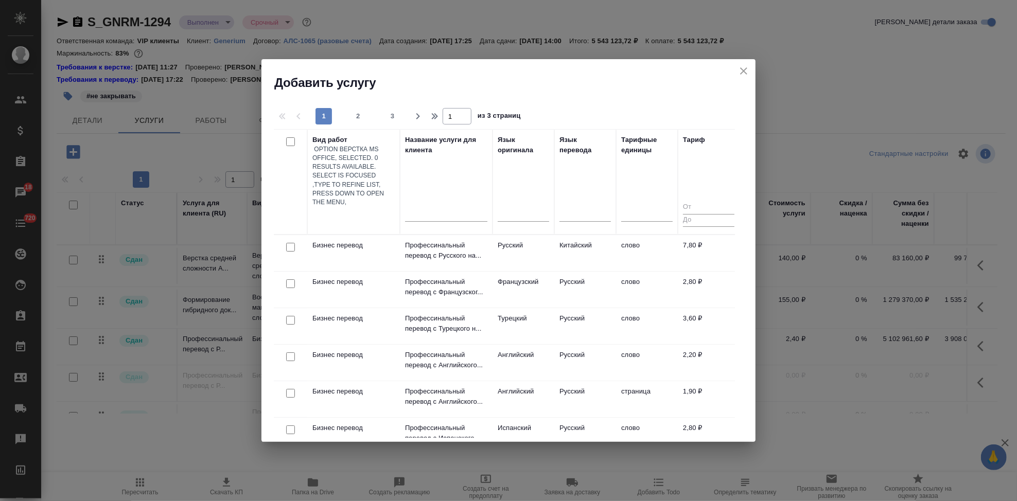
click at [353, 207] on div at bounding box center [353, 214] width 82 height 15
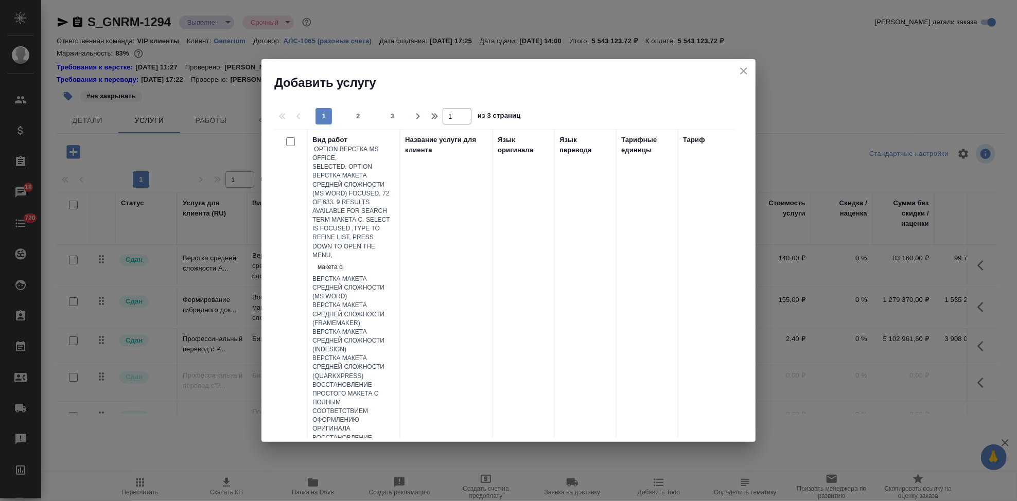
type input "макета сре"
click at [375, 275] on div "Верстка макета средней сложности (MS Word)" at bounding box center [353, 288] width 82 height 26
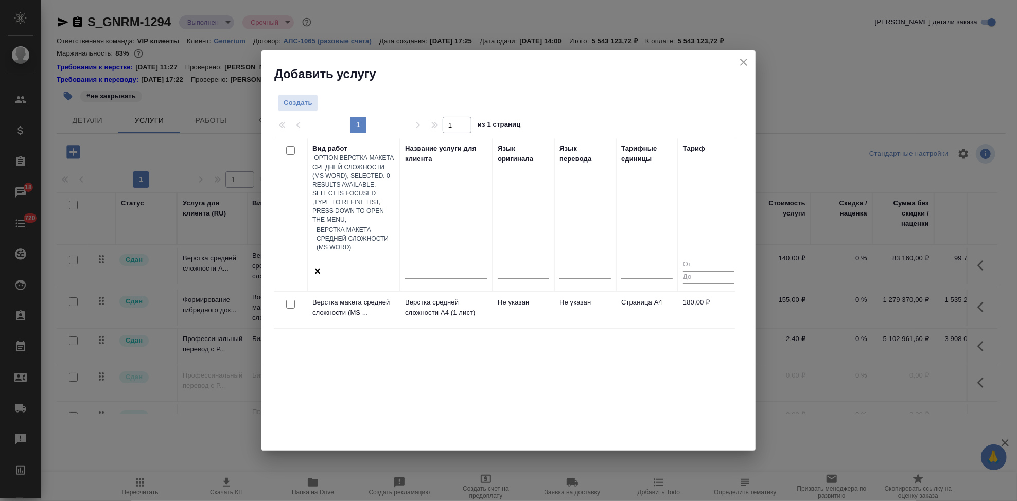
click at [538, 292] on td "Не указан" at bounding box center [524, 310] width 62 height 36
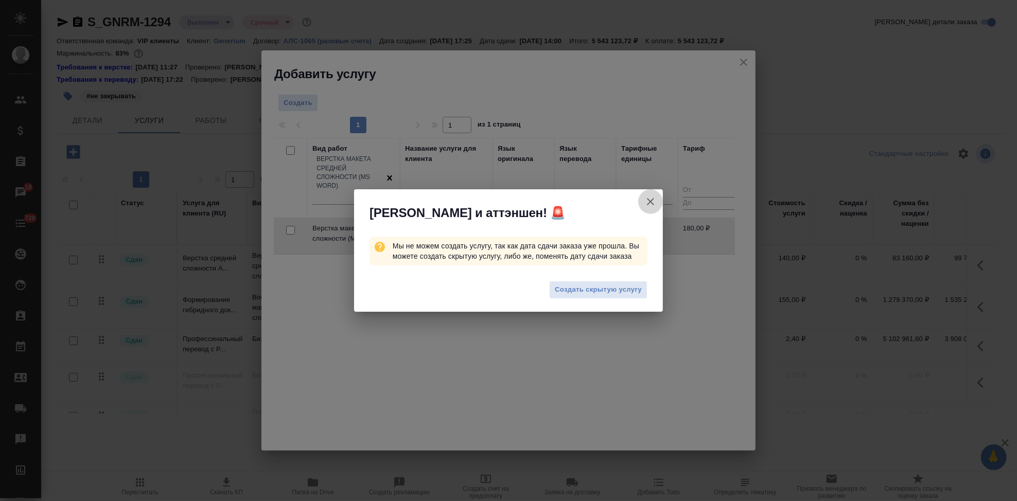
click at [651, 204] on icon "button" at bounding box center [651, 202] width 12 height 12
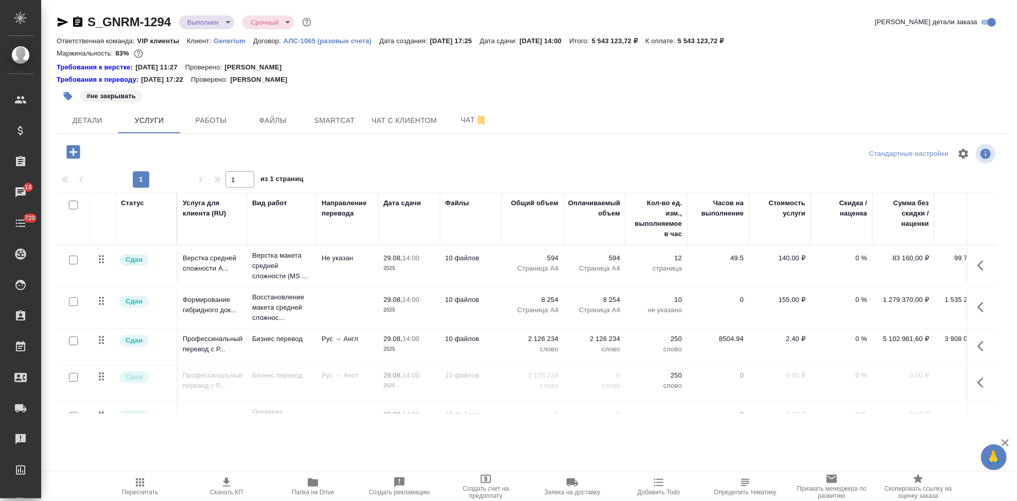
click at [222, 490] on span "Скачать КП" at bounding box center [226, 492] width 33 height 7
click at [337, 117] on span "Smartcat" at bounding box center [334, 120] width 49 height 13
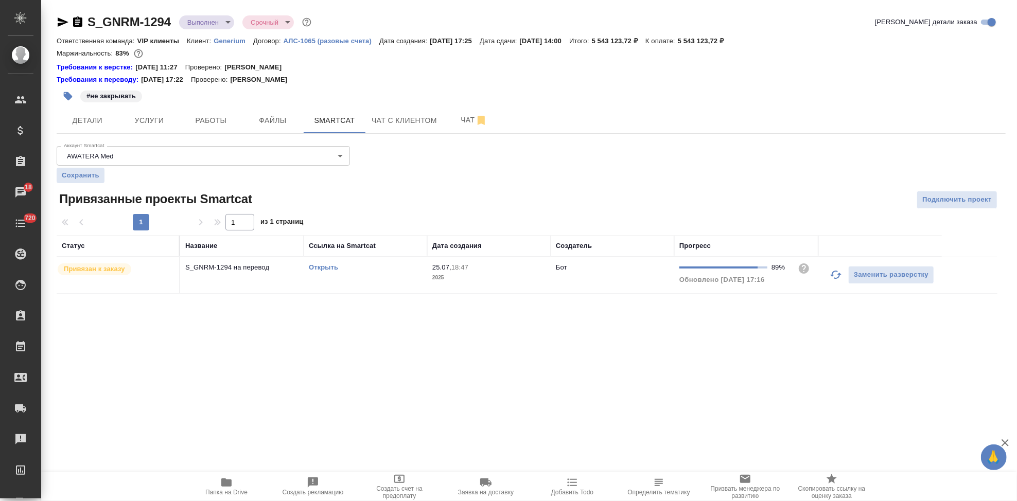
click at [325, 264] on link "Открыть" at bounding box center [323, 268] width 29 height 8
click at [150, 128] on button "Услуги" at bounding box center [149, 121] width 62 height 26
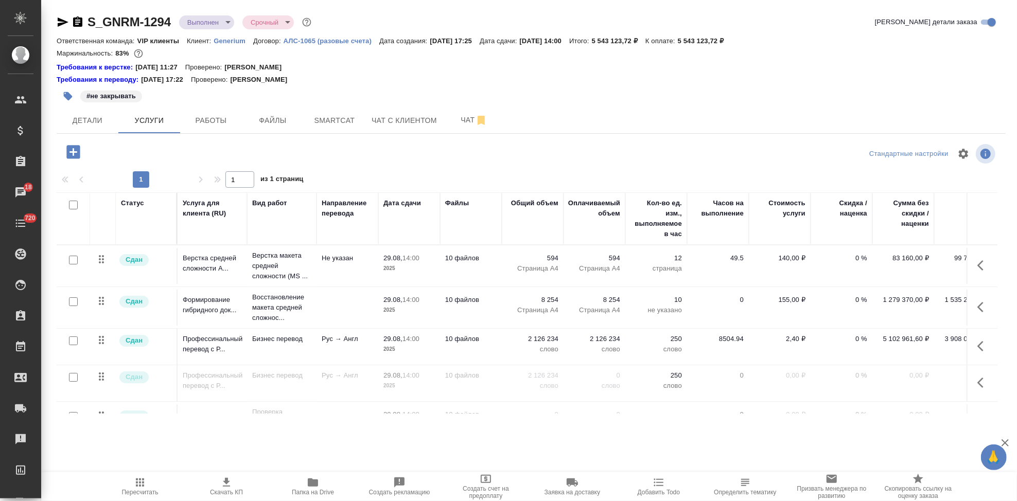
click at [456, 142] on div at bounding box center [531, 154] width 317 height 25
click at [66, 340] on div at bounding box center [73, 341] width 23 height 14
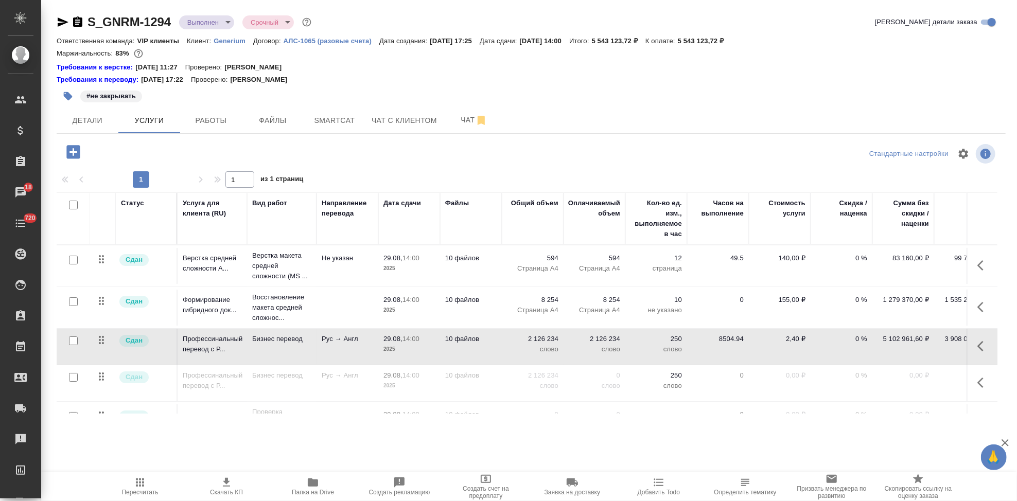
click at [483, 153] on div at bounding box center [531, 154] width 317 height 25
